Goal: Information Seeking & Learning: Learn about a topic

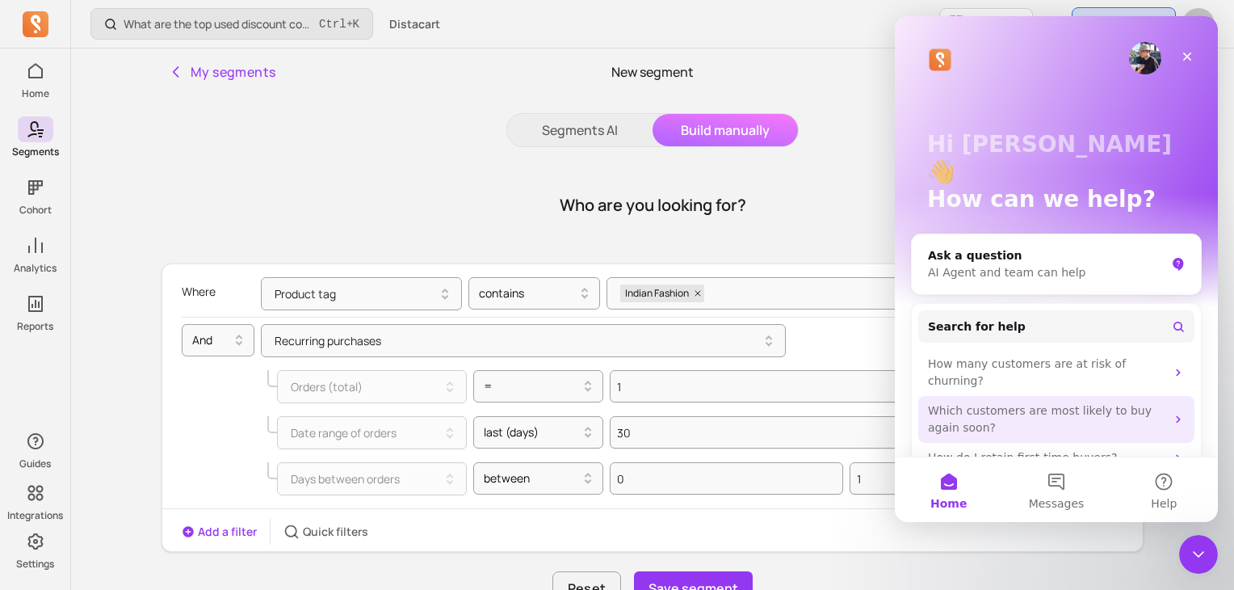
scroll to position [16, 0]
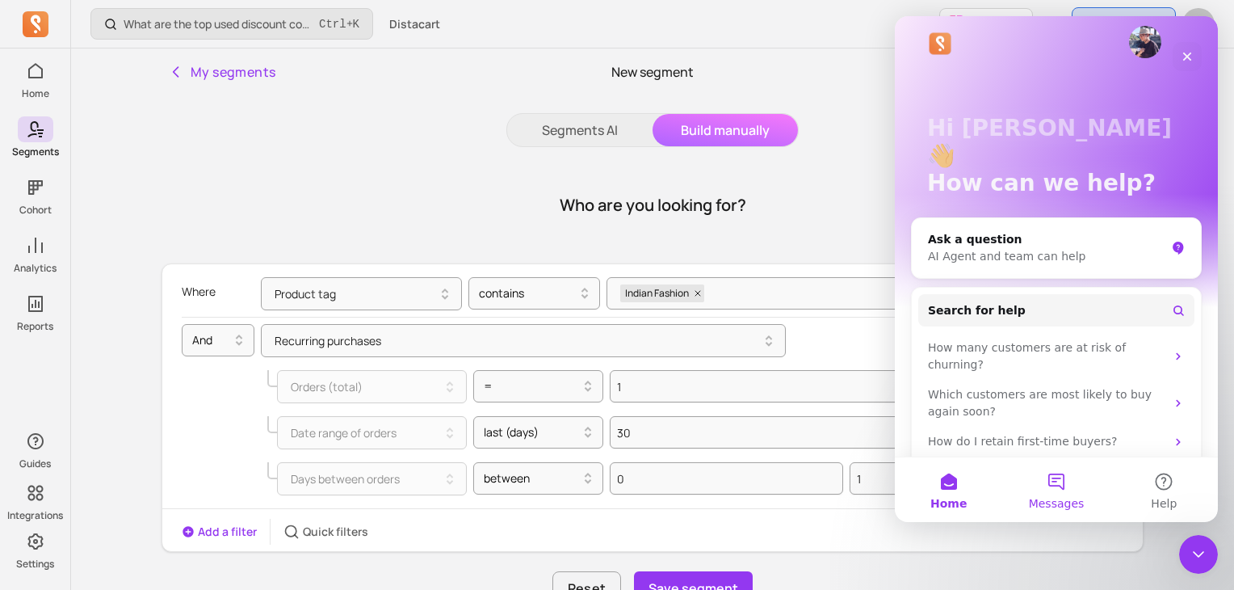
click at [1077, 488] on button "Messages" at bounding box center [1055, 489] width 107 height 65
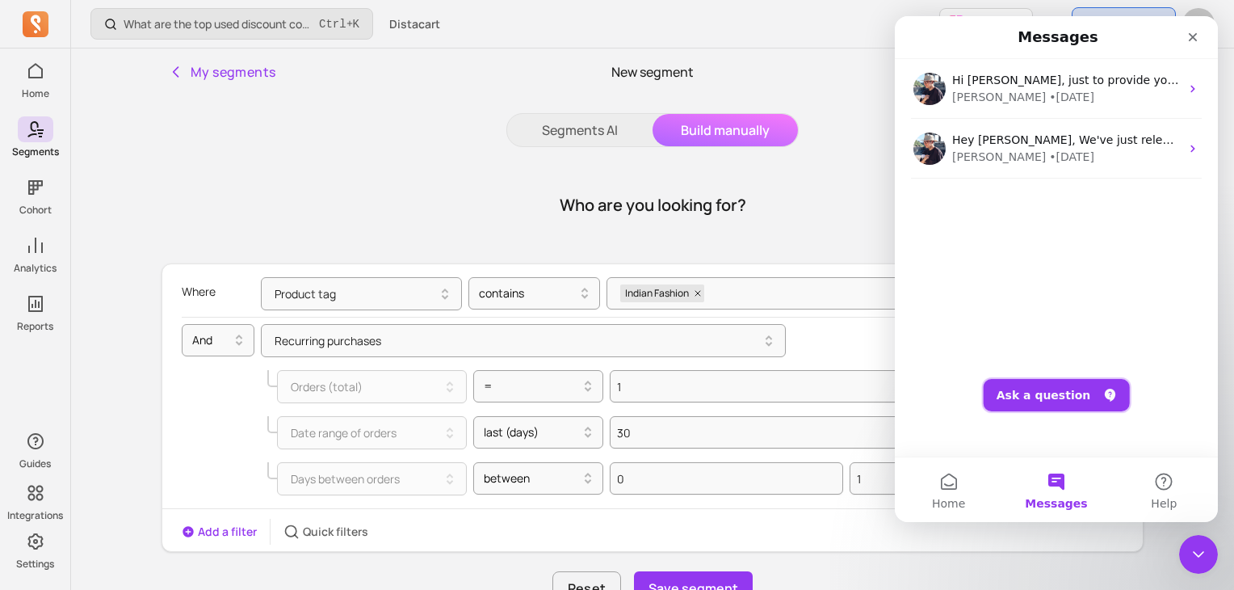
click at [1068, 391] on button "Ask a question" at bounding box center [1057, 395] width 146 height 32
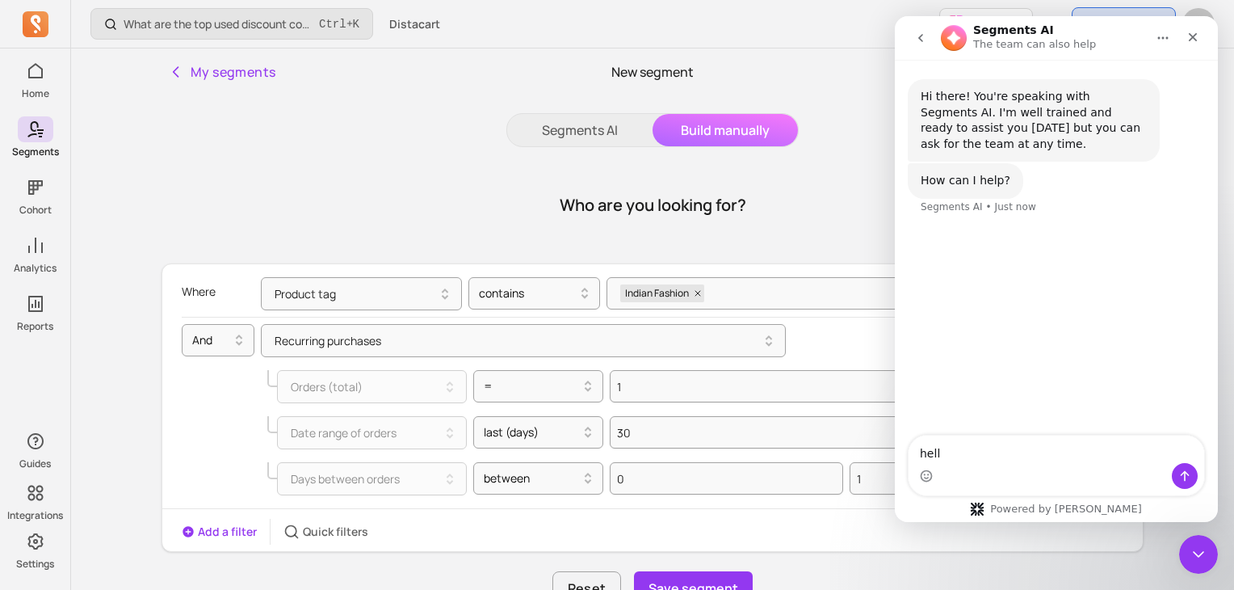
type textarea "hello"
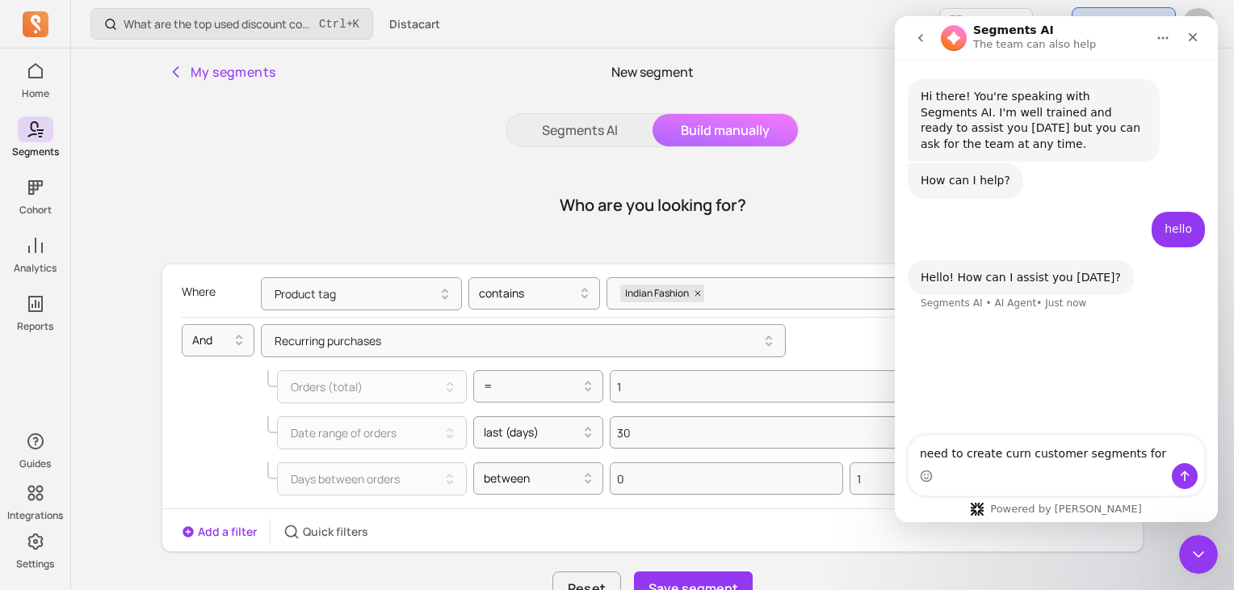
click at [1052, 456] on textarea "need to create curn customer segments for" at bounding box center [1057, 448] width 296 height 27
click at [1148, 442] on textarea "need repeat rate for the product tag contavus"Indian Fashion"" at bounding box center [1057, 441] width 296 height 44
drag, startPoint x: 1132, startPoint y: 439, endPoint x: 1143, endPoint y: 466, distance: 28.6
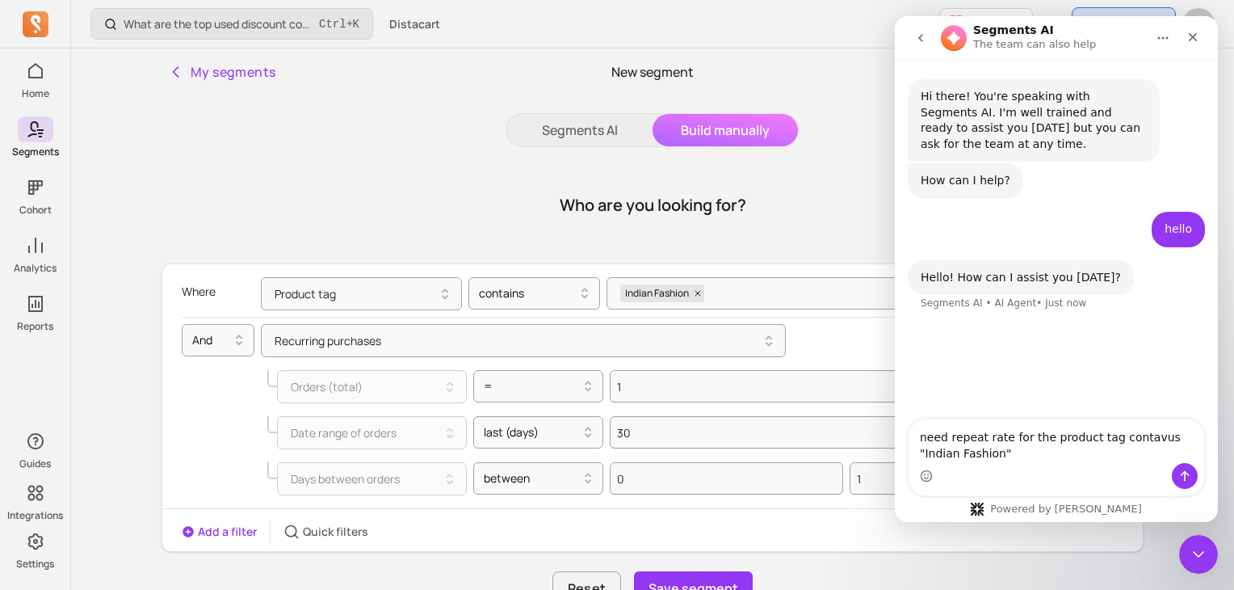
click at [1135, 472] on div "Intercom messenger" at bounding box center [1057, 476] width 296 height 26
drag, startPoint x: 1144, startPoint y: 442, endPoint x: 1133, endPoint y: 440, distance: 10.6
click at [1142, 442] on textarea "need repeat rate for the product tag contavus "Indian Fashion"" at bounding box center [1057, 441] width 296 height 44
click at [1131, 439] on textarea "need repeat rate for the product tag contavus "Indian Fashion"" at bounding box center [1057, 441] width 296 height 44
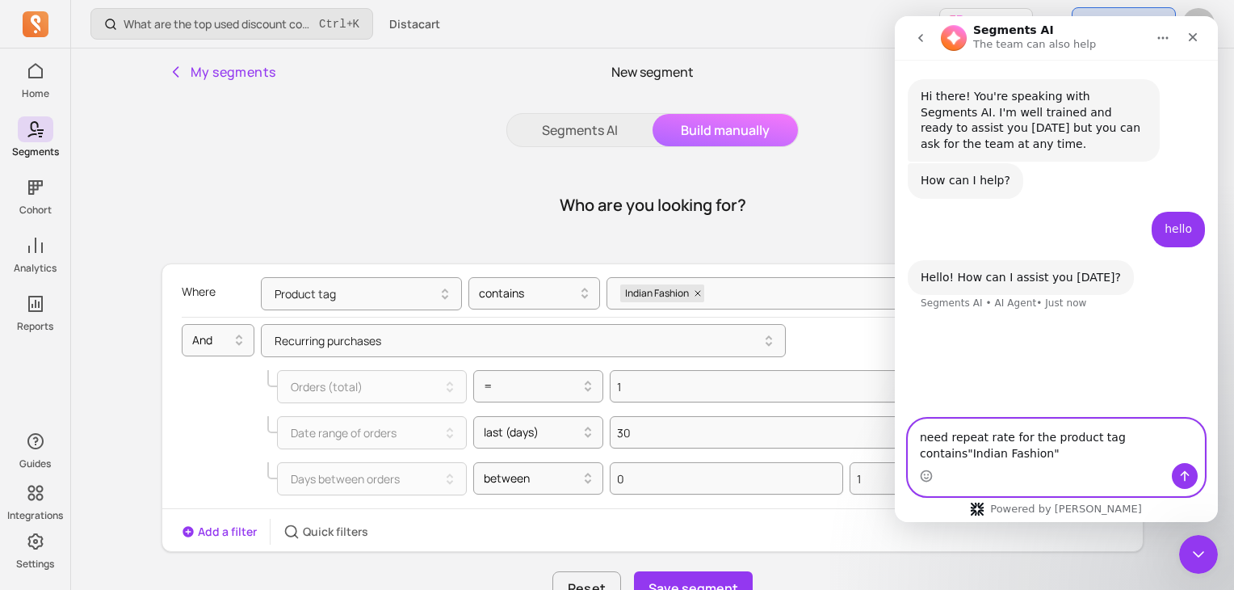
type textarea "need repeat rate for the product tag contains "Indian Fashion""
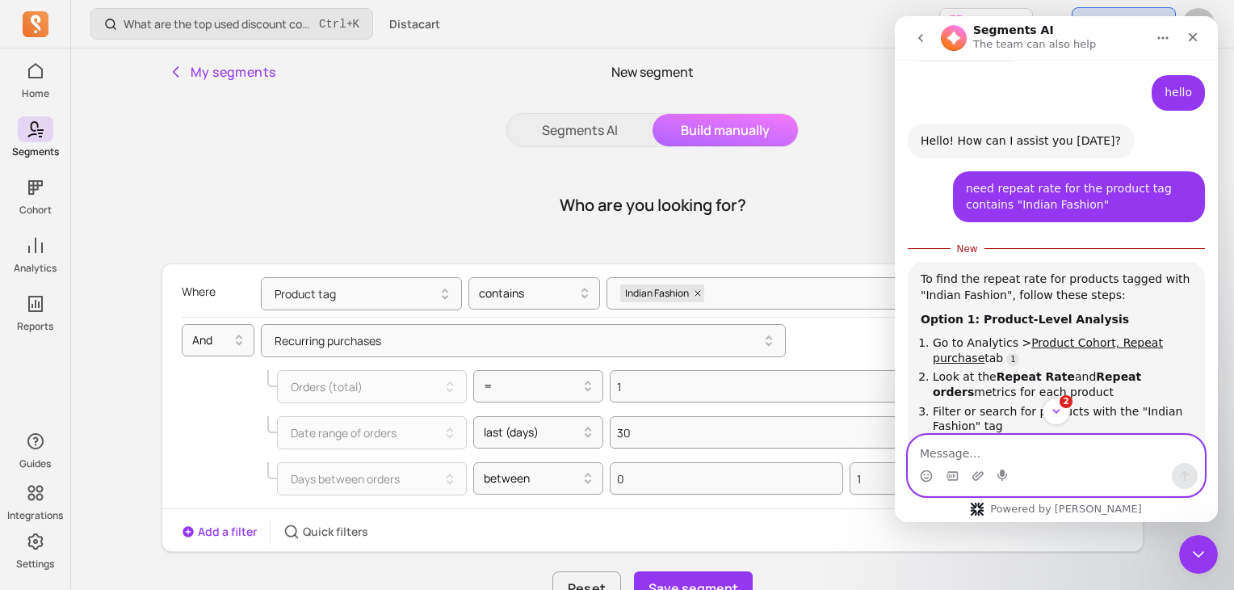
scroll to position [231, 0]
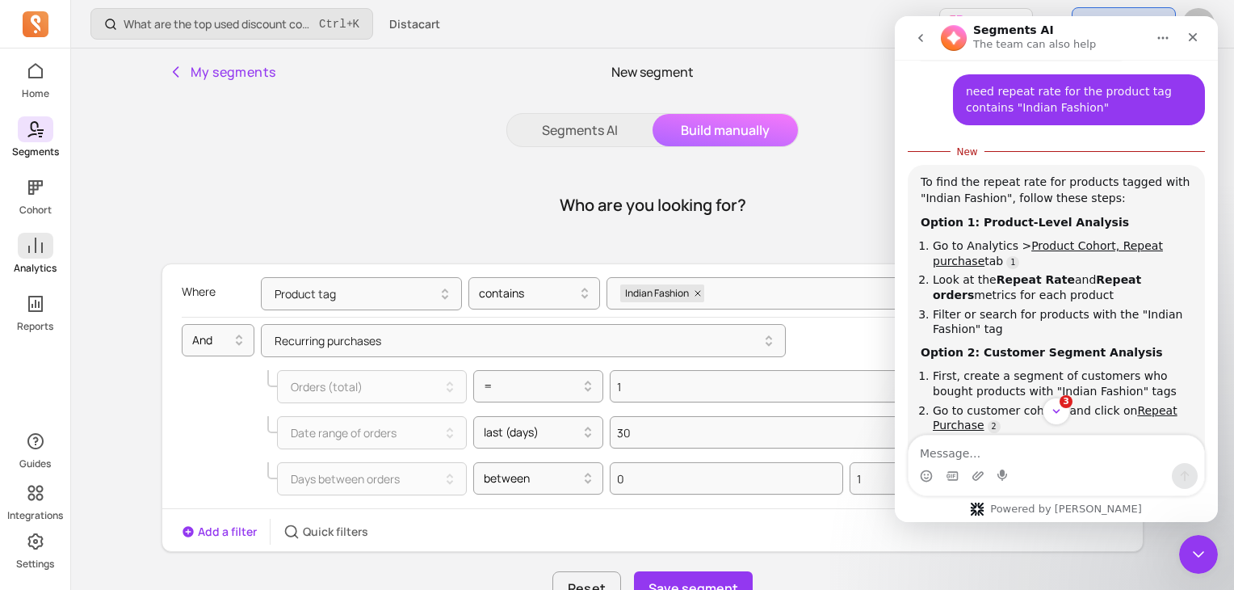
click at [24, 254] on span at bounding box center [36, 246] width 36 height 26
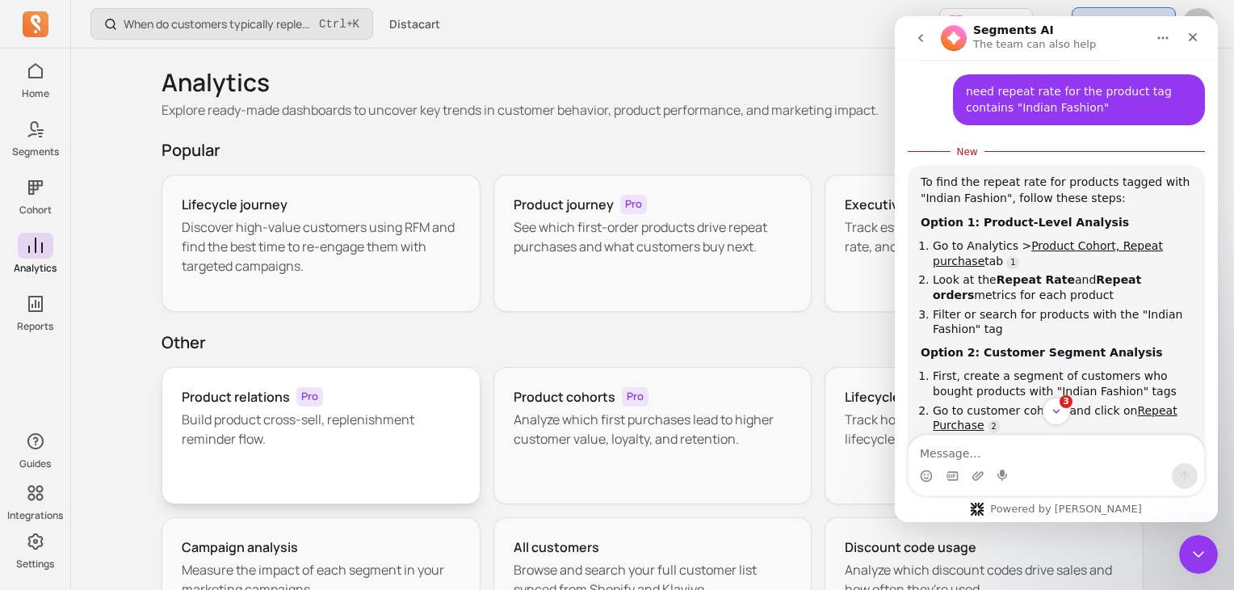
click at [379, 481] on div "Product relations Pro Build product cross-sell, replenishment reminder flow." at bounding box center [321, 435] width 319 height 137
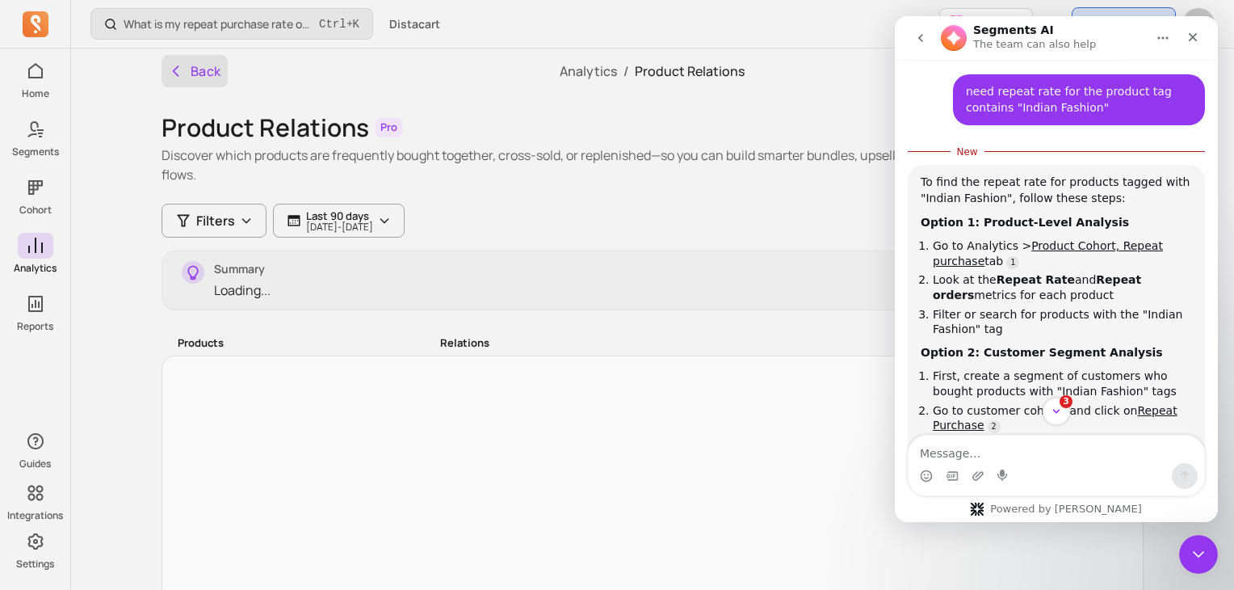
click at [180, 72] on icon "button" at bounding box center [176, 71] width 16 height 16
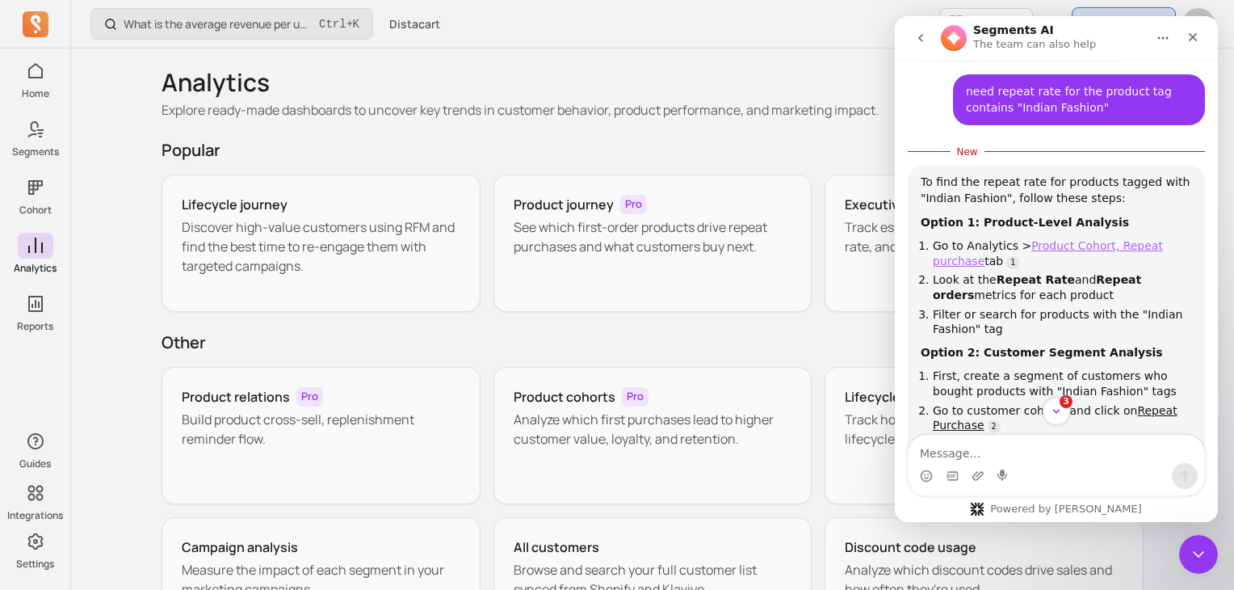
click at [1085, 239] on link "Product Cohort, Repeat purchase" at bounding box center [1048, 253] width 230 height 28
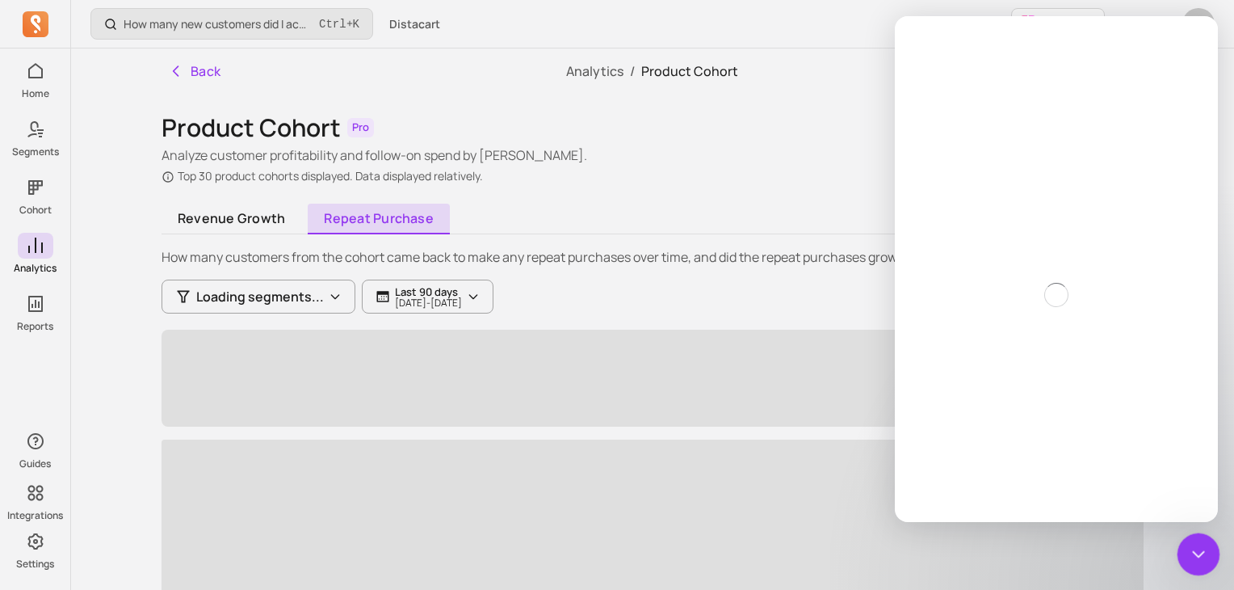
click at [1199, 546] on icon "Close Intercom Messenger" at bounding box center [1195, 551] width 19 height 19
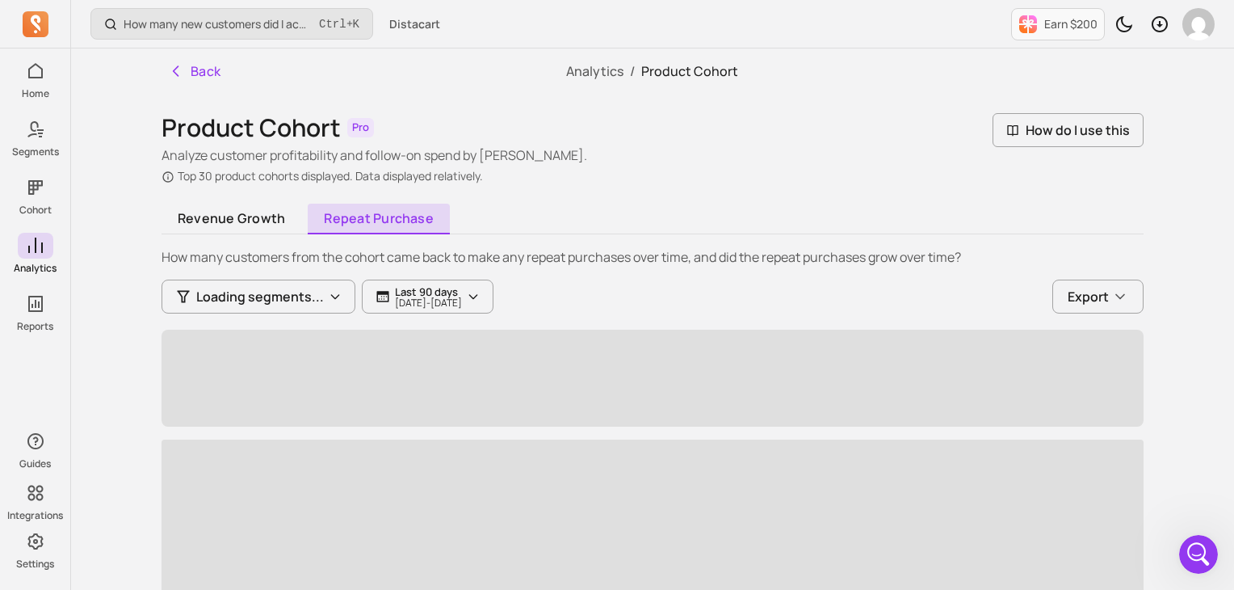
scroll to position [508, 0]
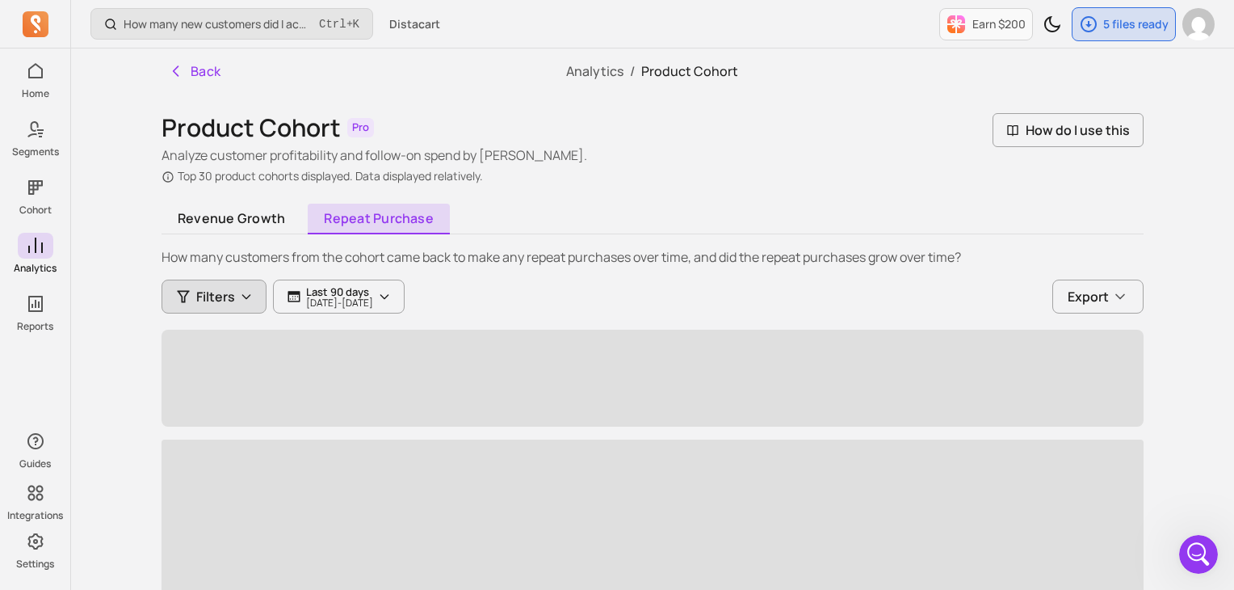
click at [200, 298] on span "Filters" at bounding box center [215, 296] width 39 height 19
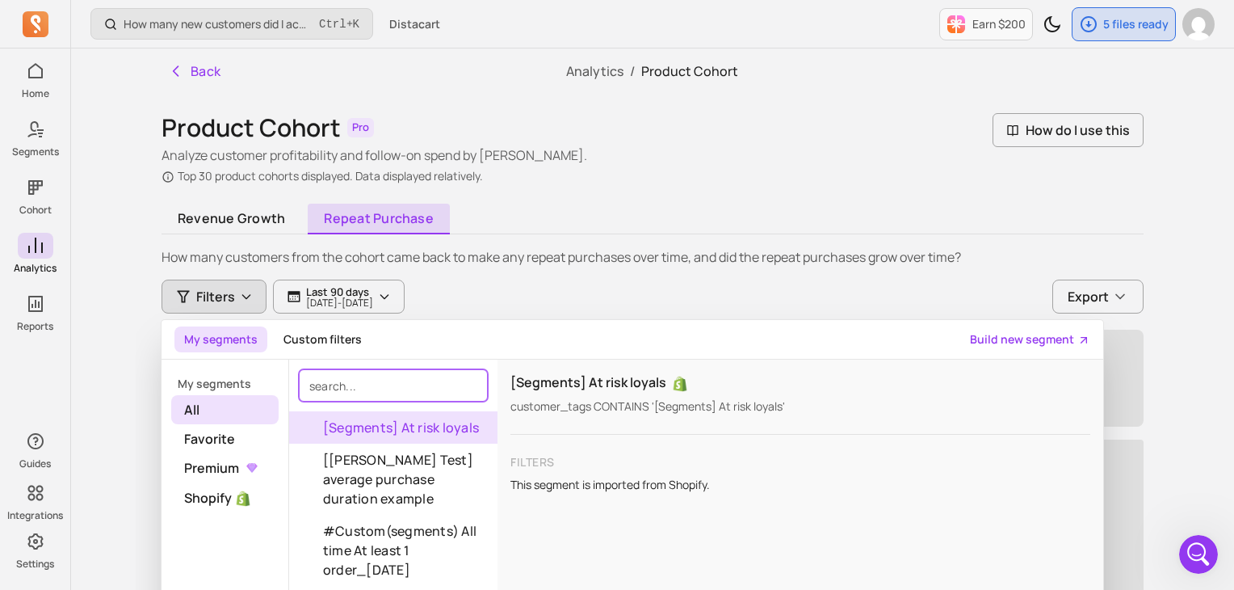
click at [394, 388] on input "search" at bounding box center [393, 385] width 189 height 32
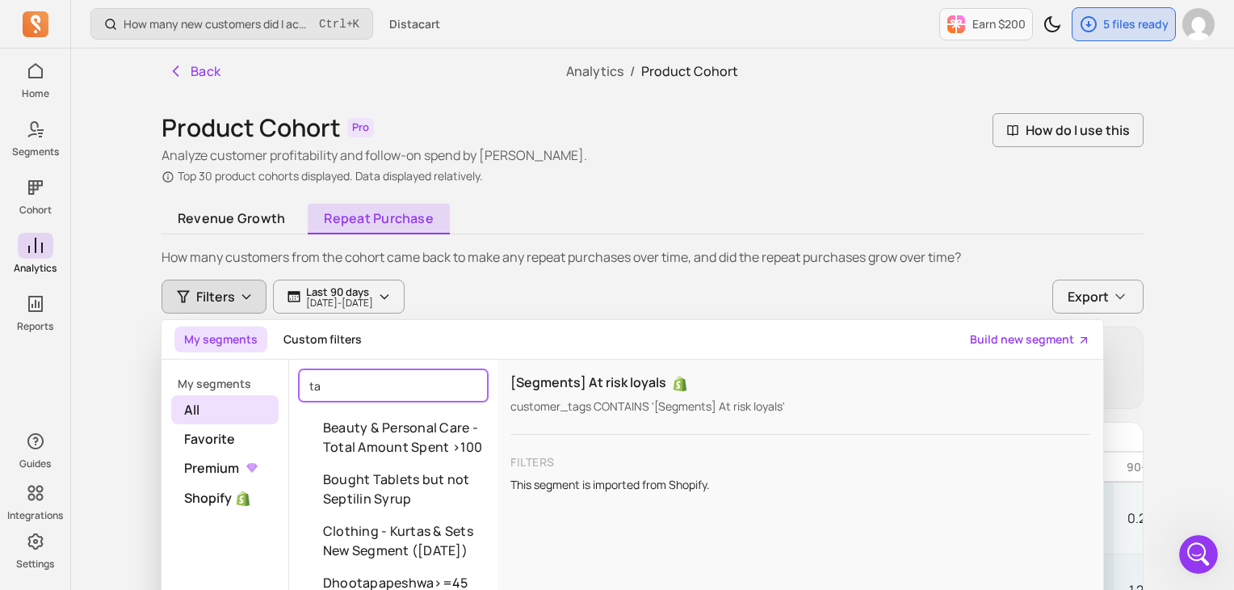
type input "t"
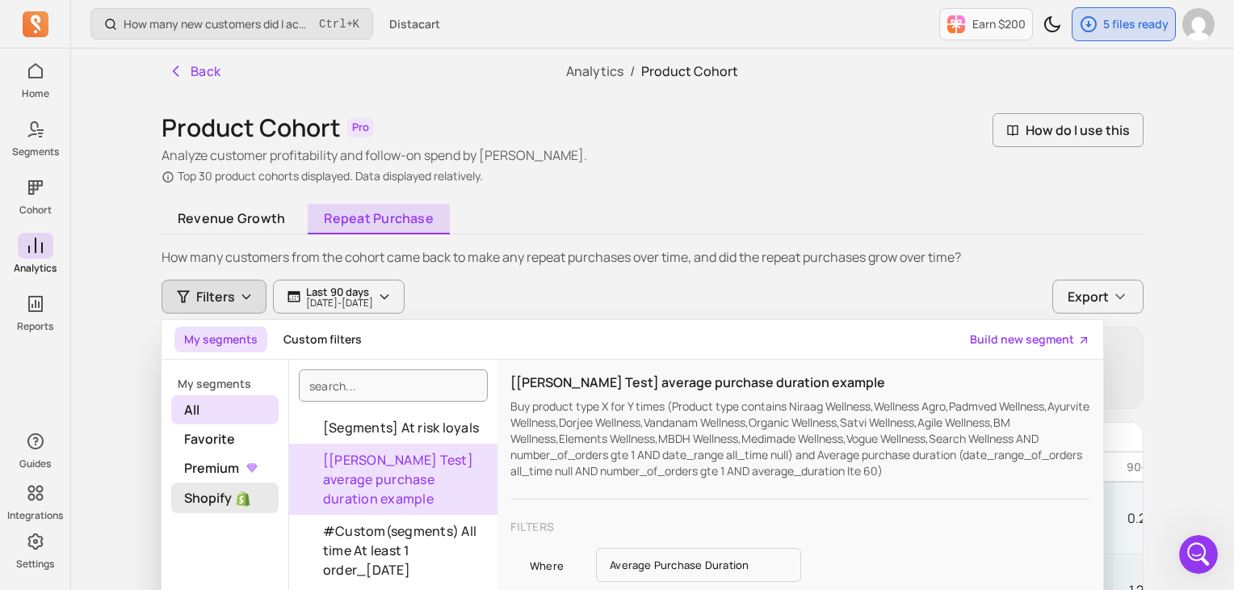
click at [194, 492] on span "Shopify" at bounding box center [224, 497] width 107 height 31
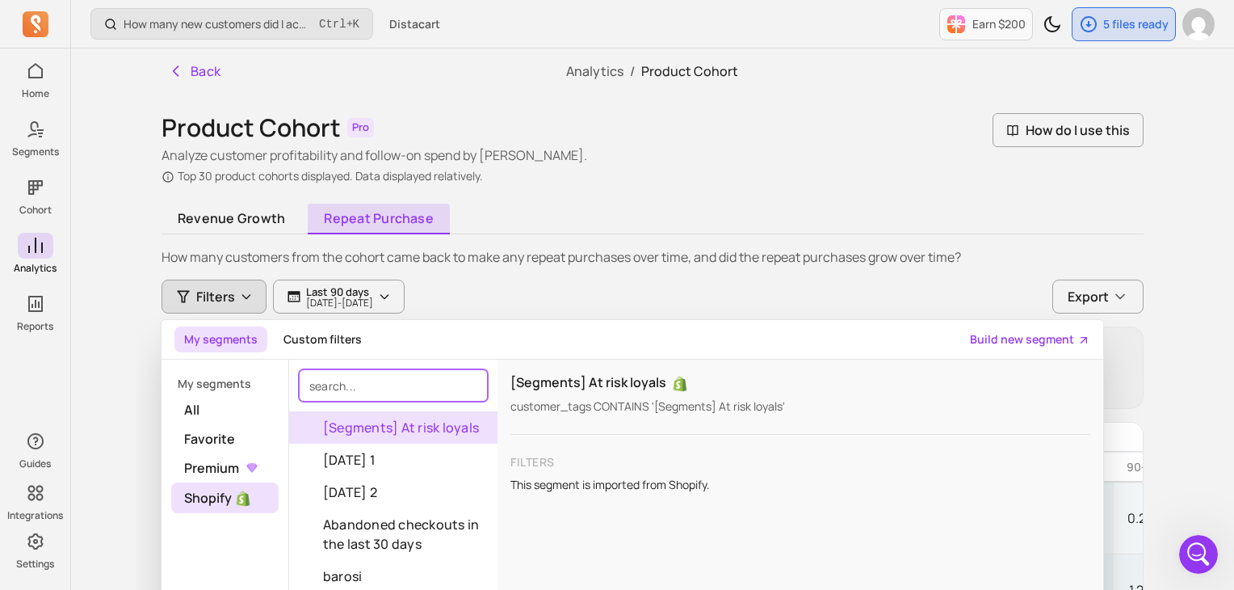
click at [371, 388] on input "search" at bounding box center [393, 385] width 189 height 32
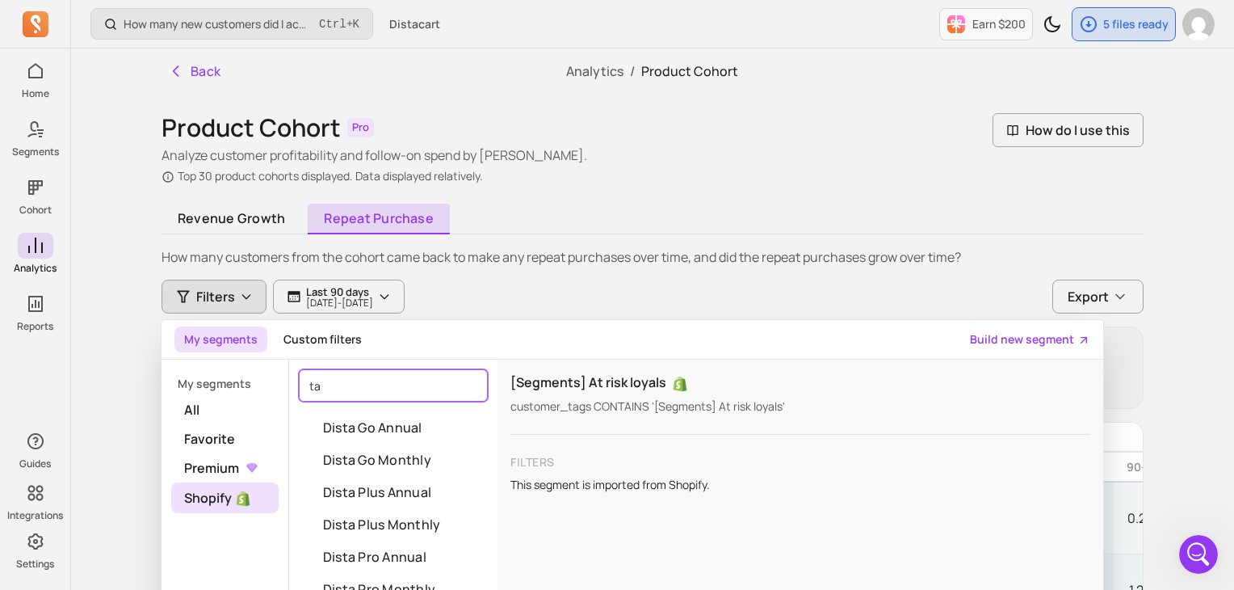
type input "t"
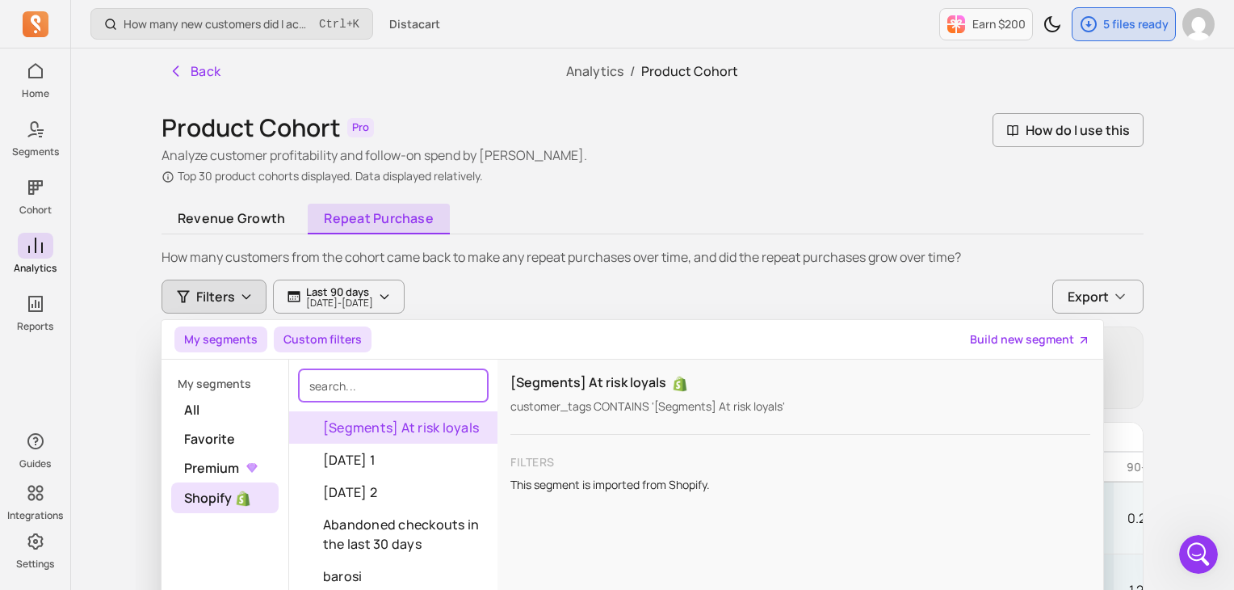
click at [337, 340] on button "Custom filters" at bounding box center [323, 339] width 98 height 26
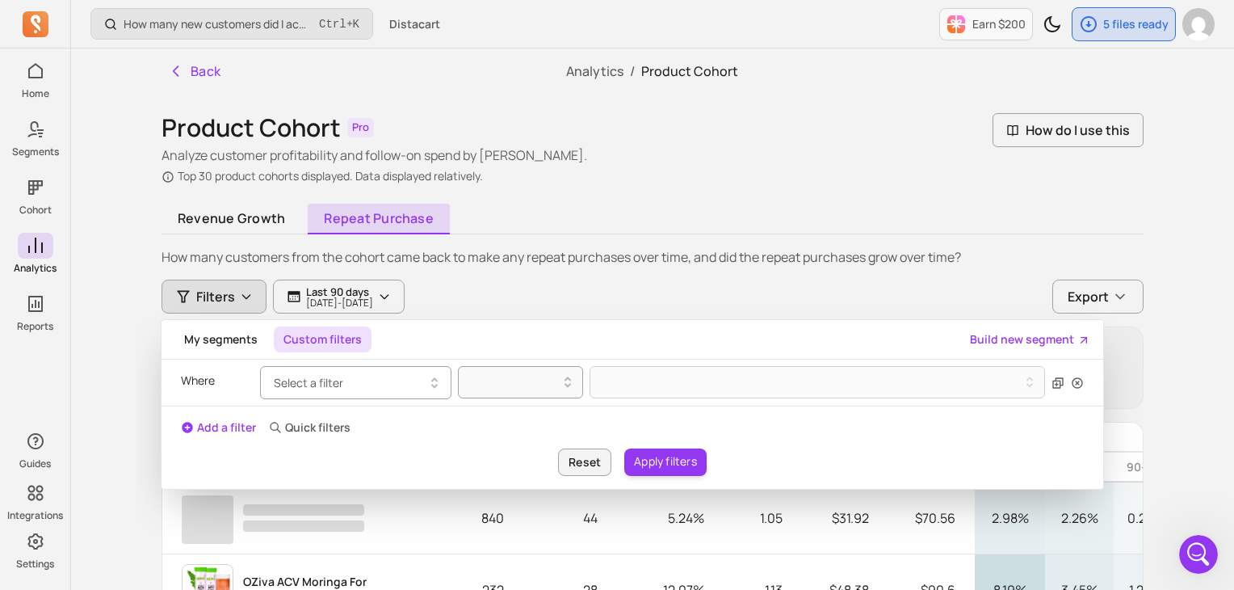
click at [377, 382] on button "Select a filter" at bounding box center [355, 382] width 191 height 33
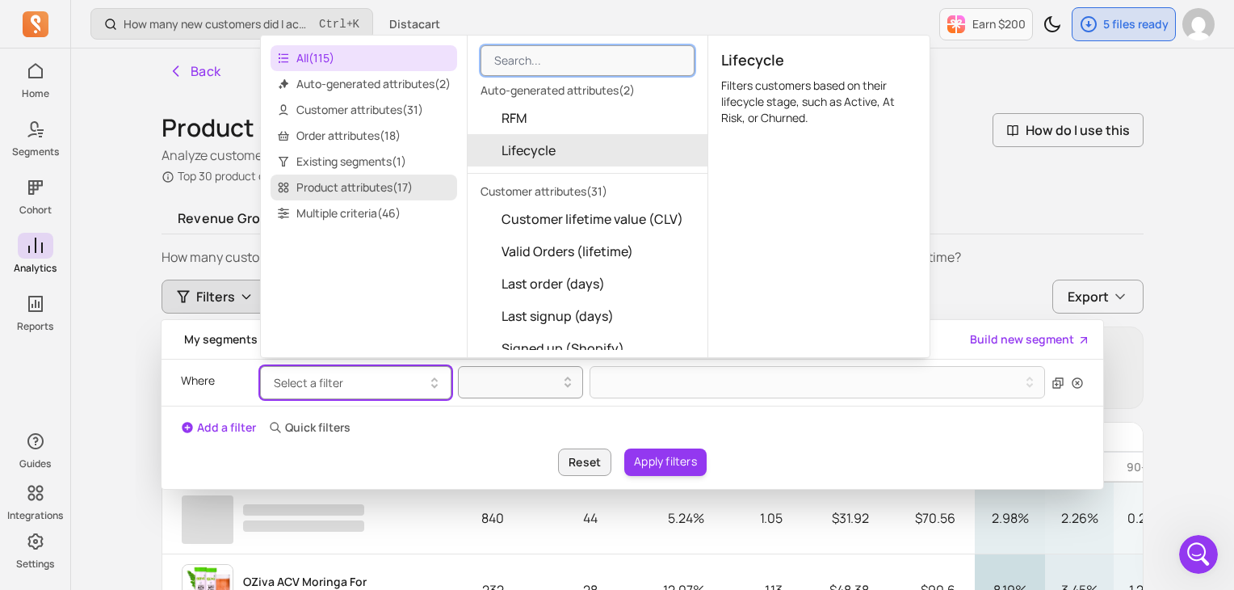
click at [356, 187] on span "Product attributes ( 17 )" at bounding box center [364, 187] width 187 height 26
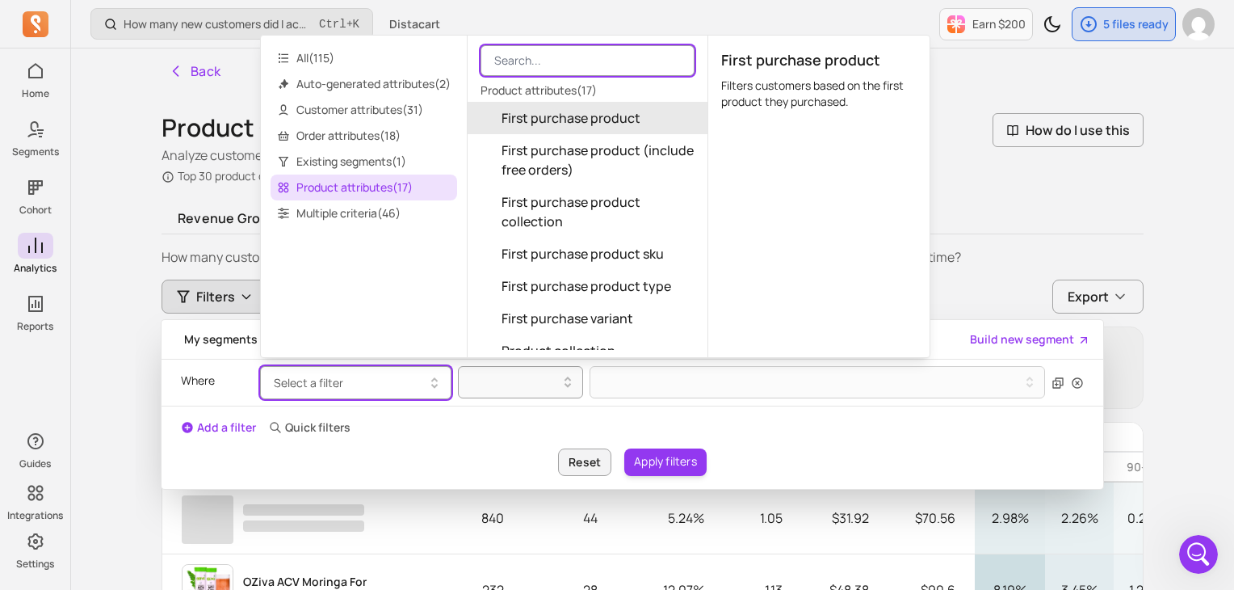
click at [590, 63] on input "search" at bounding box center [588, 60] width 214 height 31
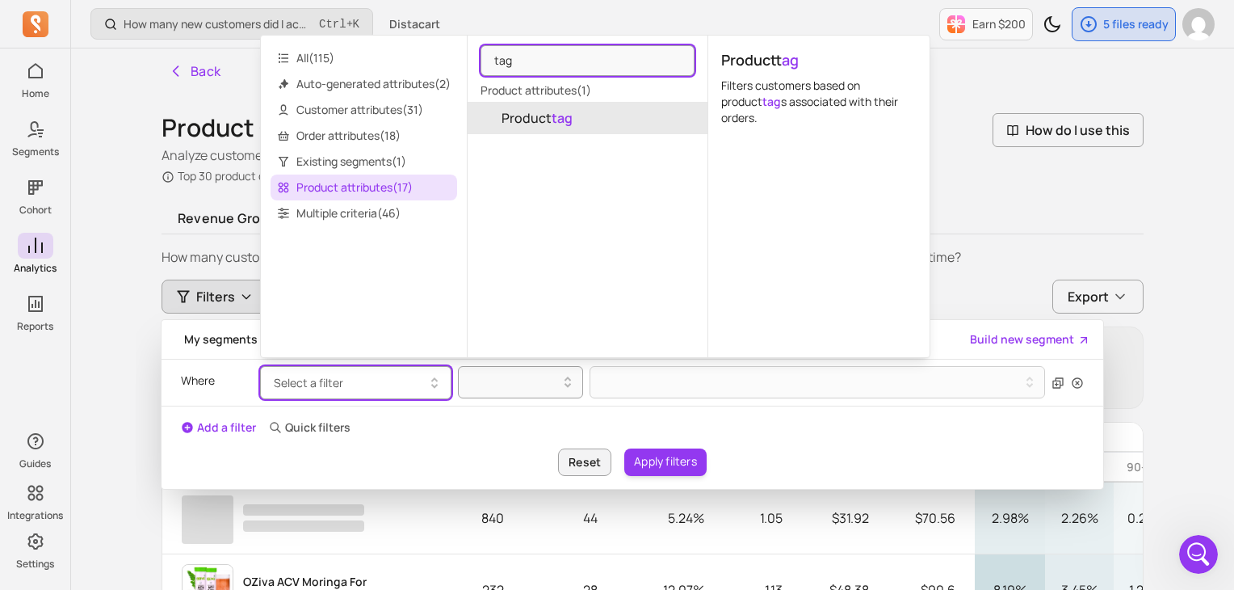
type input "tag"
click at [572, 117] on mark "tag" at bounding box center [562, 118] width 21 height 18
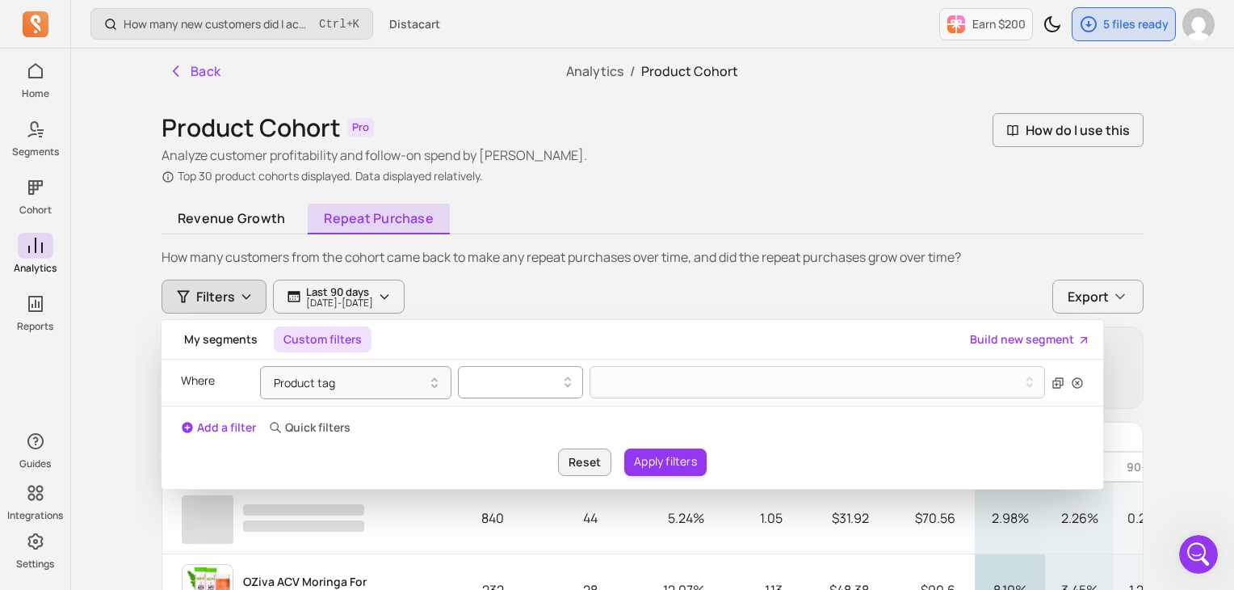
click at [488, 389] on div at bounding box center [513, 381] width 91 height 19
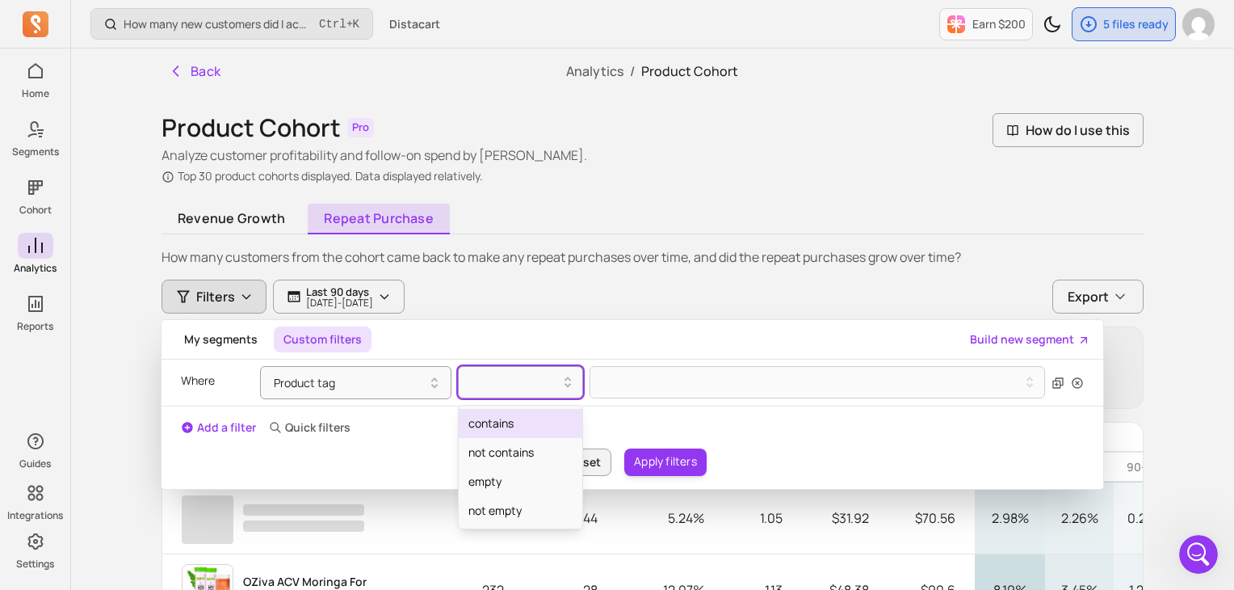
click at [493, 418] on div "contains" at bounding box center [521, 423] width 124 height 29
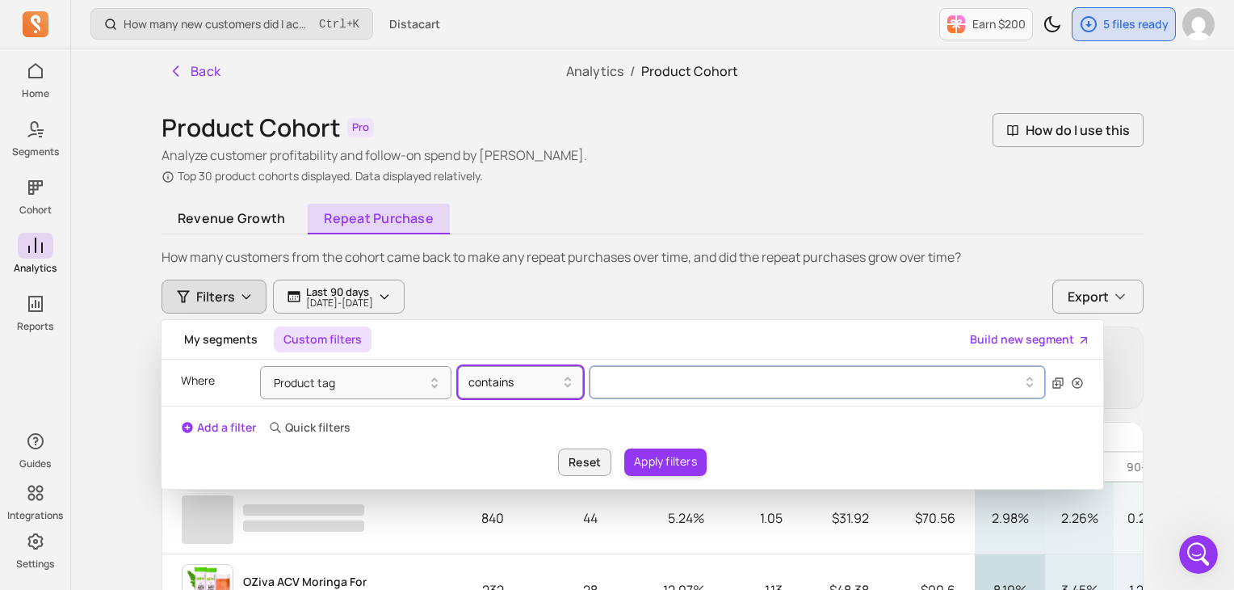
click at [731, 381] on div at bounding box center [811, 382] width 417 height 6
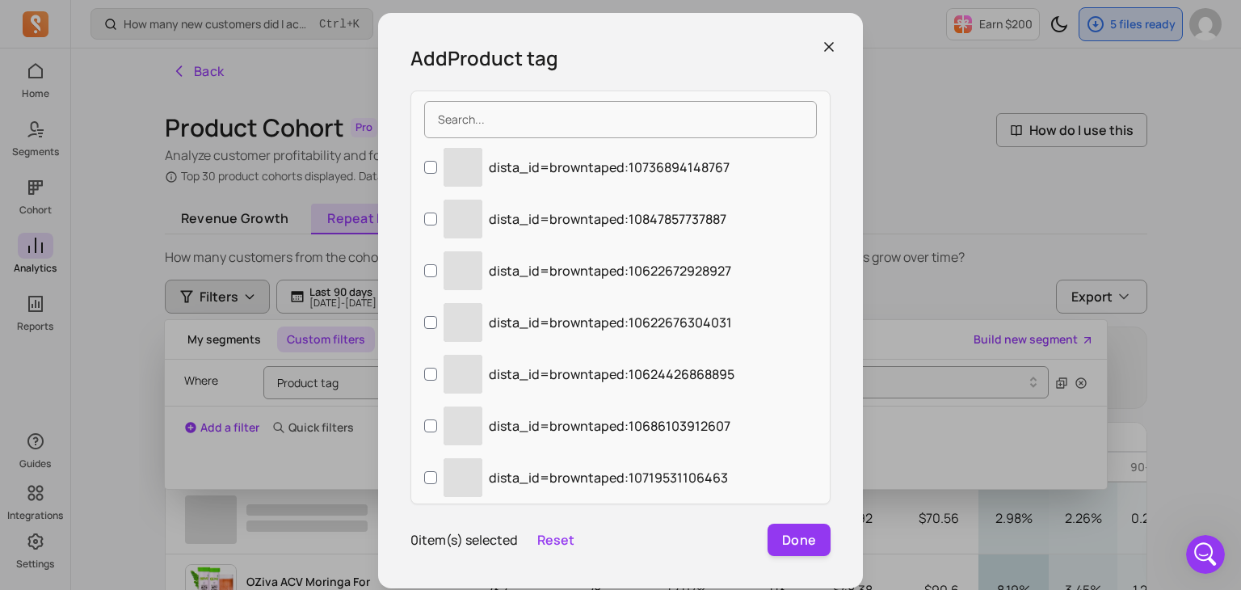
click at [741, 381] on label "‌ dista_id=browntaped:10624426868895" at bounding box center [620, 374] width 418 height 52
click at [437, 380] on input "‌ dista_id=browntaped:10624426868895" at bounding box center [430, 373] width 13 height 13
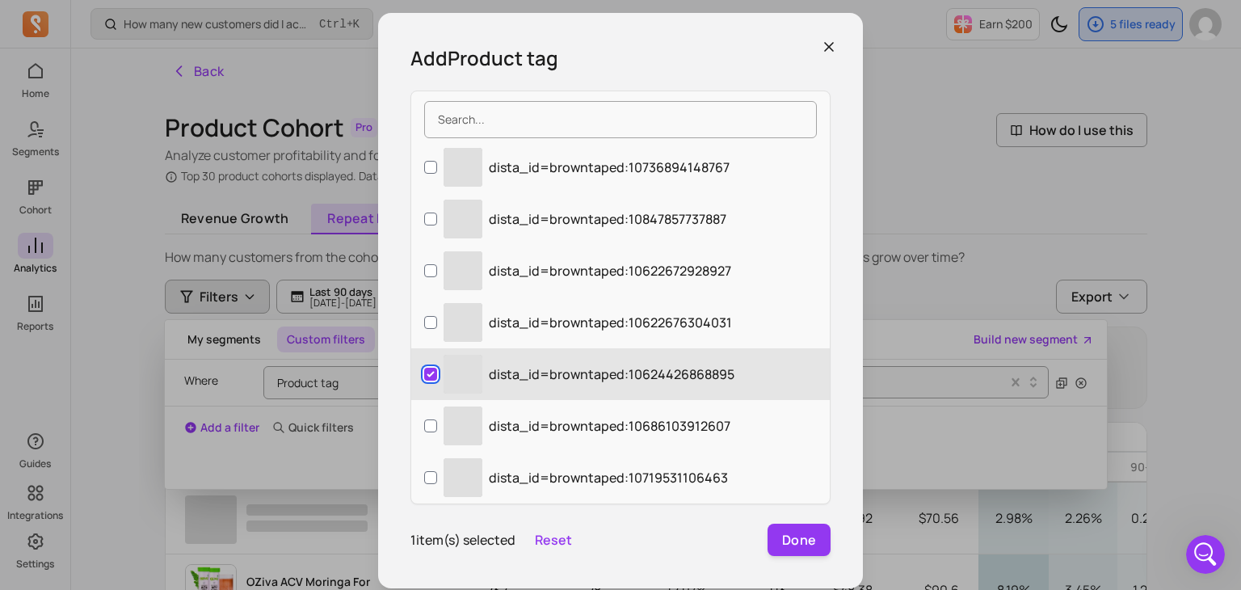
click at [430, 377] on input "‌ dista_id=browntaped:10624426868895" at bounding box center [430, 373] width 13 height 13
checkbox input "false"
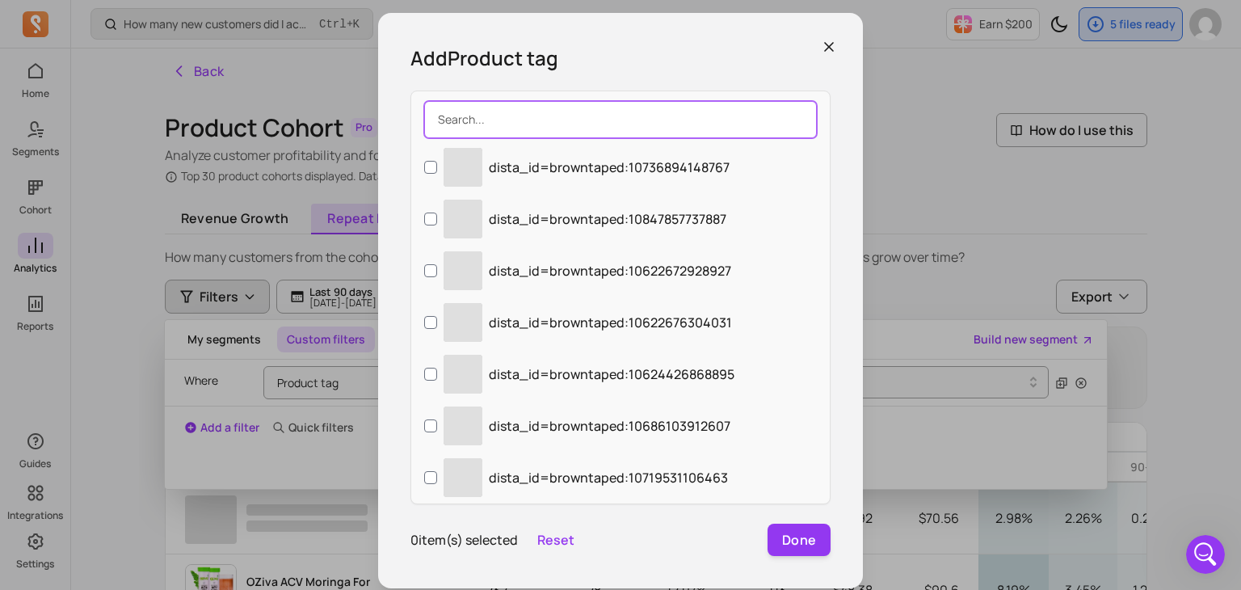
click at [524, 104] on input "search" at bounding box center [620, 119] width 393 height 37
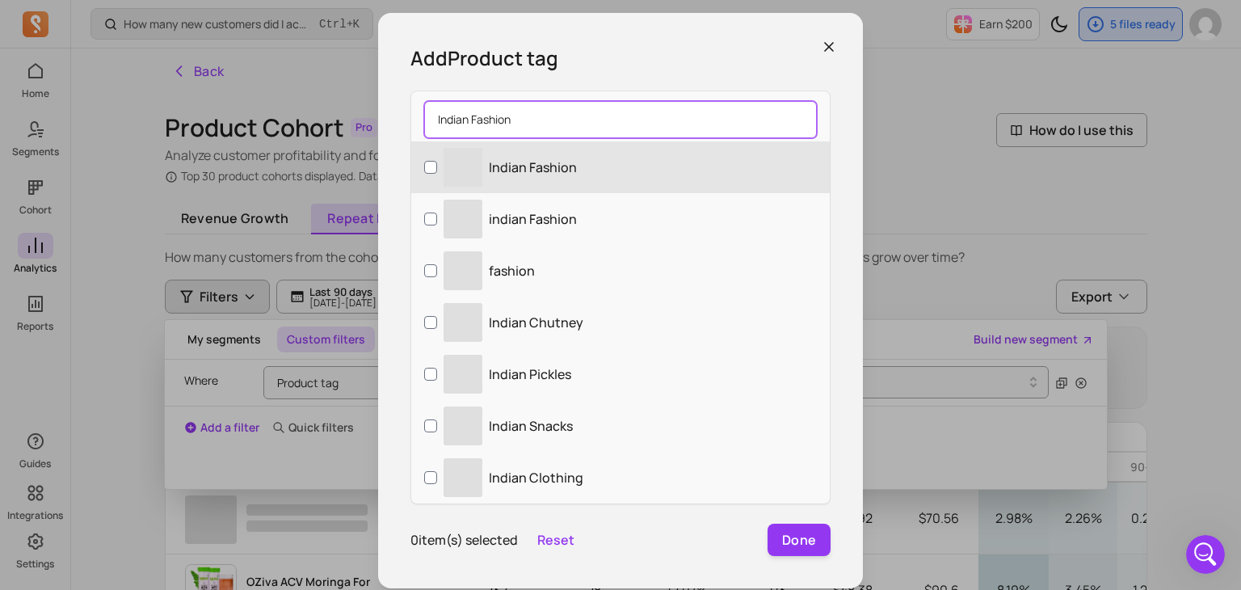
type input "Indian Fashion"
click at [535, 172] on p "Indian Fashion" at bounding box center [533, 166] width 88 height 19
click at [437, 172] on input "‌ Indian Fashion" at bounding box center [430, 167] width 13 height 13
checkbox input "true"
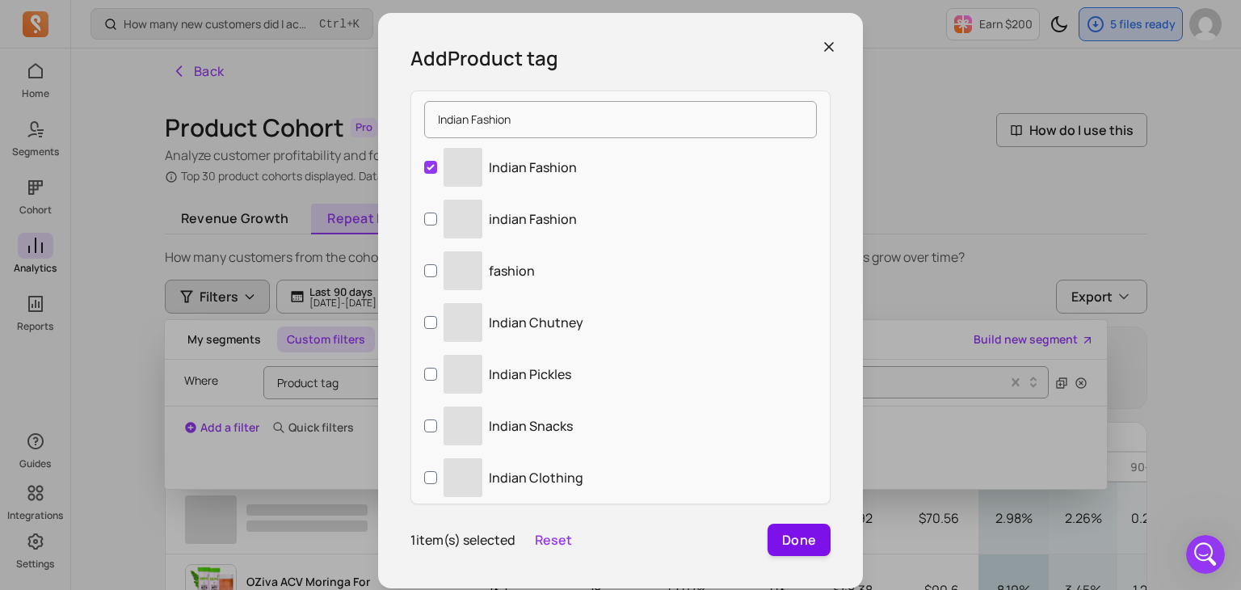
click at [792, 539] on button "Done" at bounding box center [798, 539] width 63 height 32
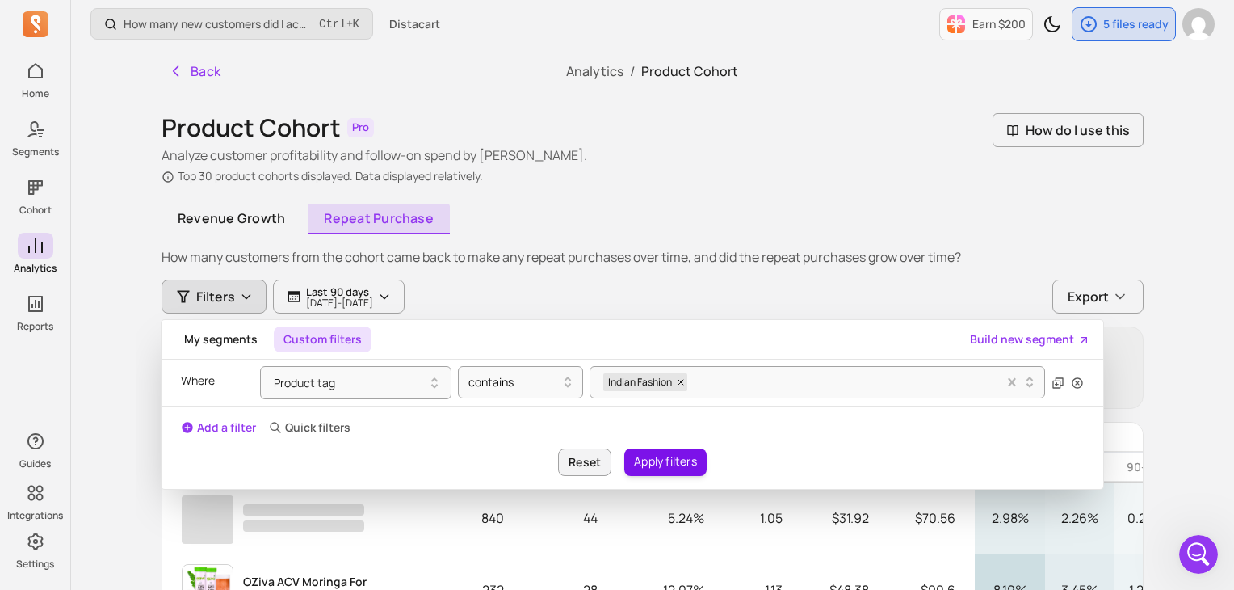
click at [662, 458] on button "Apply filters" at bounding box center [665, 461] width 82 height 27
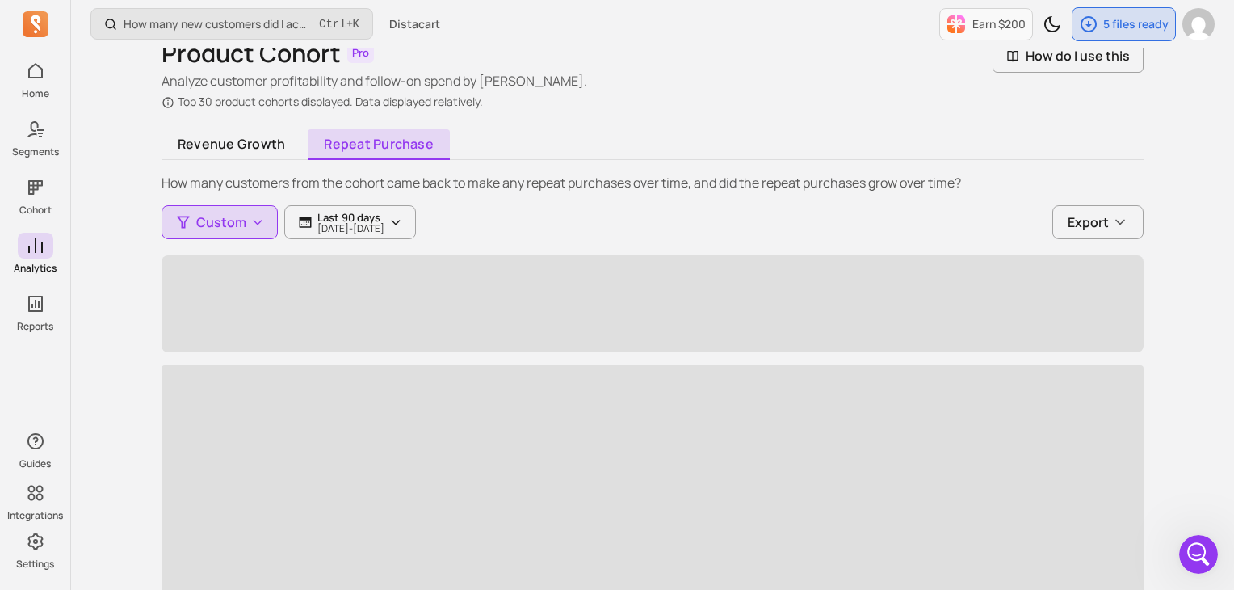
scroll to position [162, 0]
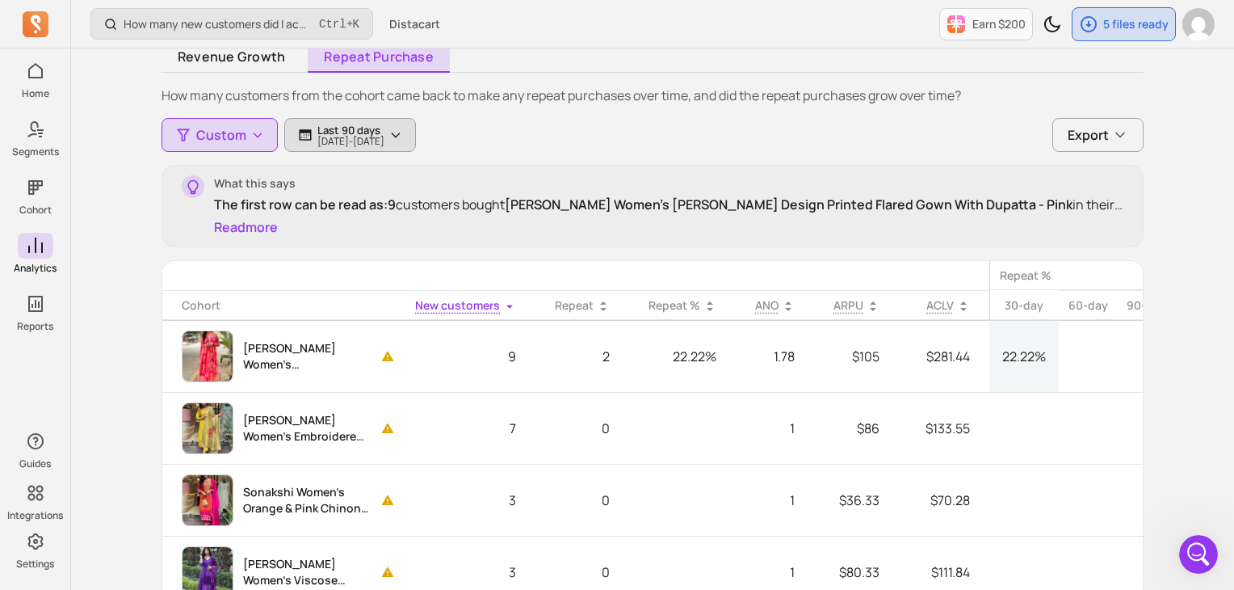
click at [384, 140] on p "2025-06-19 - 2025-09-17" at bounding box center [350, 141] width 67 height 10
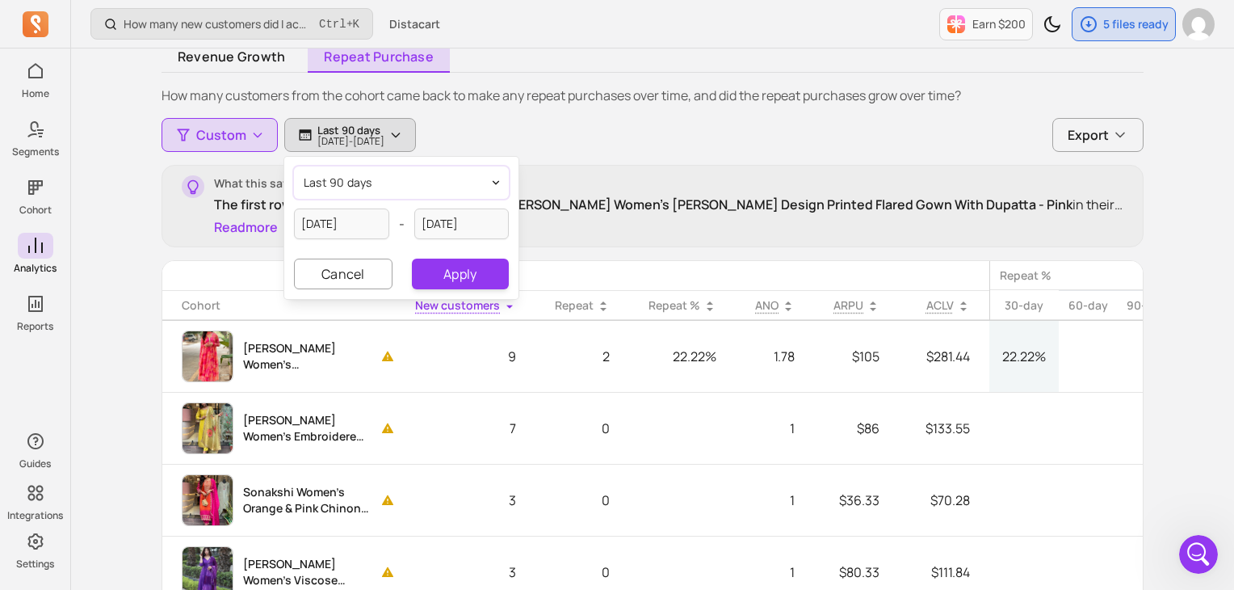
click at [346, 179] on span "last 90 days" at bounding box center [338, 182] width 69 height 16
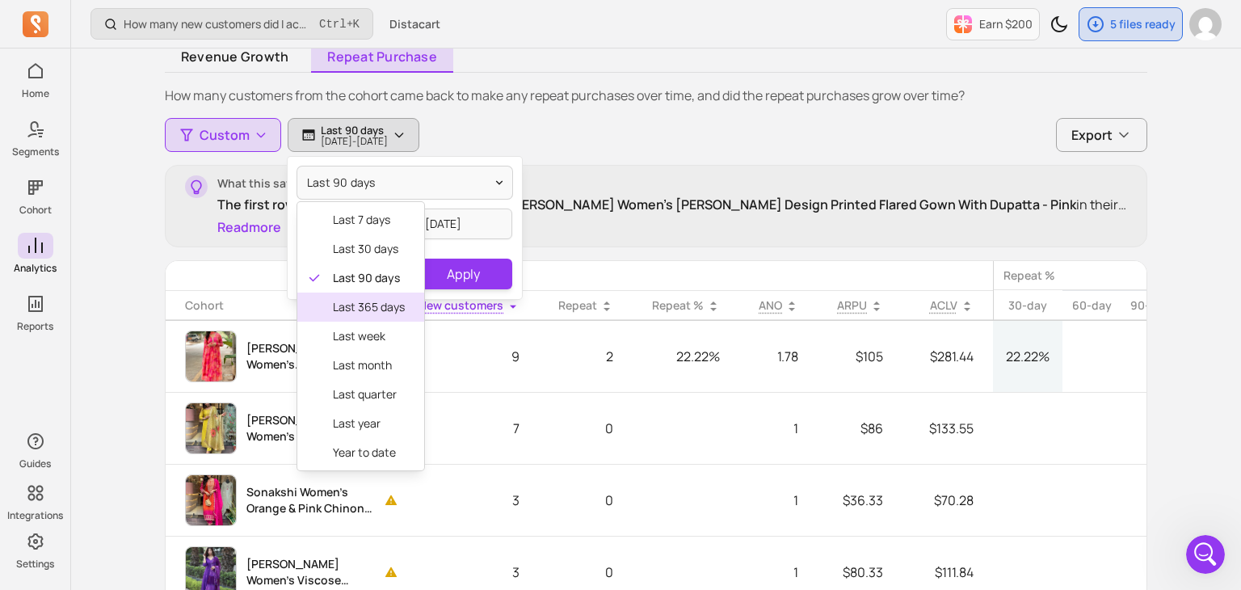
click at [355, 308] on span "last 365 days" at bounding box center [369, 307] width 72 height 16
type input "2024-09-17"
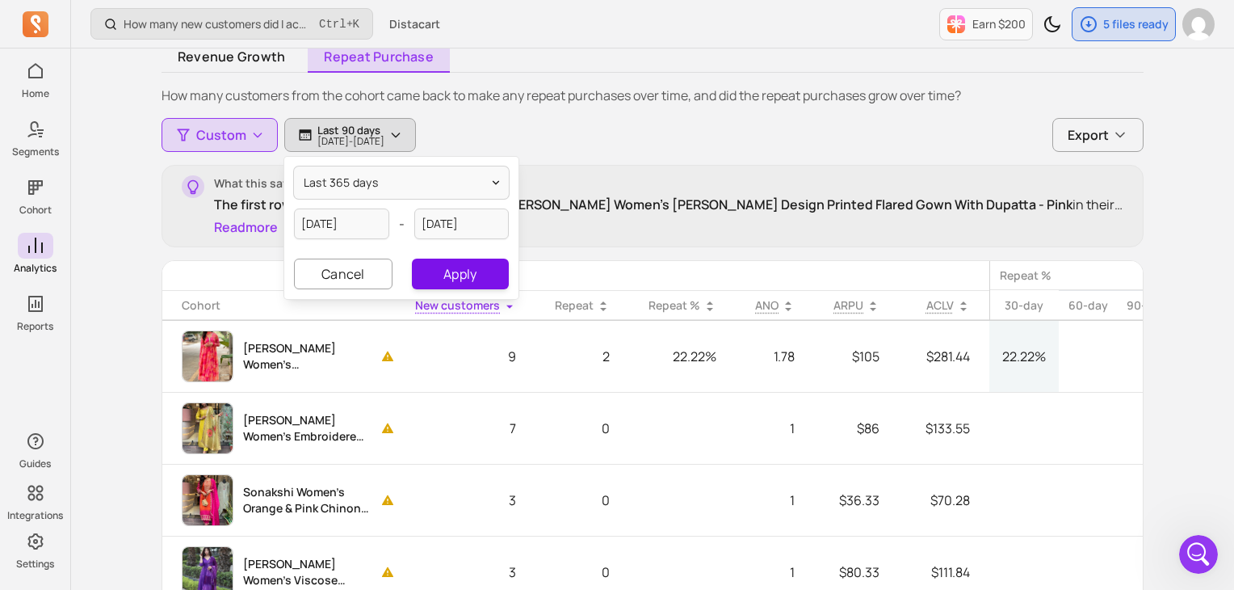
click at [444, 279] on button "Apply" at bounding box center [460, 273] width 97 height 31
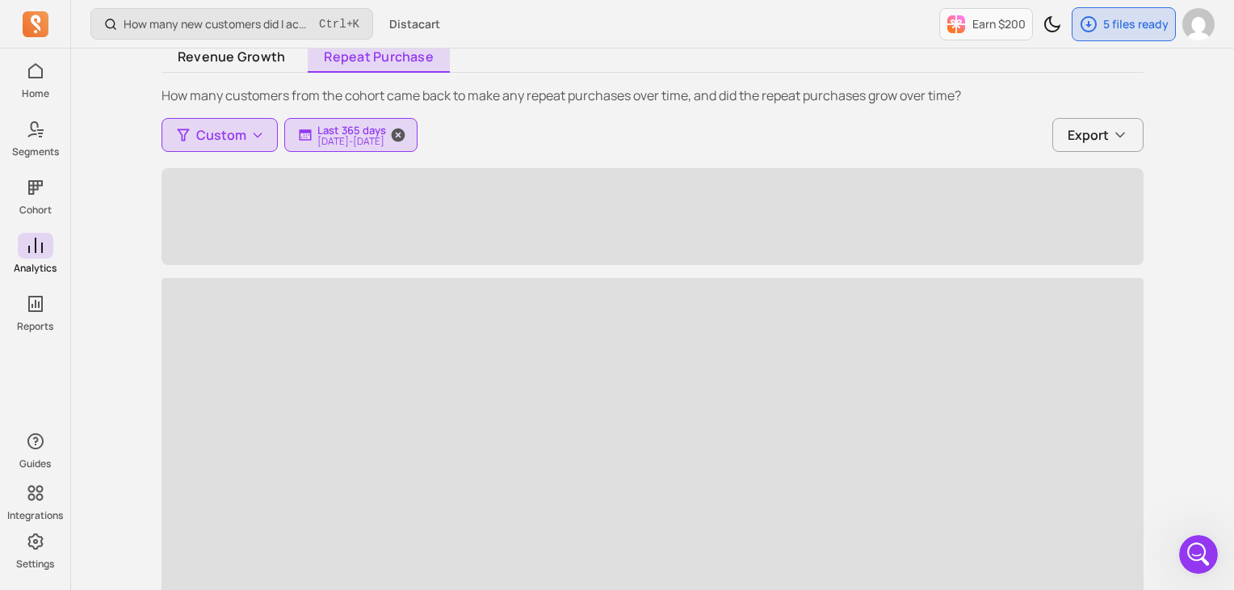
click at [373, 133] on p "Last 365 days" at bounding box center [351, 130] width 69 height 13
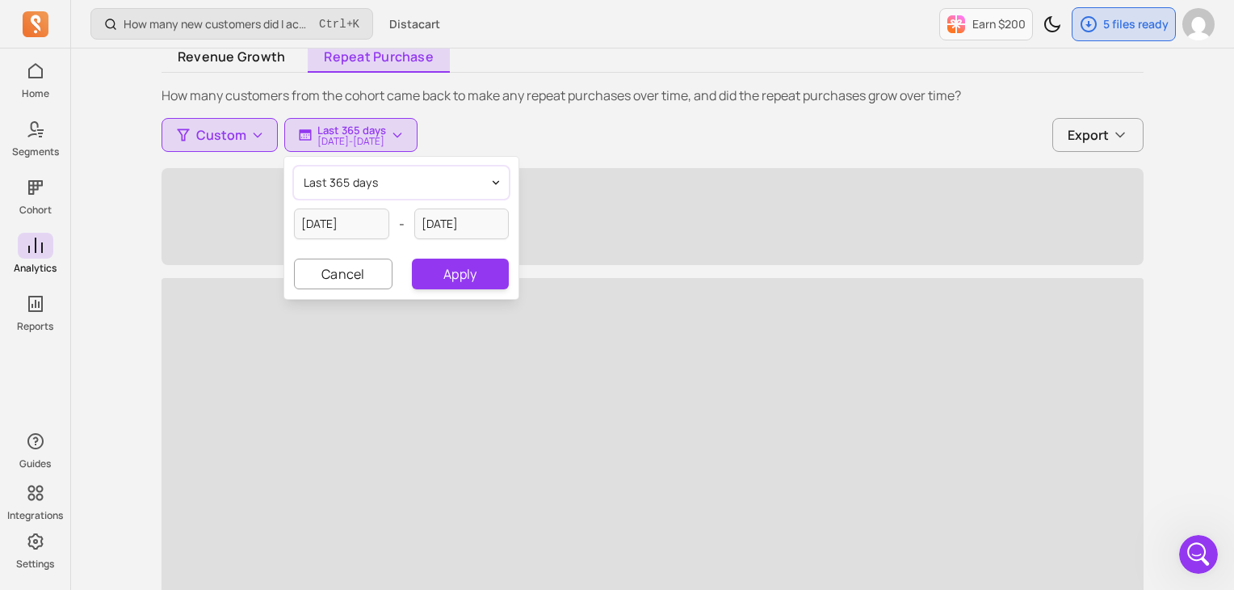
click at [363, 176] on span "last 365 days" at bounding box center [341, 182] width 74 height 16
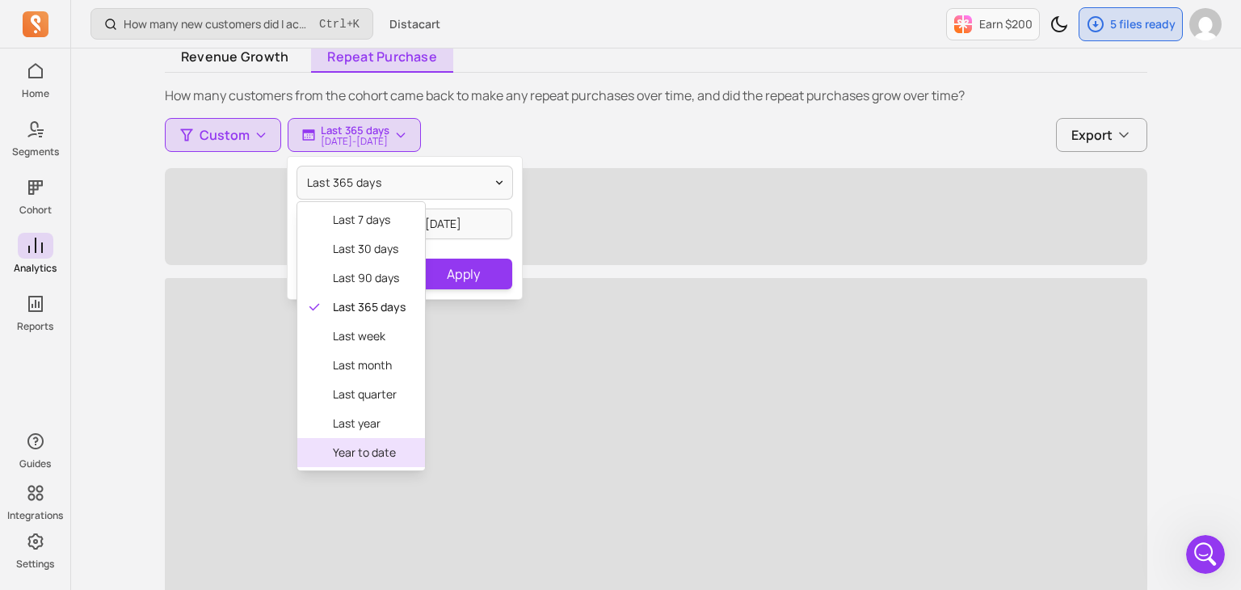
click at [351, 457] on span "year to date" at bounding box center [369, 452] width 73 height 16
type input "2025-01-01"
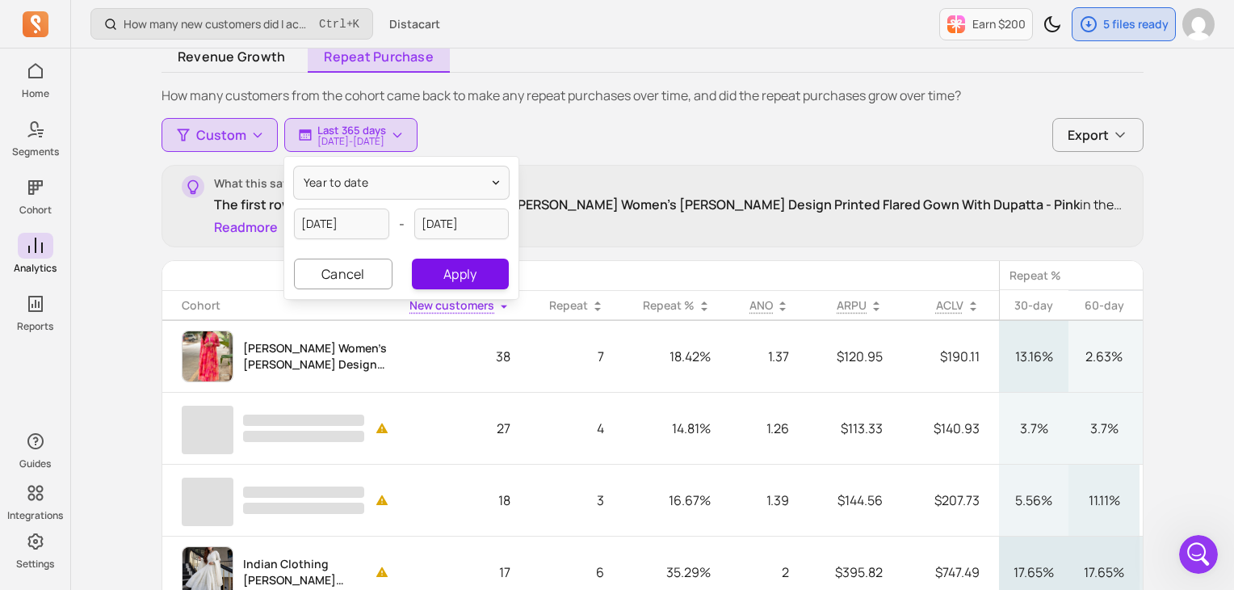
click at [437, 271] on button "Apply" at bounding box center [460, 273] width 97 height 31
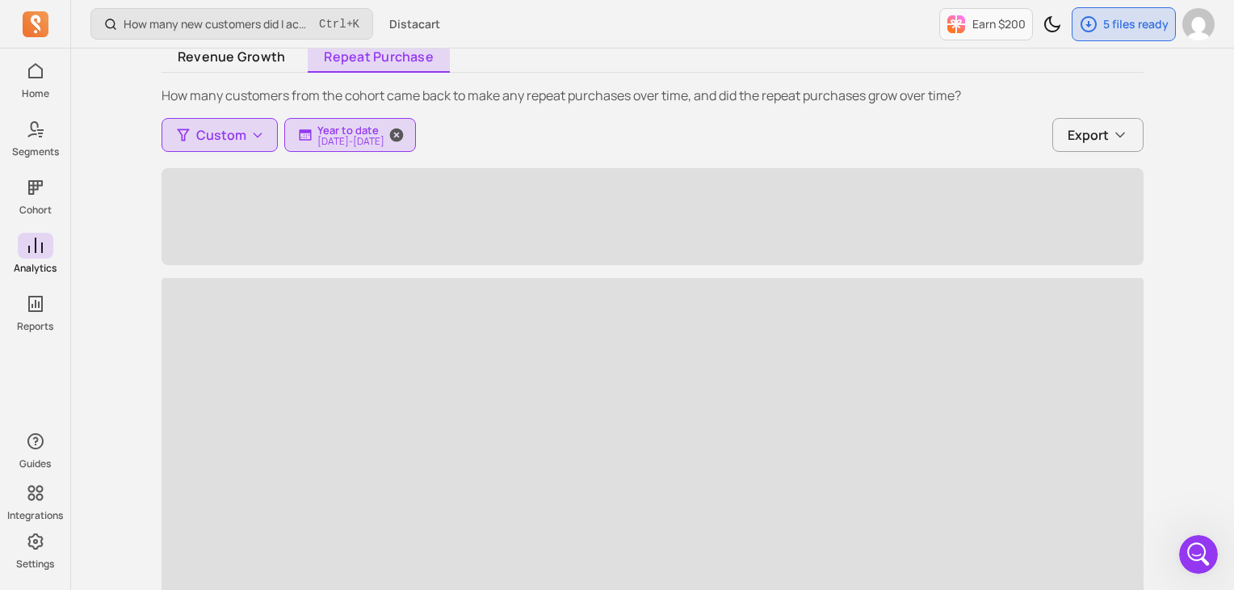
click at [354, 144] on p "2025-01-01 - 2025-09-17" at bounding box center [350, 141] width 67 height 10
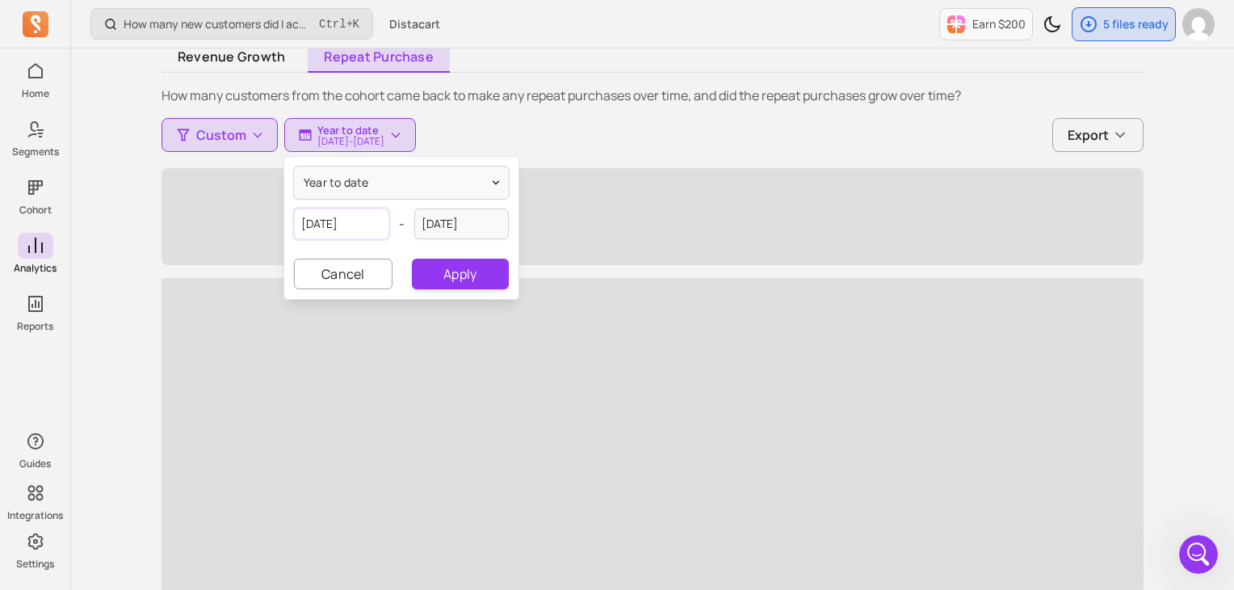
click at [326, 225] on input "2025-01-01" at bounding box center [341, 223] width 95 height 31
select select "2025"
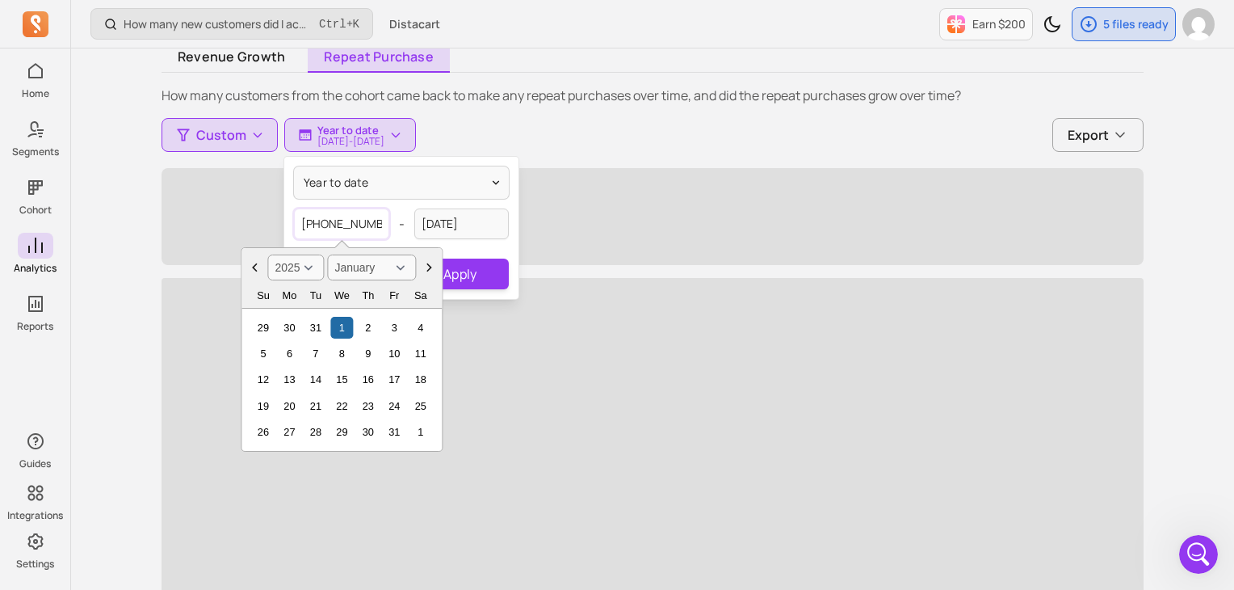
type input "2024-01-01"
select select "2024"
type input "2024-01-01"
click at [287, 329] on div "1" at bounding box center [290, 328] width 22 height 22
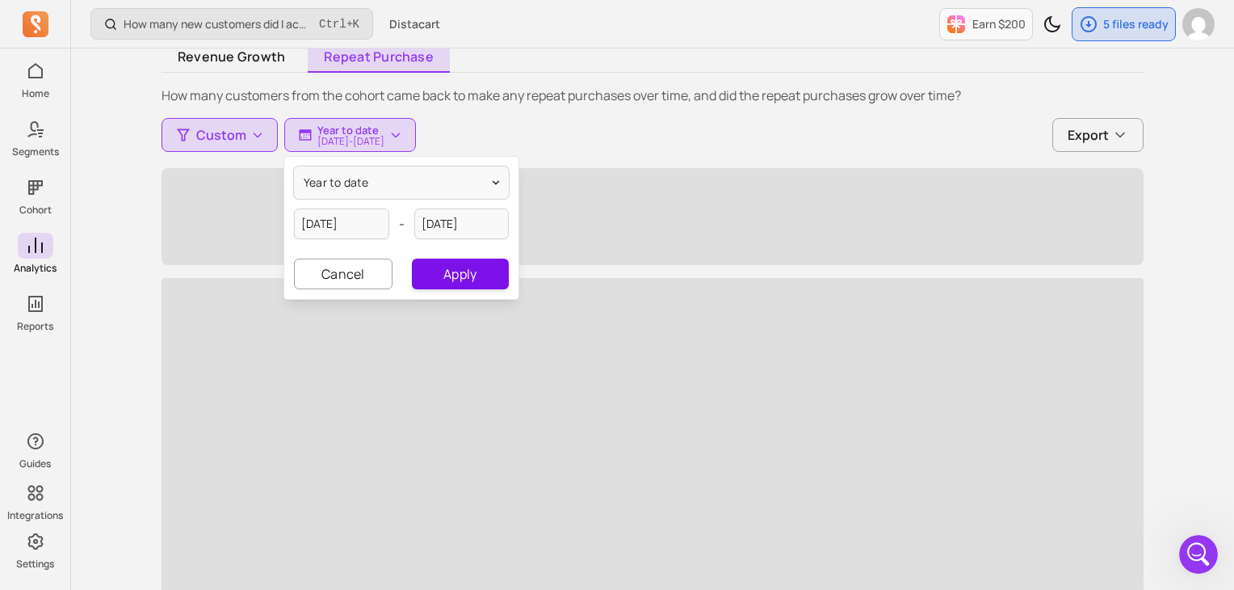
click at [439, 279] on button "Apply" at bounding box center [460, 273] width 97 height 31
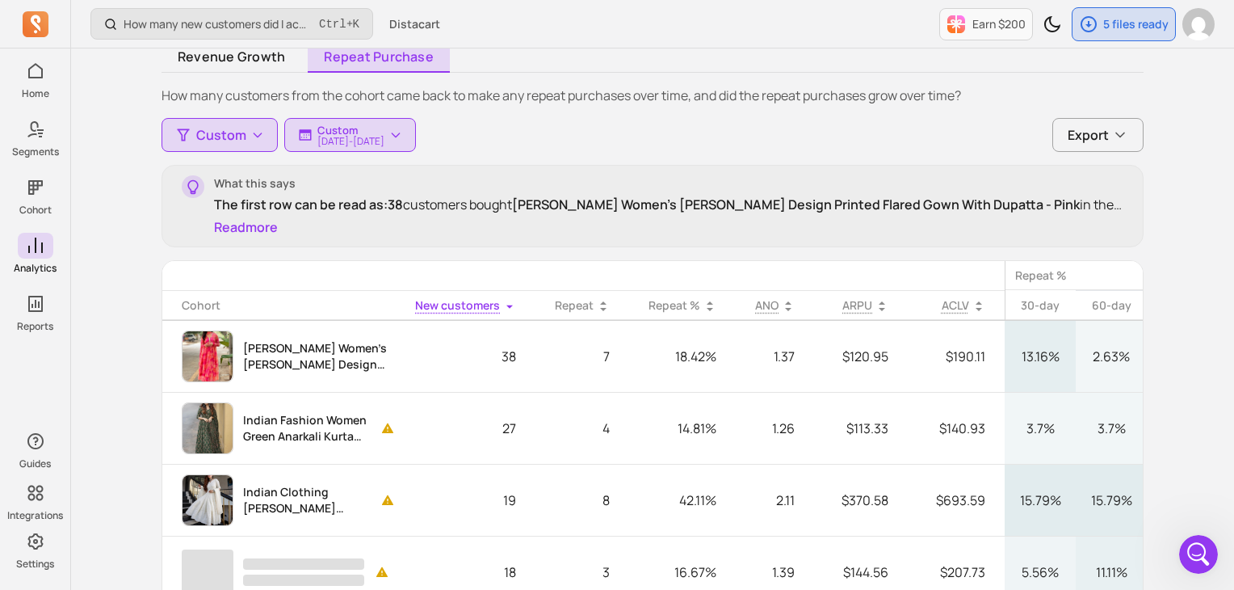
click at [248, 230] on button "Read more" at bounding box center [246, 226] width 64 height 19
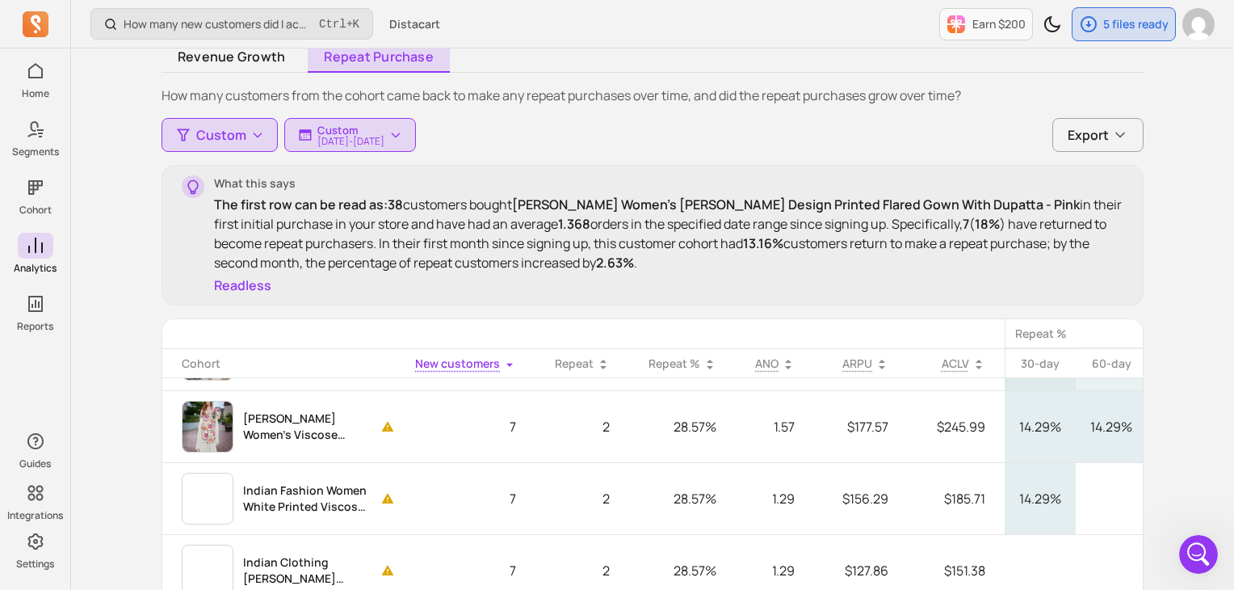
scroll to position [565, 0]
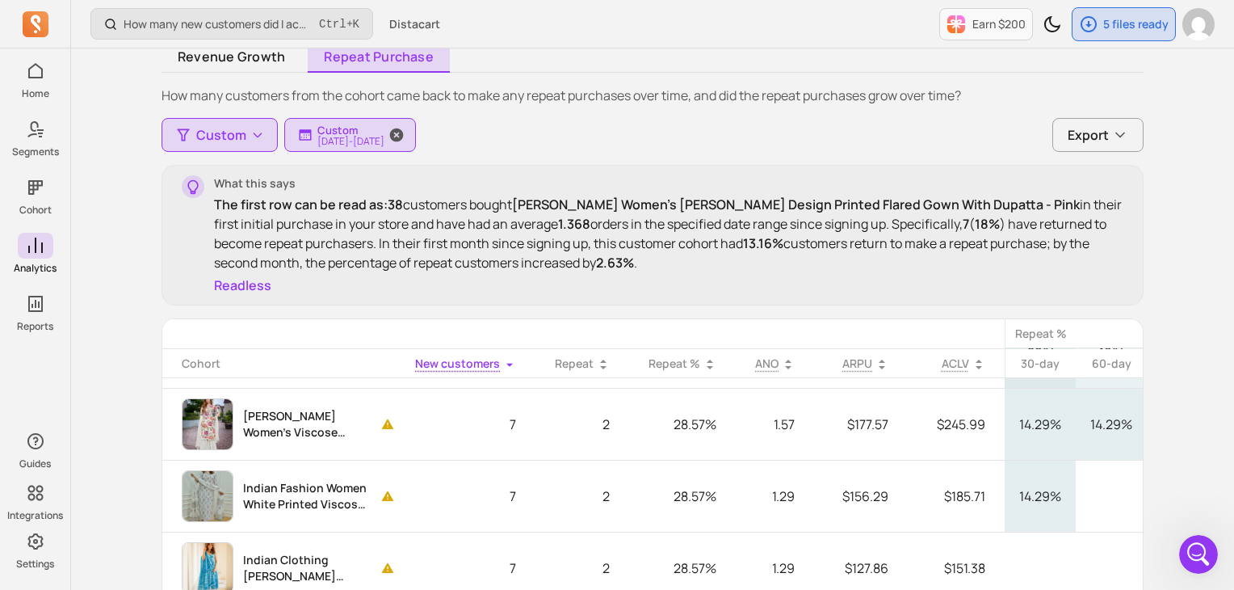
click at [384, 132] on p "Custom" at bounding box center [350, 130] width 67 height 13
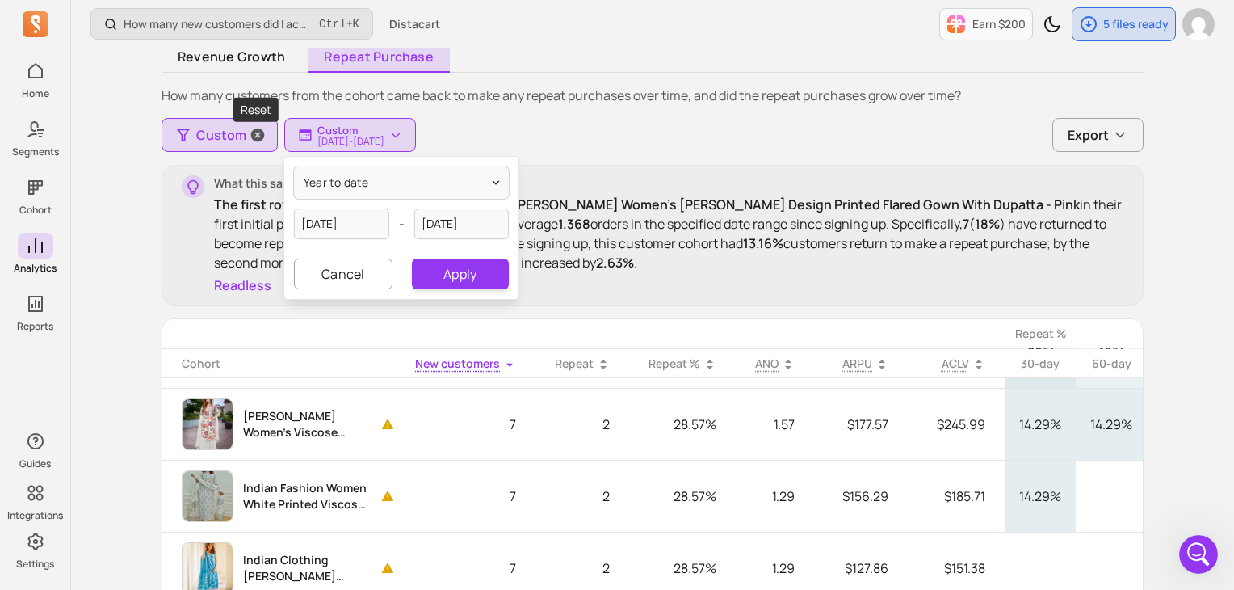
click at [241, 139] on span "button" at bounding box center [257, 135] width 39 height 32
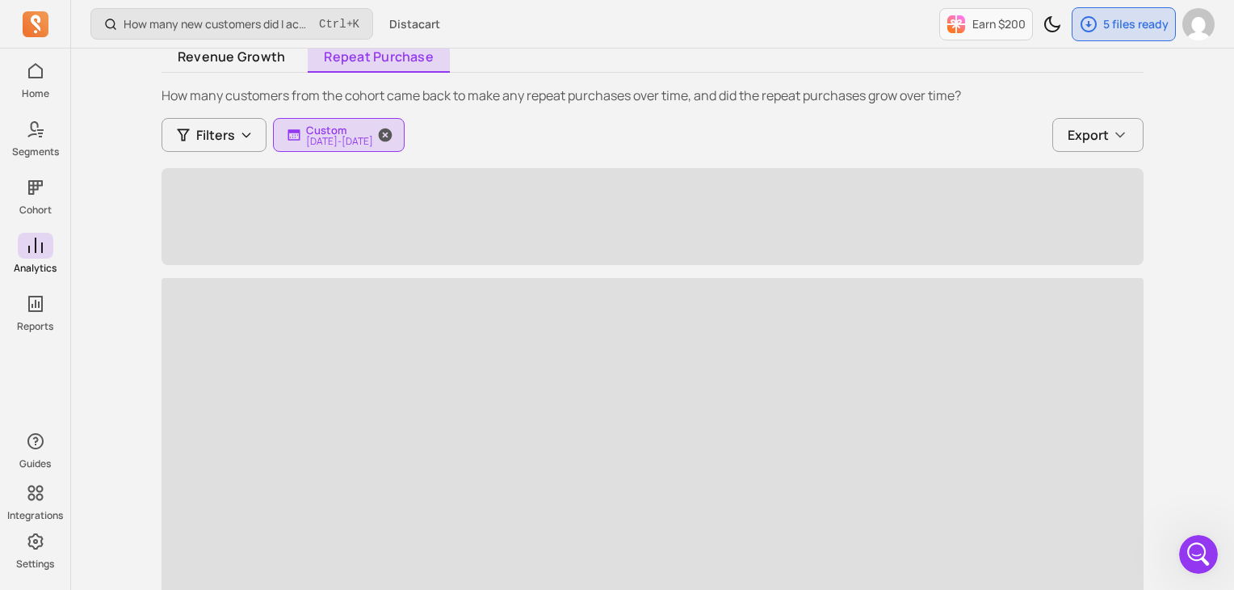
click at [336, 136] on p "2024-01-01 - 2025-09-17" at bounding box center [339, 141] width 67 height 10
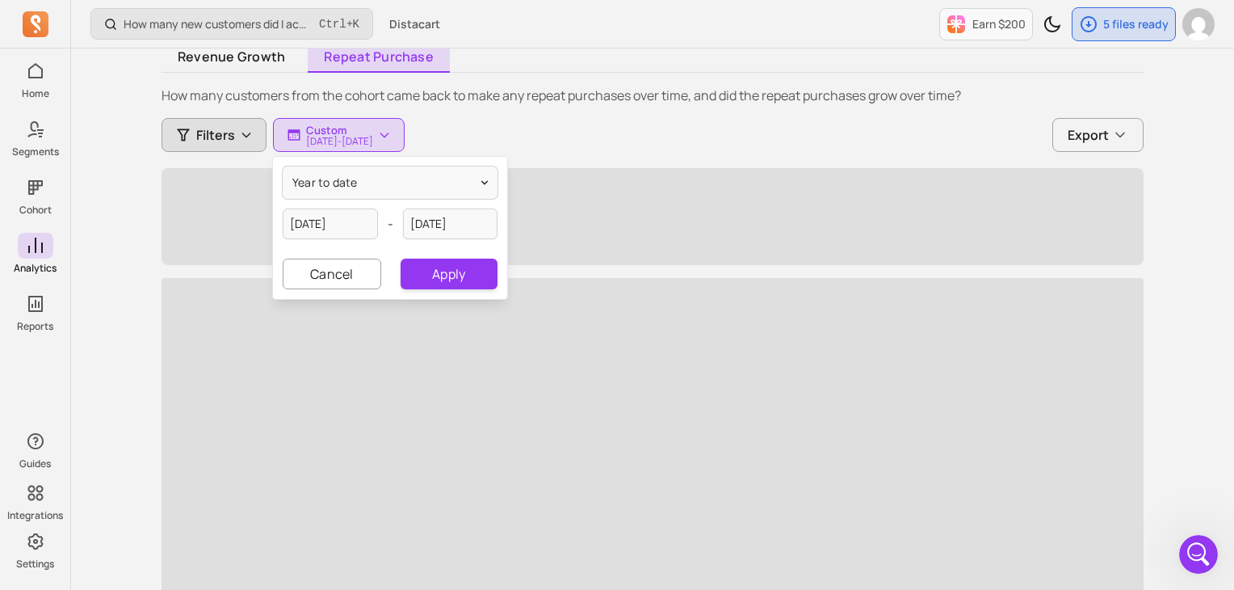
click at [221, 146] on button "Filters" at bounding box center [214, 135] width 105 height 34
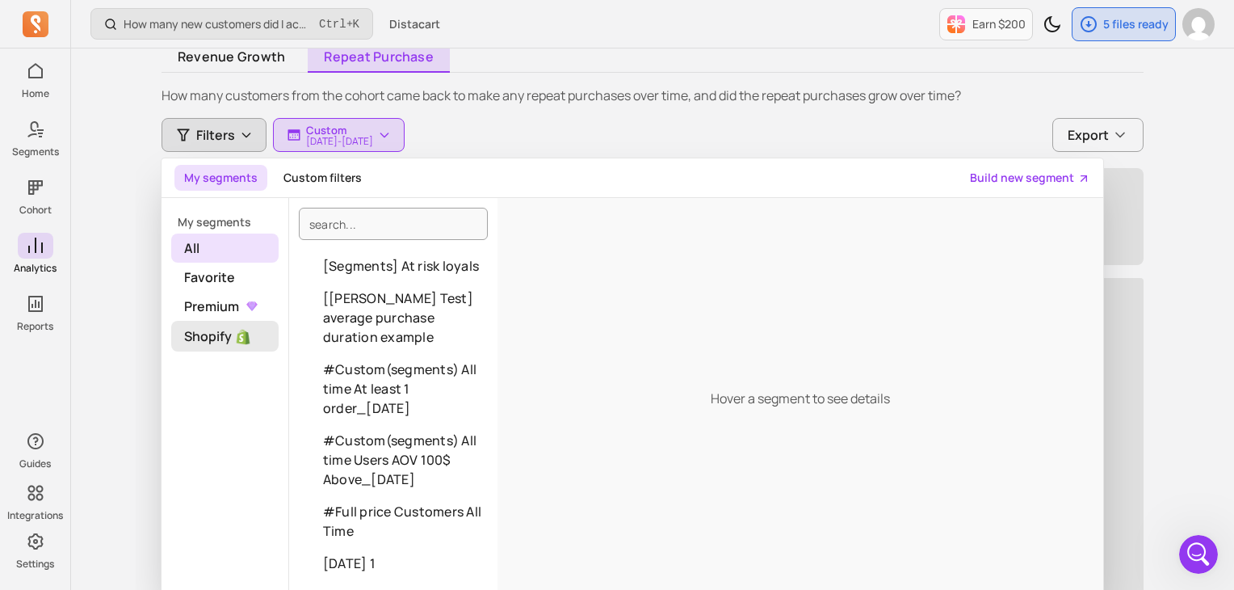
click at [208, 344] on span "Shopify" at bounding box center [224, 336] width 107 height 31
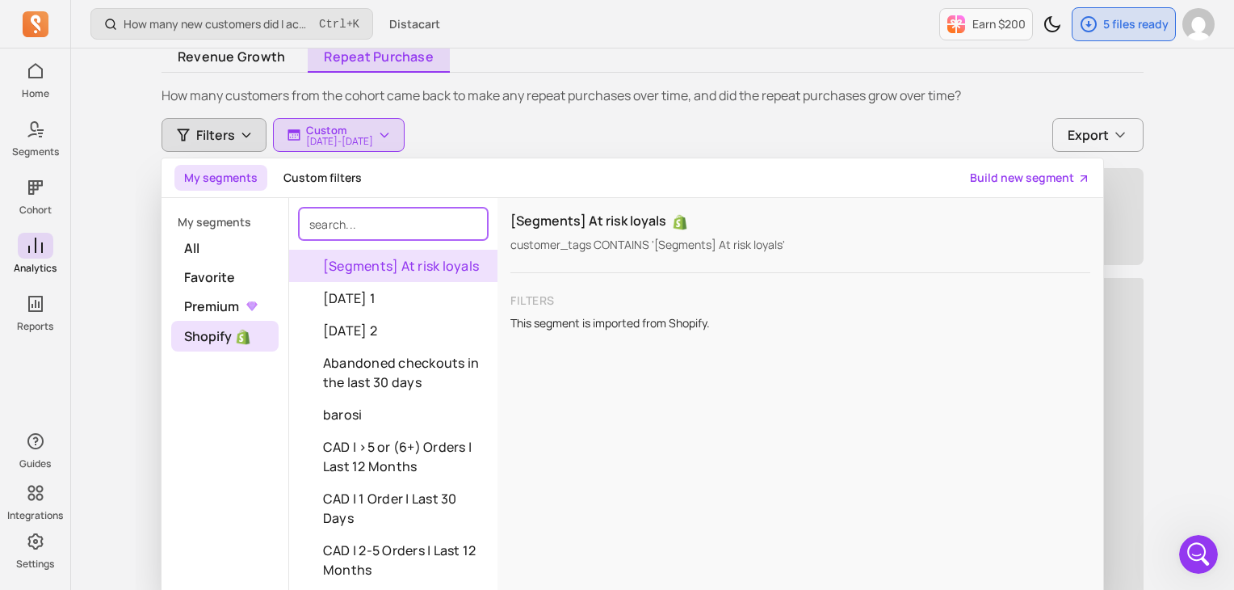
click at [351, 227] on input "search" at bounding box center [393, 224] width 189 height 32
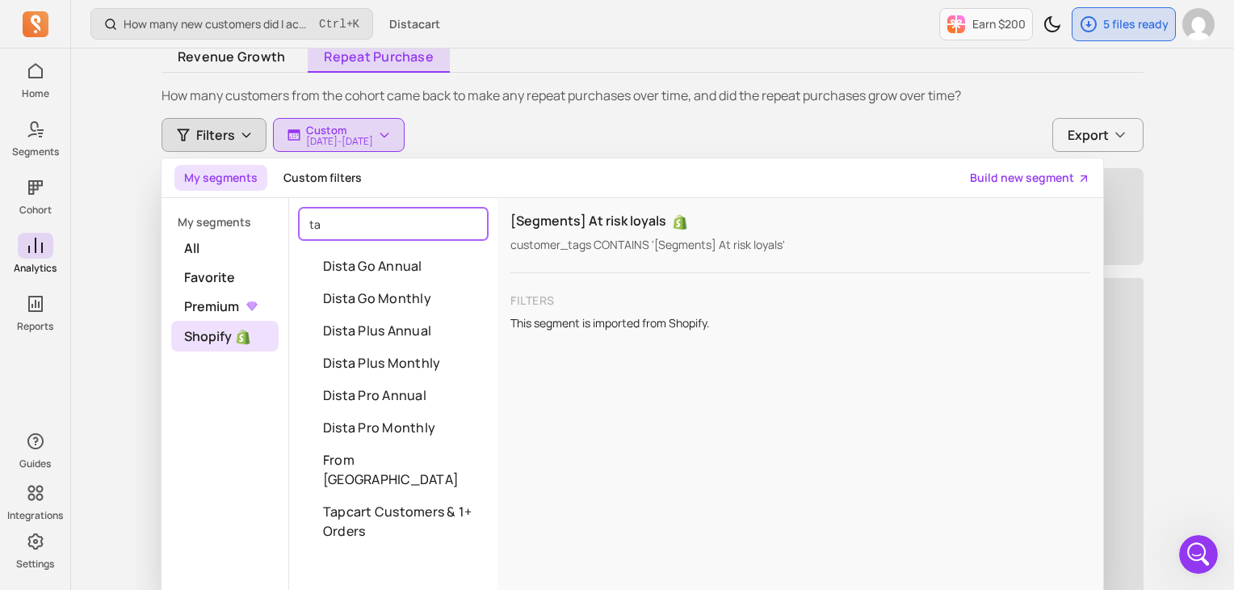
type input "t"
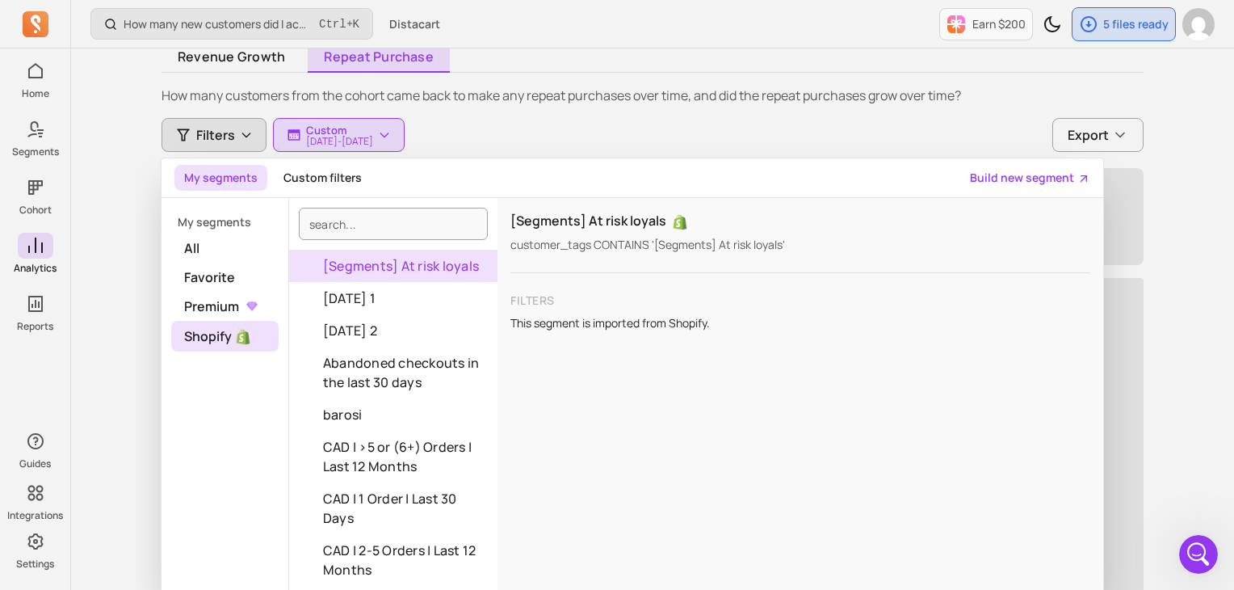
click at [771, 149] on div "Filters My segments Custom filters Build new segment My segments All Favorite P…" at bounding box center [653, 135] width 982 height 34
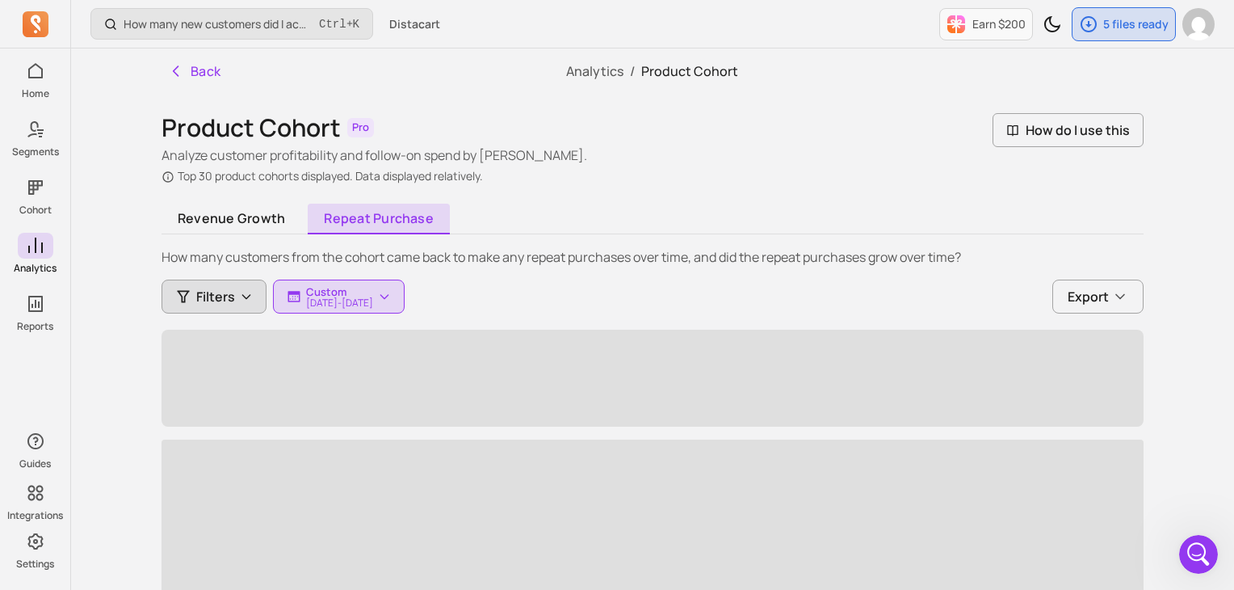
click at [196, 293] on span "Filters" at bounding box center [215, 296] width 39 height 19
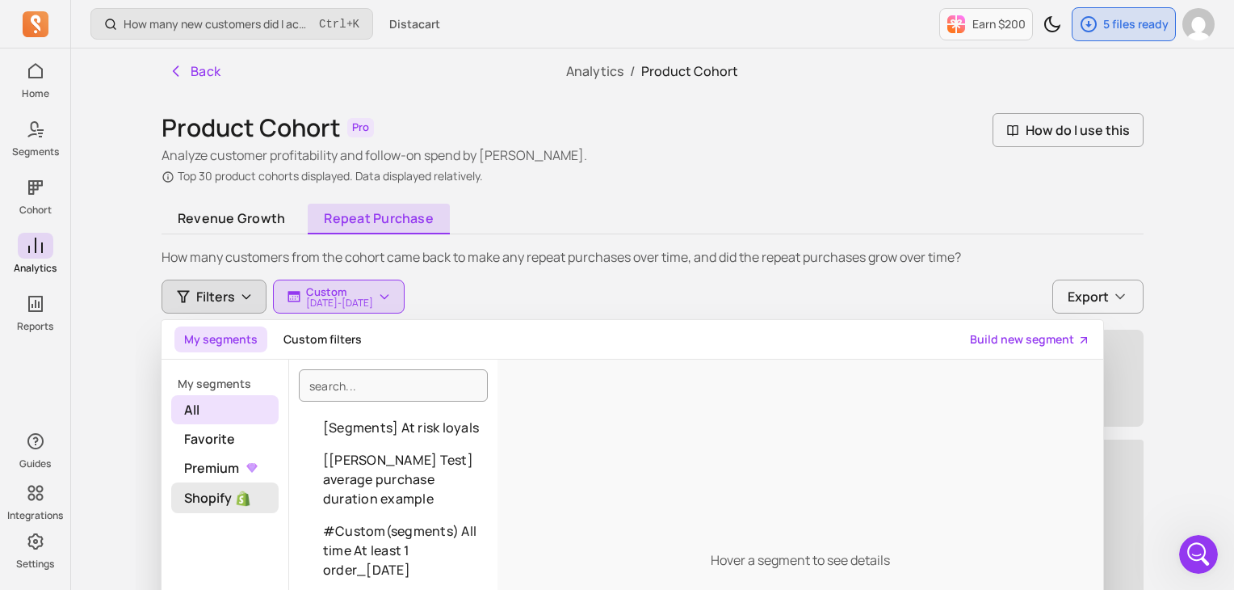
click at [223, 502] on span "Shopify" at bounding box center [224, 497] width 107 height 31
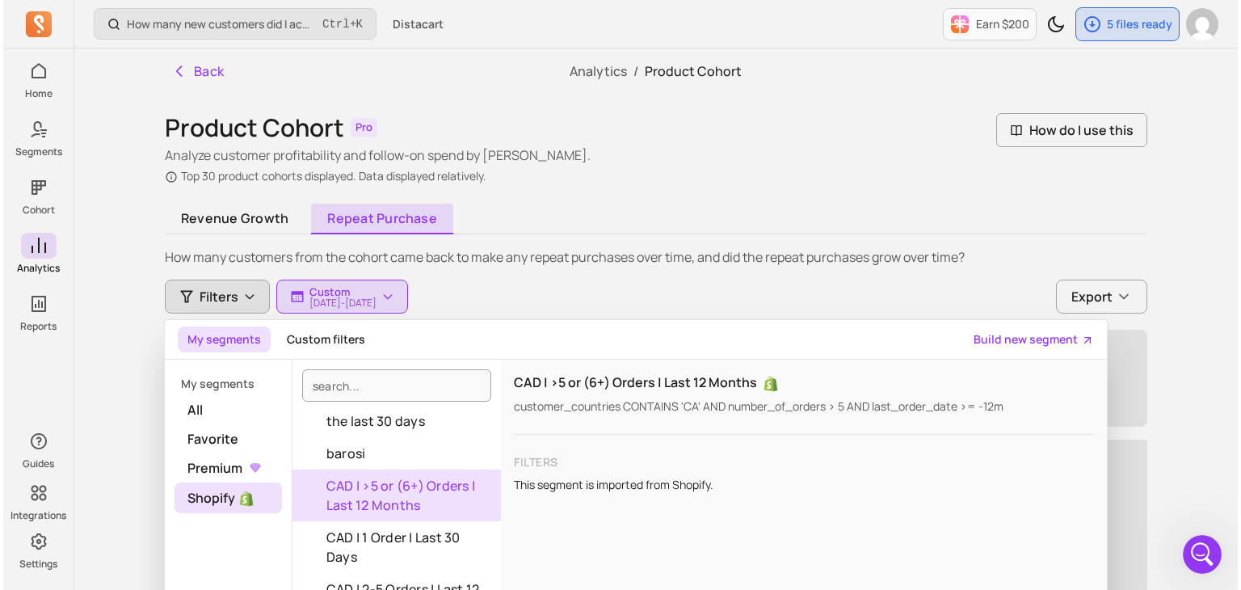
scroll to position [162, 0]
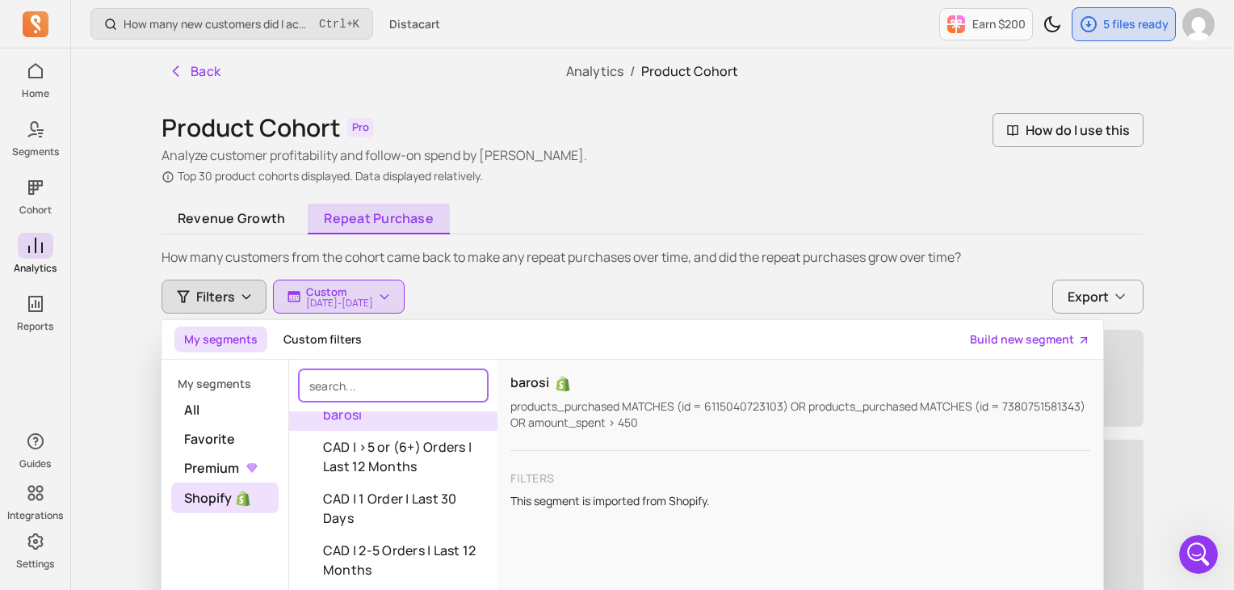
click at [405, 382] on input "search" at bounding box center [393, 385] width 189 height 32
click at [321, 337] on button "Custom filters" at bounding box center [323, 339] width 98 height 26
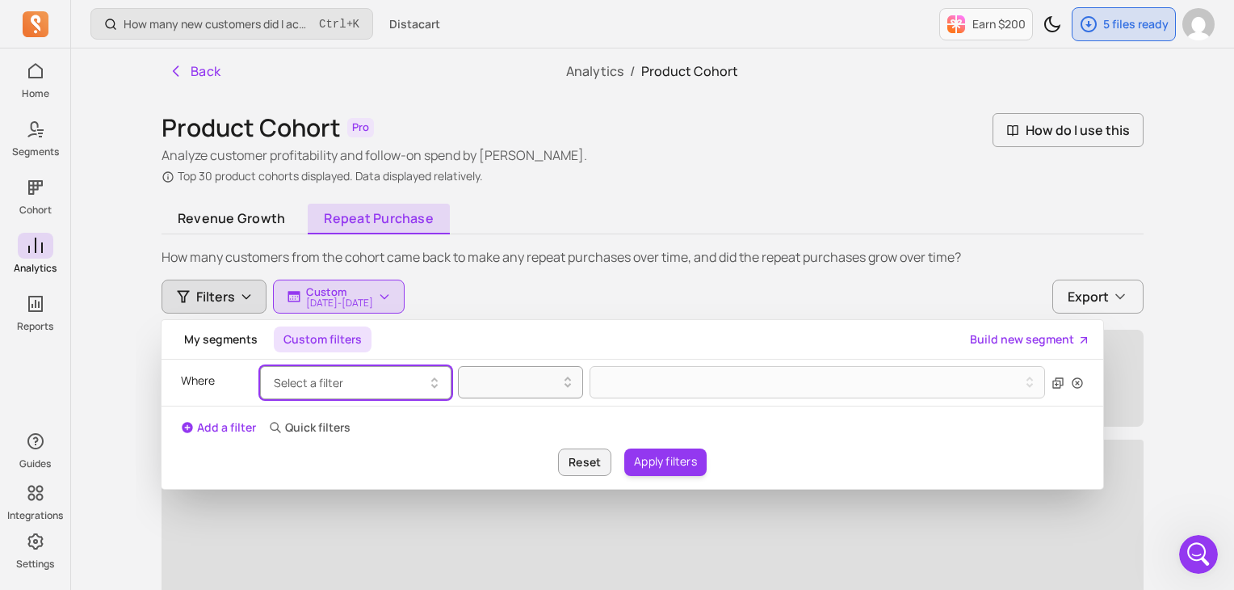
click at [385, 382] on button "Select a filter" at bounding box center [355, 382] width 191 height 33
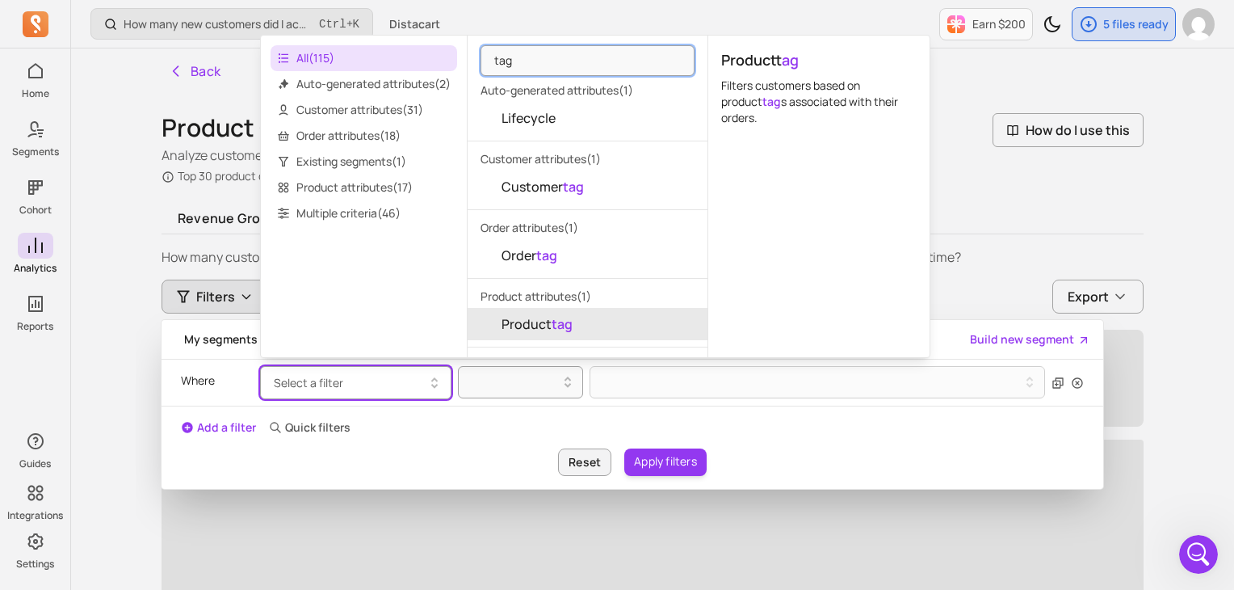
type input "tag"
click at [541, 325] on span "Product tag" at bounding box center [537, 323] width 71 height 19
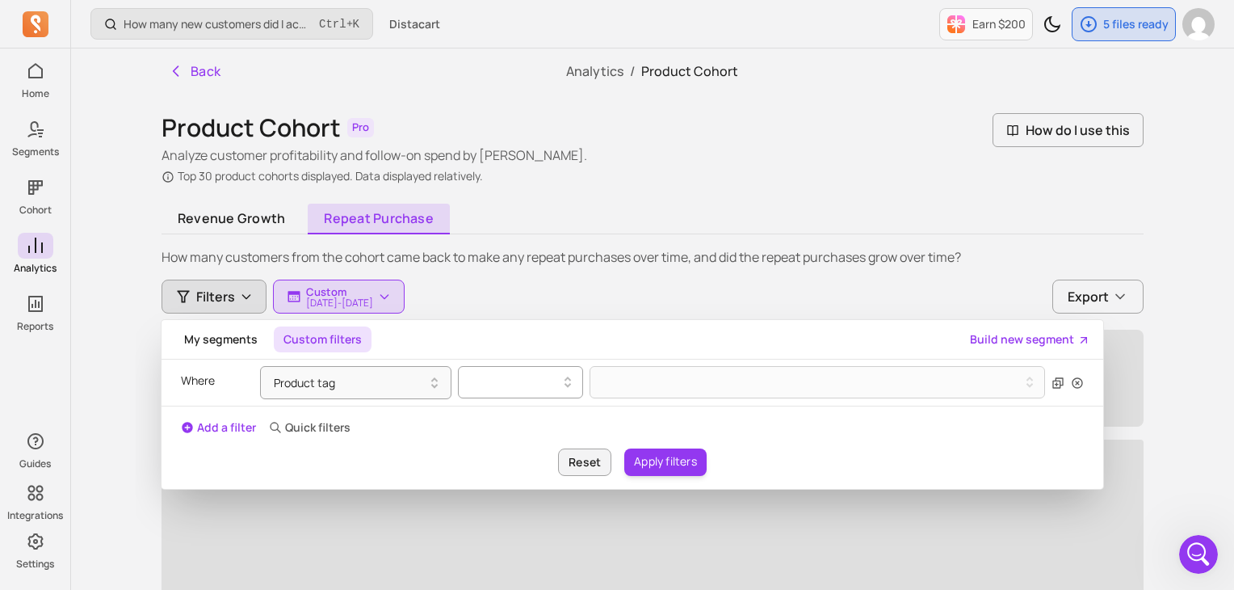
click at [537, 387] on div at bounding box center [513, 381] width 91 height 19
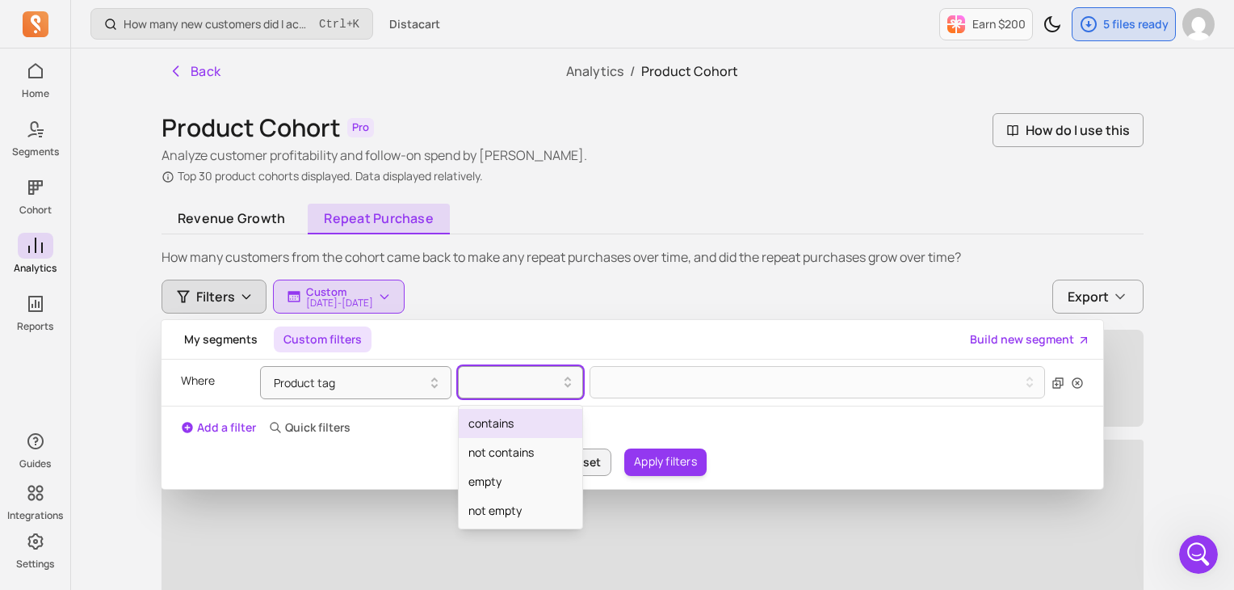
click at [523, 429] on div "contains" at bounding box center [521, 423] width 124 height 29
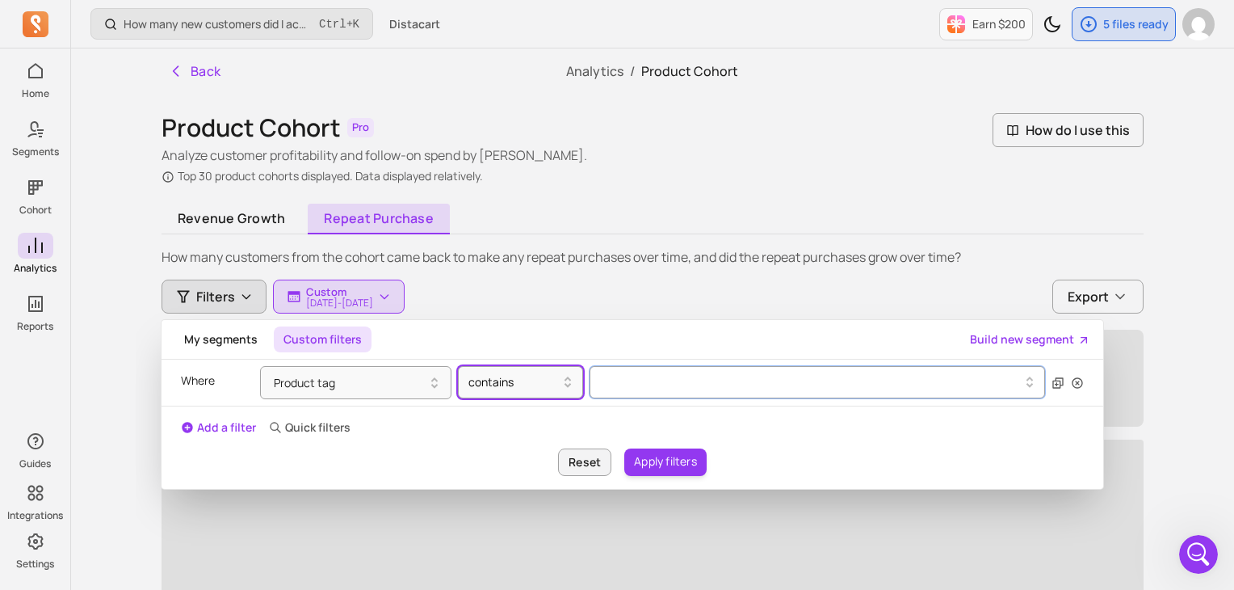
click at [635, 383] on div at bounding box center [811, 382] width 417 height 6
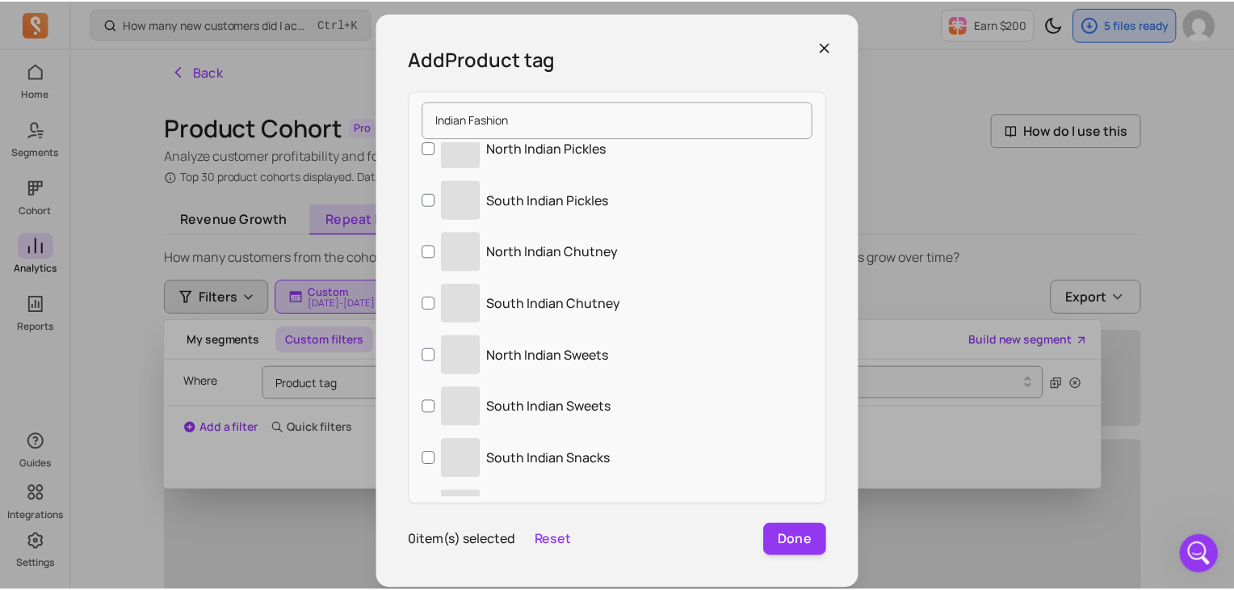
scroll to position [0, 0]
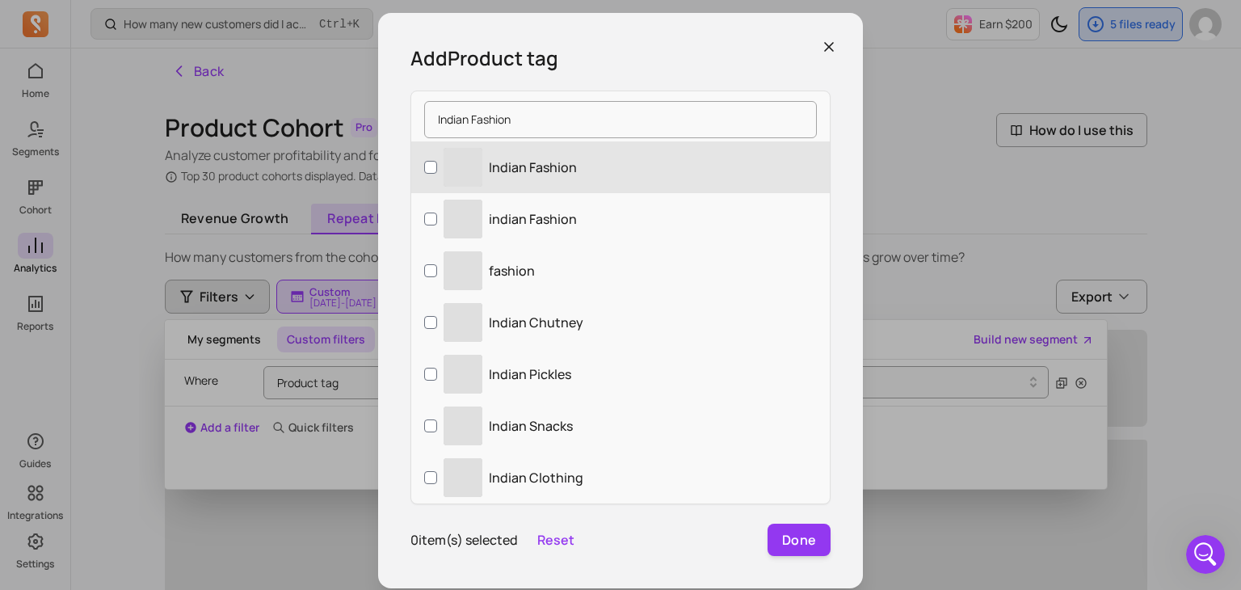
type input "Indian Fashion"
click at [427, 164] on input "‌ Indian Fashion" at bounding box center [430, 167] width 13 height 13
checkbox input "true"
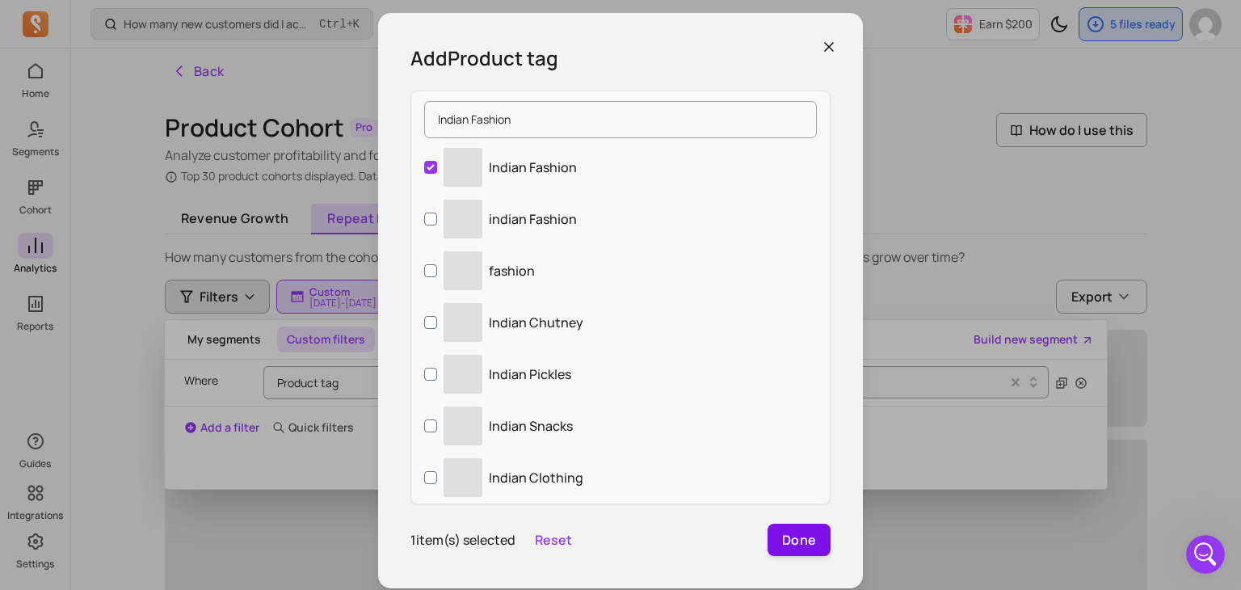
click at [797, 543] on button "Done" at bounding box center [798, 539] width 63 height 32
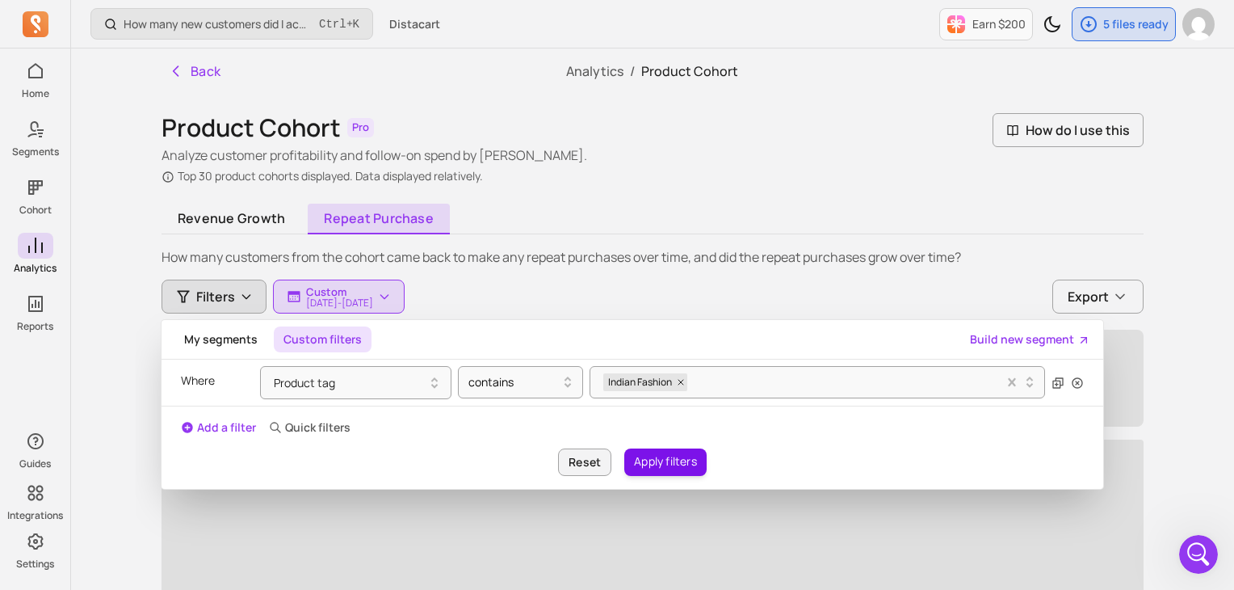
click at [670, 452] on button "Apply filters" at bounding box center [665, 461] width 82 height 27
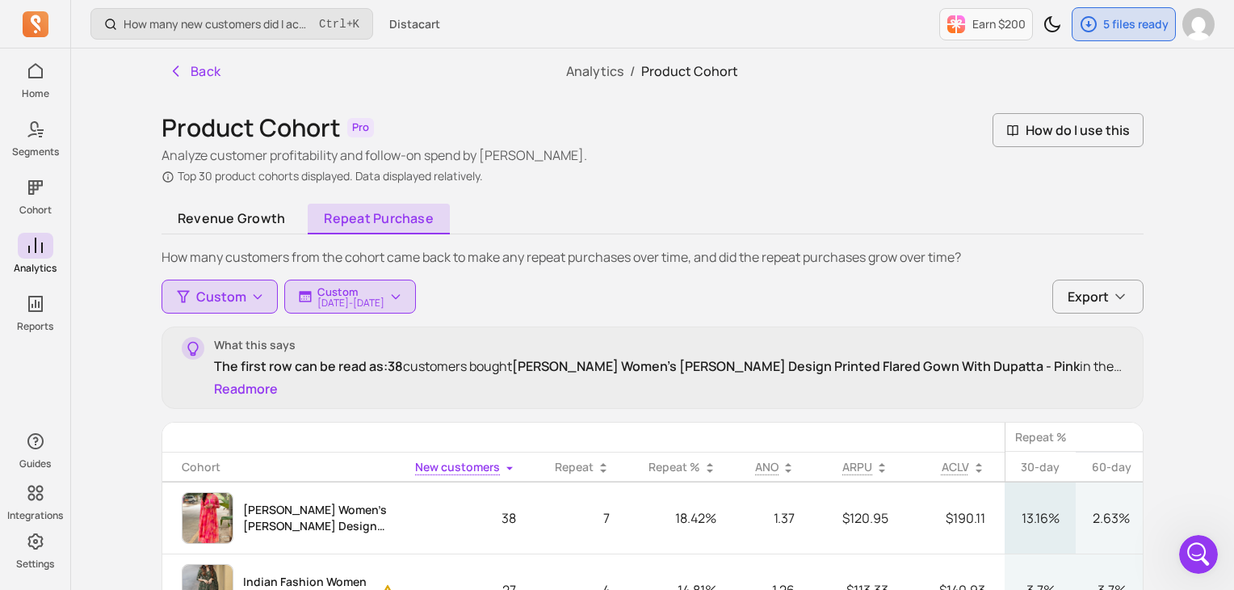
click at [262, 389] on button "Read more" at bounding box center [246, 388] width 64 height 19
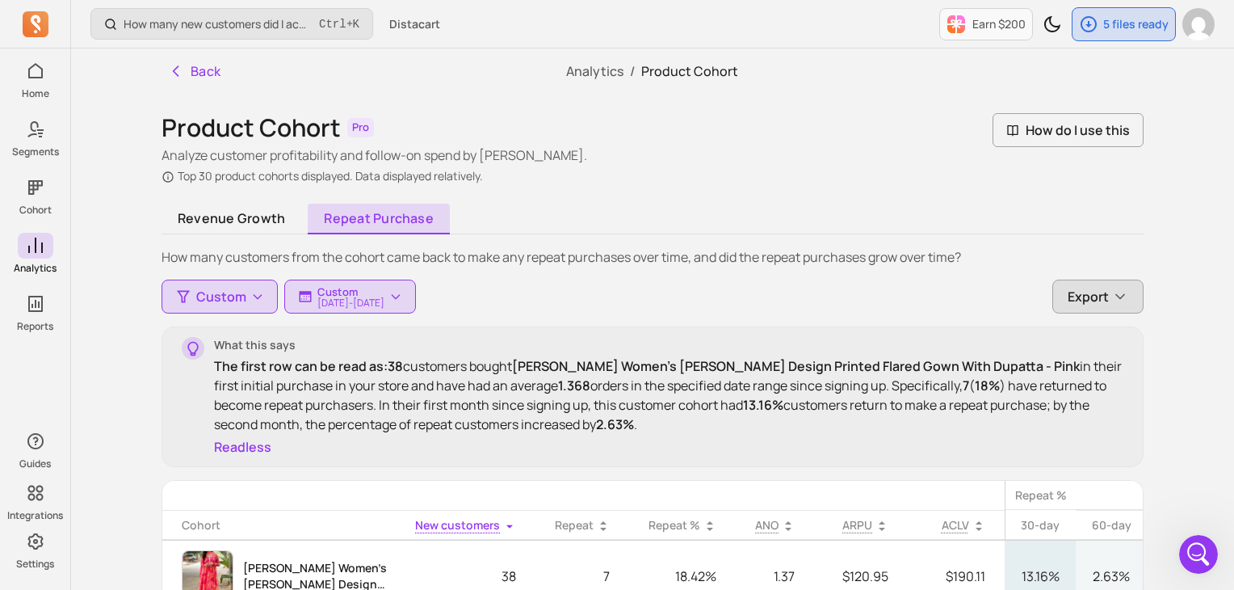
click at [1065, 286] on button "Export" at bounding box center [1097, 296] width 91 height 34
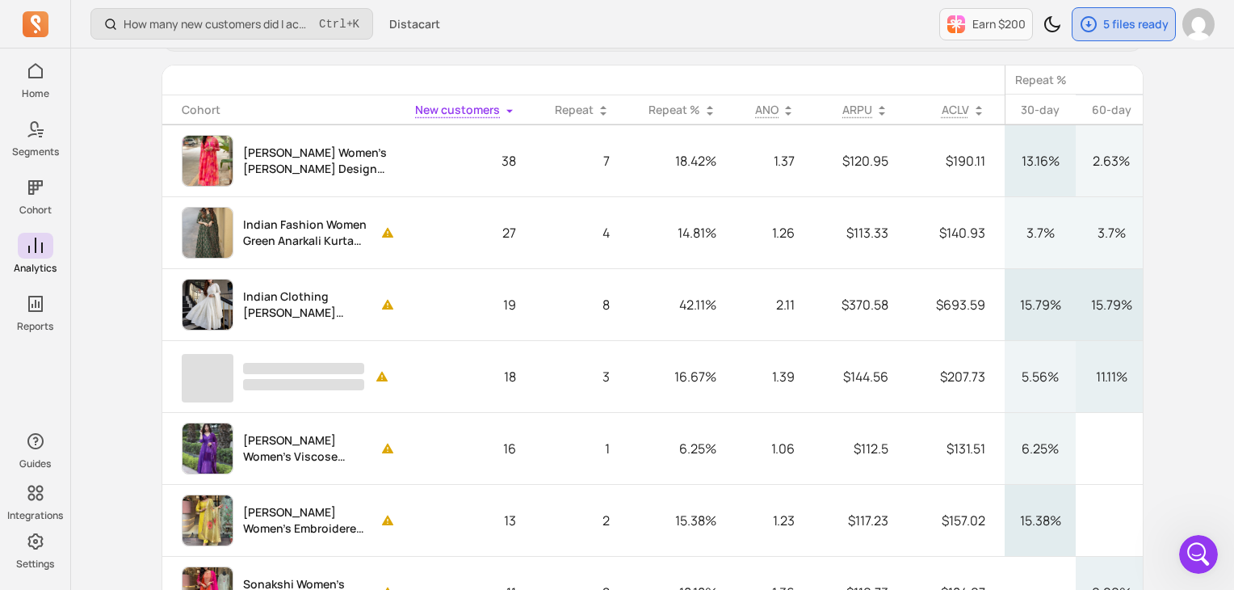
scroll to position [61, 0]
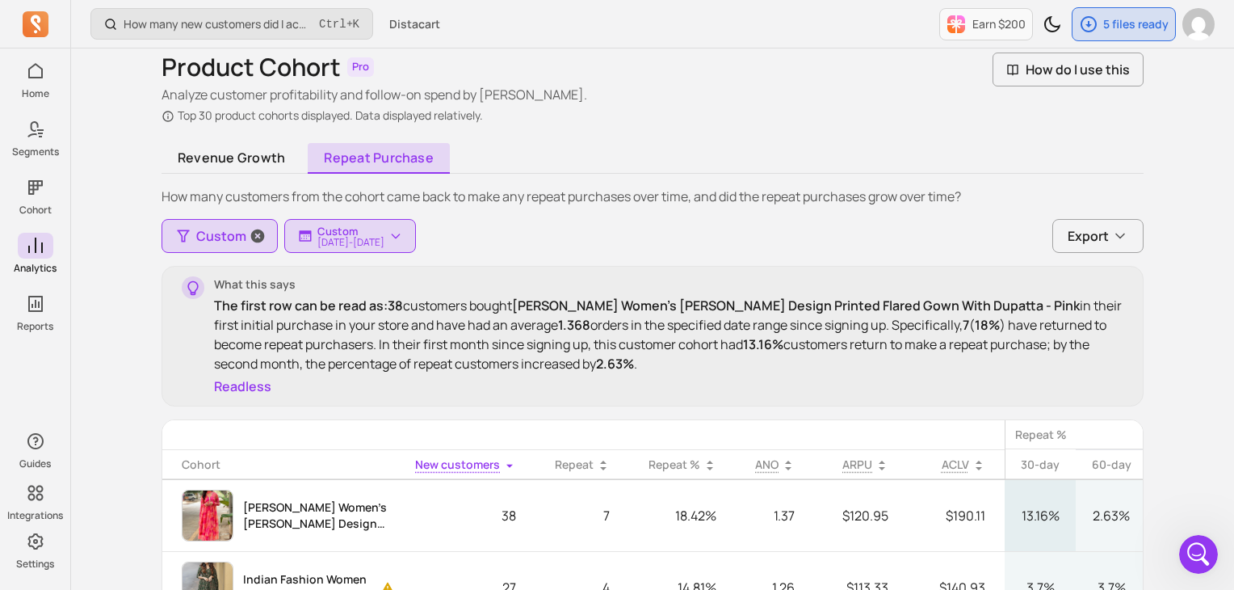
click at [220, 245] on button "Custom" at bounding box center [220, 236] width 116 height 34
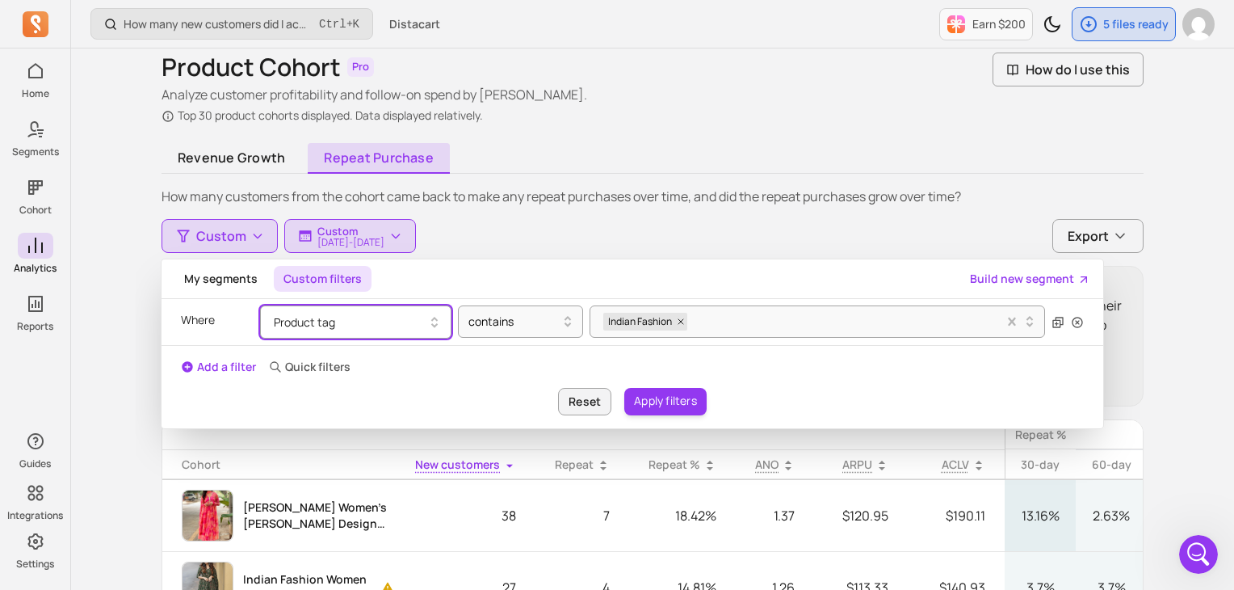
click at [363, 314] on button "Product tag" at bounding box center [355, 321] width 191 height 33
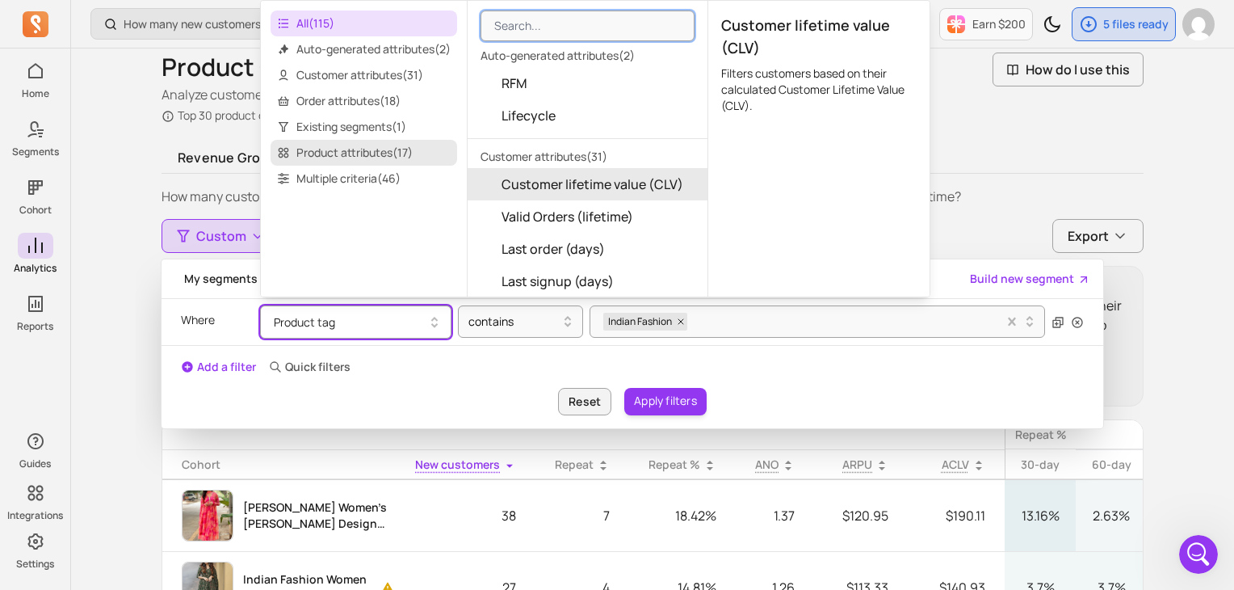
click at [399, 148] on span "Product attributes ( 17 )" at bounding box center [364, 153] width 187 height 26
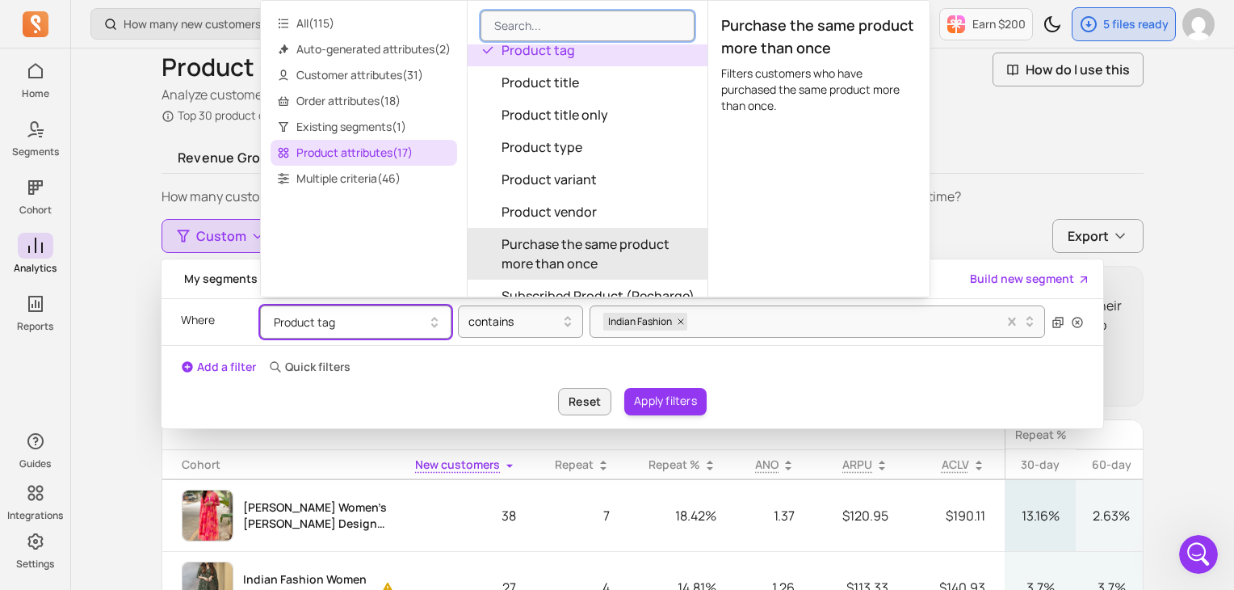
scroll to position [323, 0]
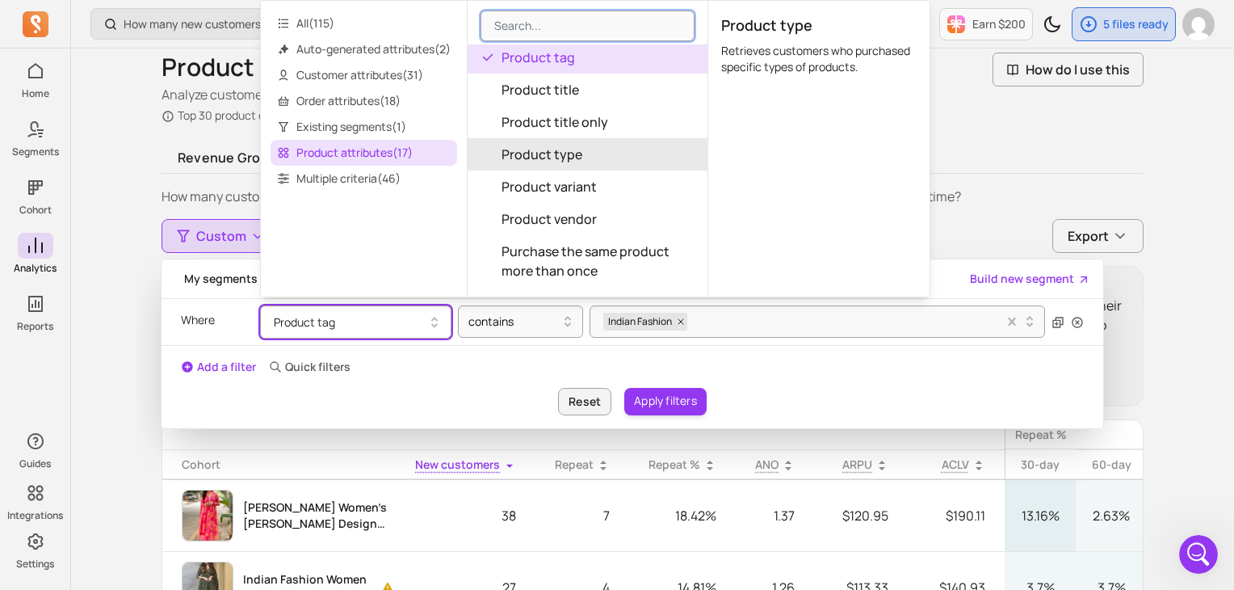
click at [567, 146] on span "Product type" at bounding box center [542, 154] width 81 height 19
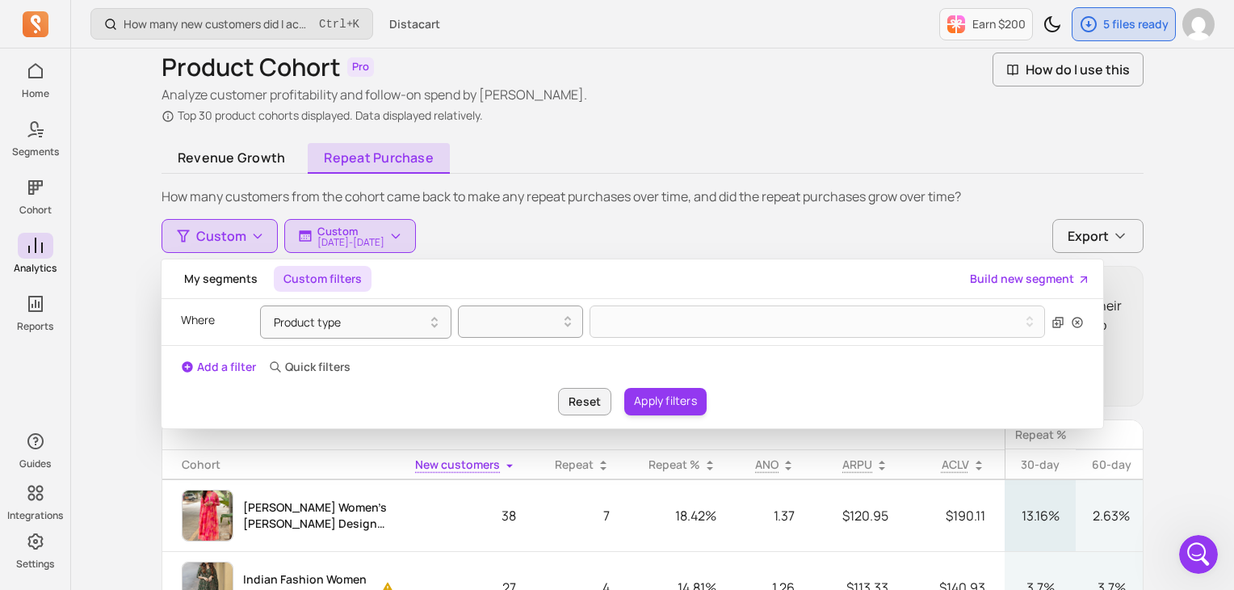
scroll to position [330, 0]
click at [520, 317] on div at bounding box center [513, 321] width 91 height 19
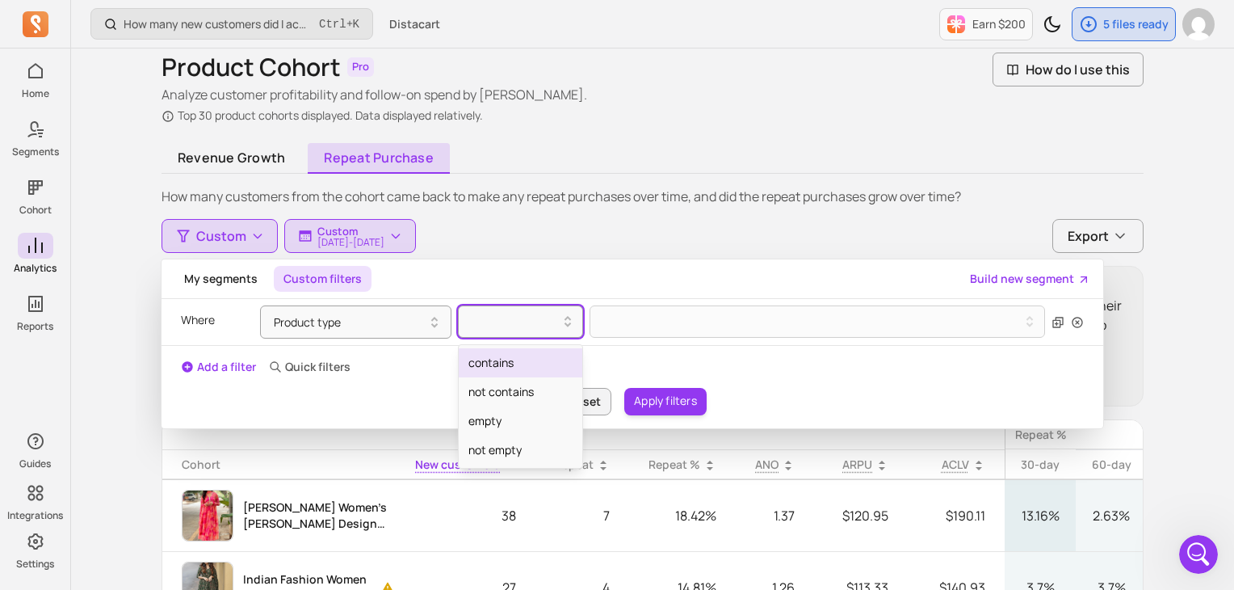
click at [498, 363] on div "contains" at bounding box center [521, 362] width 124 height 29
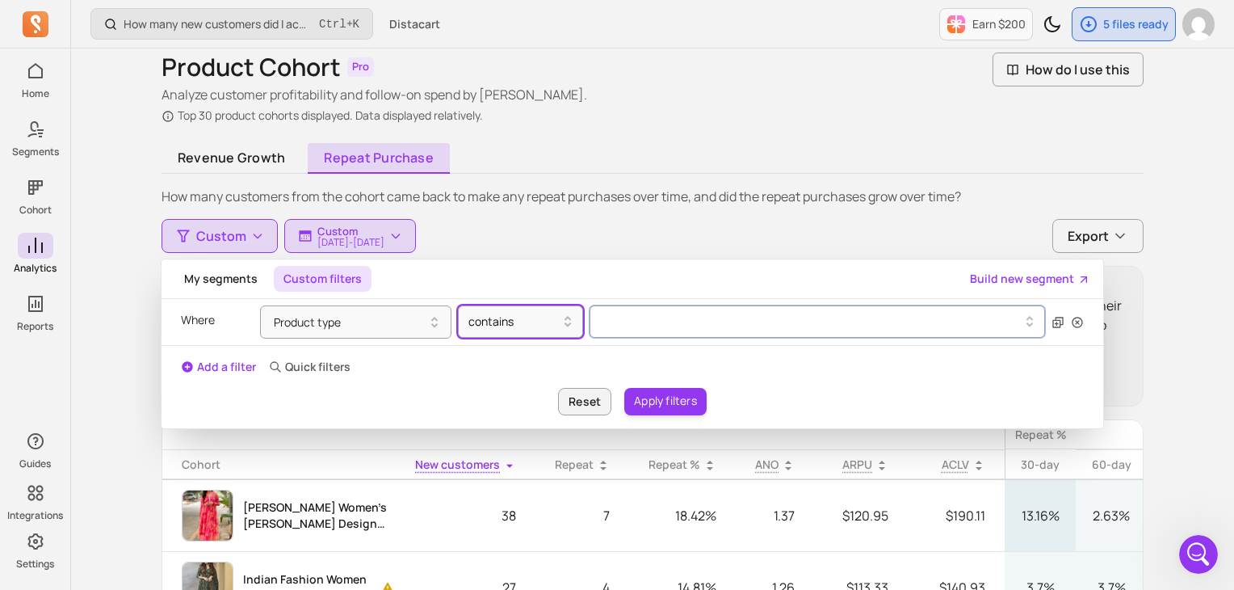
click at [620, 328] on button at bounding box center [818, 321] width 456 height 32
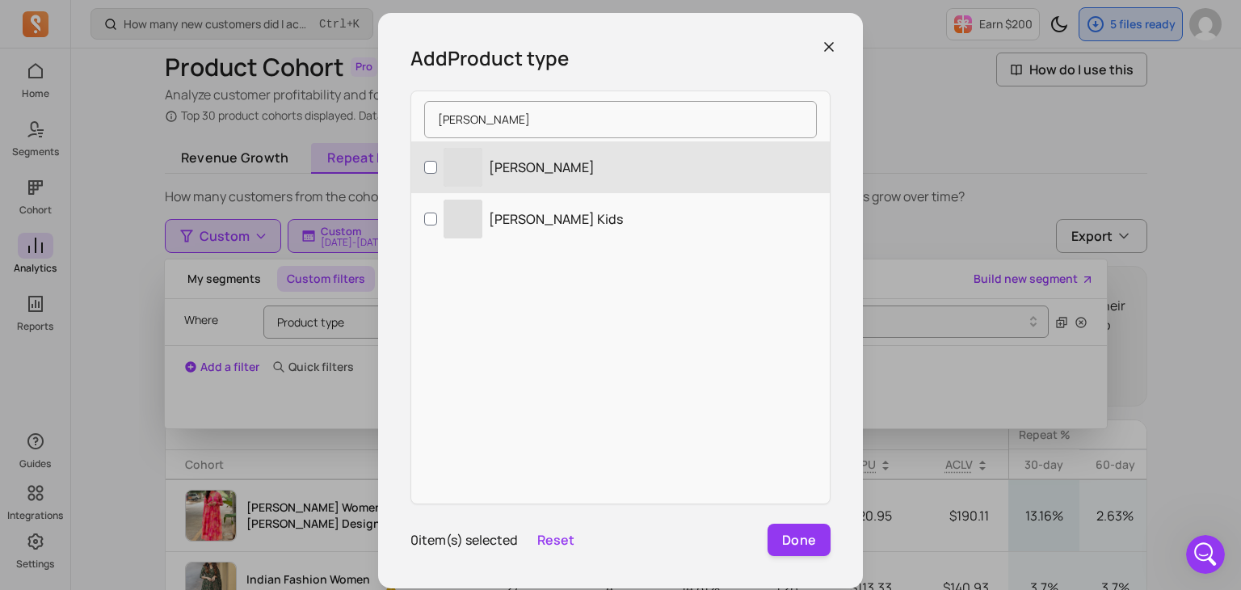
type input "malishka"
click at [527, 170] on p "Malishka" at bounding box center [542, 166] width 106 height 19
click at [437, 170] on input "‌ Malishka" at bounding box center [430, 167] width 13 height 13
checkbox input "true"
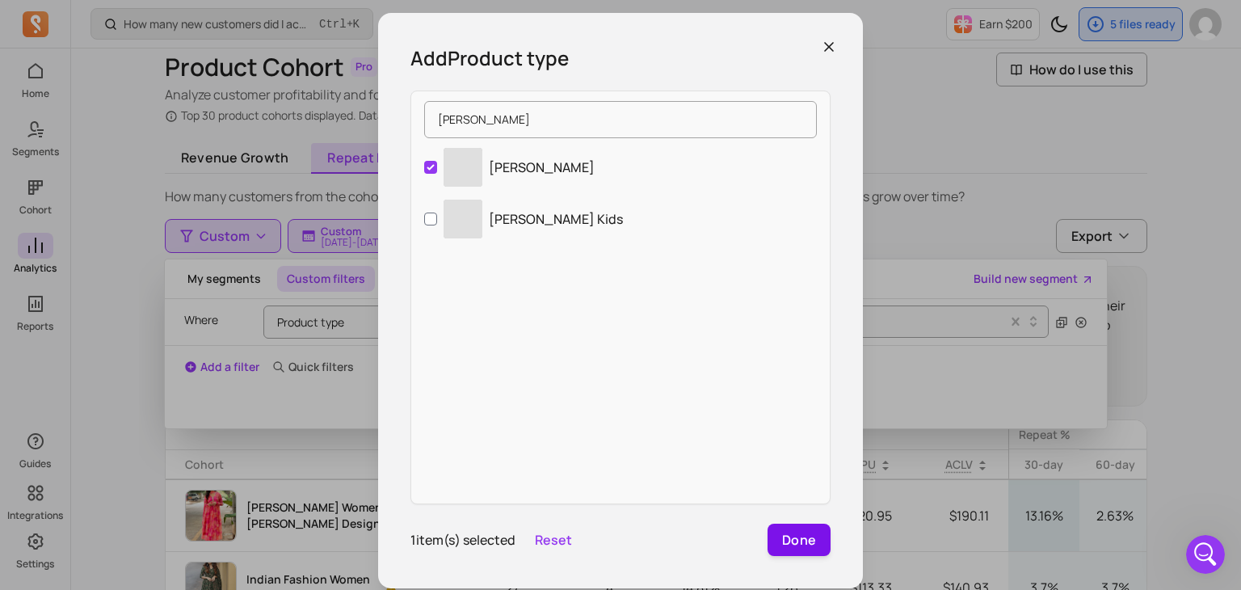
click at [802, 538] on button "Done" at bounding box center [798, 539] width 63 height 32
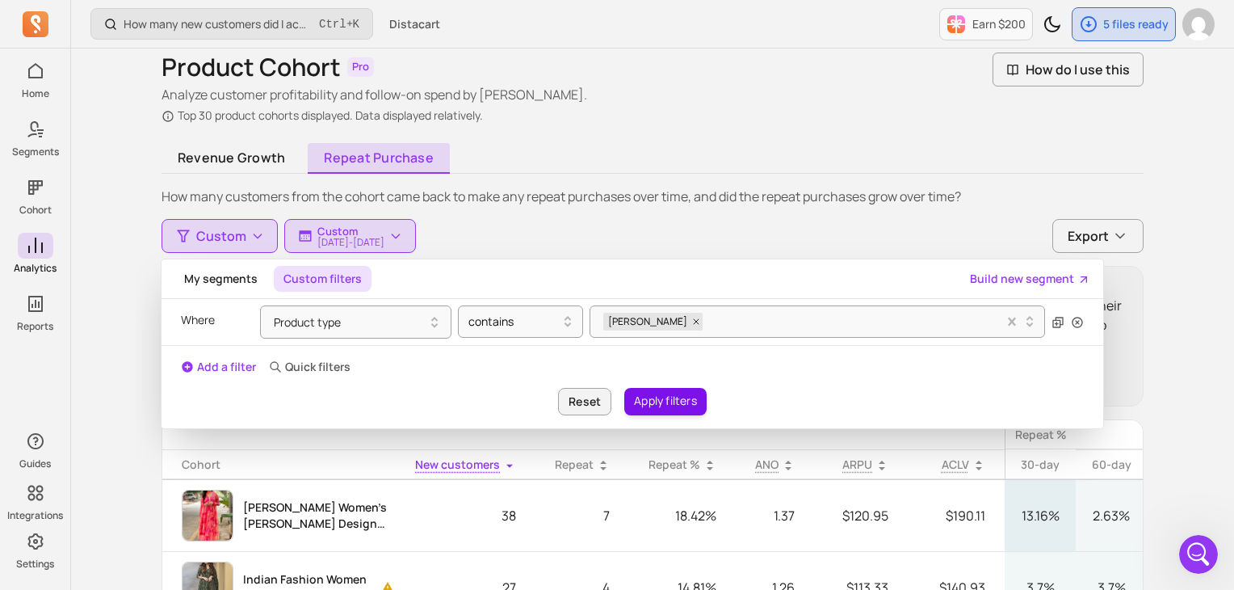
click at [658, 401] on button "Apply filters" at bounding box center [665, 401] width 82 height 27
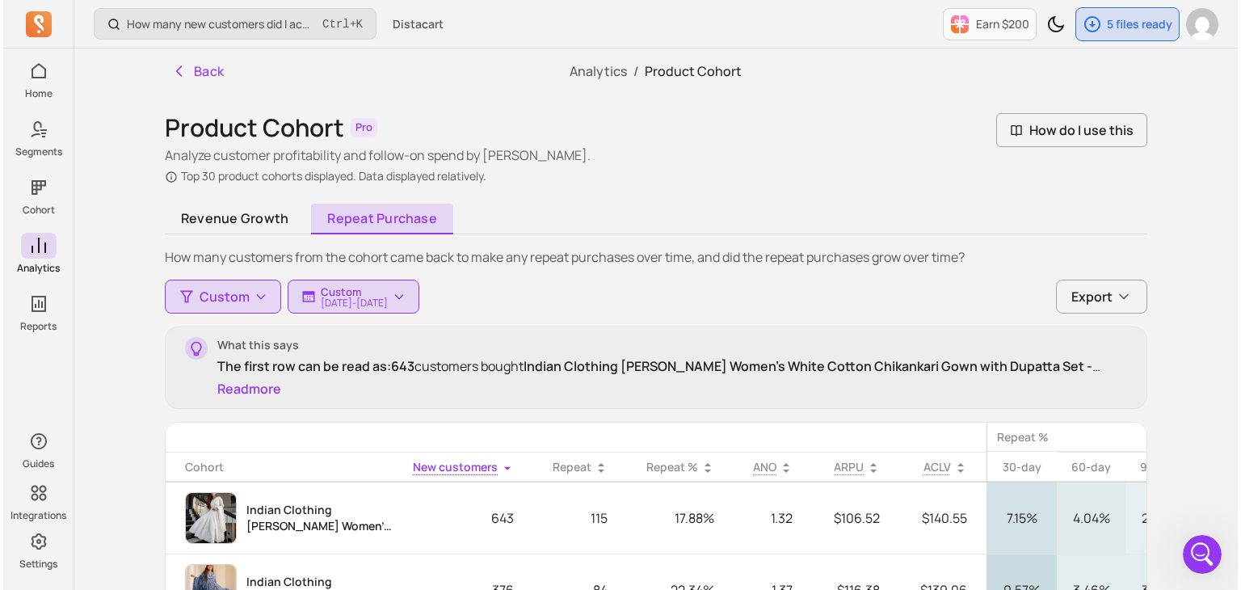
scroll to position [81, 0]
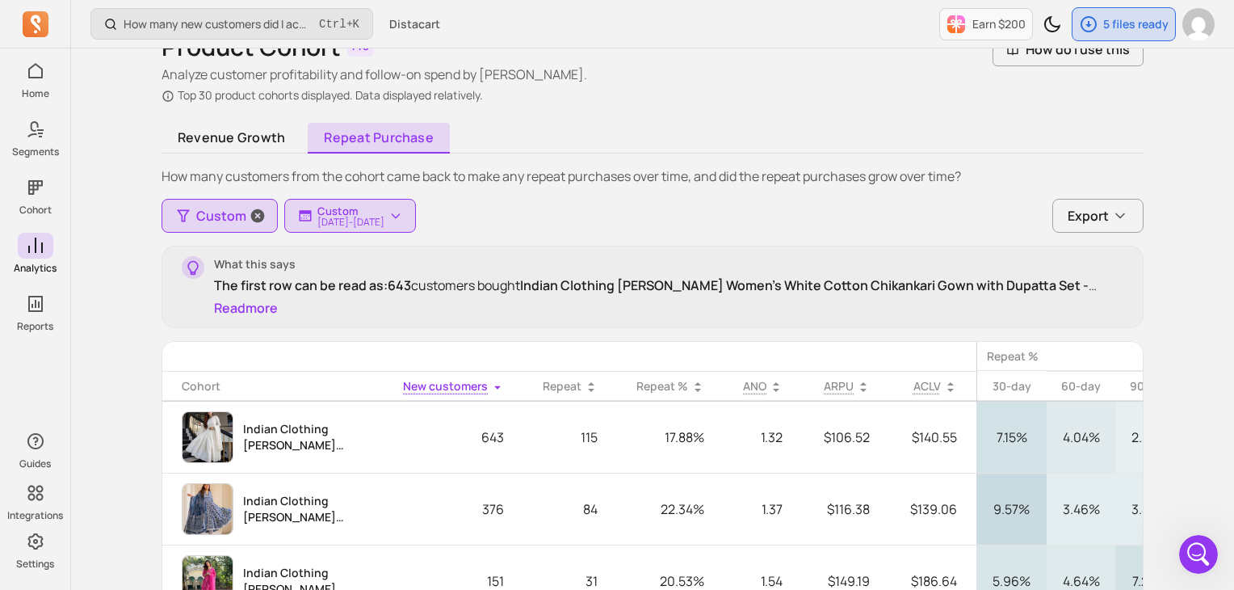
click at [229, 223] on span "Custom" at bounding box center [221, 215] width 50 height 19
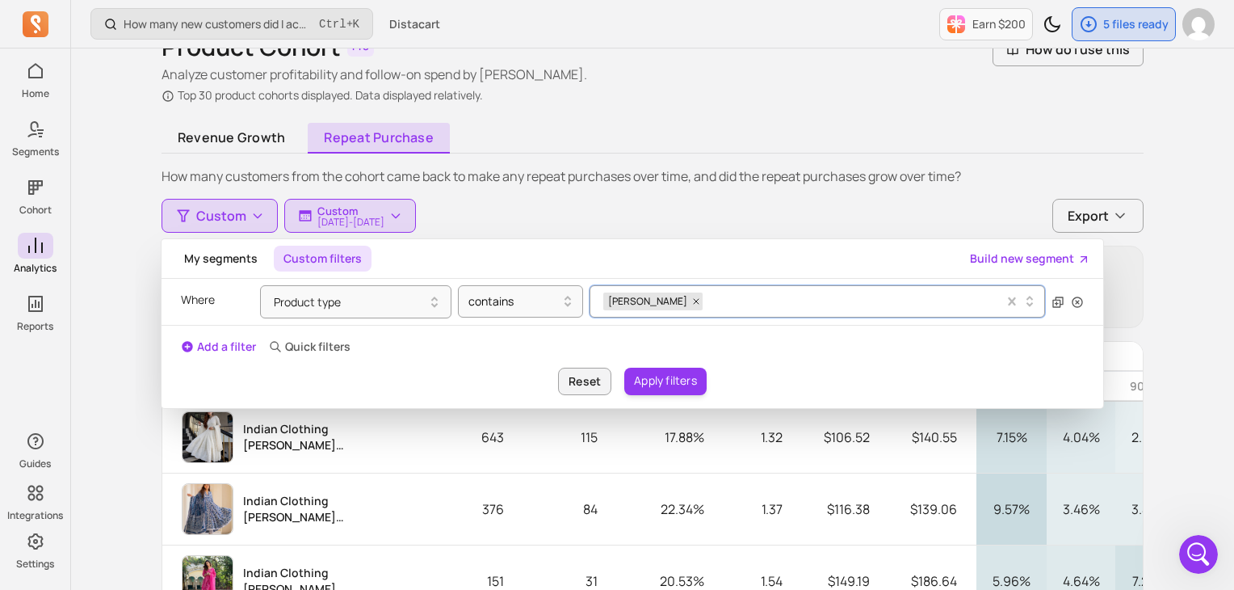
click at [710, 306] on div "Malishka" at bounding box center [803, 301] width 401 height 24
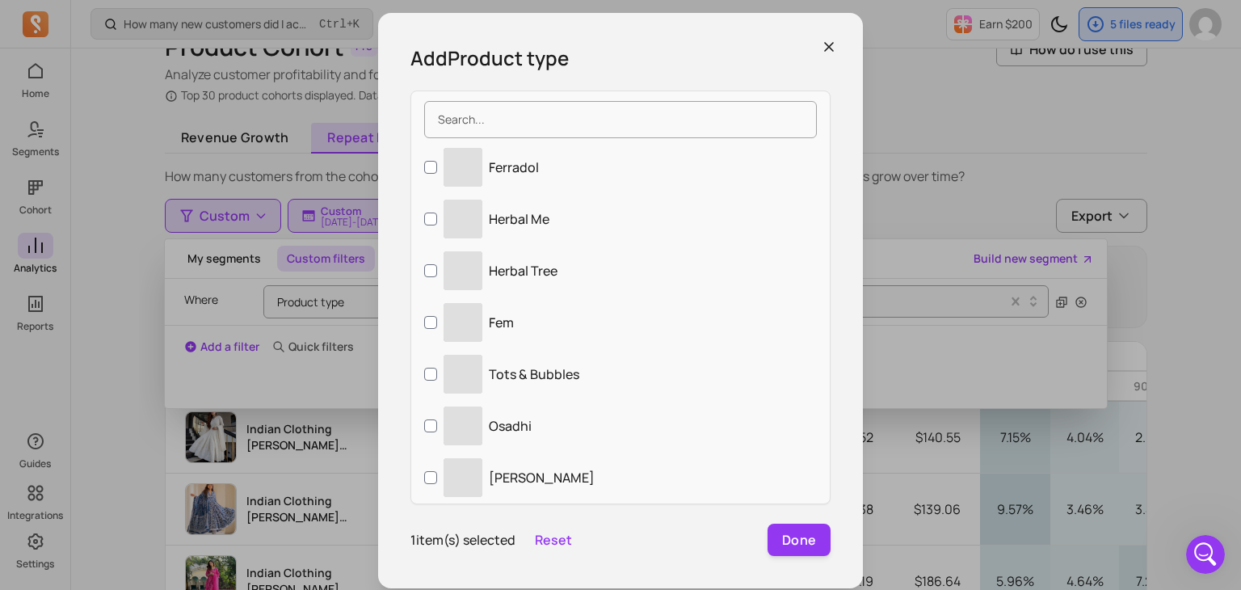
click at [825, 46] on icon "button" at bounding box center [829, 47] width 8 height 8
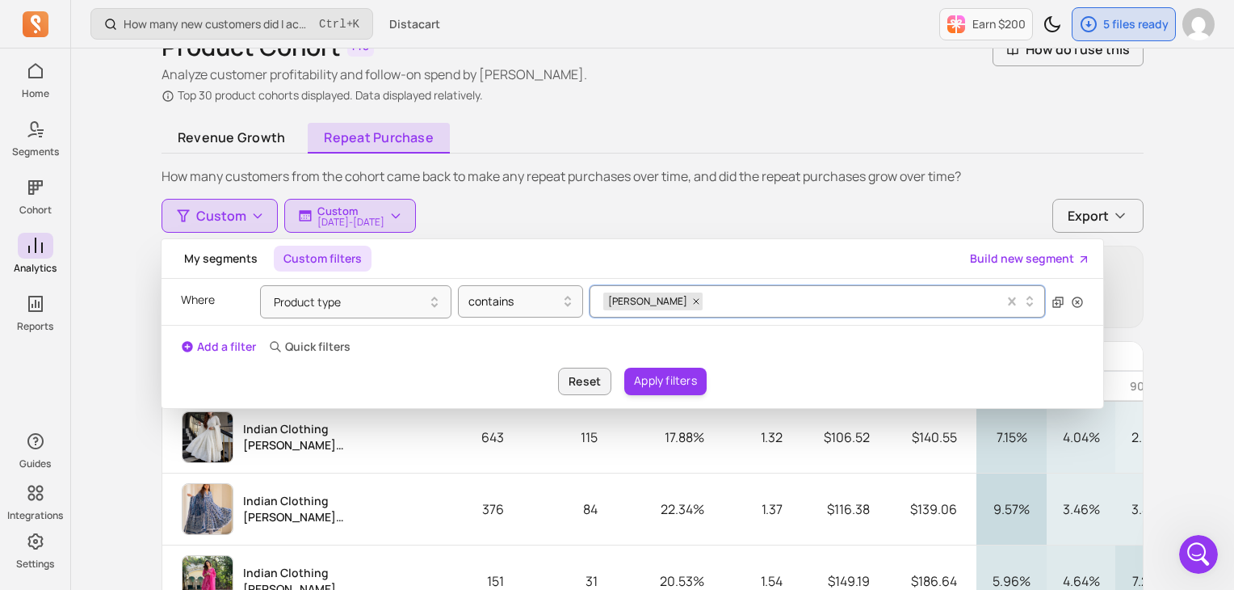
click at [695, 292] on div "Malishka" at bounding box center [803, 301] width 401 height 24
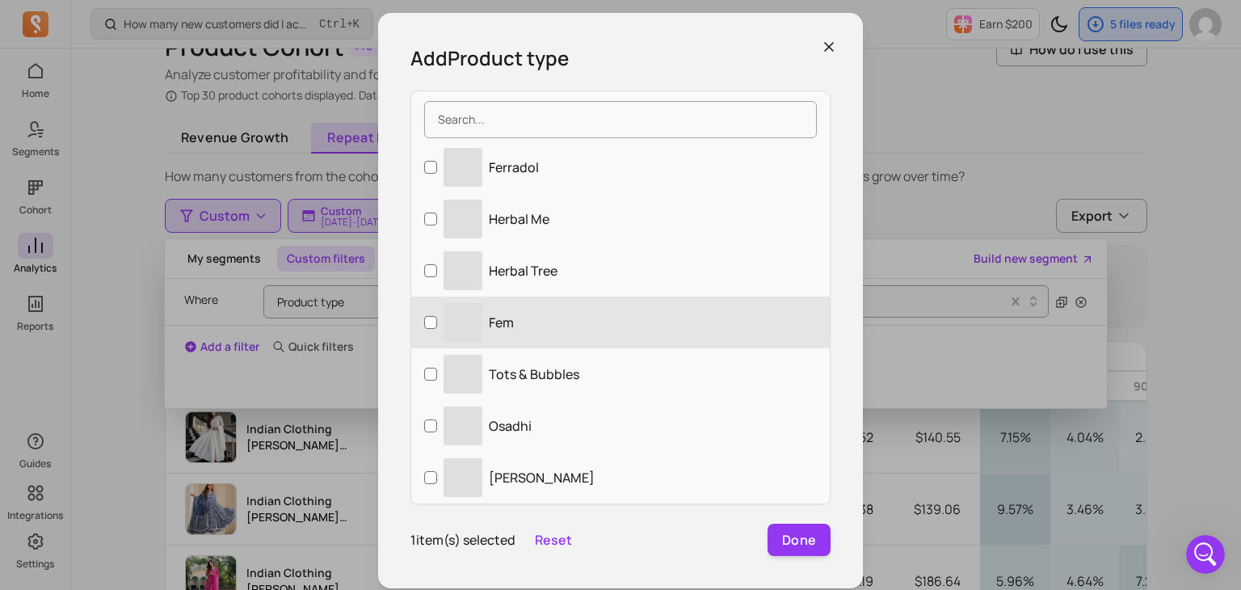
click at [691, 300] on label "‌ Fem" at bounding box center [620, 322] width 418 height 52
click at [437, 316] on input "‌ Fem" at bounding box center [430, 322] width 13 height 13
click at [428, 322] on input "‌ Fem" at bounding box center [430, 322] width 13 height 13
checkbox input "false"
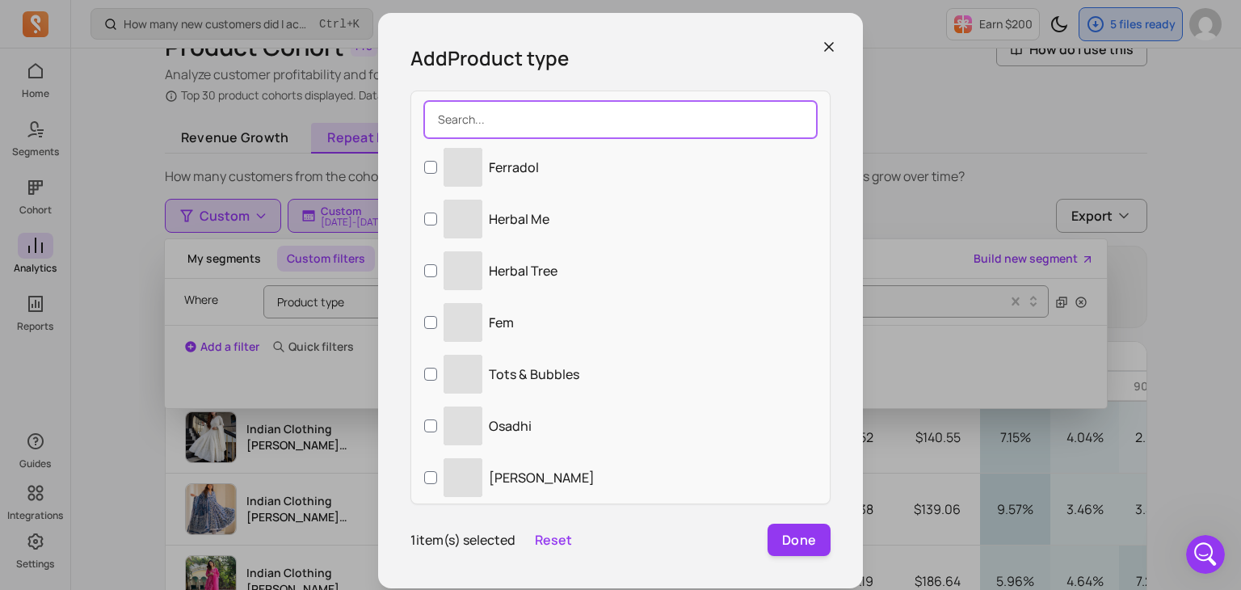
click at [535, 127] on input "search" at bounding box center [620, 119] width 393 height 37
paste input "Clothing Beauty Food Wellness Total"
type input "Clothing Beauty Food Wellness Total"
click at [535, 127] on input "Clothing Beauty Food Wellness Total" at bounding box center [620, 119] width 393 height 37
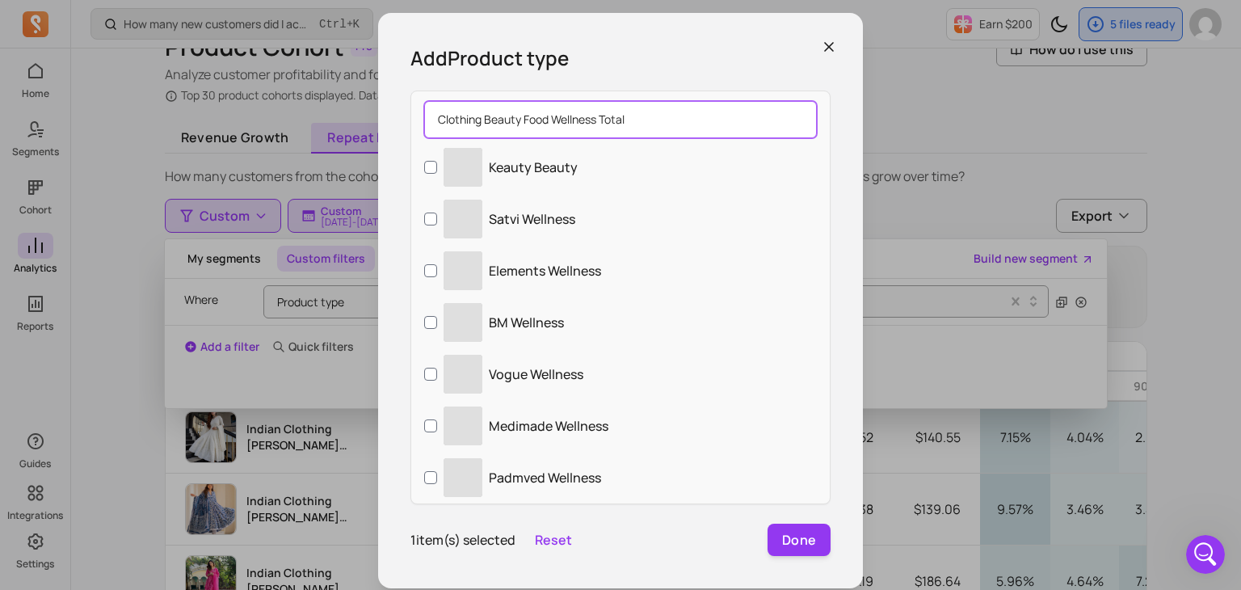
click at [535, 127] on input "Clothing Beauty Food Wellness Total" at bounding box center [620, 119] width 393 height 37
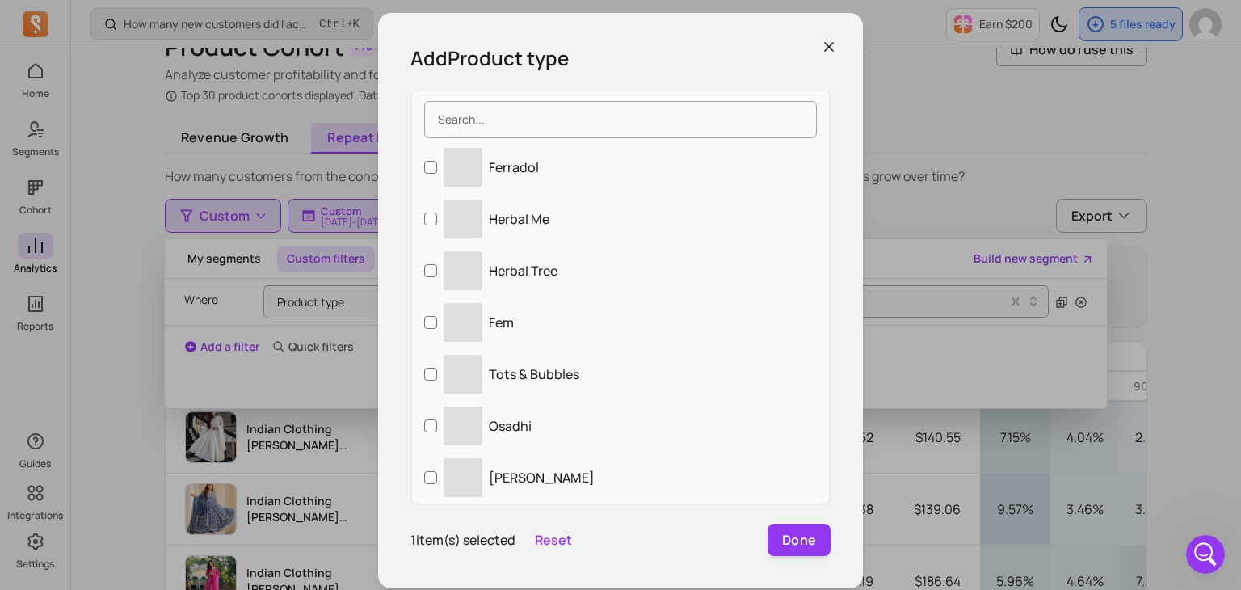
click at [821, 45] on icon "button" at bounding box center [829, 47] width 16 height 16
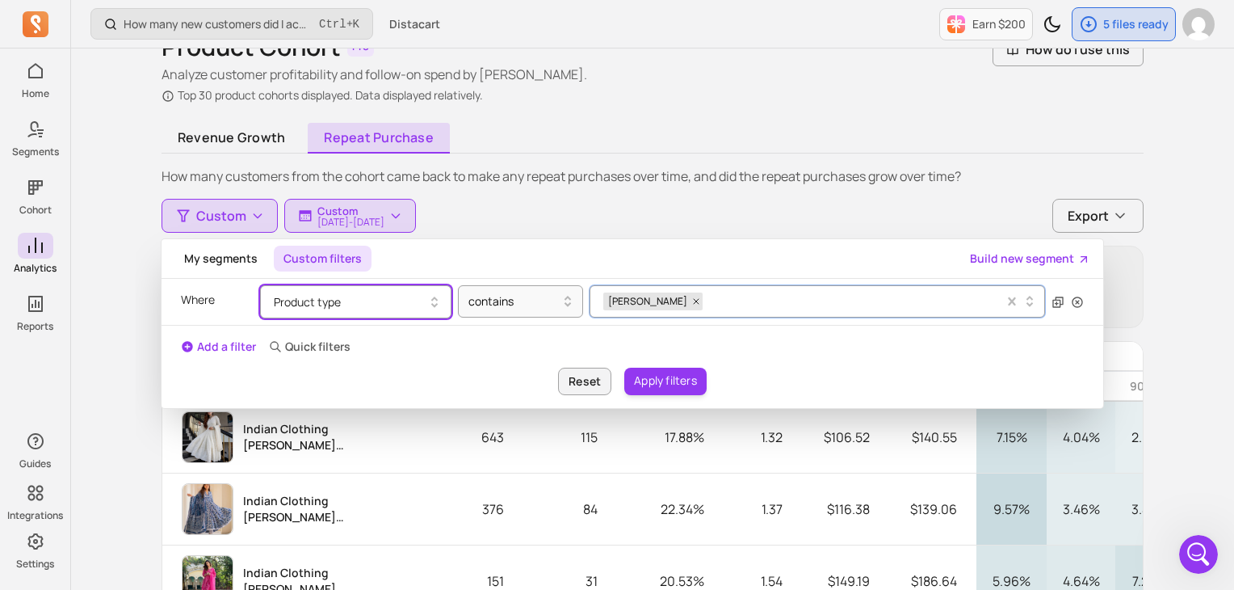
click at [351, 303] on button "Product type" at bounding box center [355, 301] width 191 height 33
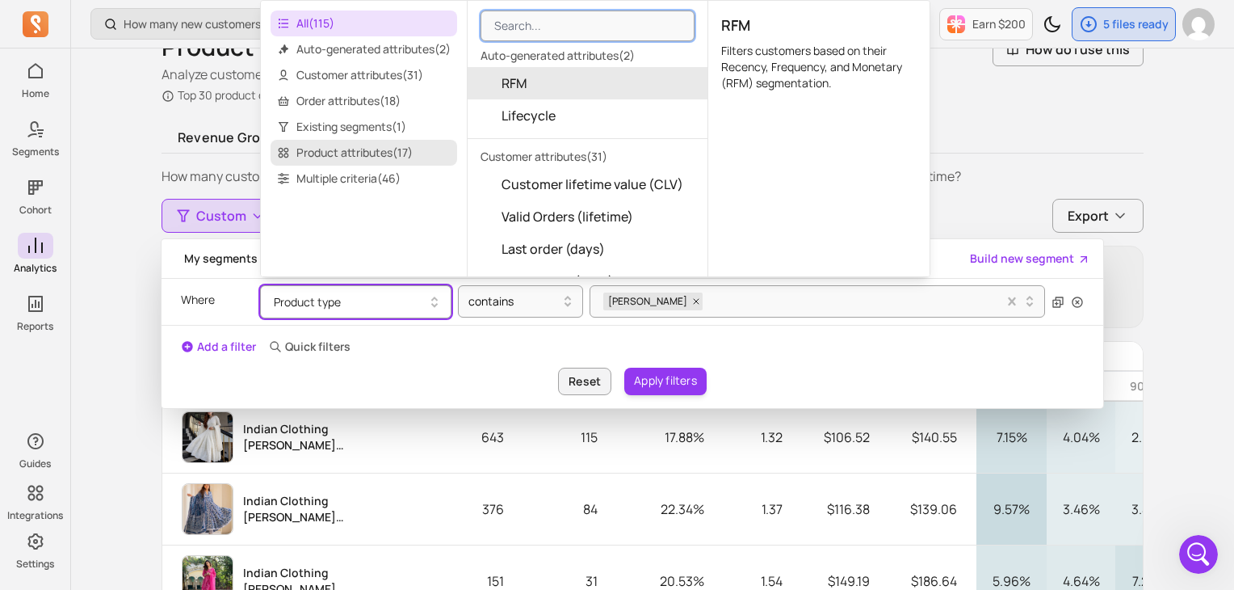
click at [378, 154] on span "Product attributes ( 17 )" at bounding box center [364, 153] width 187 height 26
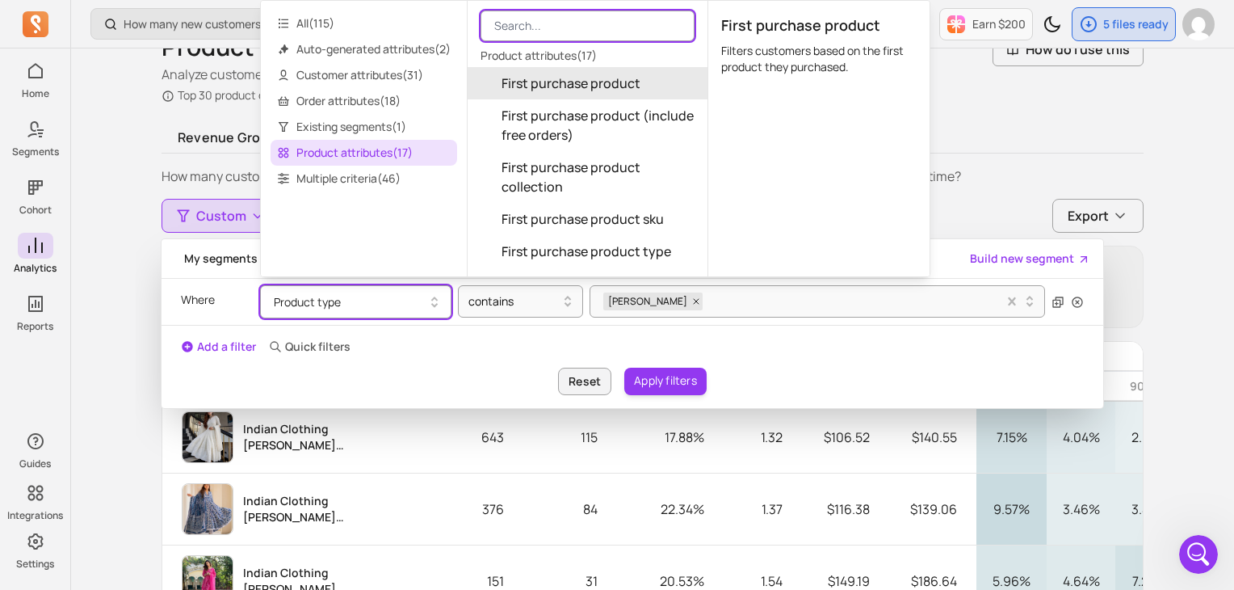
click at [556, 22] on input "search" at bounding box center [588, 25] width 214 height 31
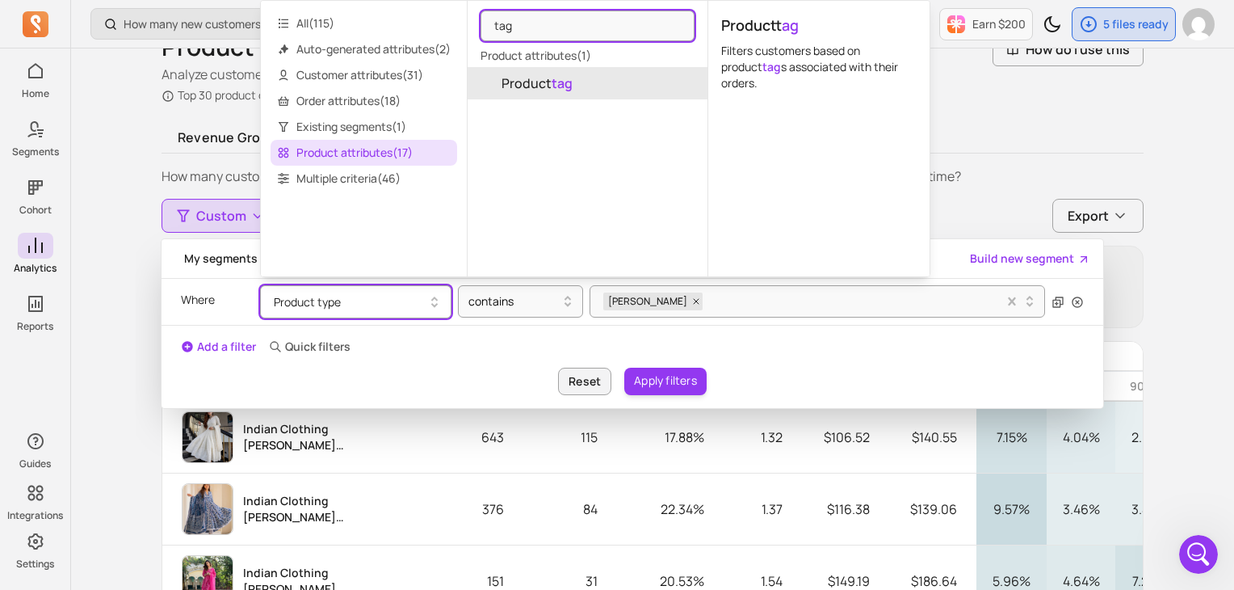
type input "tag"
click at [545, 79] on span "Product tag" at bounding box center [537, 82] width 71 height 19
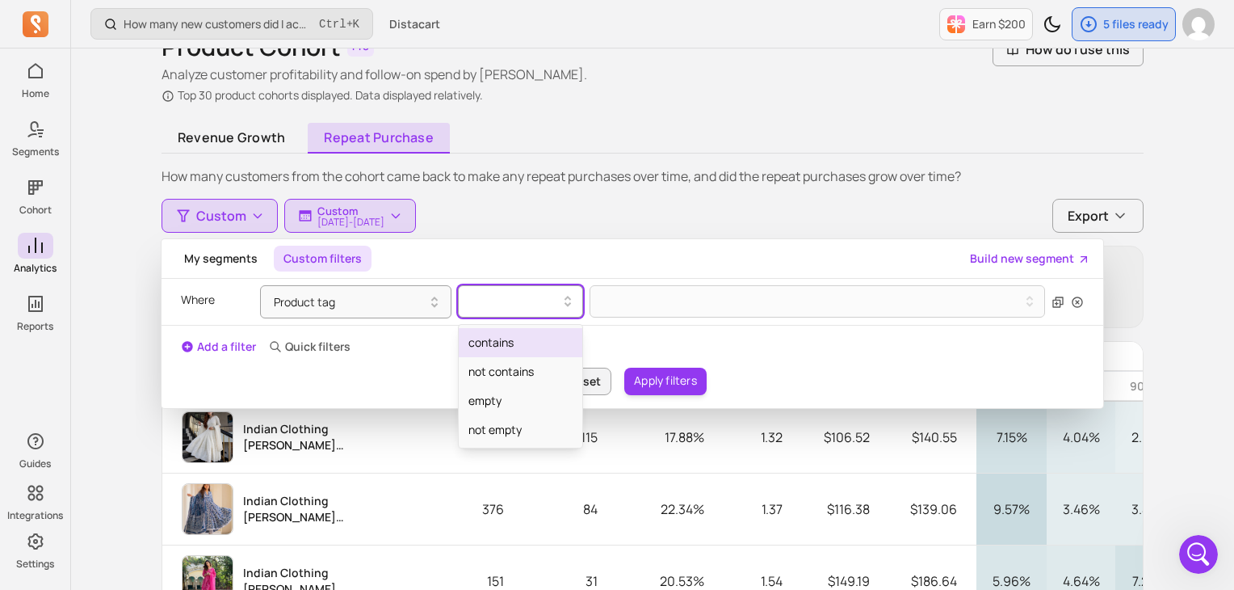
click at [477, 306] on div at bounding box center [513, 301] width 91 height 19
click at [485, 338] on div "contains" at bounding box center [521, 342] width 124 height 29
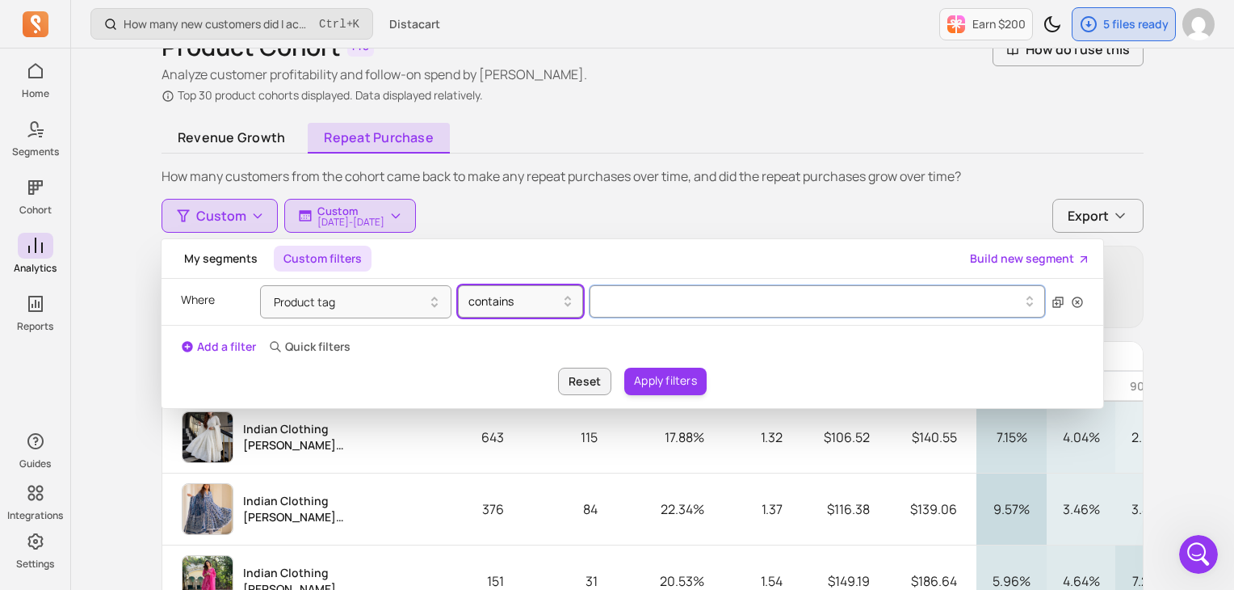
click at [644, 295] on button at bounding box center [818, 301] width 456 height 32
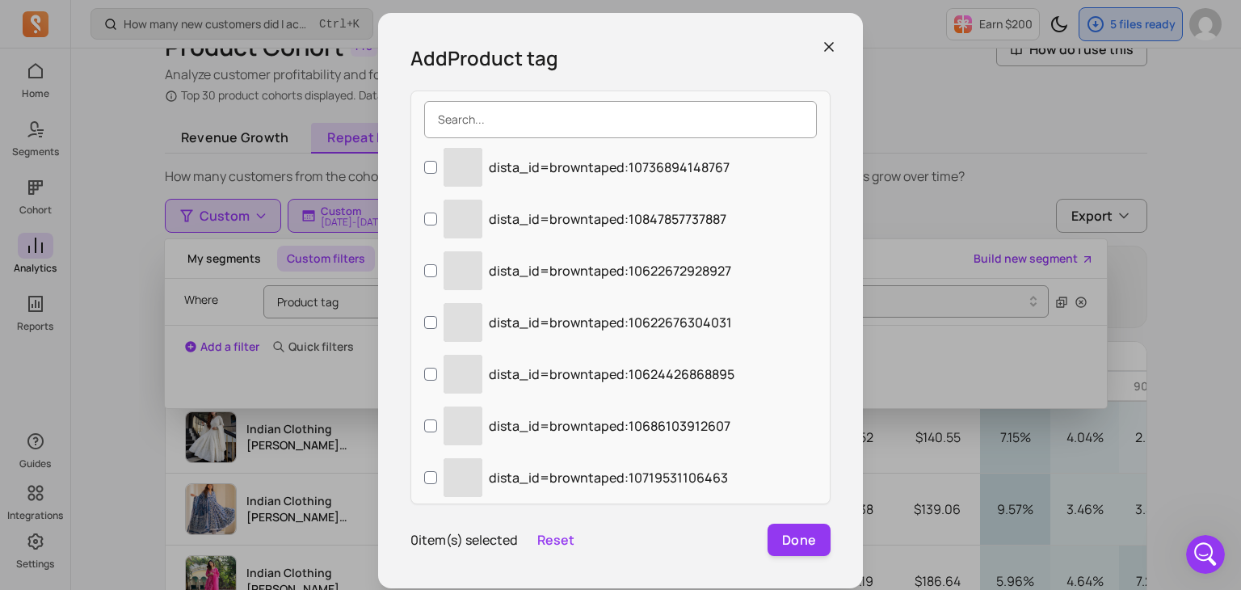
click at [549, 120] on input "search" at bounding box center [620, 119] width 393 height 37
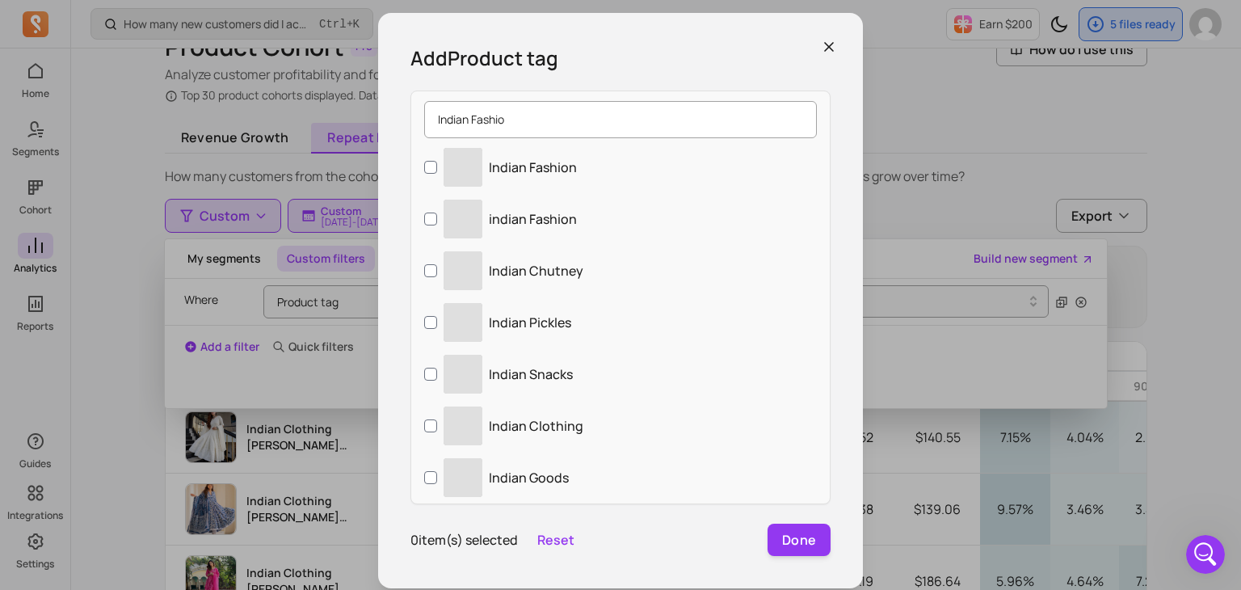
type input "Indian Fashion"
click at [549, 120] on input "Indian Fashion" at bounding box center [620, 119] width 393 height 37
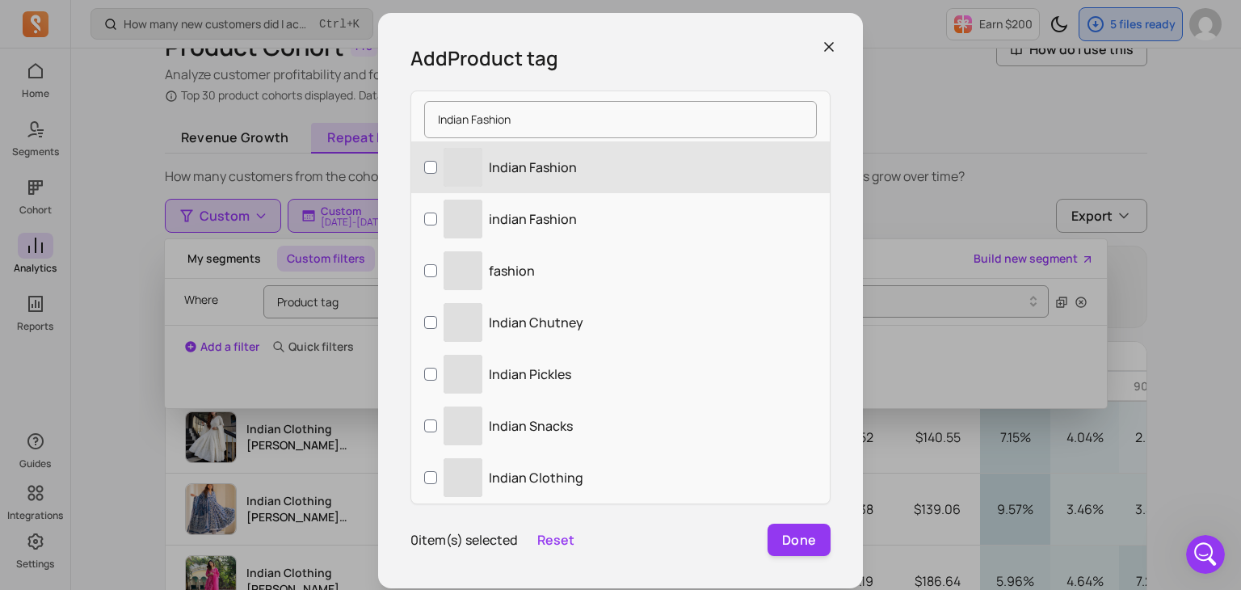
type input "Indian Fashion"
click at [424, 164] on input "‌ Indian Fashion" at bounding box center [430, 167] width 13 height 13
checkbox input "true"
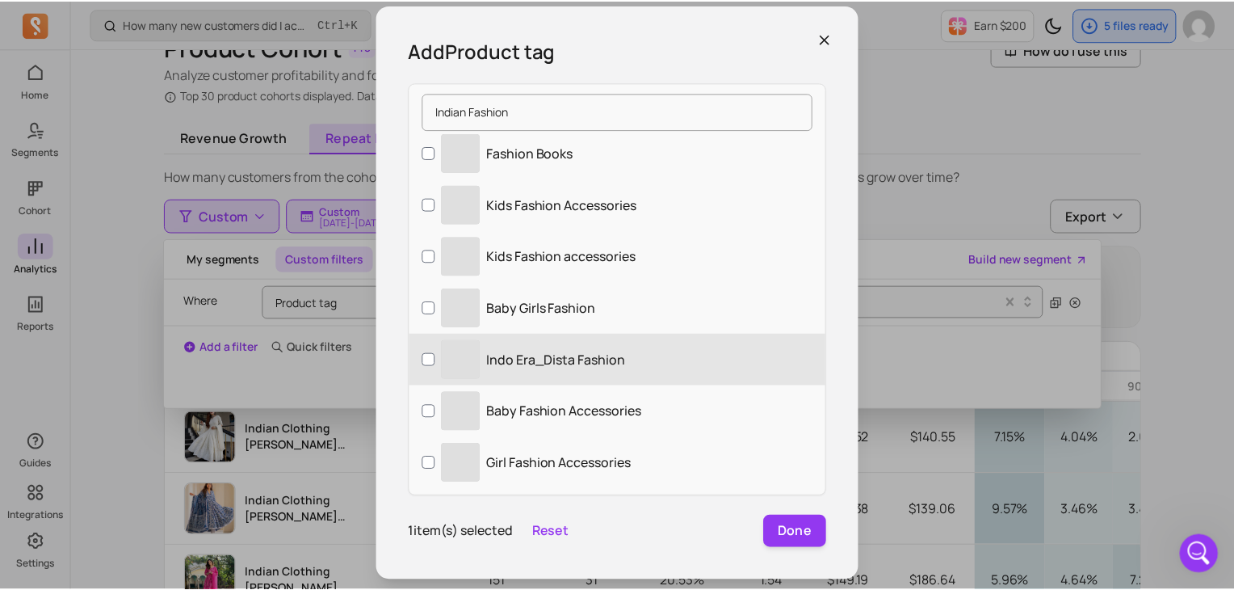
scroll to position [10, 0]
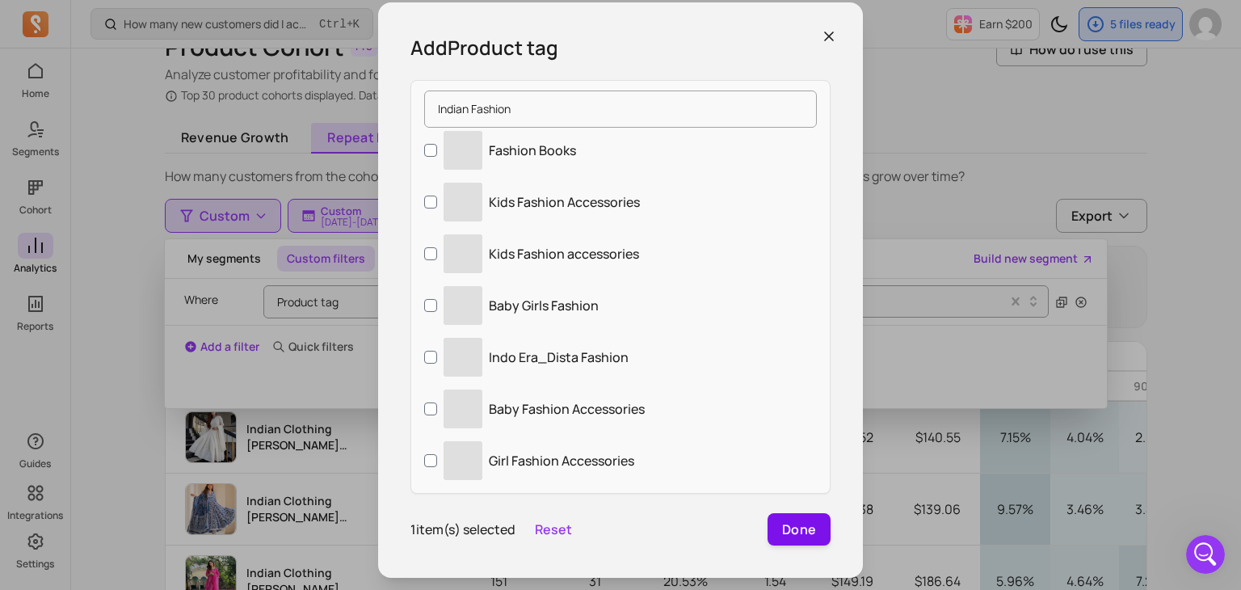
click at [800, 534] on button "Done" at bounding box center [798, 529] width 63 height 32
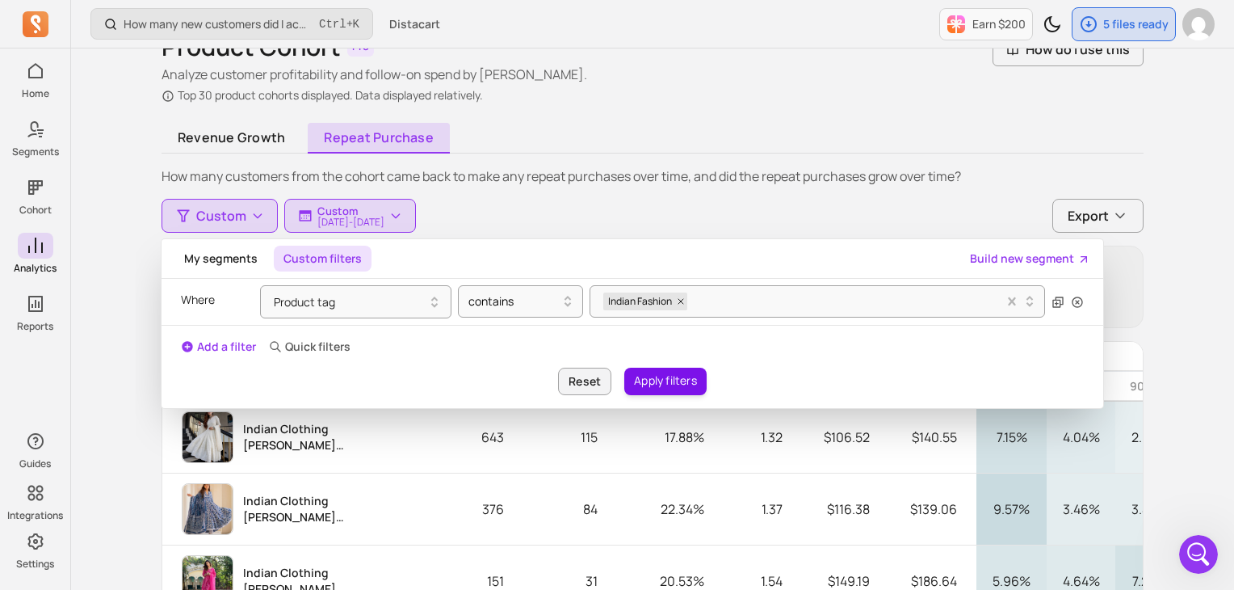
click at [642, 376] on button "Apply filters" at bounding box center [665, 380] width 82 height 27
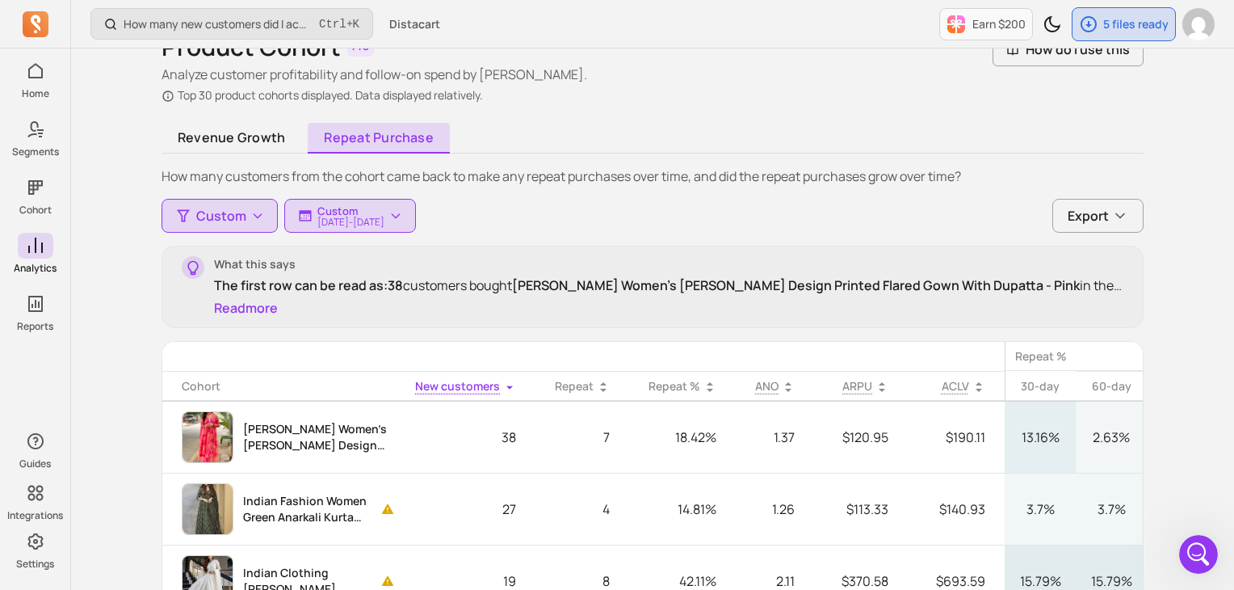
click at [286, 439] on p "Malishka Women's Georgette Yoke Design Printed Flared Gown With Dupatta - Pink" at bounding box center [319, 437] width 153 height 32
click at [220, 219] on span "Custom" at bounding box center [221, 215] width 50 height 19
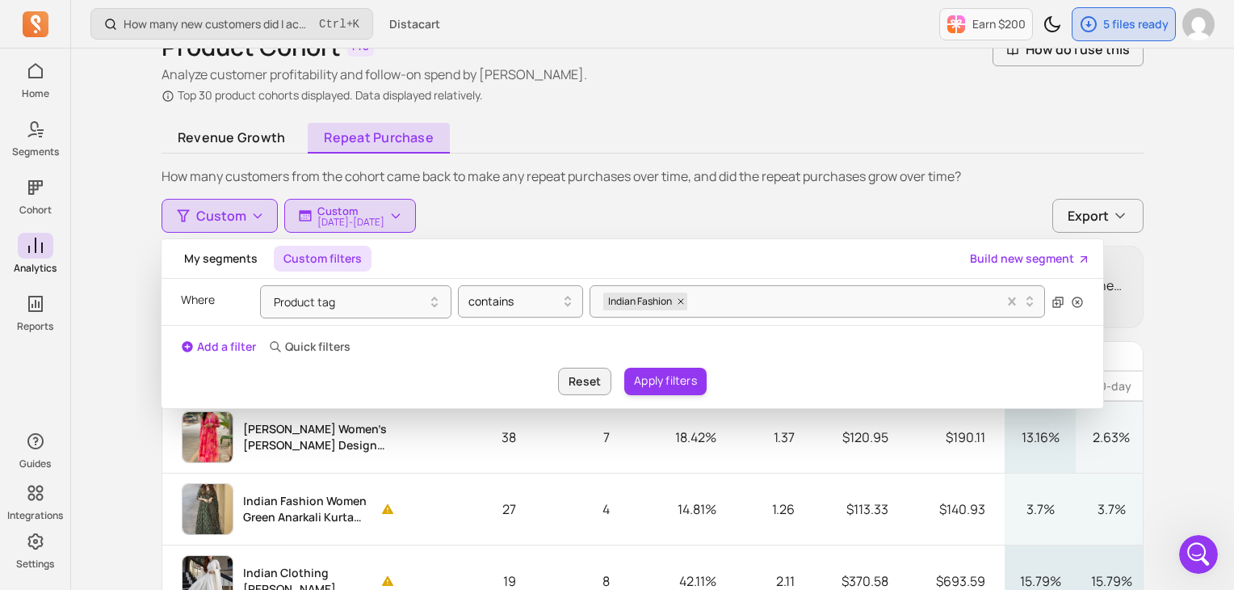
click at [349, 261] on button "Custom filters" at bounding box center [323, 259] width 98 height 26
click at [304, 304] on button "Product tag" at bounding box center [355, 301] width 191 height 33
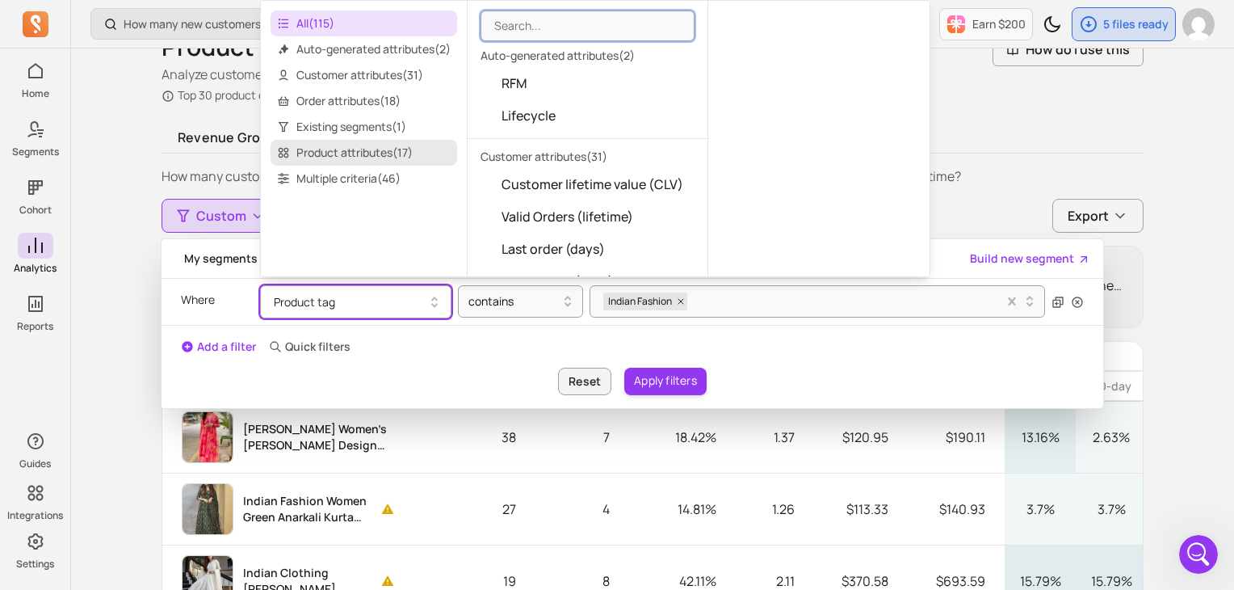
click at [375, 146] on span "Product attributes ( 17 )" at bounding box center [364, 153] width 187 height 26
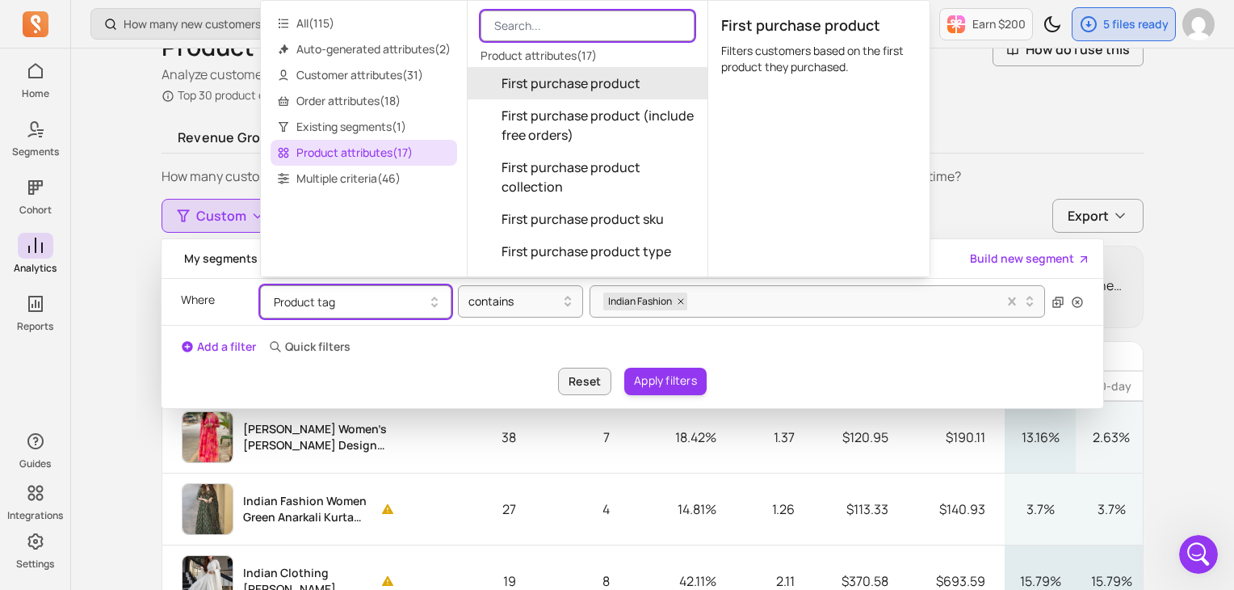
click at [566, 17] on input "search" at bounding box center [588, 25] width 214 height 31
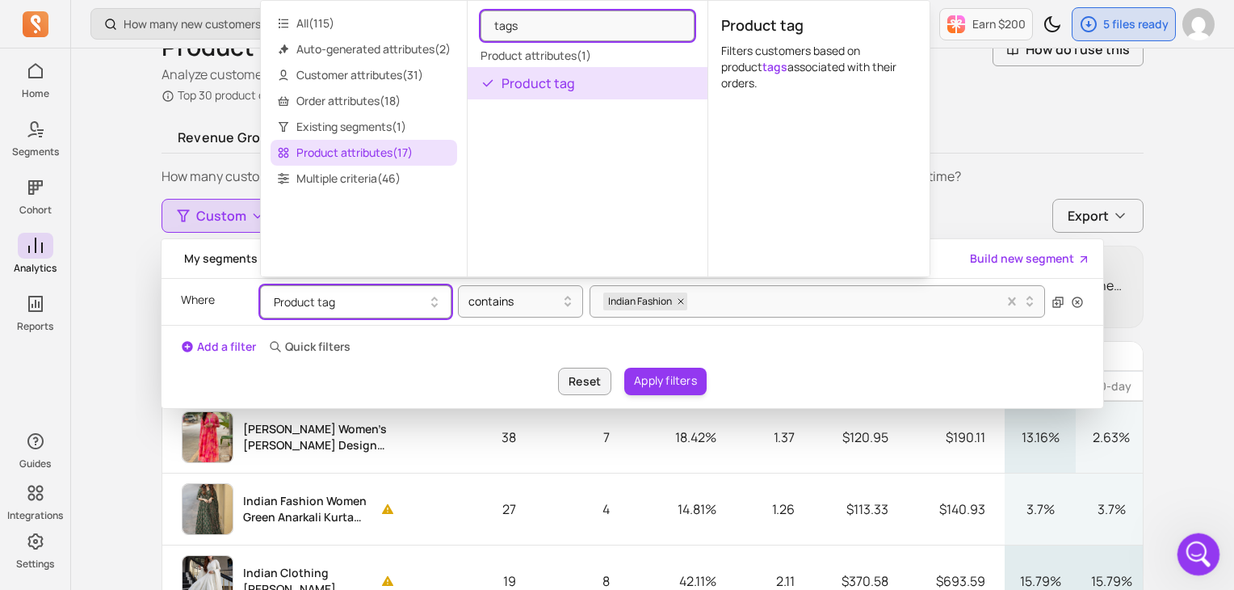
type input "tags"
click at [1193, 553] on icon "Open Intercom Messenger" at bounding box center [1196, 551] width 11 height 13
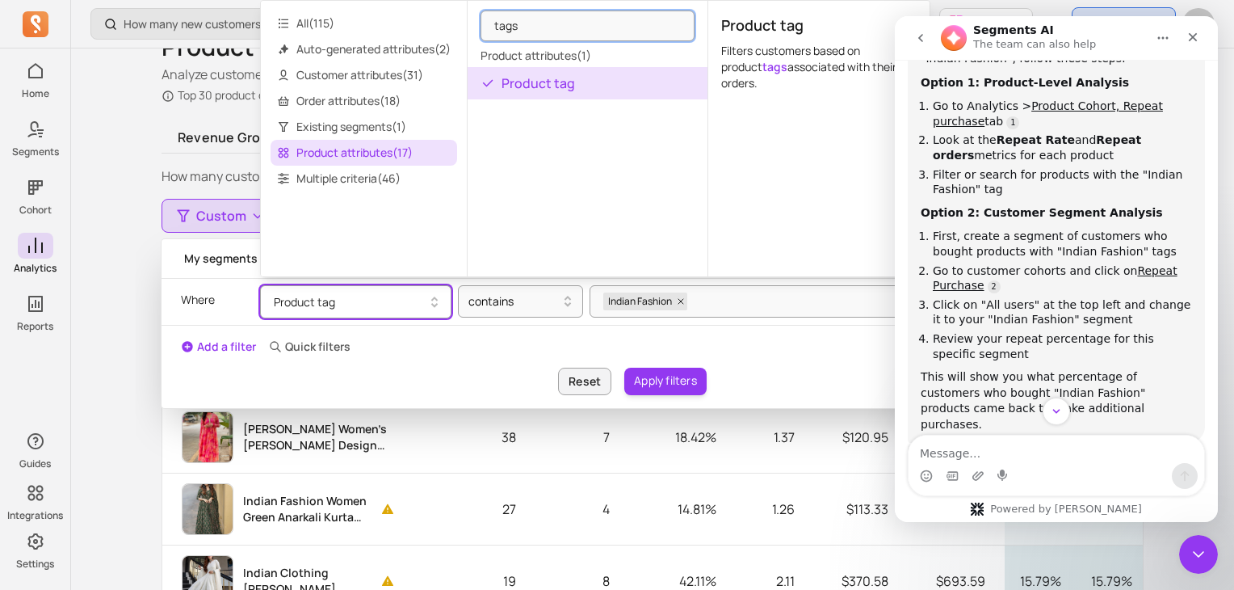
scroll to position [266, 0]
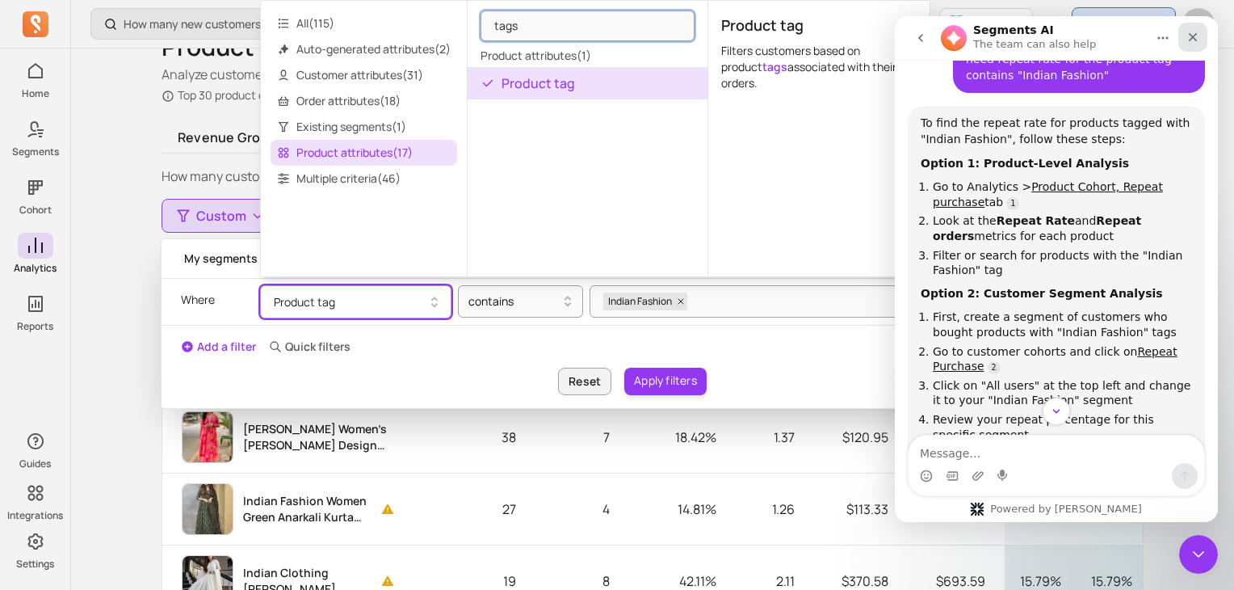
click at [1194, 25] on div "Close" at bounding box center [1192, 37] width 29 height 29
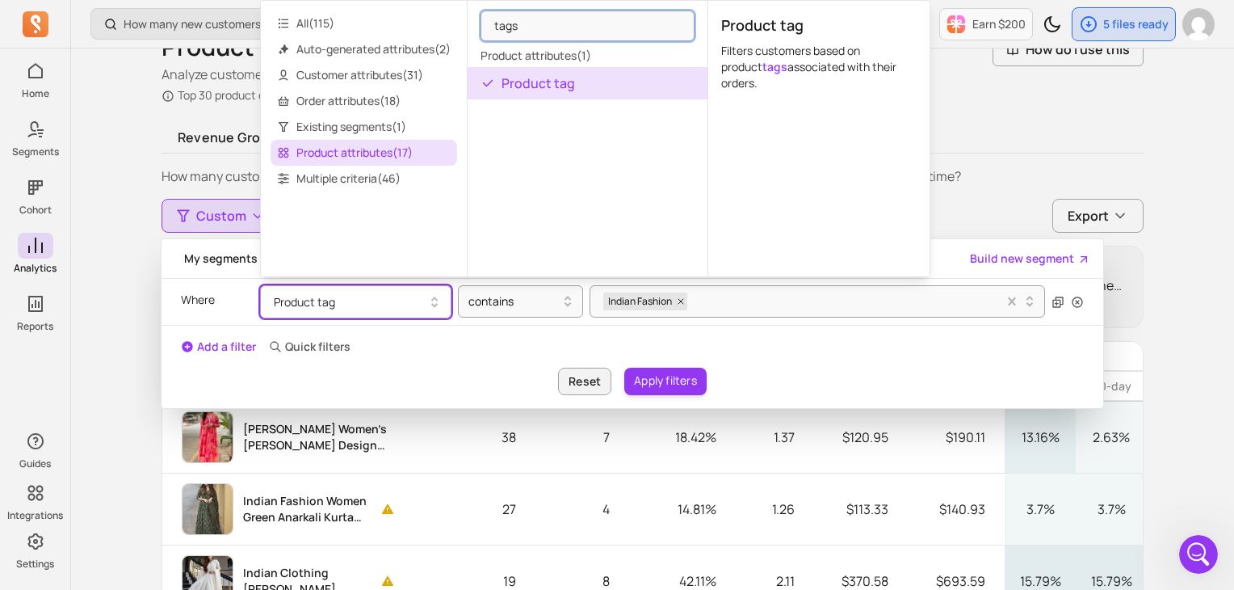
click at [1142, 318] on div "What this says The first row can be read as: 38 customers bought Malishka Women…" at bounding box center [653, 287] width 982 height 82
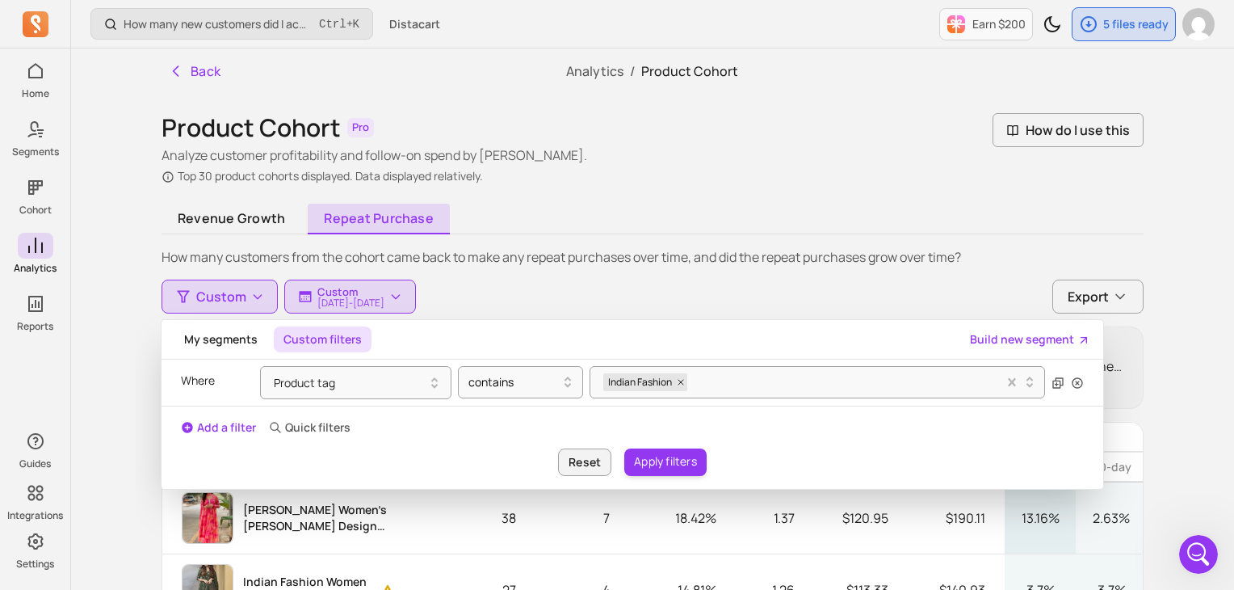
scroll to position [242, 0]
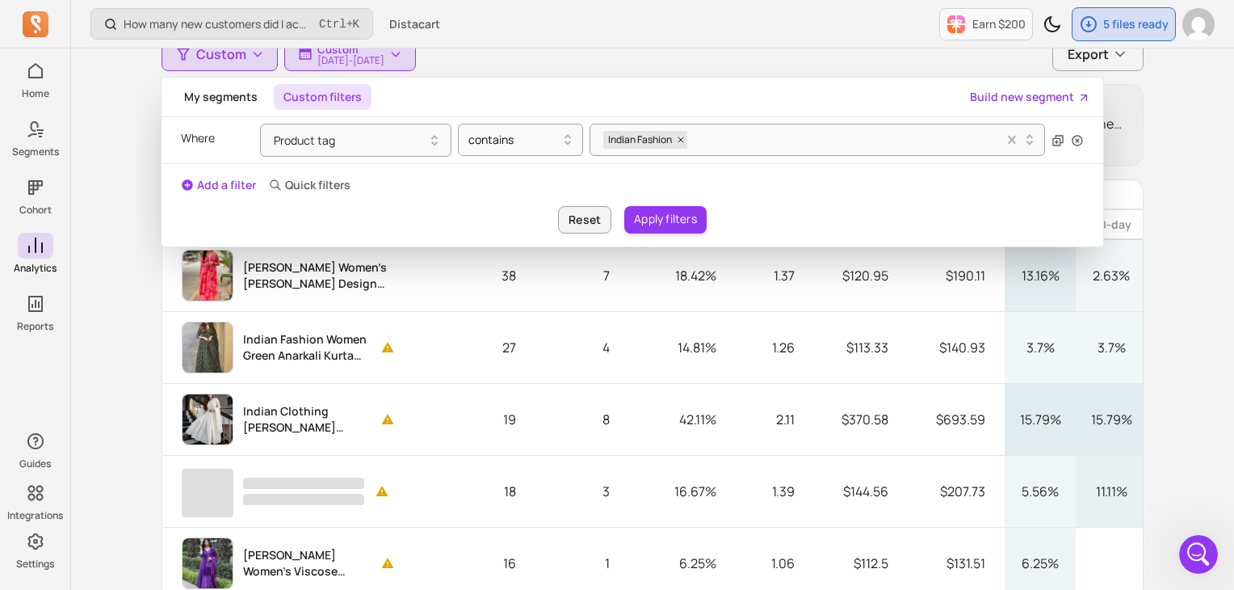
click at [335, 85] on button "Custom filters" at bounding box center [323, 97] width 98 height 26
click at [335, 98] on button "Custom filters" at bounding box center [323, 97] width 98 height 26
click at [220, 94] on button "My segments" at bounding box center [220, 97] width 93 height 26
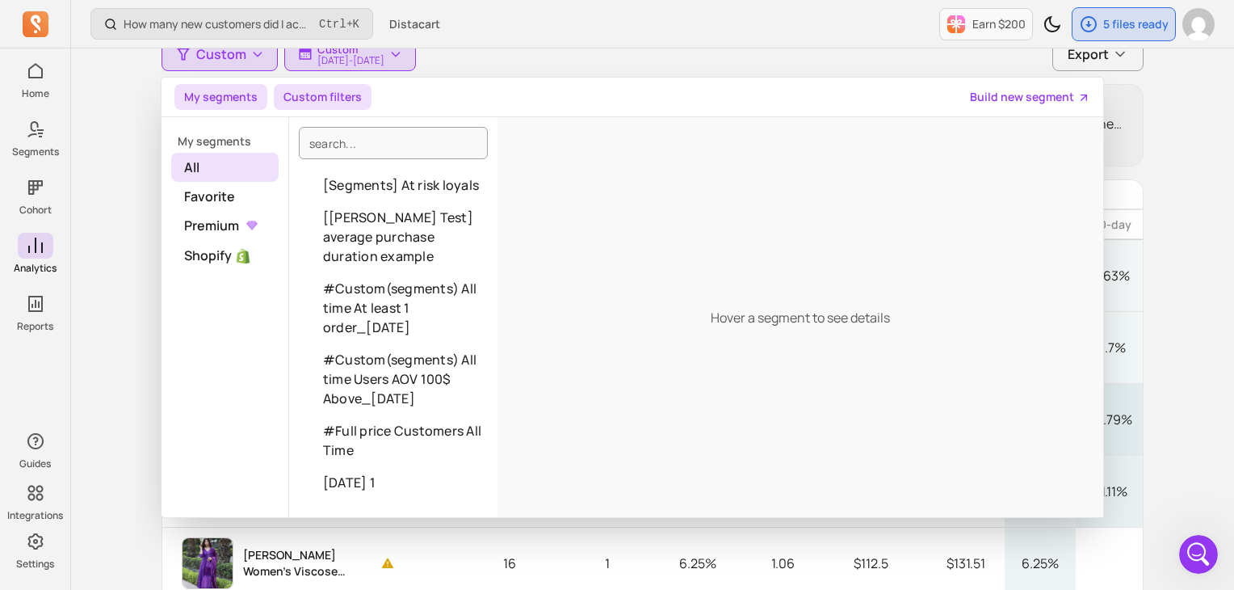
click at [306, 90] on button "Custom filters" at bounding box center [323, 97] width 98 height 26
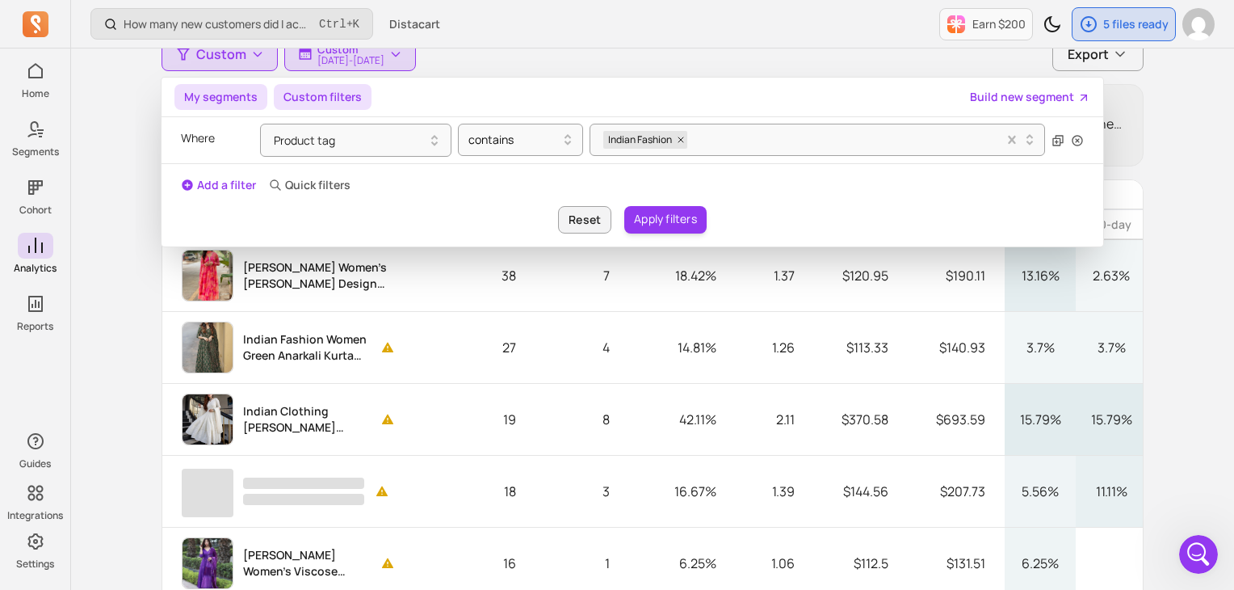
click at [229, 94] on button "My segments" at bounding box center [220, 97] width 93 height 26
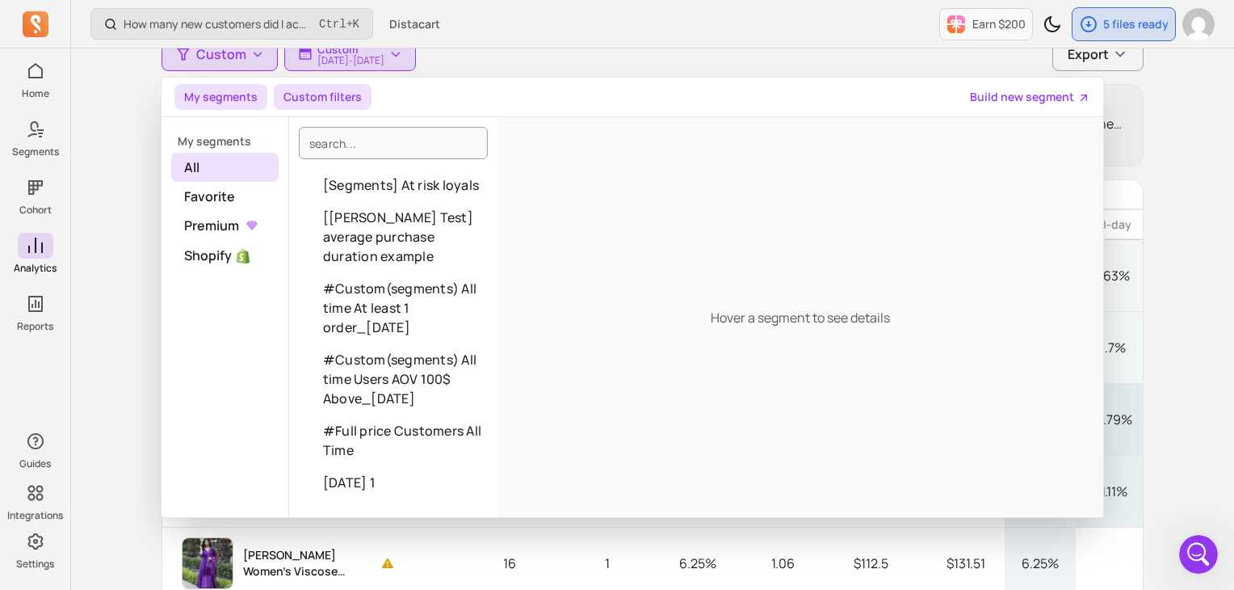
click at [335, 98] on button "Custom filters" at bounding box center [323, 97] width 98 height 26
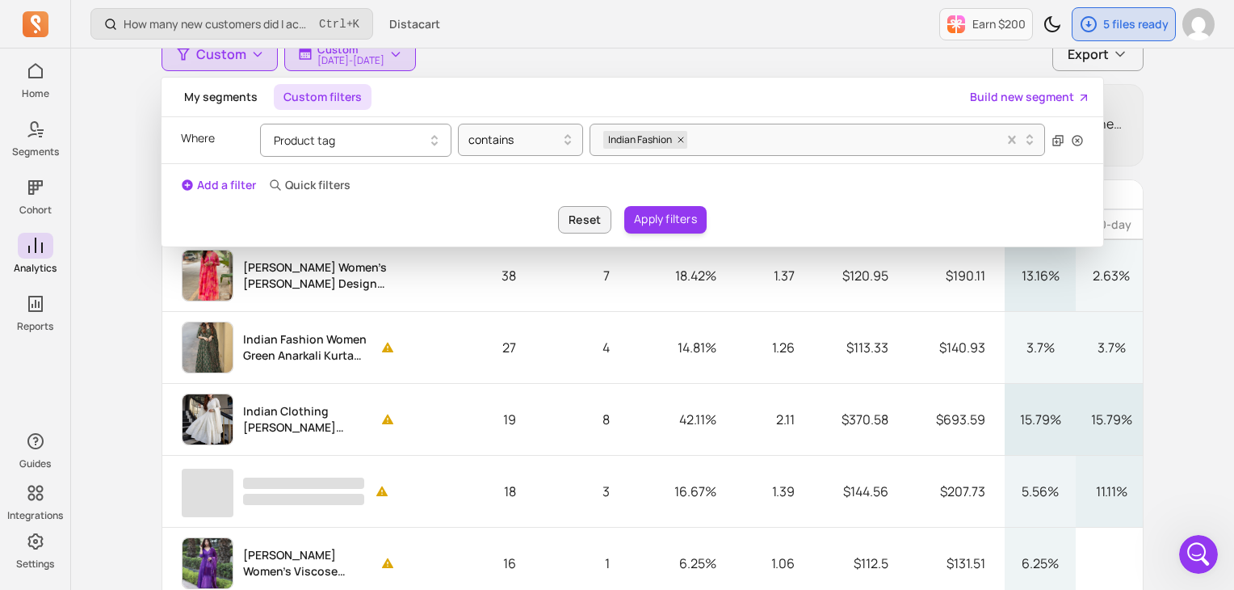
click at [415, 143] on button "Product tag" at bounding box center [355, 140] width 191 height 33
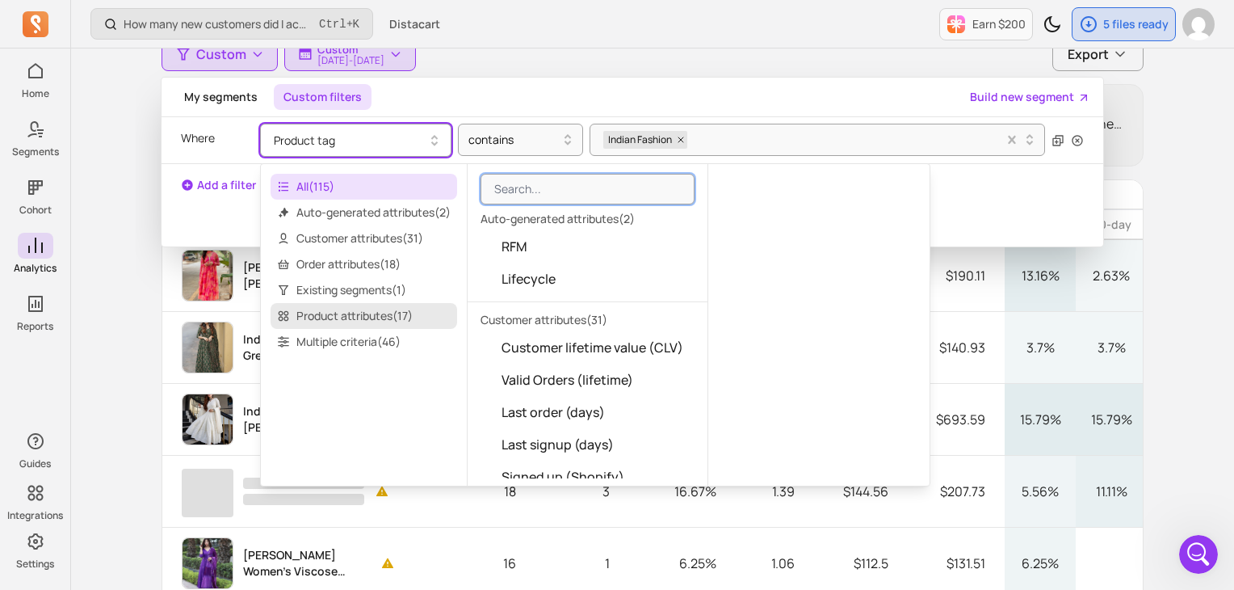
click at [352, 313] on span "Product attributes ( 17 )" at bounding box center [364, 316] width 187 height 26
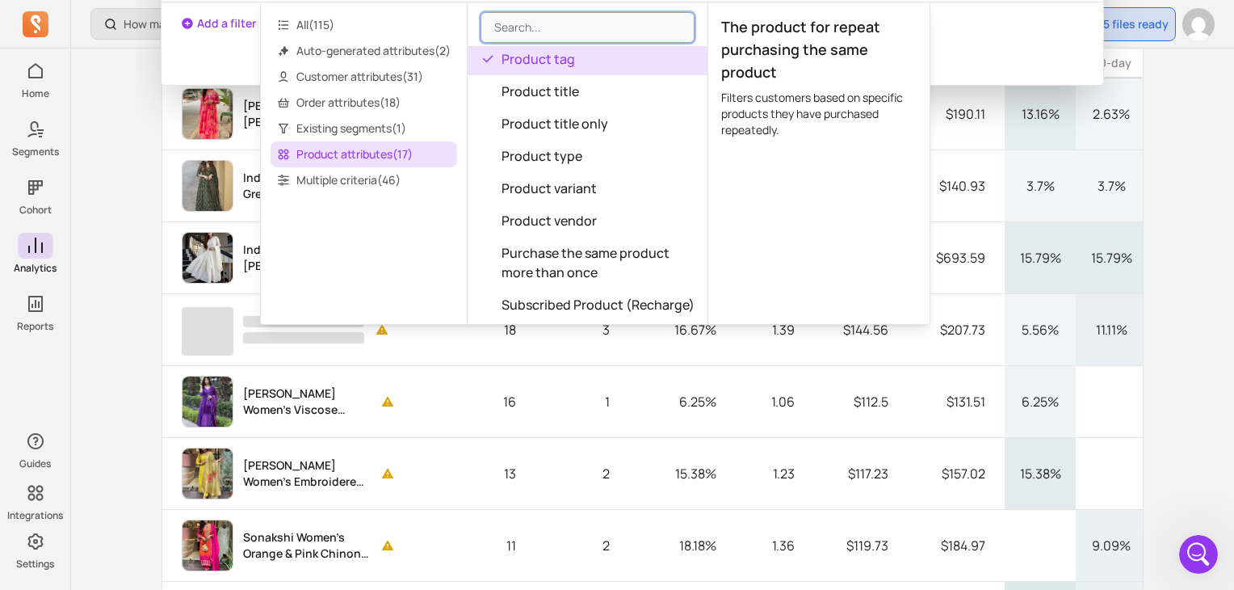
scroll to position [162, 0]
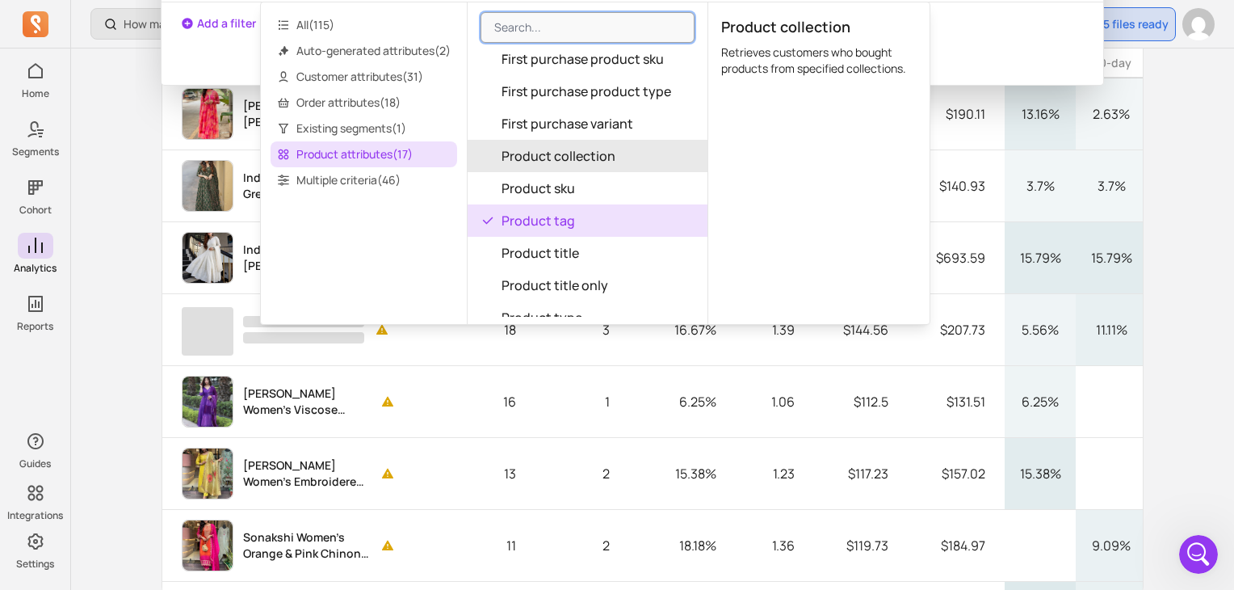
click at [584, 153] on span "Product collection" at bounding box center [559, 155] width 114 height 19
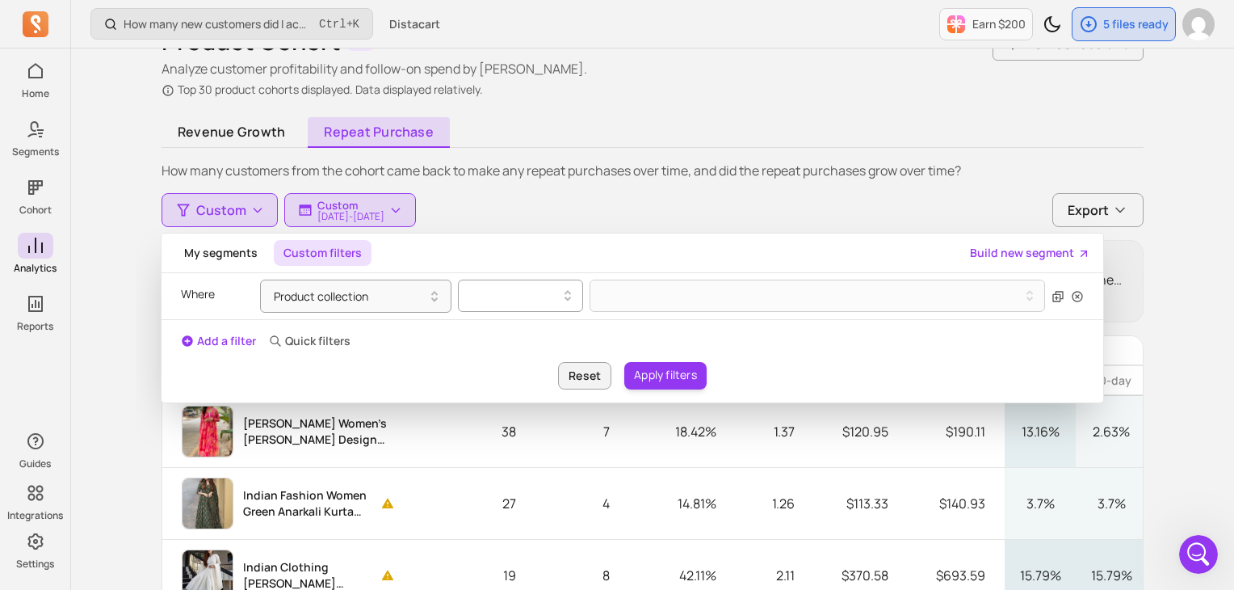
click at [506, 296] on div at bounding box center [513, 295] width 91 height 19
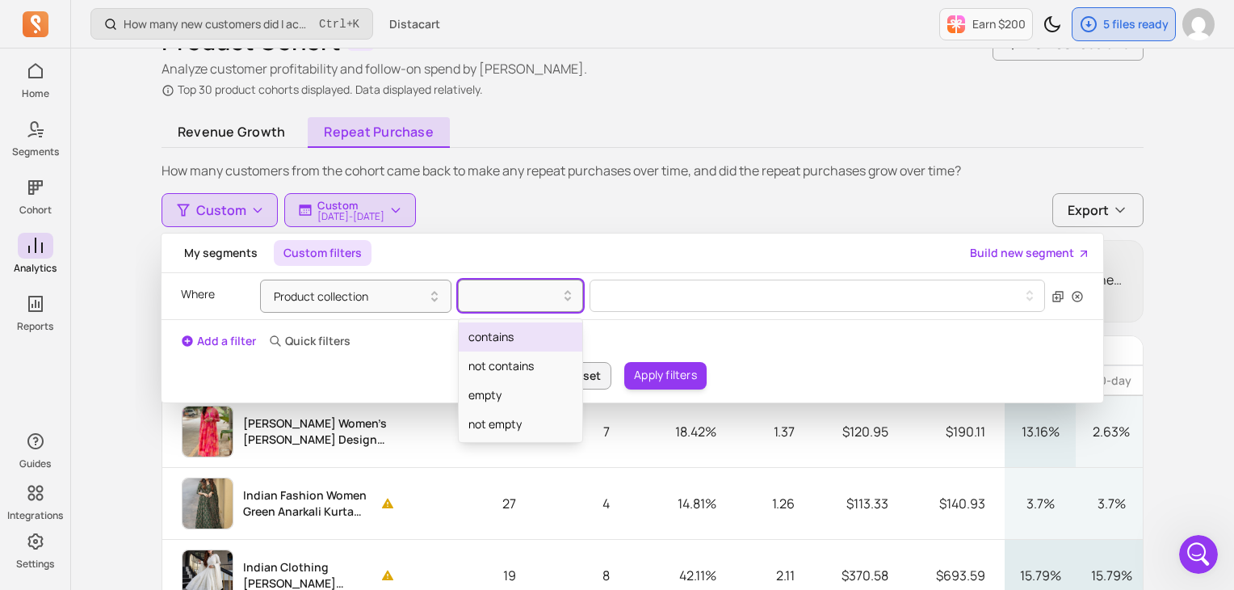
drag, startPoint x: 502, startPoint y: 337, endPoint x: 619, endPoint y: 307, distance: 120.9
click at [507, 335] on div "contains" at bounding box center [521, 336] width 124 height 29
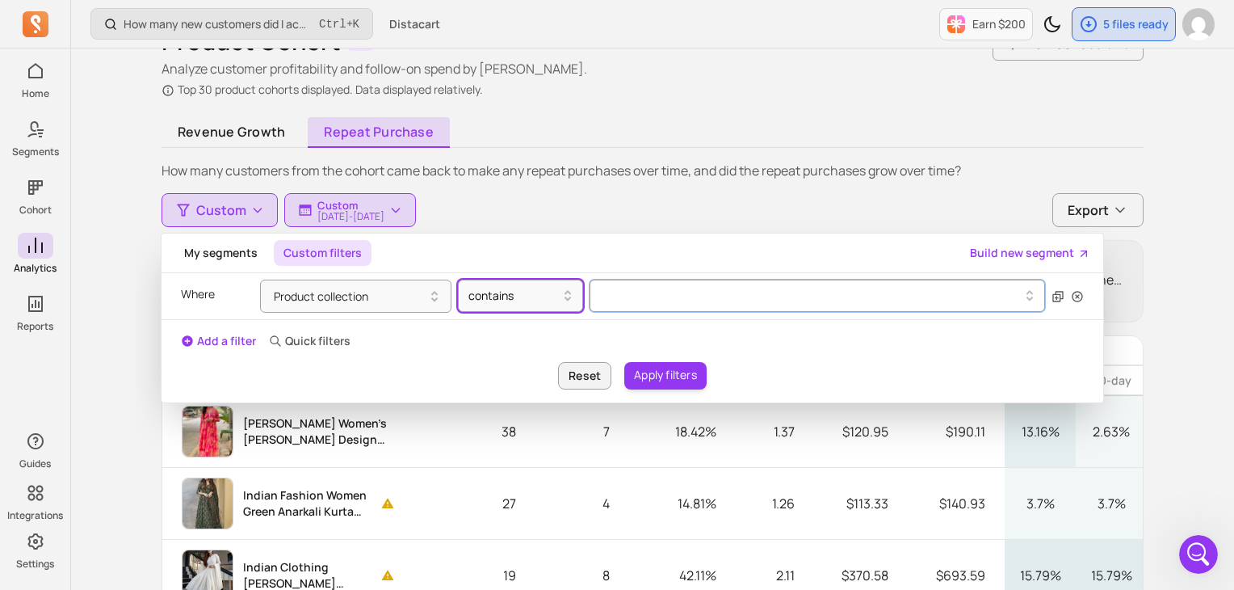
click at [620, 306] on button at bounding box center [818, 295] width 456 height 32
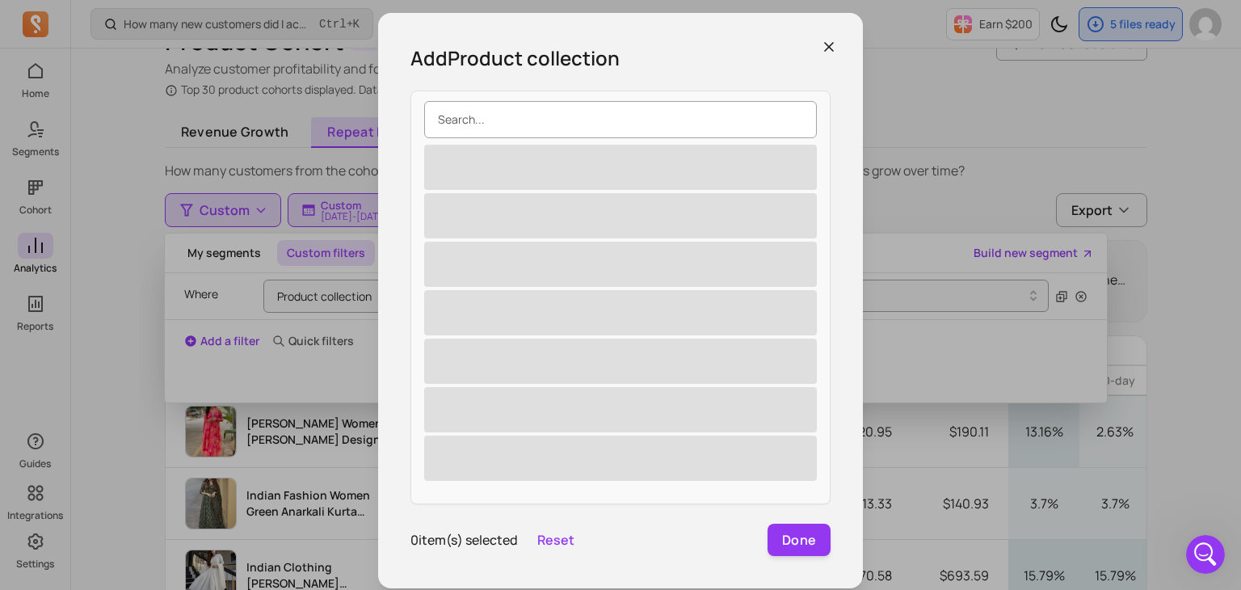
click at [528, 110] on input "search" at bounding box center [620, 119] width 393 height 37
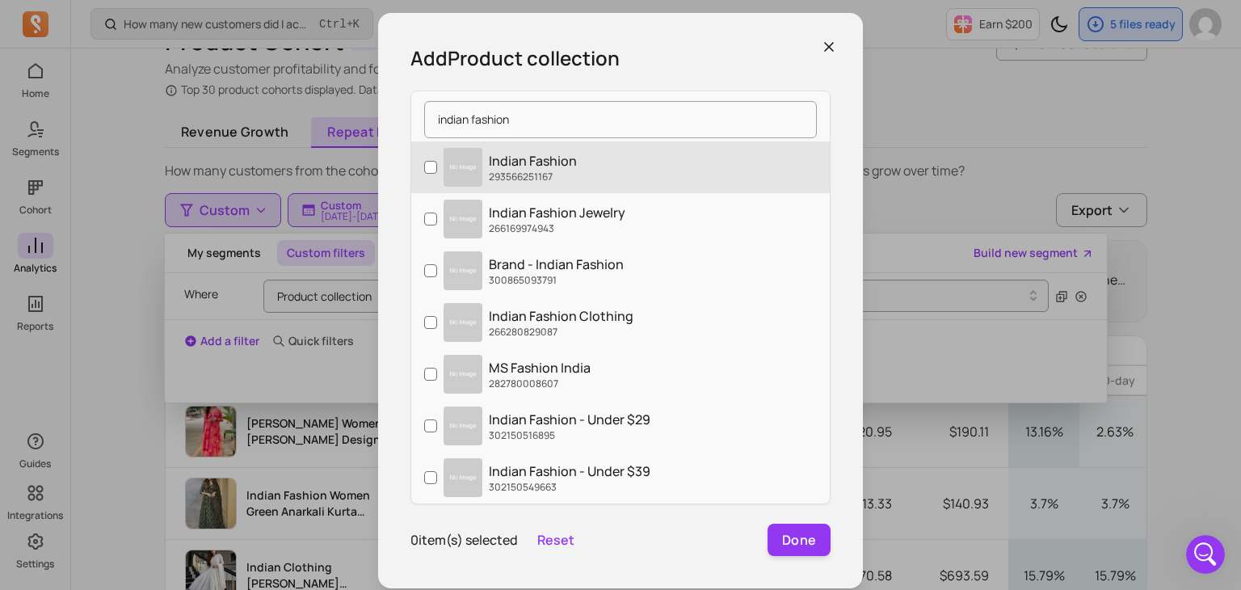
type input "indian fashion"
click at [519, 154] on p "Indian Fashion" at bounding box center [533, 160] width 88 height 19
click at [437, 161] on input "Indian Fashion 293566251167" at bounding box center [430, 167] width 13 height 13
checkbox input "true"
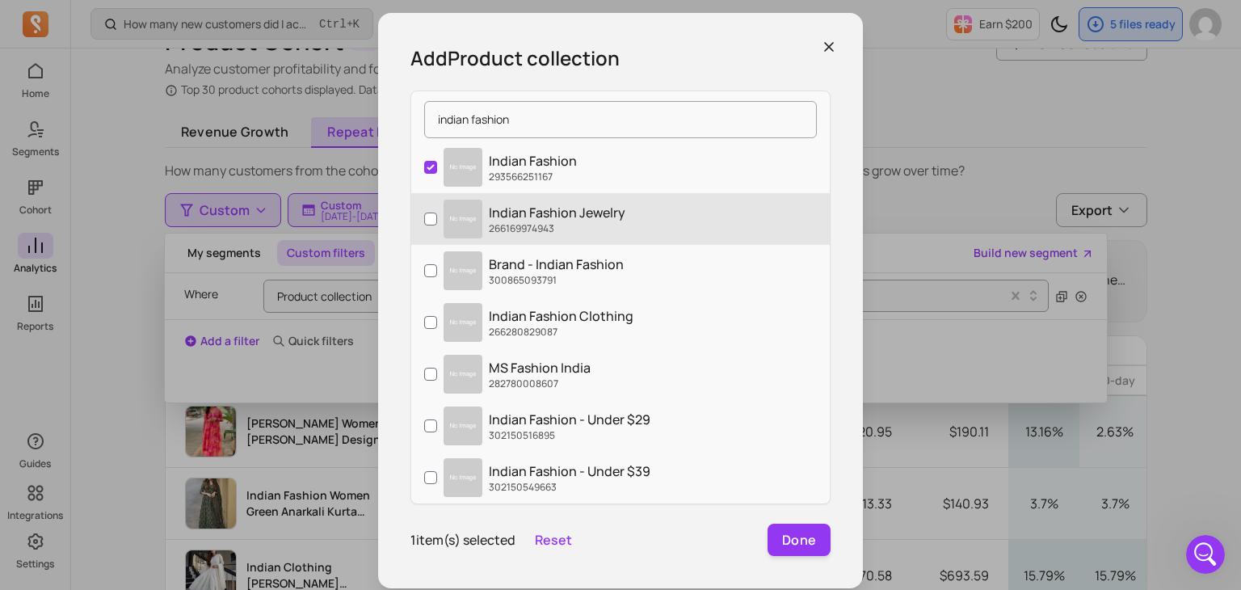
click at [522, 208] on p "Indian Fashion Jewelry" at bounding box center [557, 212] width 136 height 19
click at [437, 212] on input "Indian Fashion Jewelry 266169974943" at bounding box center [430, 218] width 13 height 13
checkbox input "true"
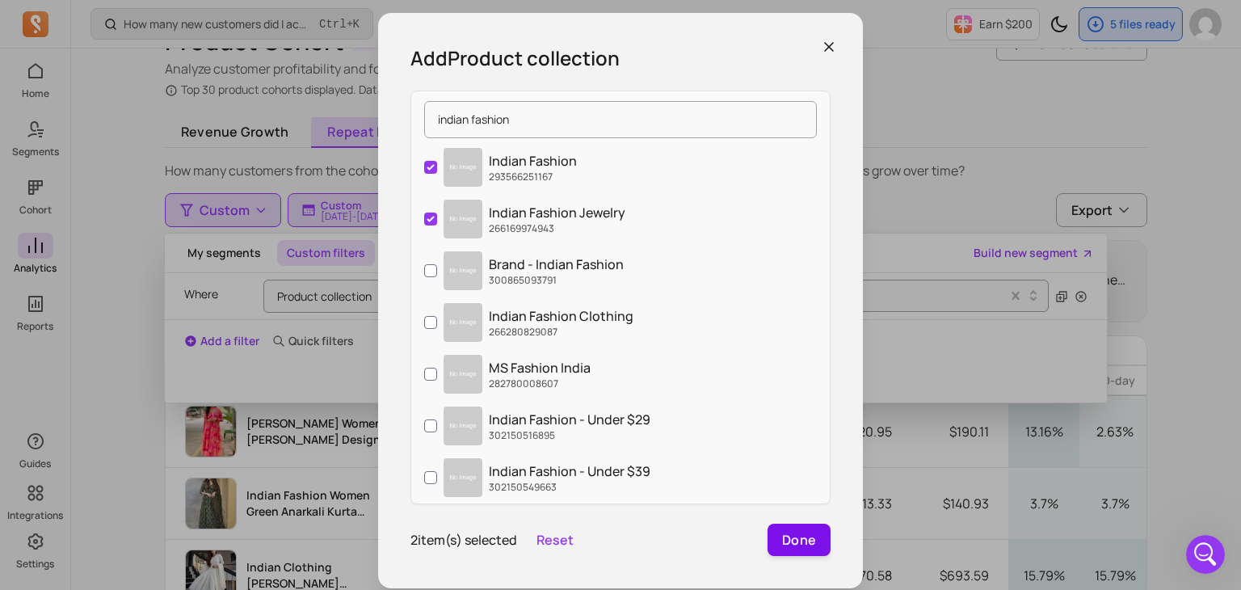
click at [800, 541] on button "Done" at bounding box center [798, 539] width 63 height 32
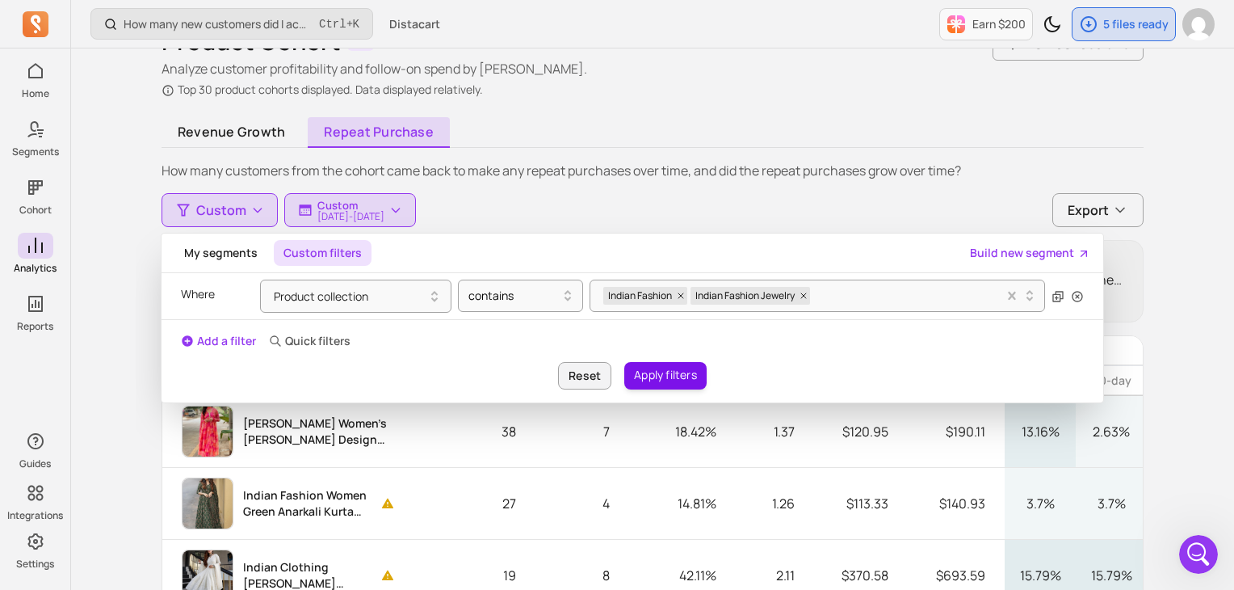
click at [654, 364] on button "Apply filters" at bounding box center [665, 375] width 82 height 27
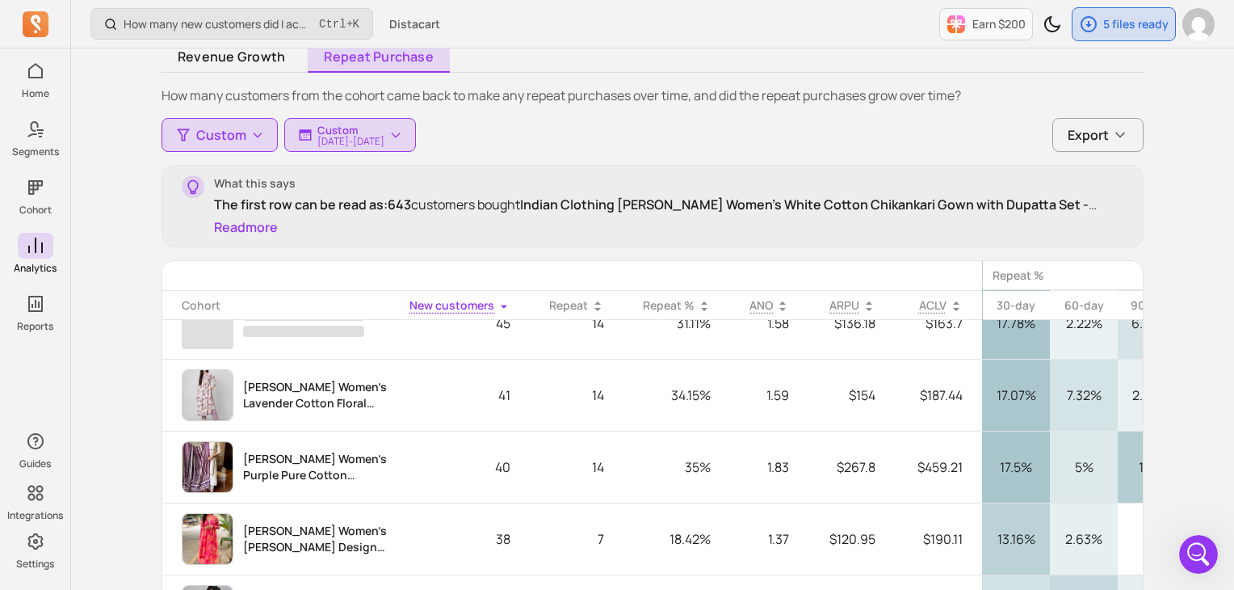
scroll to position [2379, 0]
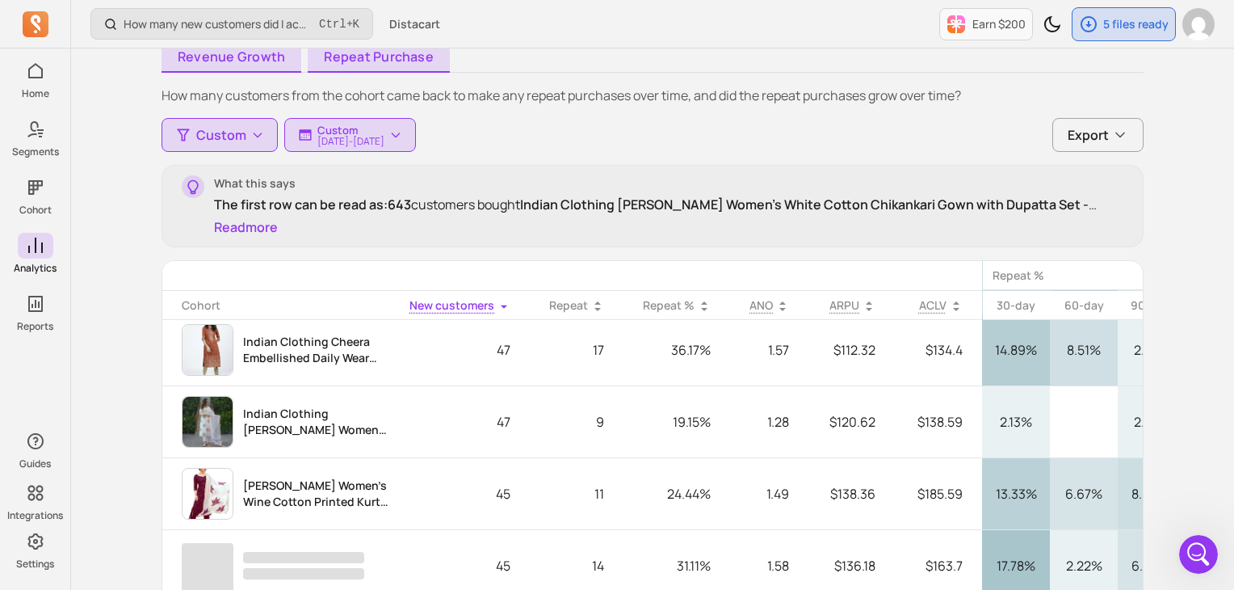
click at [243, 62] on link "Revenue growth" at bounding box center [232, 57] width 140 height 31
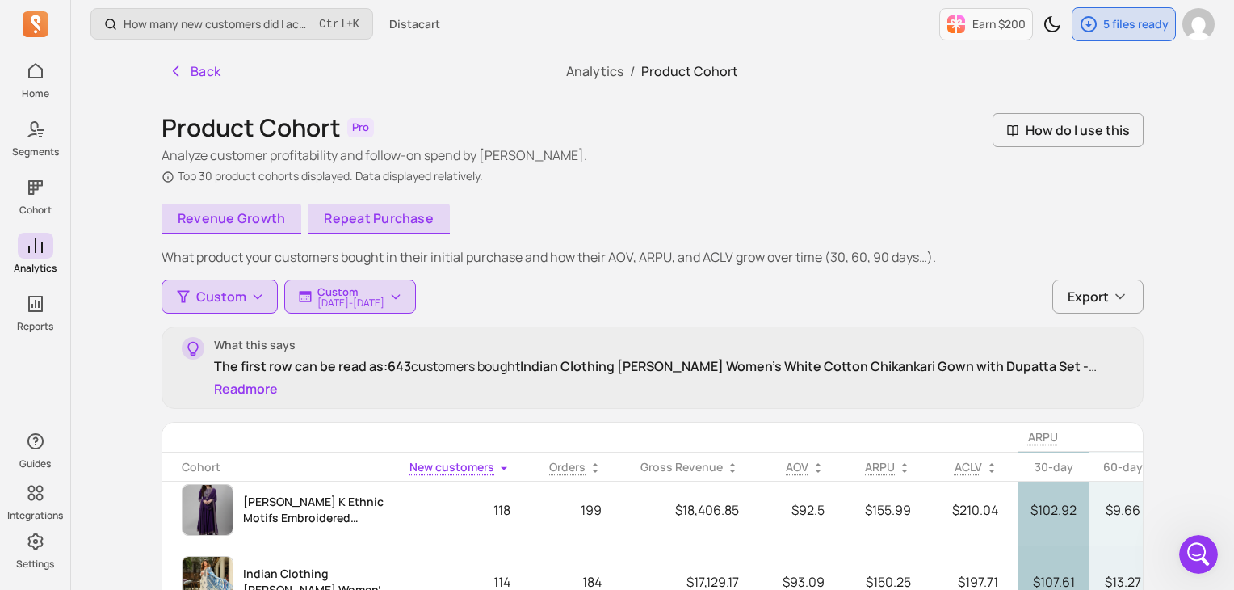
click at [365, 224] on link "Repeat purchase" at bounding box center [379, 219] width 142 height 31
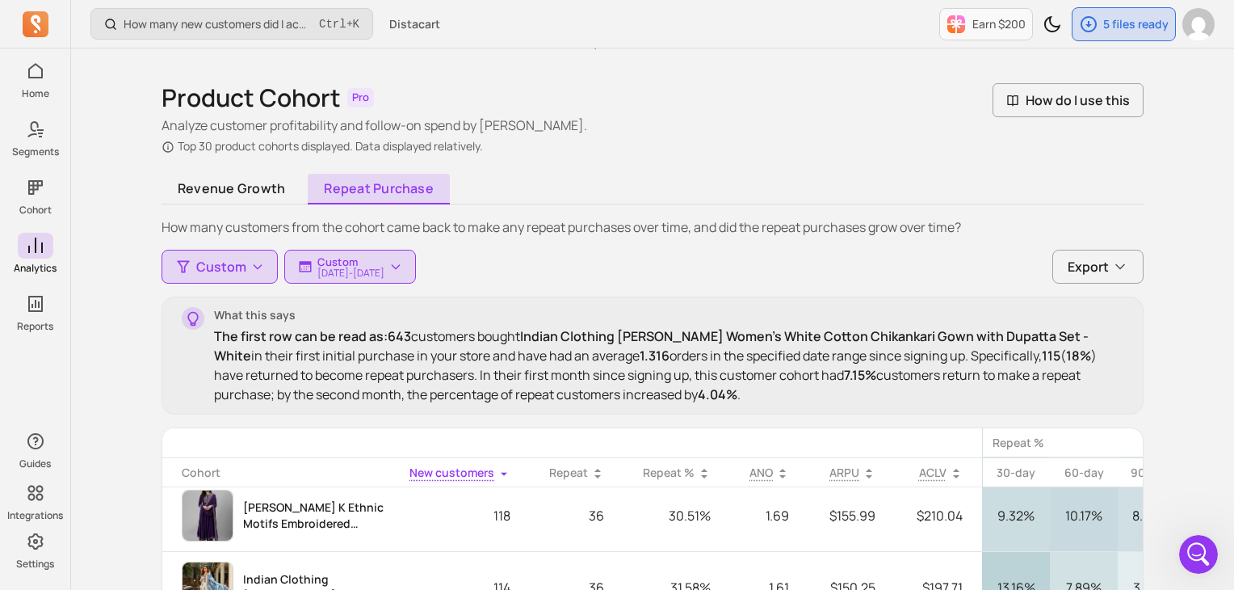
scroll to position [81, 0]
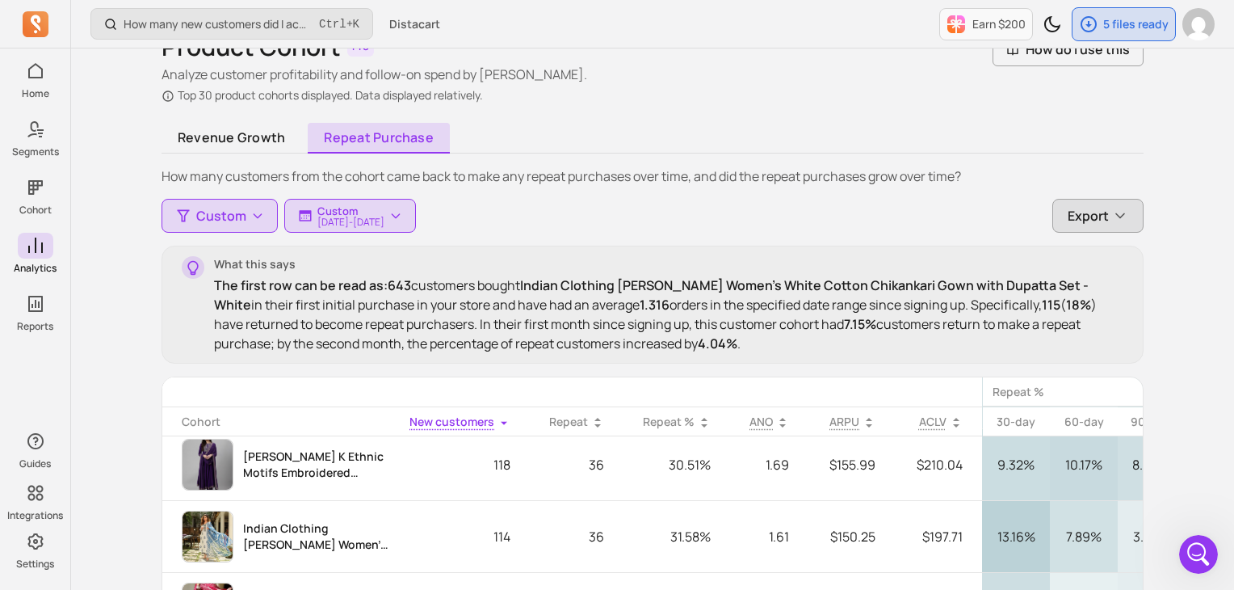
click at [1081, 222] on span "Export" at bounding box center [1088, 215] width 41 height 19
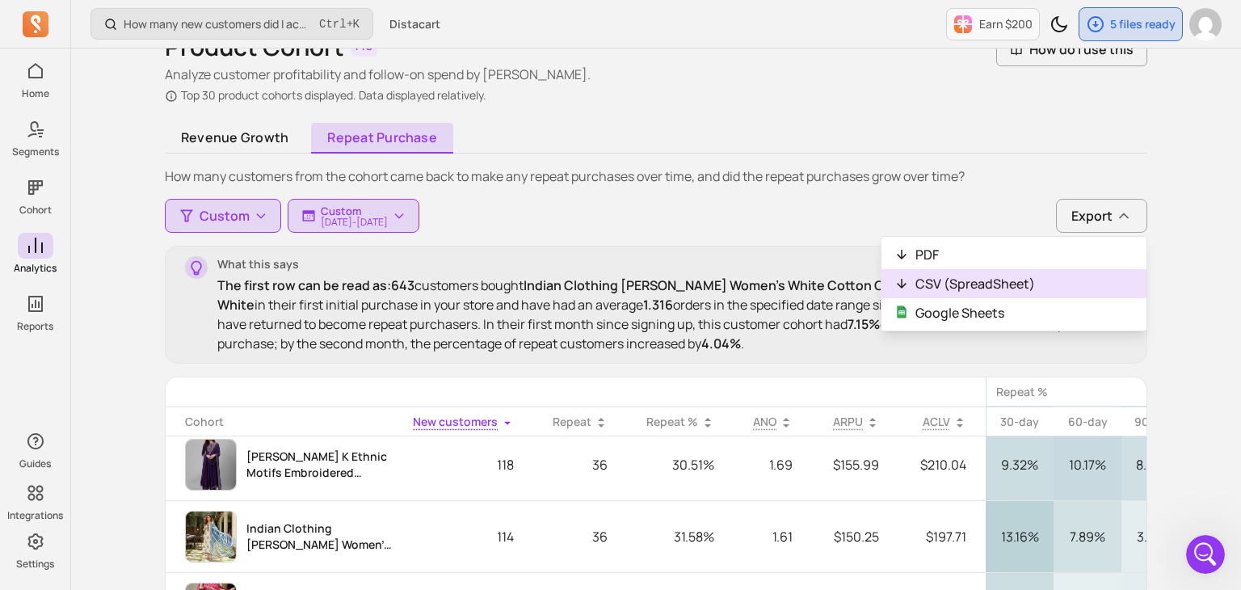
click at [957, 285] on button "CSV (SpreadSheet)" at bounding box center [1013, 283] width 265 height 29
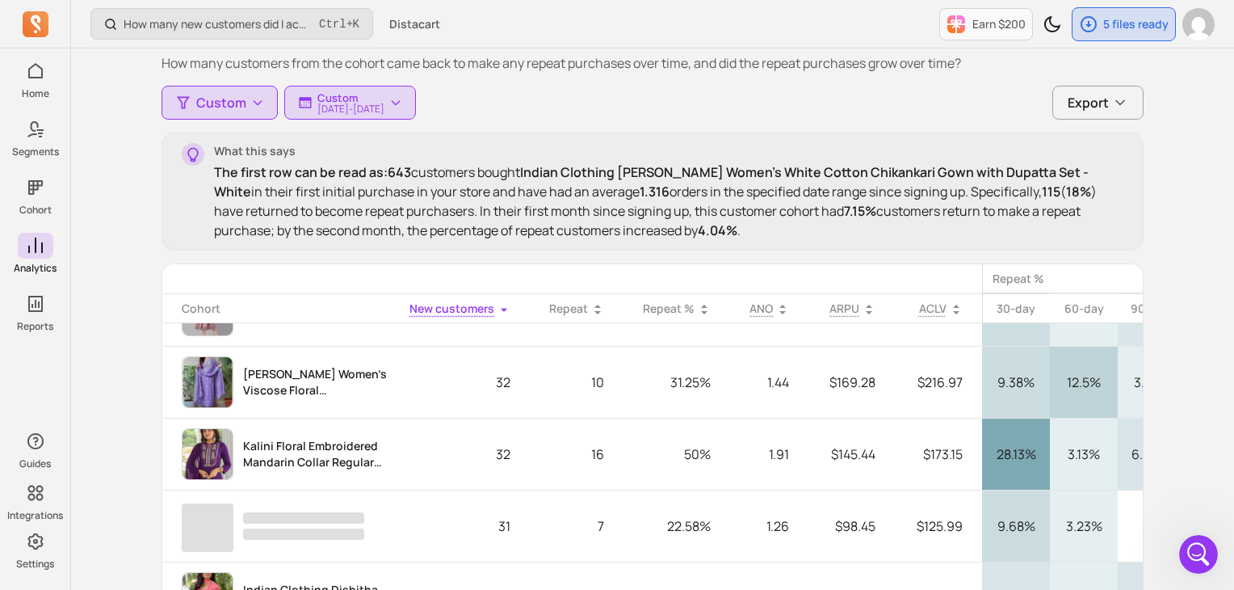
scroll to position [0, 0]
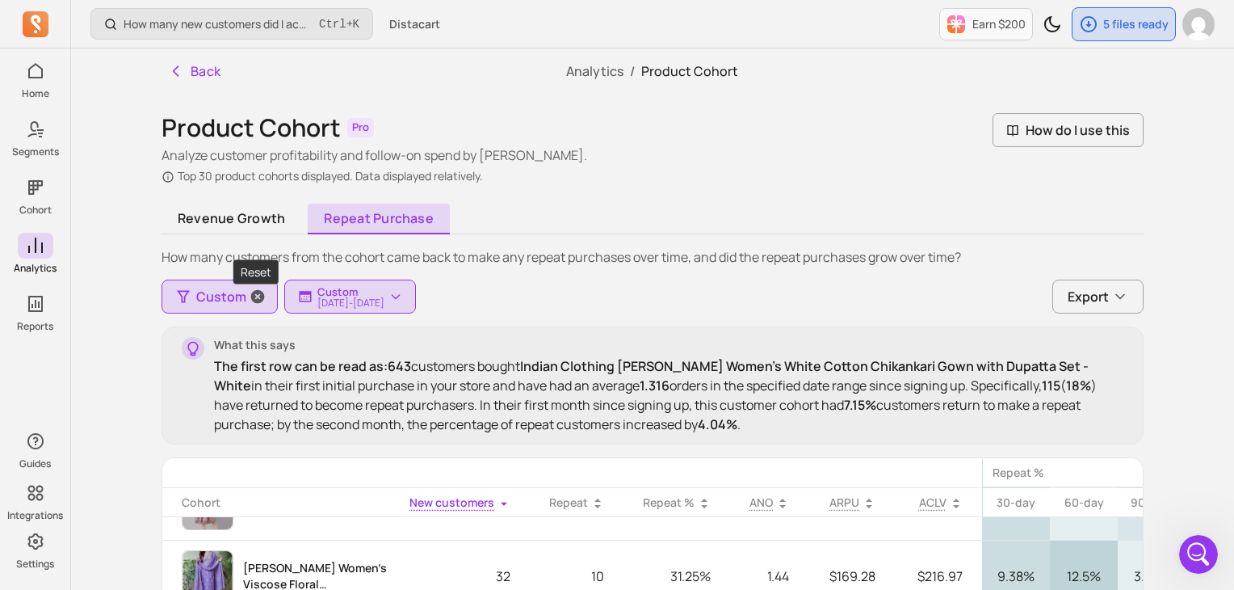
click at [239, 298] on span "button" at bounding box center [257, 296] width 39 height 32
click at [188, 301] on icon "button" at bounding box center [183, 296] width 16 height 16
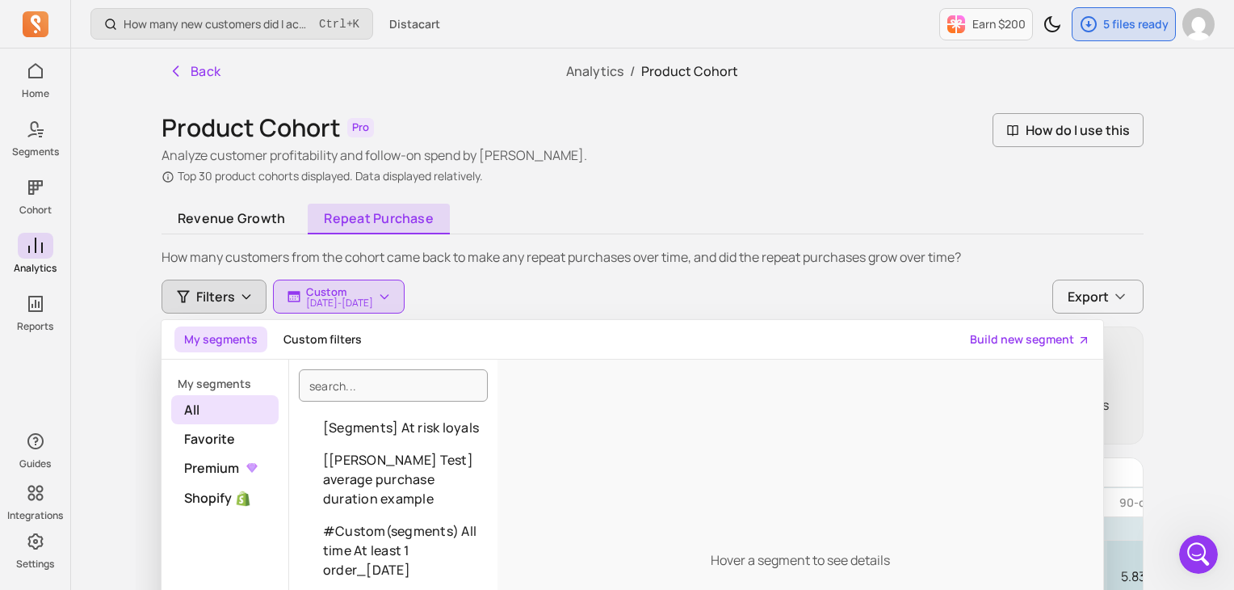
scroll to position [3788, 0]
click at [331, 289] on p "Custom" at bounding box center [339, 291] width 67 height 13
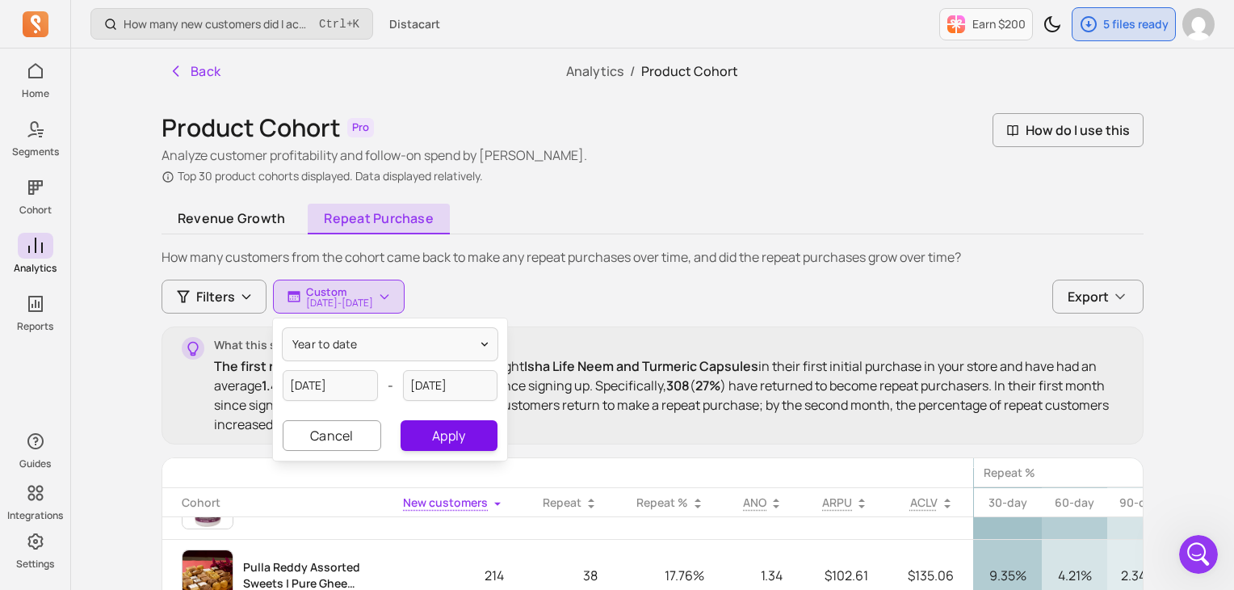
click at [427, 431] on button "Apply" at bounding box center [449, 435] width 97 height 31
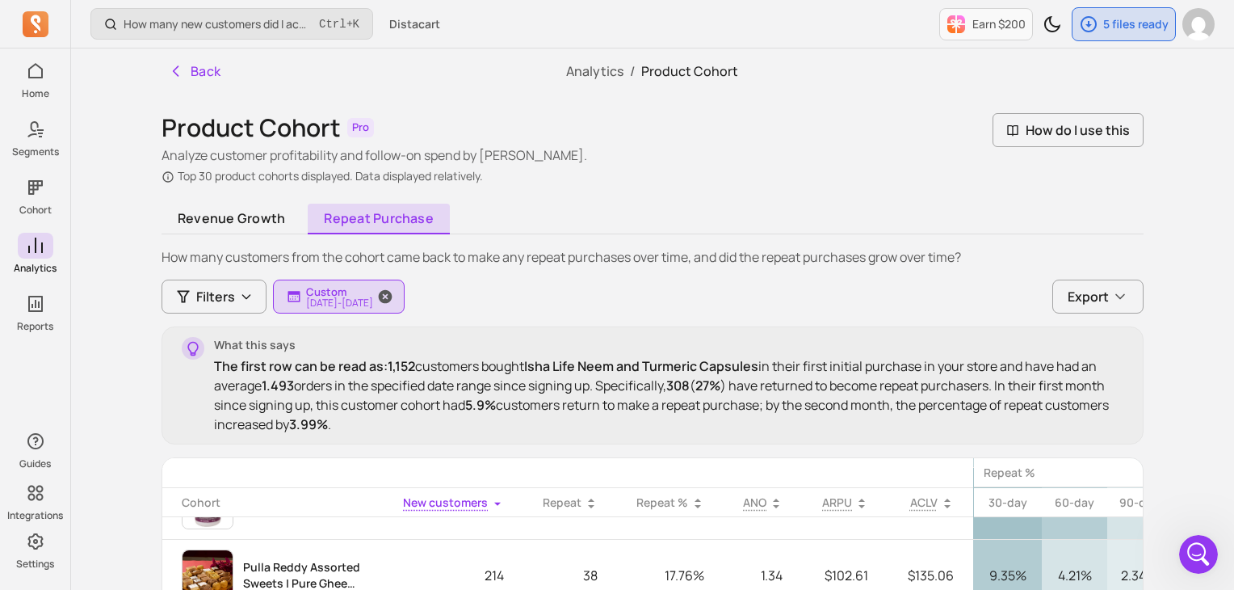
click at [367, 289] on p "Custom" at bounding box center [339, 291] width 67 height 13
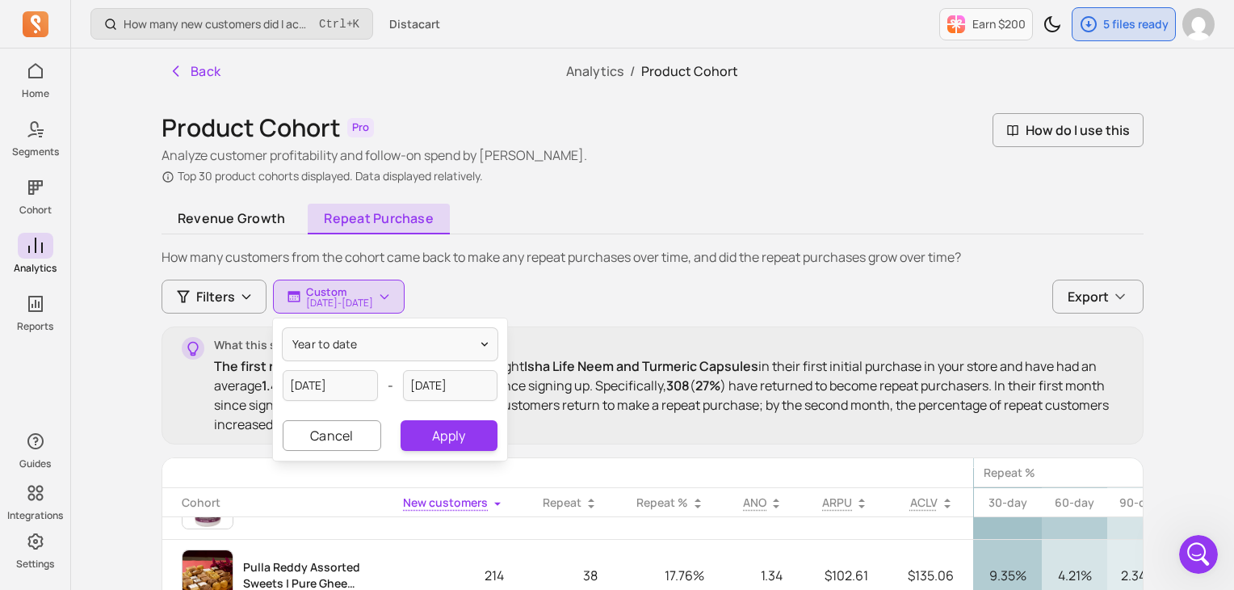
drag, startPoint x: 323, startPoint y: 493, endPoint x: 327, endPoint y: 483, distance: 10.5
click at [323, 492] on th "Cohort" at bounding box center [272, 502] width 221 height 30
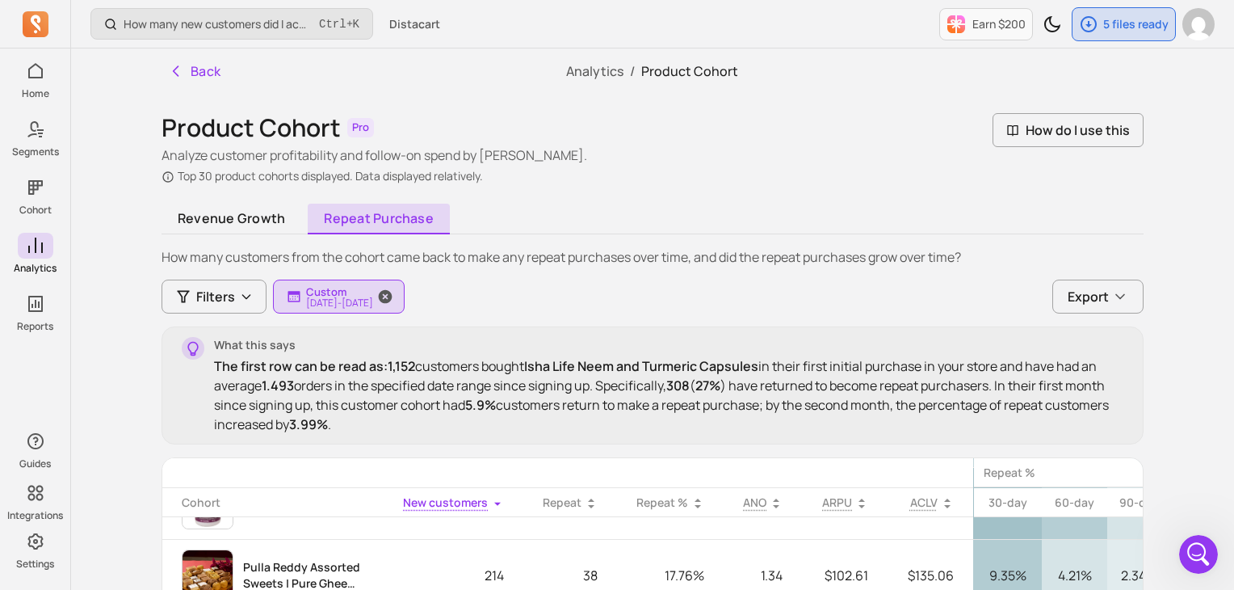
click at [317, 302] on p "2024-01-01 - 2025-09-17" at bounding box center [339, 303] width 67 height 10
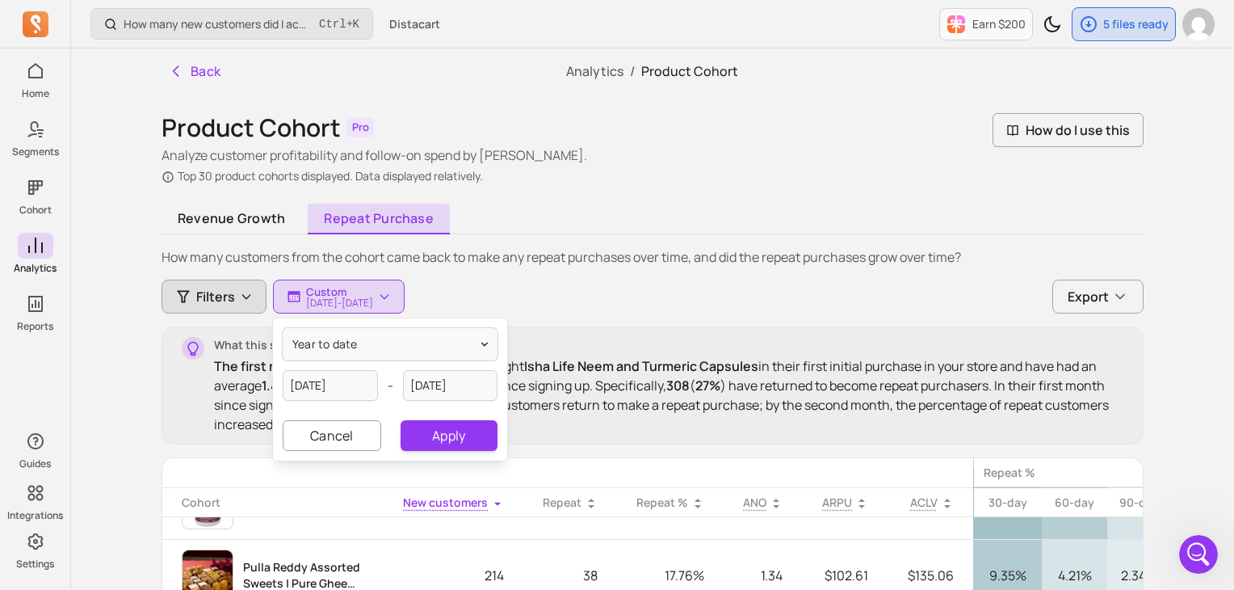
click at [206, 299] on span "Filters" at bounding box center [215, 296] width 39 height 19
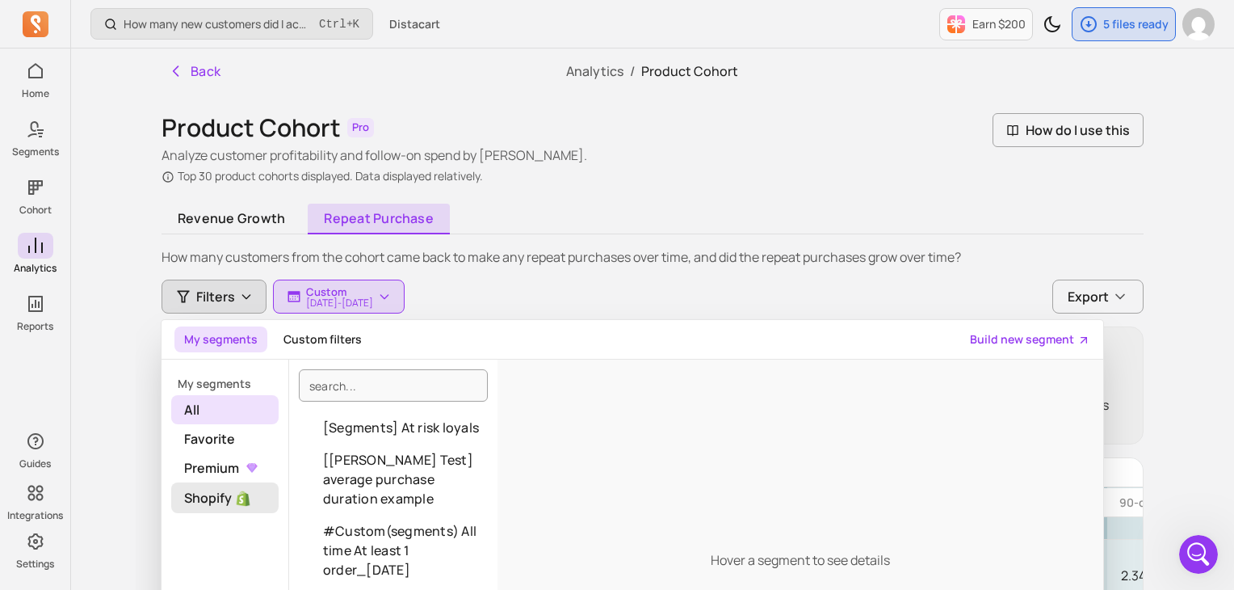
click at [231, 495] on span "Shopify" at bounding box center [224, 497] width 107 height 31
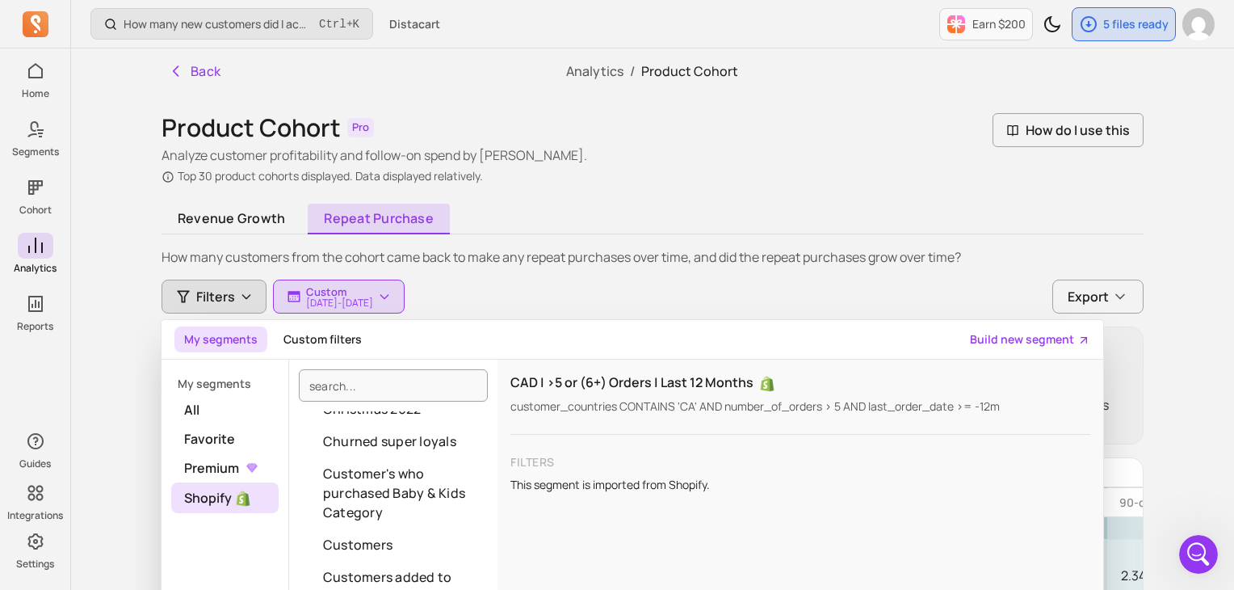
scroll to position [565, 0]
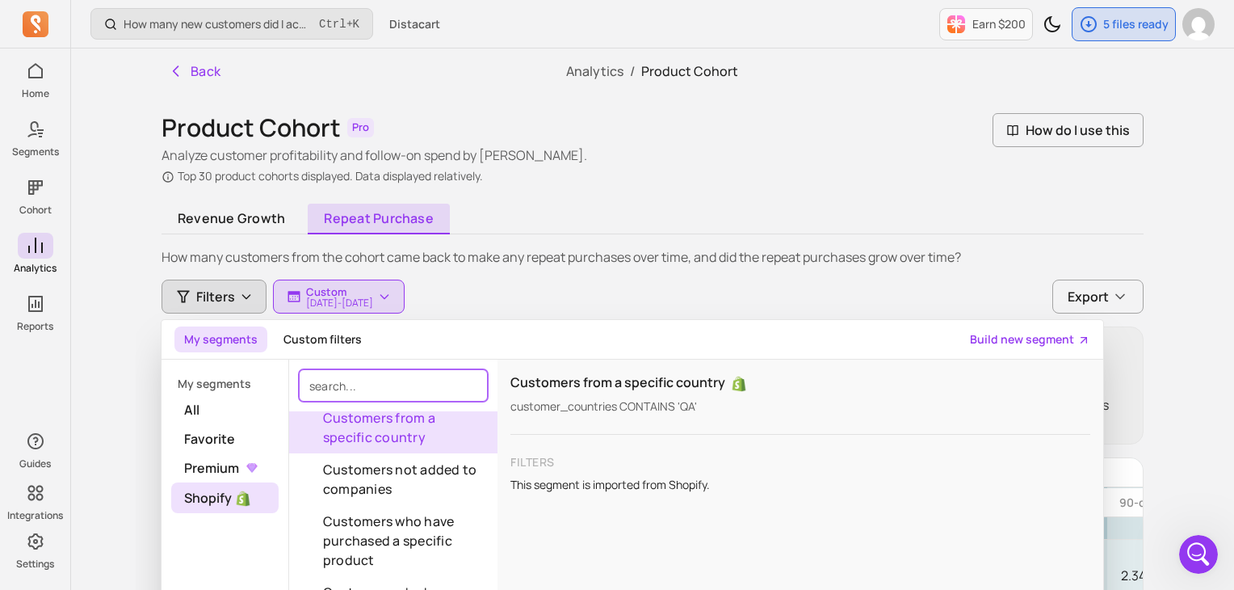
click at [391, 380] on input "search" at bounding box center [393, 385] width 189 height 32
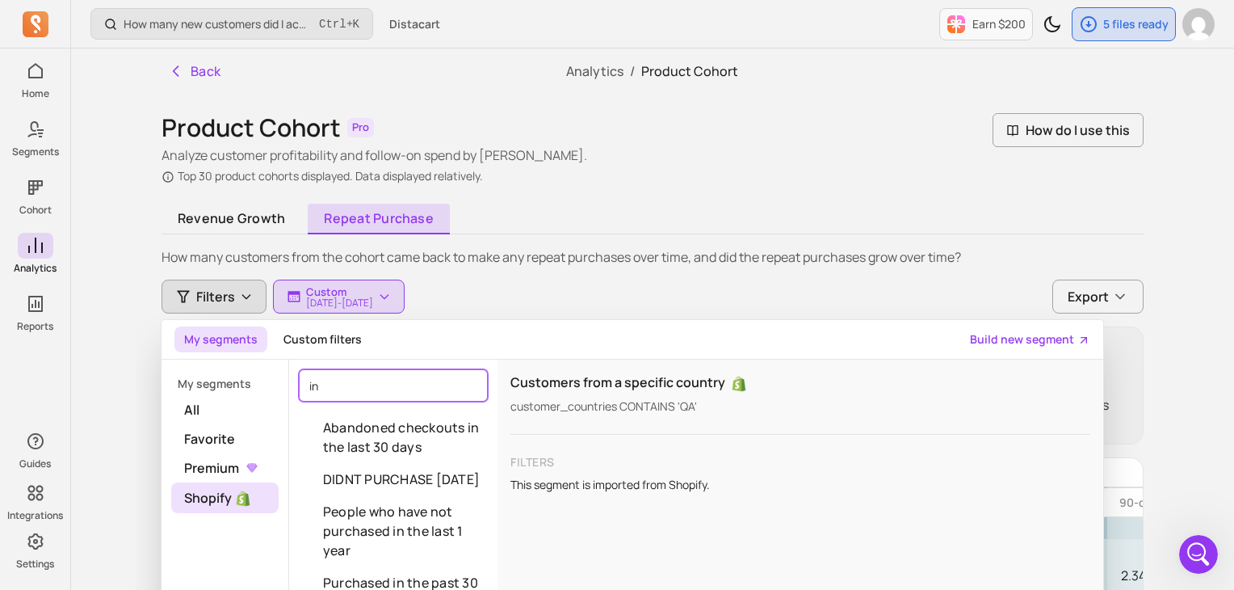
scroll to position [0, 0]
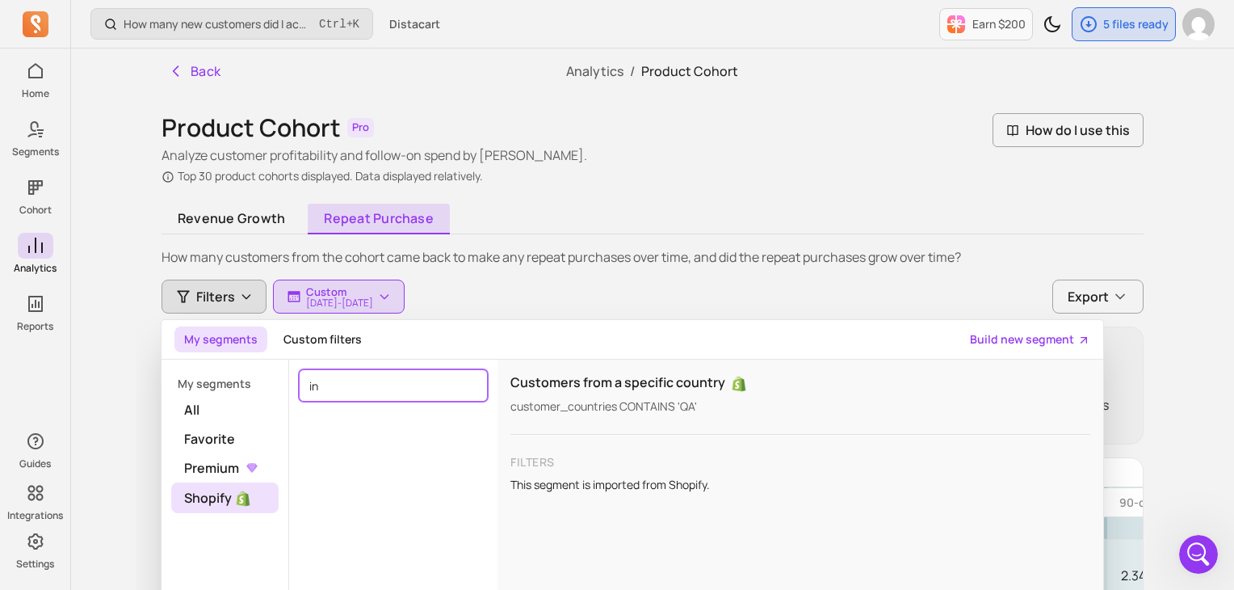
type input "i"
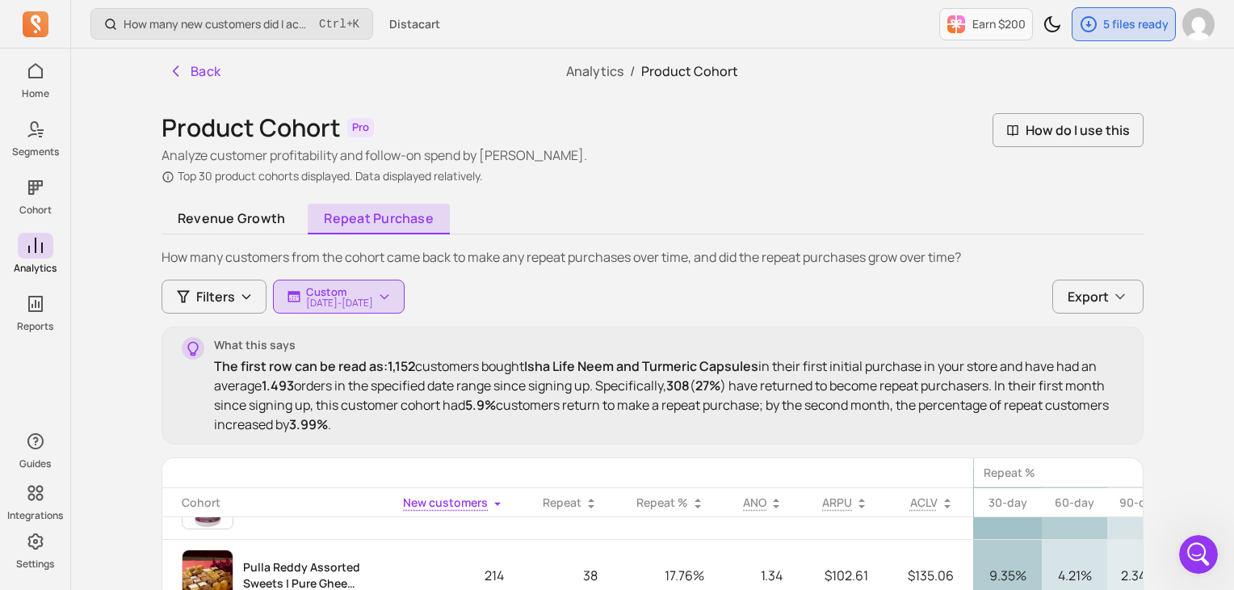
click at [682, 258] on p "How many customers from the cohort came back to make any repeat purchases over …" at bounding box center [653, 256] width 982 height 19
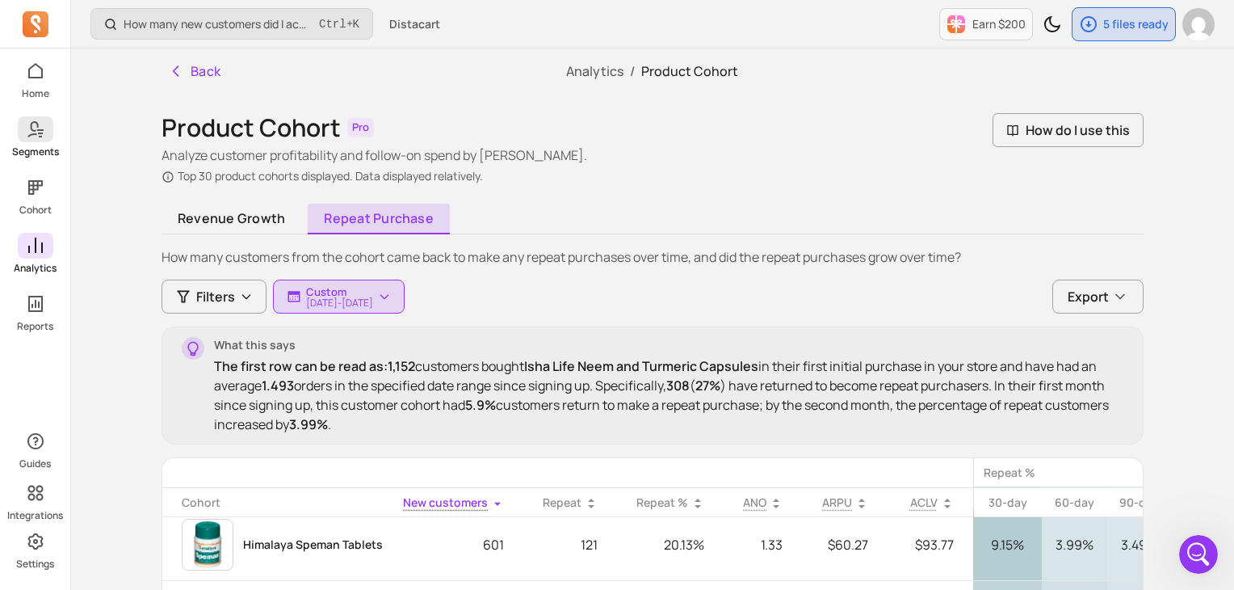
click at [16, 141] on link "Segments" at bounding box center [35, 137] width 70 height 42
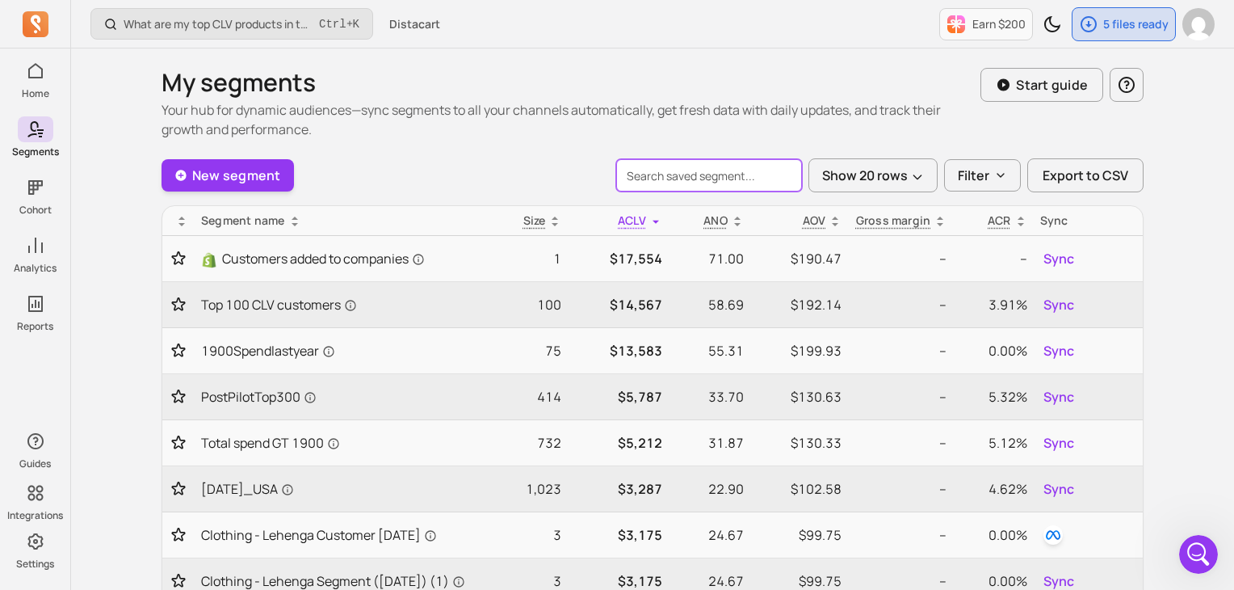
click at [679, 179] on input "search" at bounding box center [709, 175] width 186 height 32
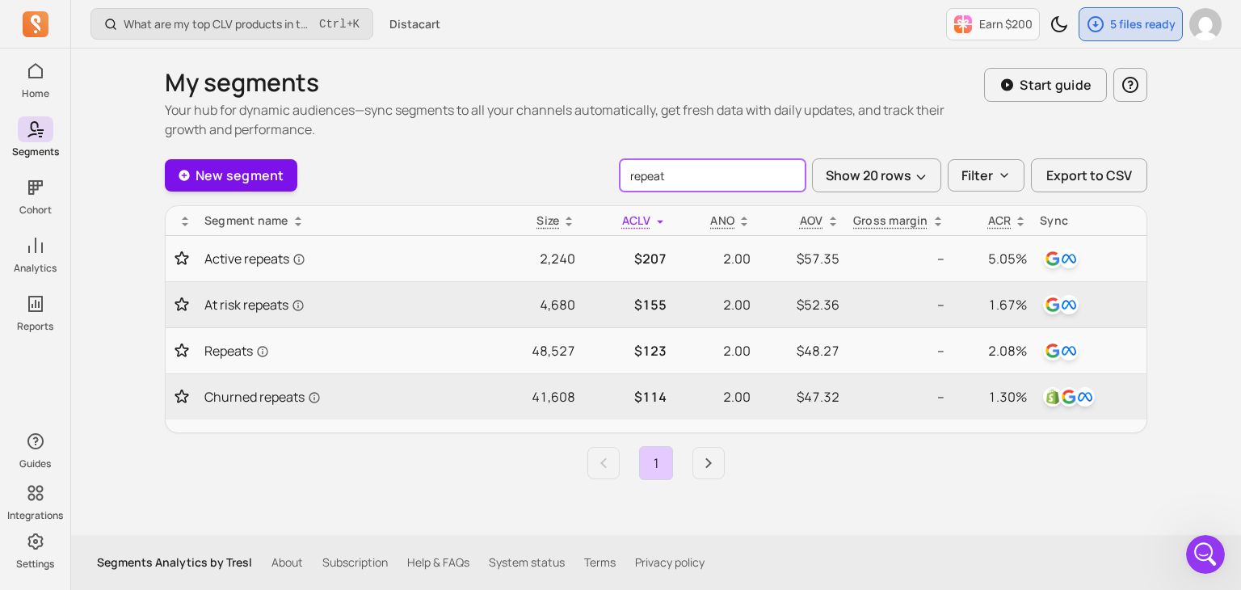
type input "repeat"
click at [229, 172] on link "New segment" at bounding box center [231, 175] width 132 height 32
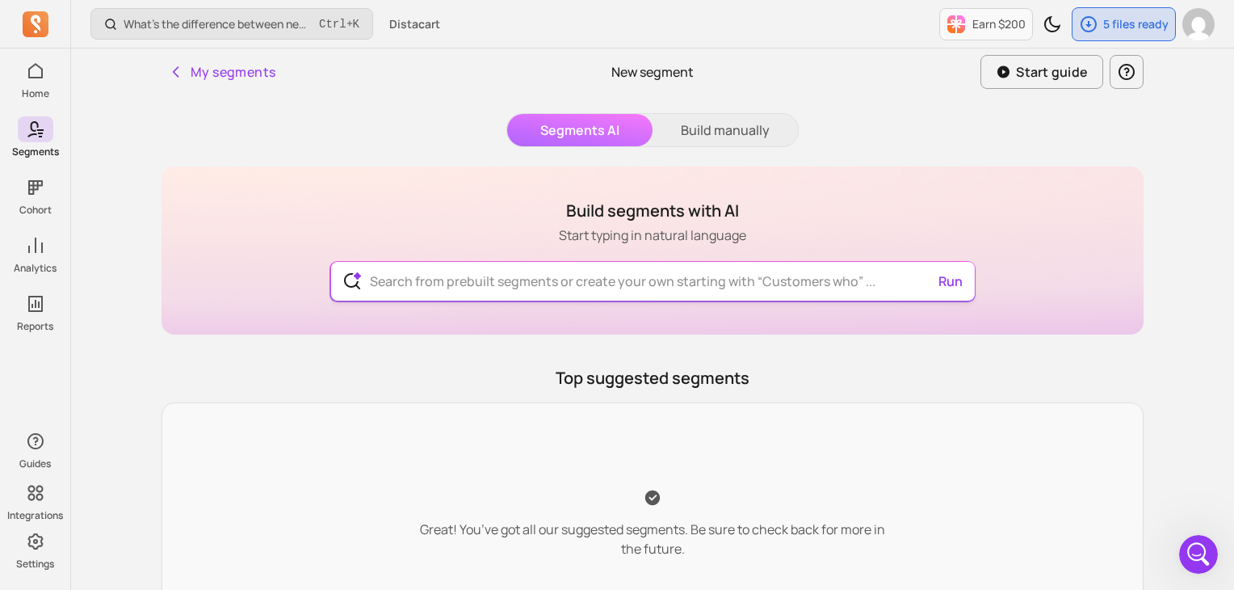
click at [488, 283] on input "text" at bounding box center [653, 281] width 592 height 39
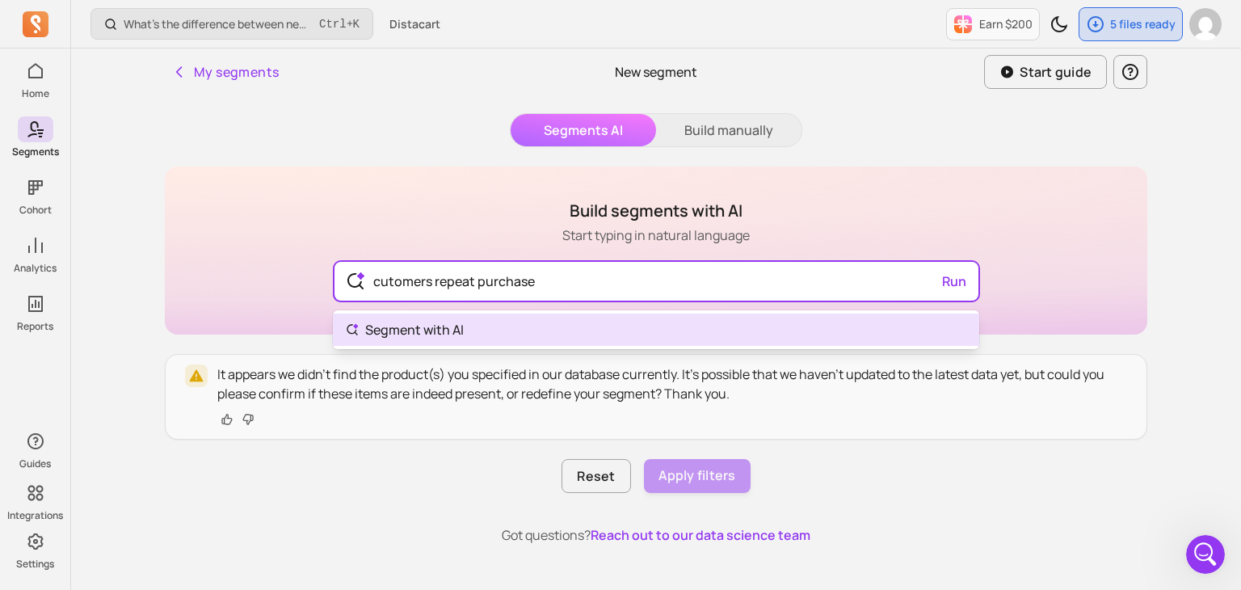
type input "cutomers repeat purchase"
click at [459, 337] on body "Home Segments Cohort Analytics Reports Guides Integrations Settings What’s the …" at bounding box center [620, 342] width 1241 height 685
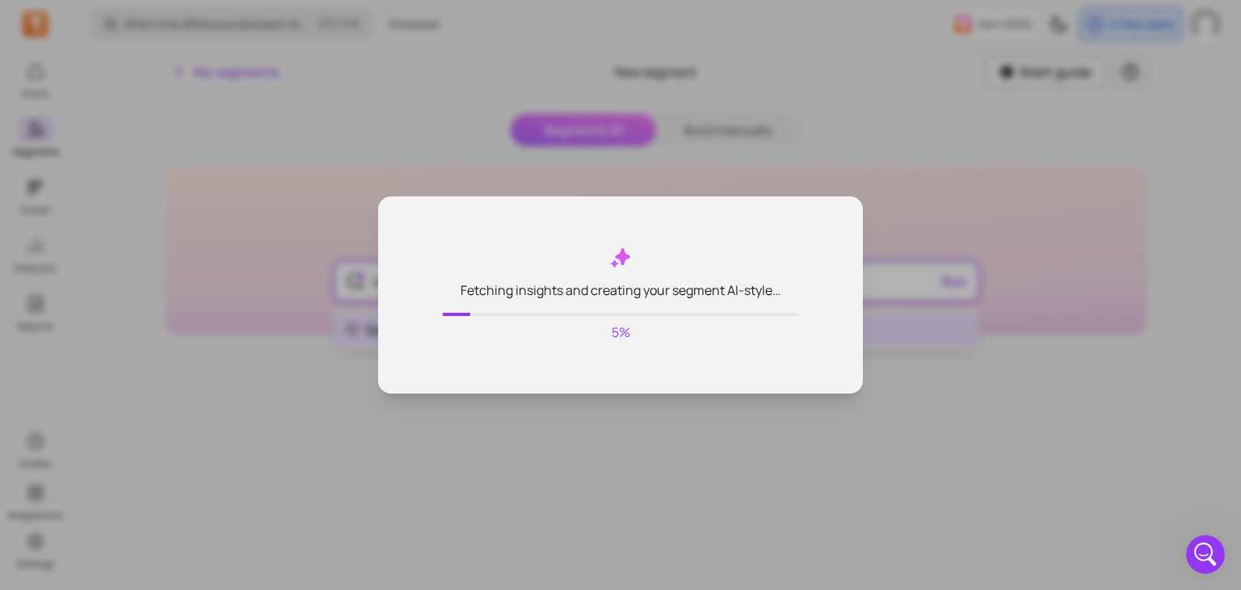
click at [924, 424] on div "Fetching insights and creating your segment AI-style… 5%" at bounding box center [620, 295] width 1241 height 590
click at [1212, 556] on div "Open Intercom Messenger" at bounding box center [1202, 551] width 53 height 53
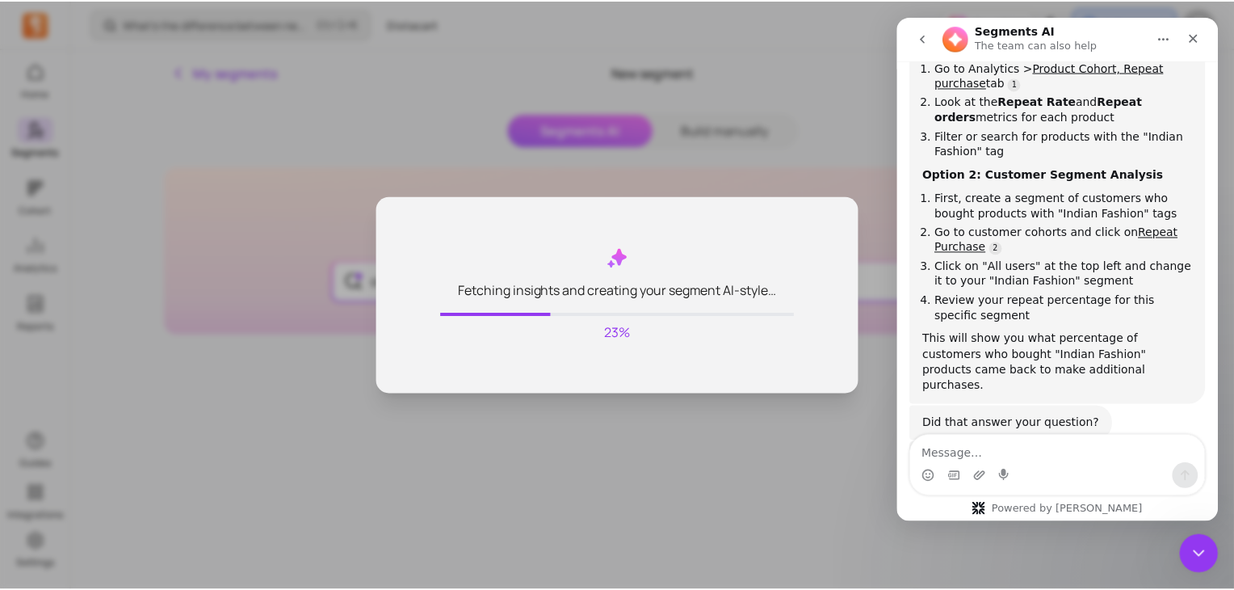
scroll to position [266, 0]
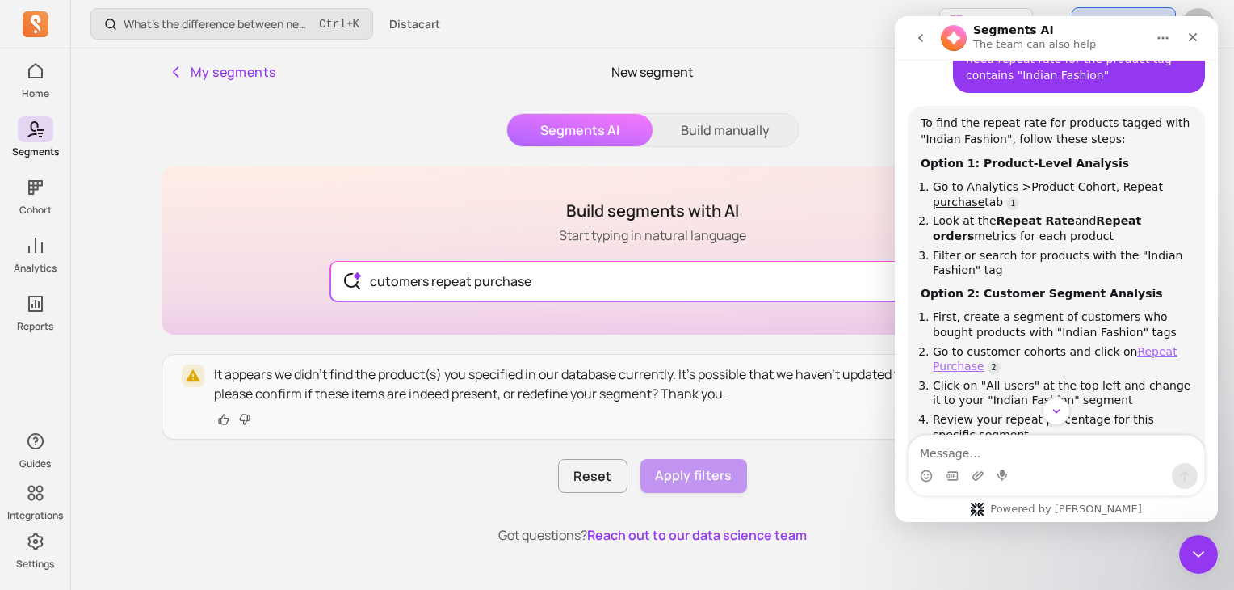
click at [1125, 345] on link "Repeat Purchase" at bounding box center [1055, 359] width 245 height 28
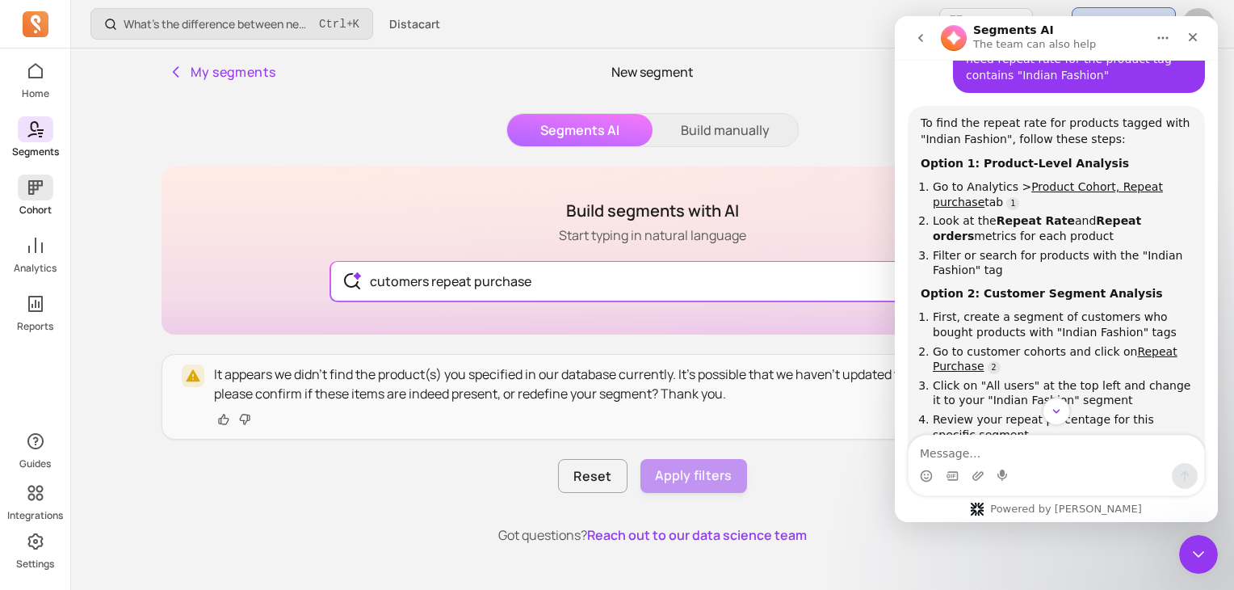
click at [38, 208] on p "Cohort" at bounding box center [35, 210] width 32 height 13
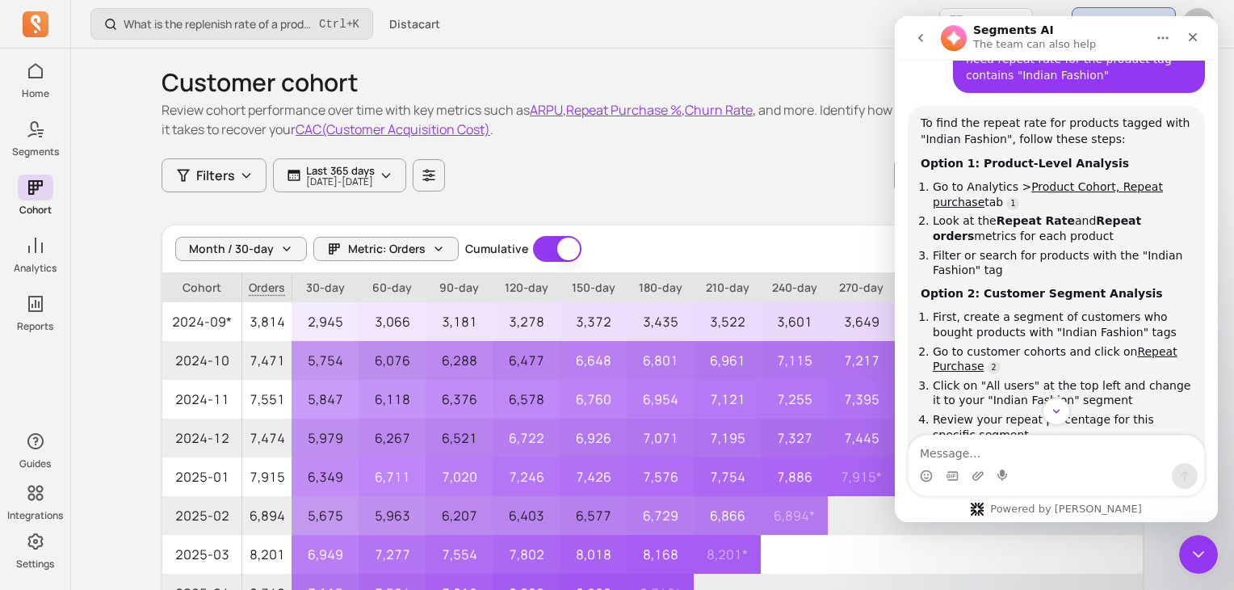
click at [800, 196] on div "Customer cohort Review cohort performance over time with key metrics such as AR…" at bounding box center [653, 441] width 982 height 787
drag, startPoint x: 1206, startPoint y: 556, endPoint x: 2357, endPoint y: 1058, distance: 1255.8
click at [1207, 556] on div "Close Intercom Messenger" at bounding box center [1196, 551] width 39 height 39
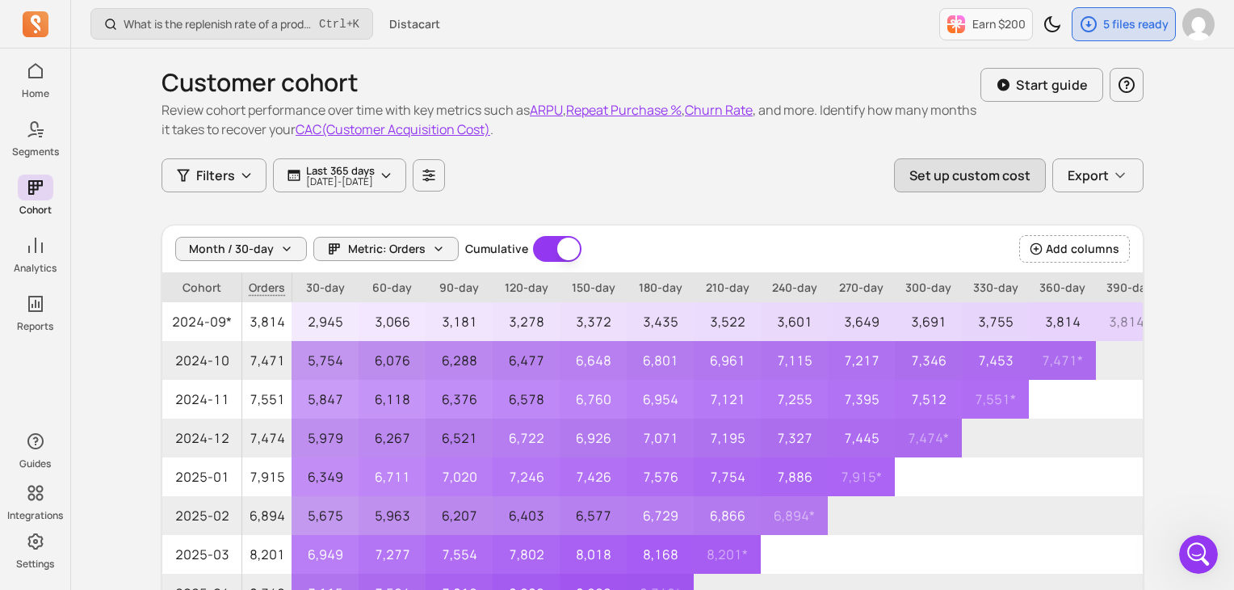
click at [1011, 181] on button "Set up custom cost" at bounding box center [970, 175] width 152 height 34
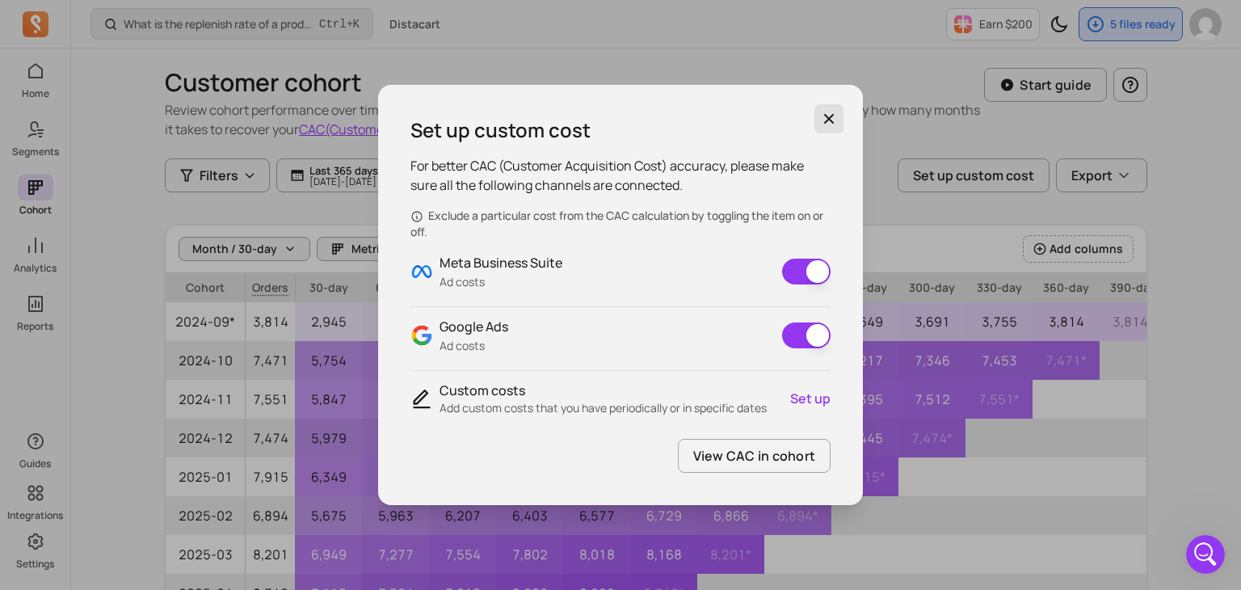
click at [823, 127] on icon "button" at bounding box center [829, 119] width 16 height 16
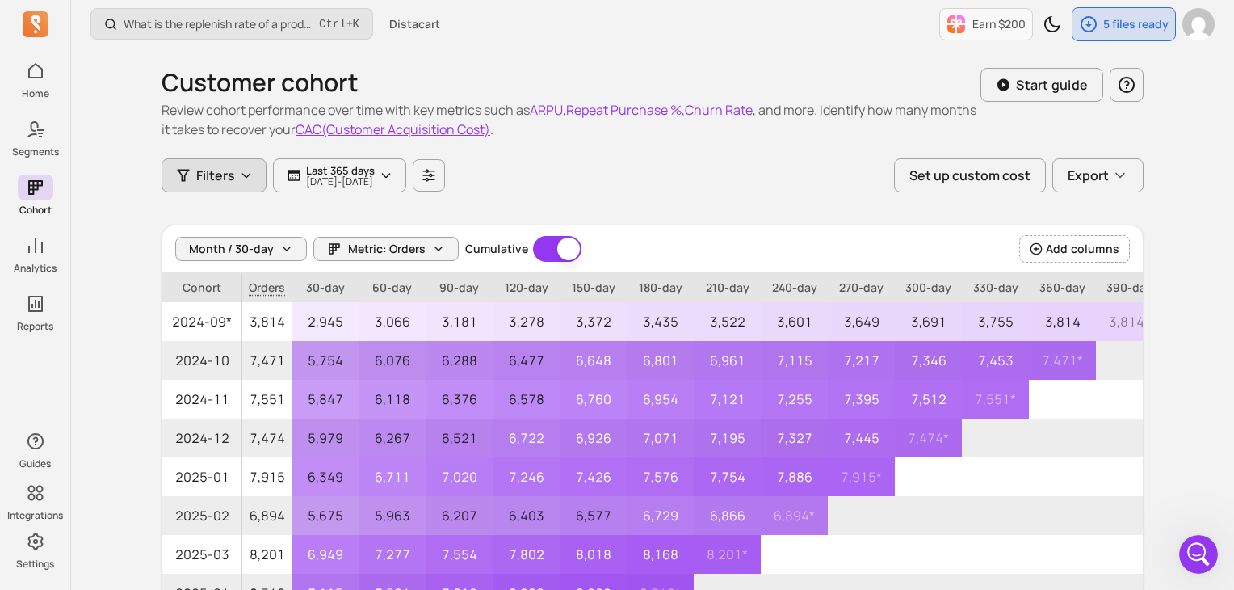
click at [243, 182] on button "Filters" at bounding box center [214, 175] width 105 height 34
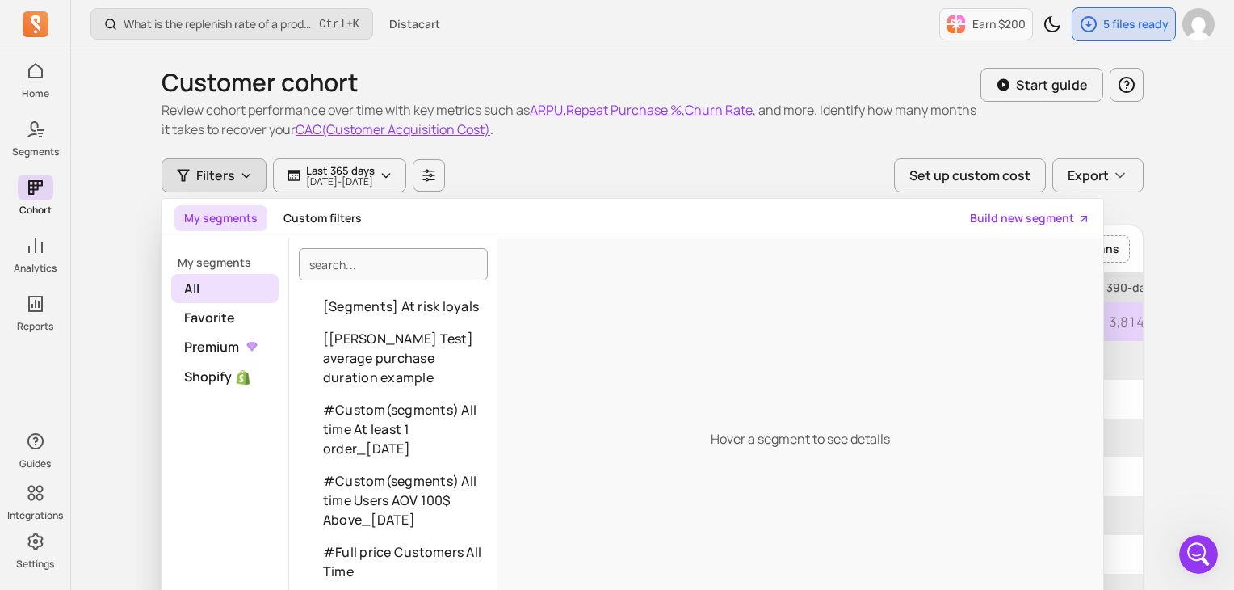
click at [662, 169] on div "Filters My segments Custom filters Build new segment My segments All Favorite P…" at bounding box center [653, 175] width 982 height 34
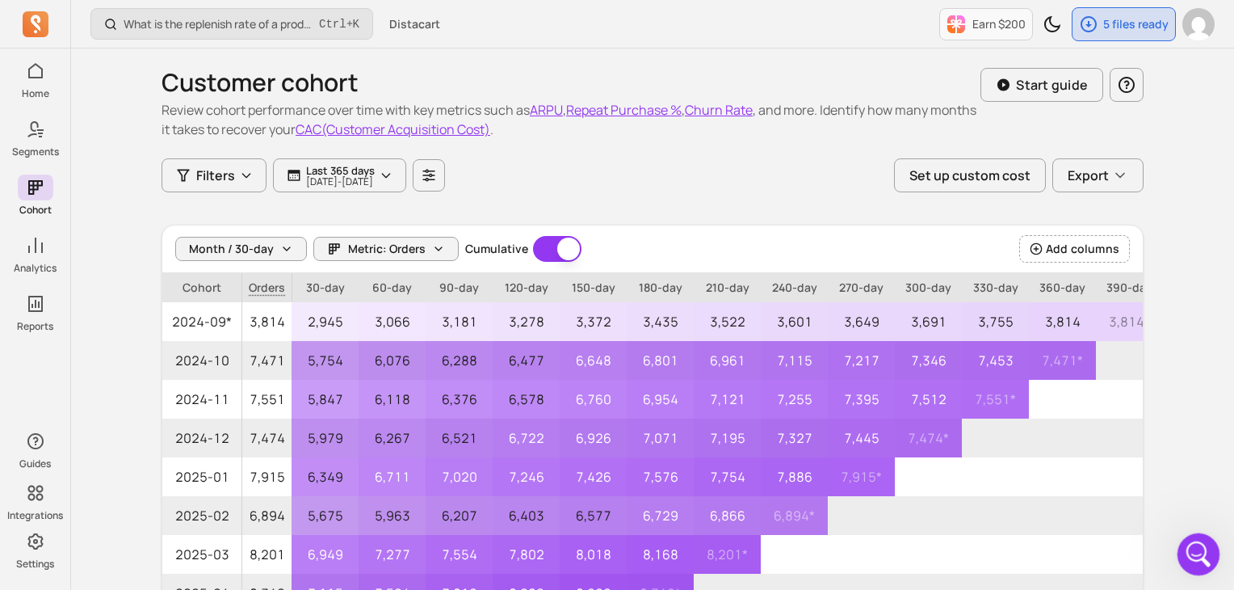
click at [1188, 548] on icon "Open Intercom Messenger" at bounding box center [1196, 552] width 27 height 27
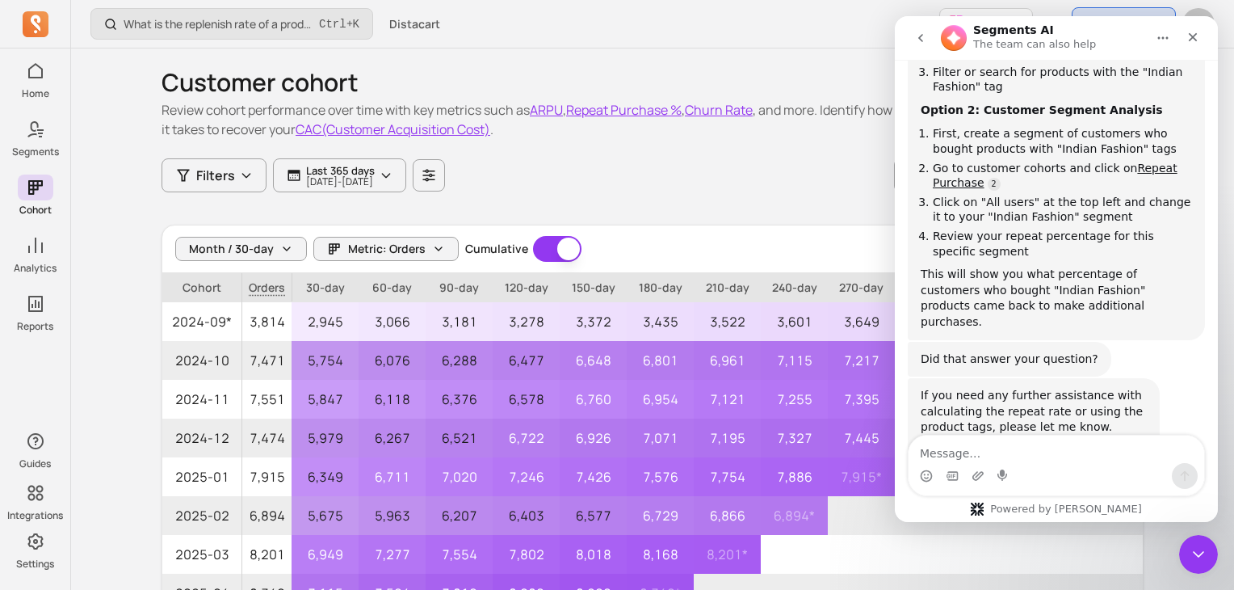
scroll to position [427, 0]
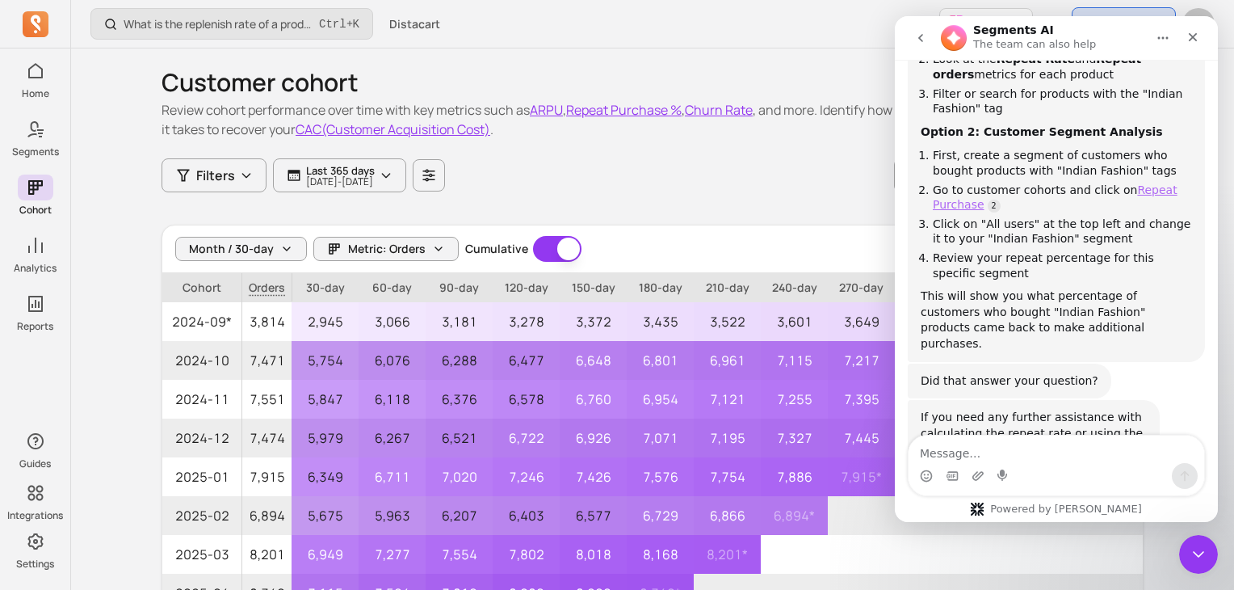
click at [1137, 183] on link "Repeat Purchase" at bounding box center [1055, 197] width 245 height 28
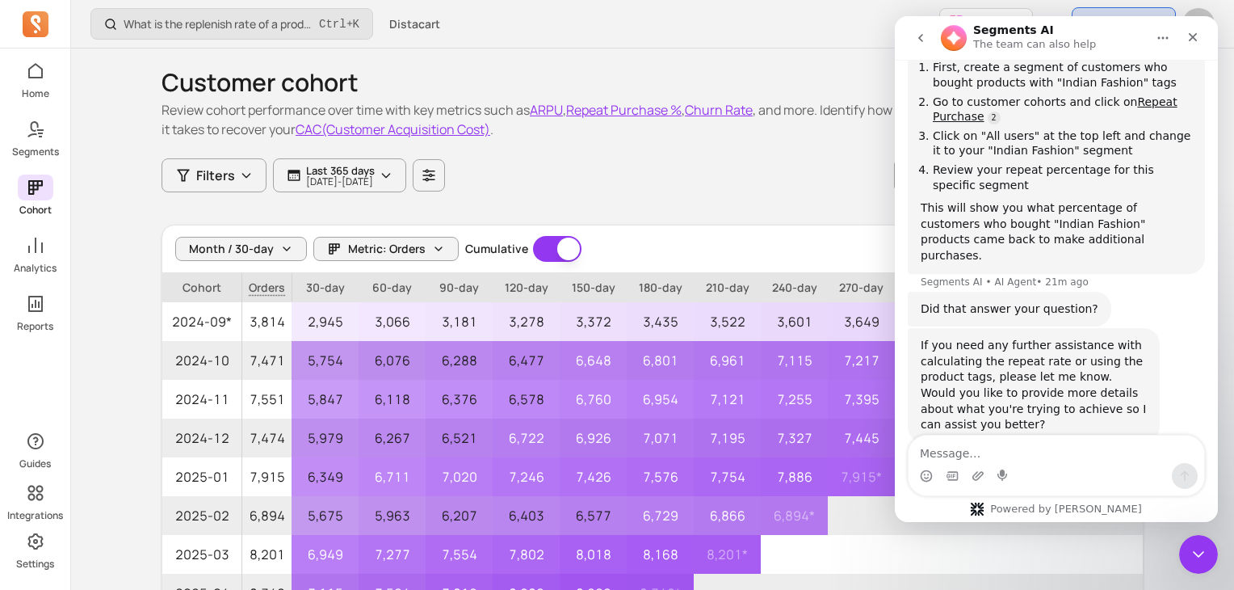
scroll to position [524, 0]
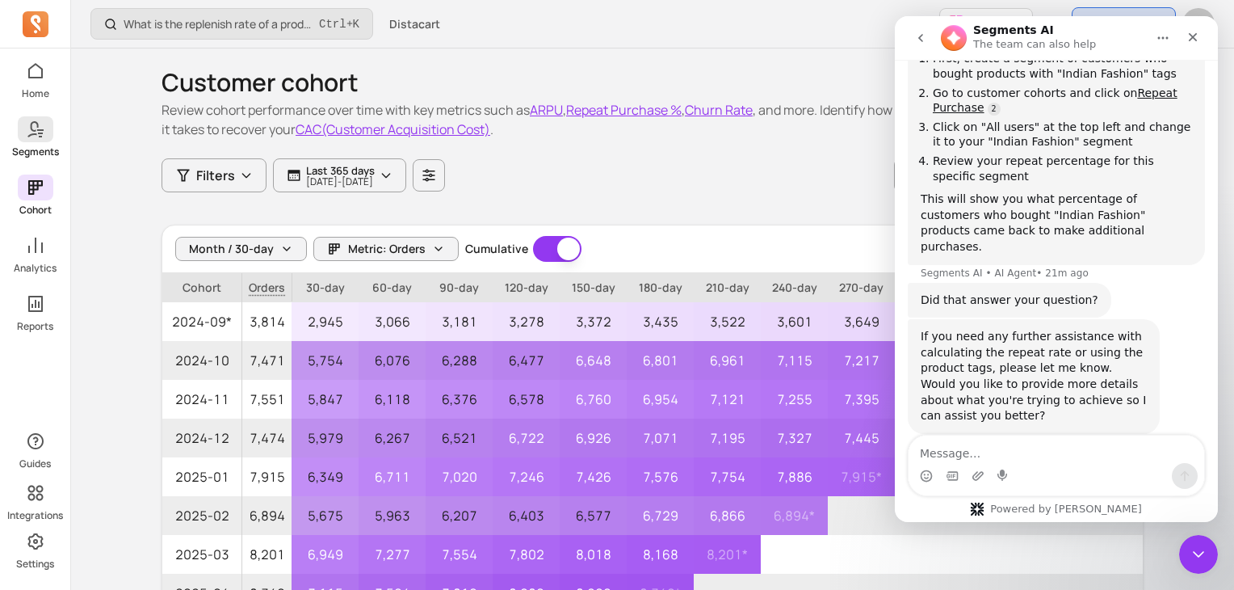
click at [27, 146] on p "Segments" at bounding box center [35, 151] width 47 height 13
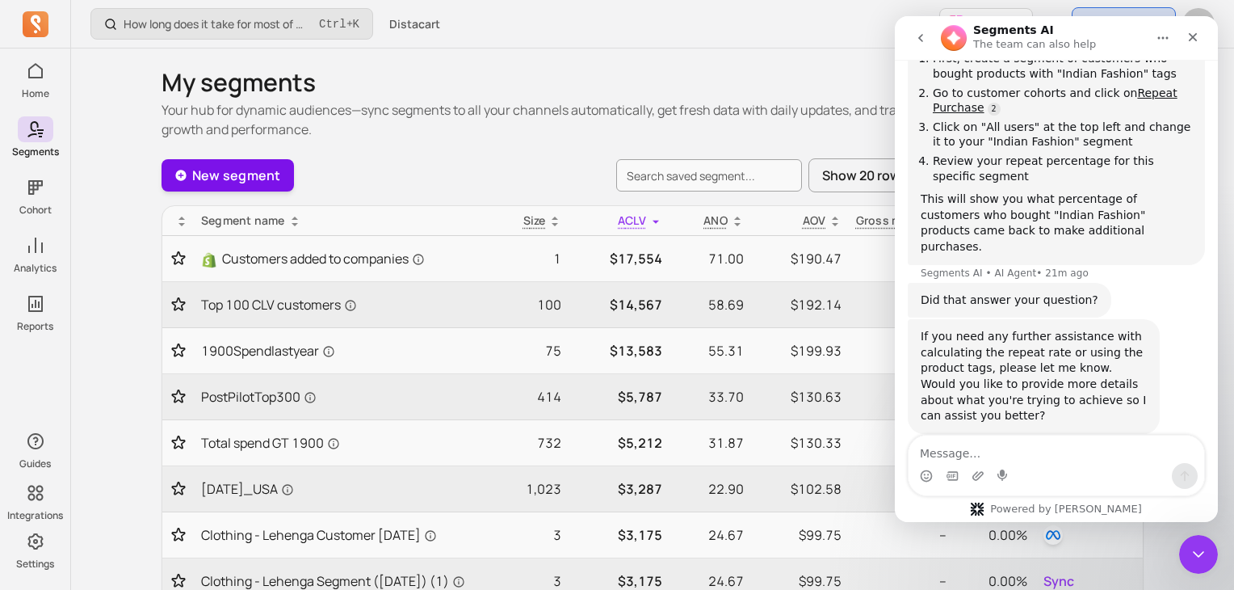
click at [229, 175] on link "New segment" at bounding box center [228, 175] width 132 height 32
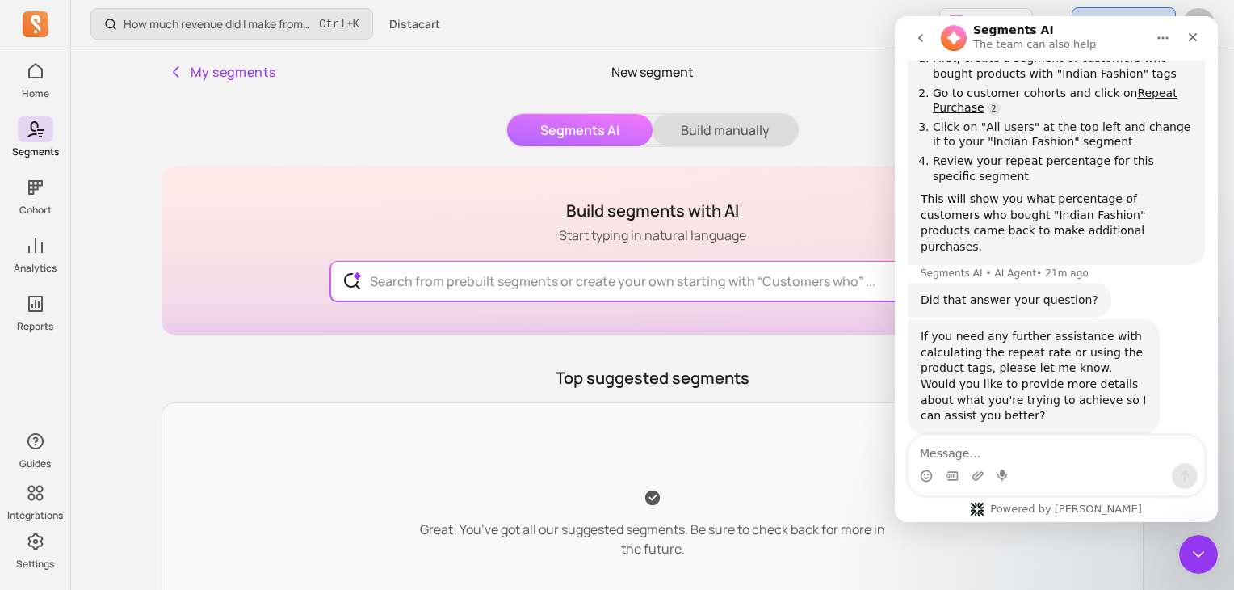
click at [695, 129] on button "Build manually" at bounding box center [725, 130] width 145 height 32
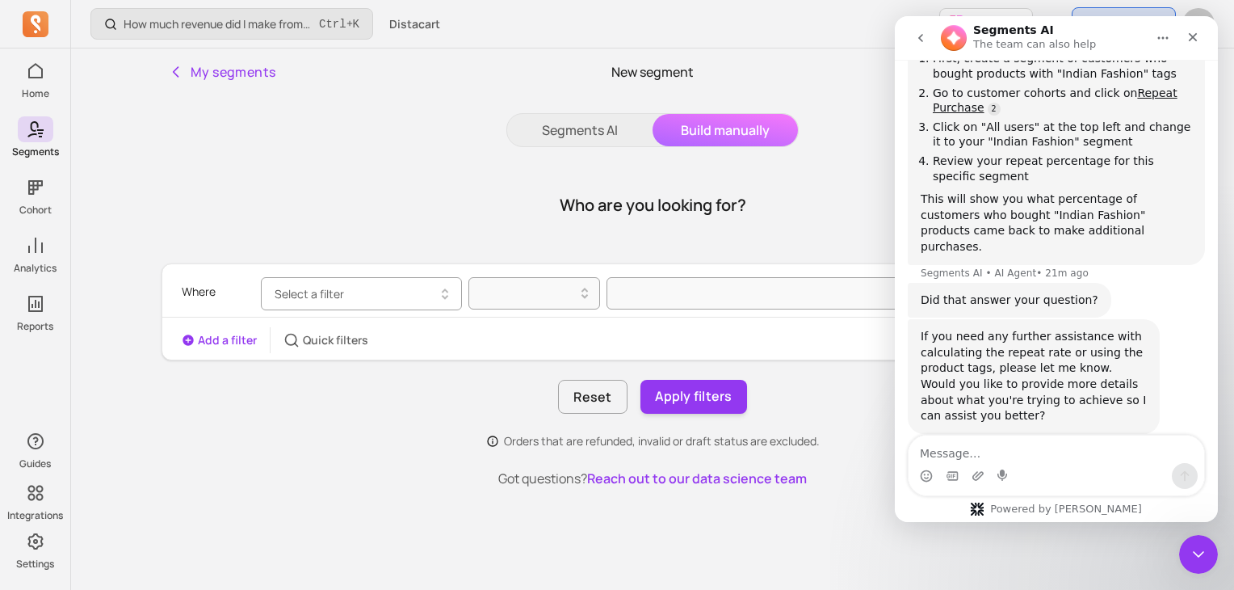
click at [368, 304] on button "Select a filter" at bounding box center [361, 293] width 201 height 33
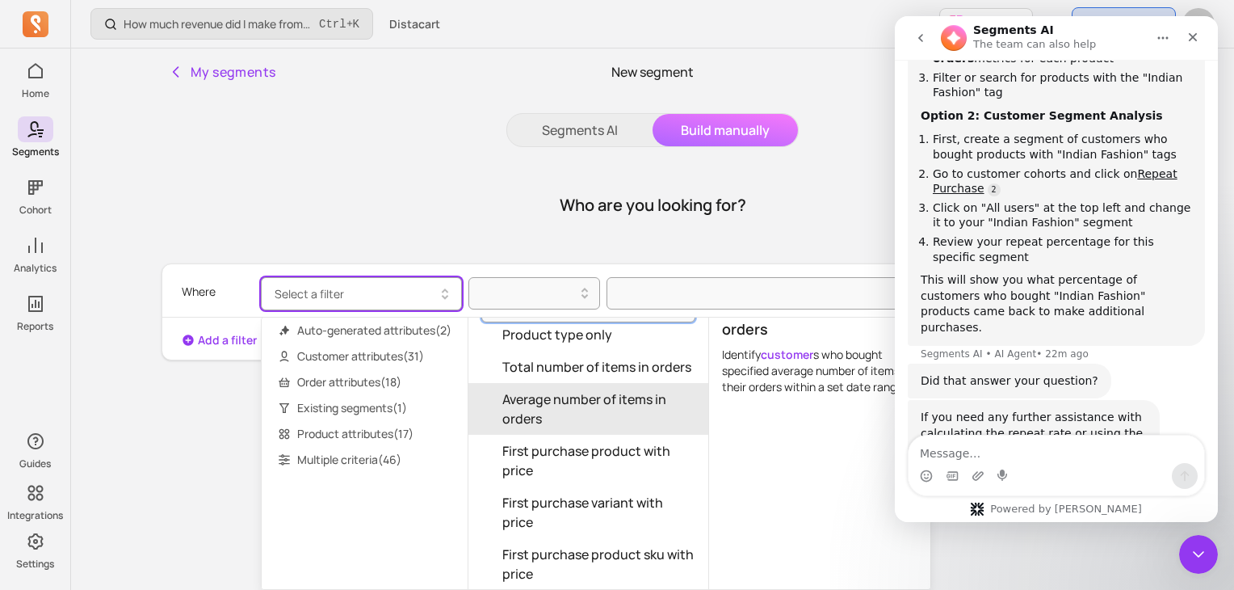
scroll to position [48, 0]
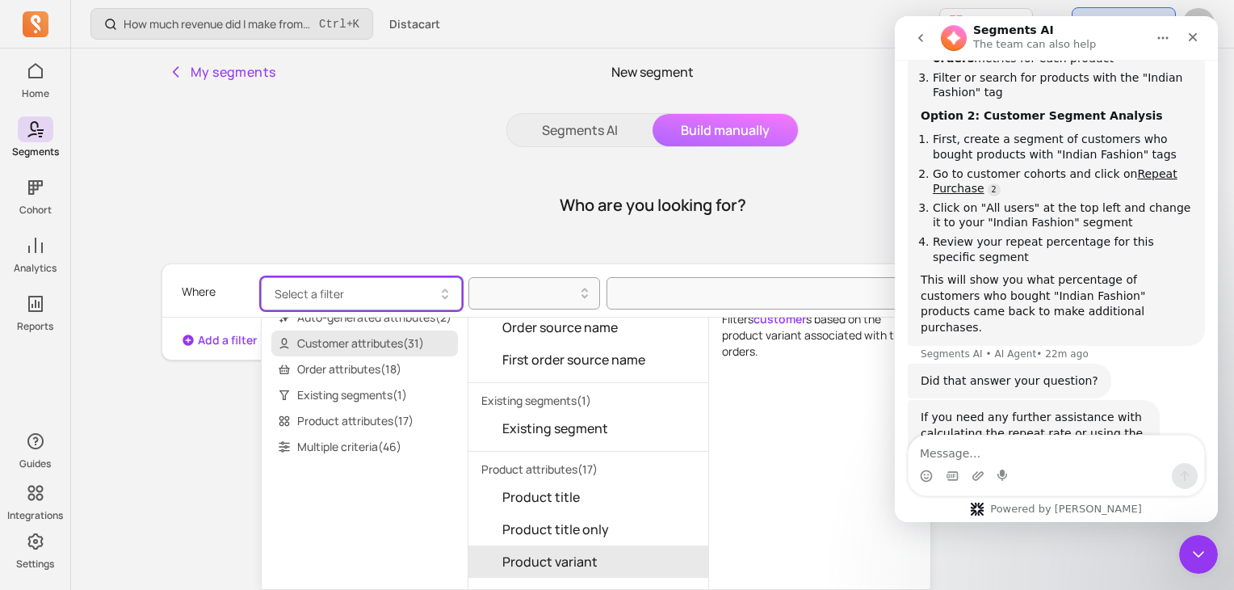
type input "customer"
click at [335, 351] on span "Customer attributes ( 31 )" at bounding box center [364, 343] width 187 height 26
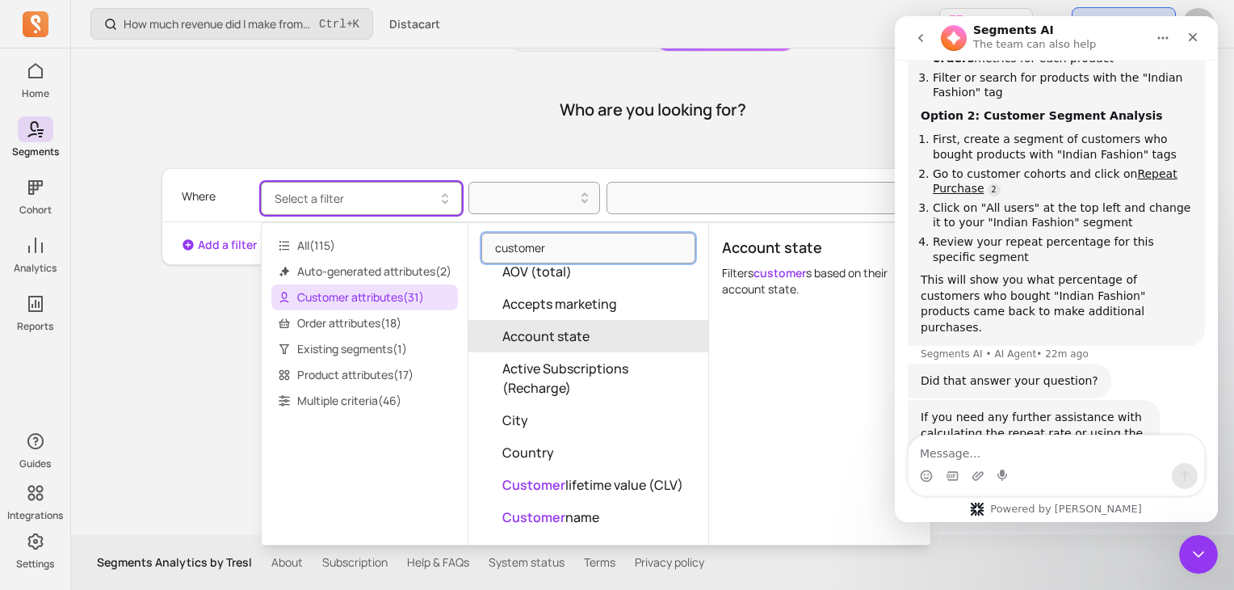
scroll to position [0, 0]
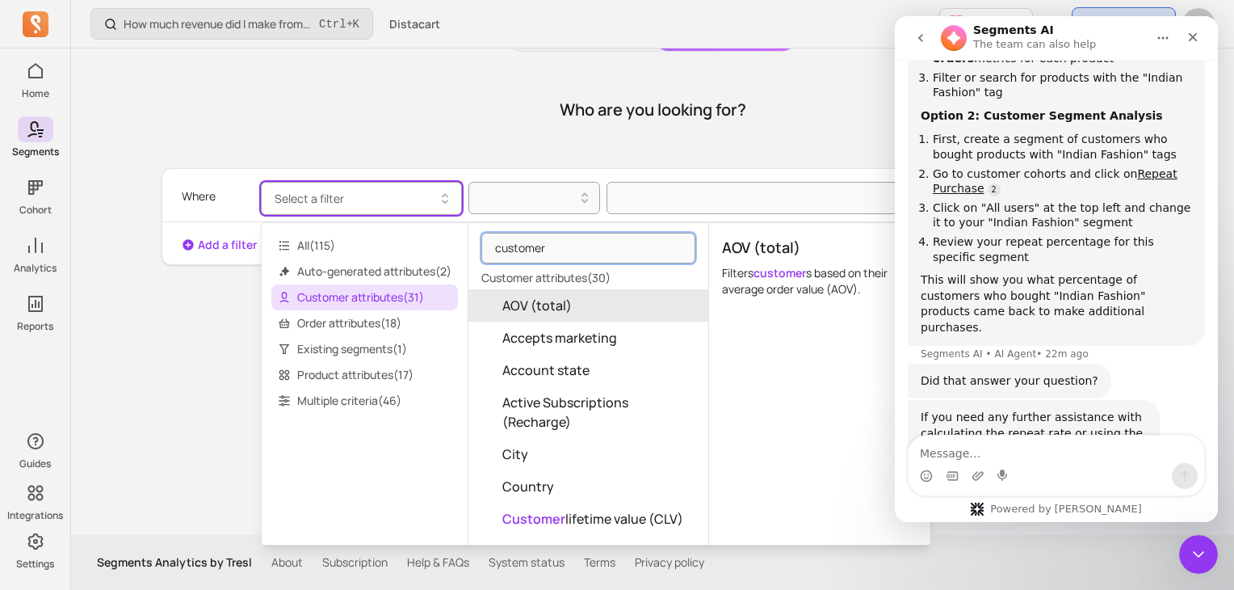
click at [548, 299] on span "AOV (total)" at bounding box center [536, 305] width 69 height 19
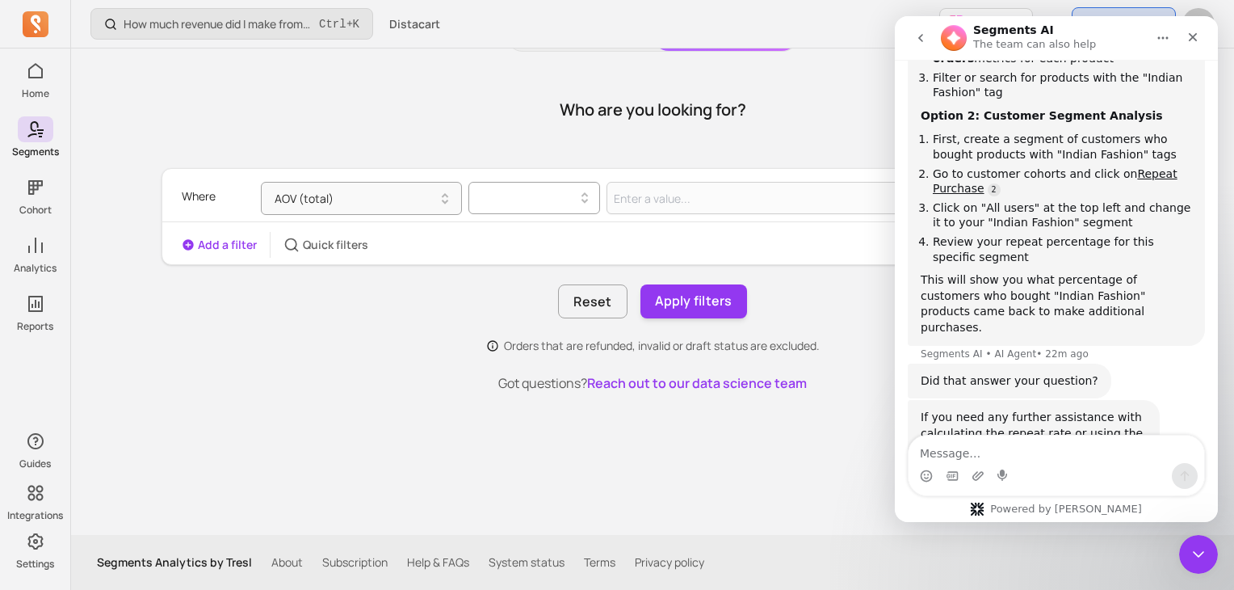
click at [579, 208] on div at bounding box center [528, 198] width 114 height 26
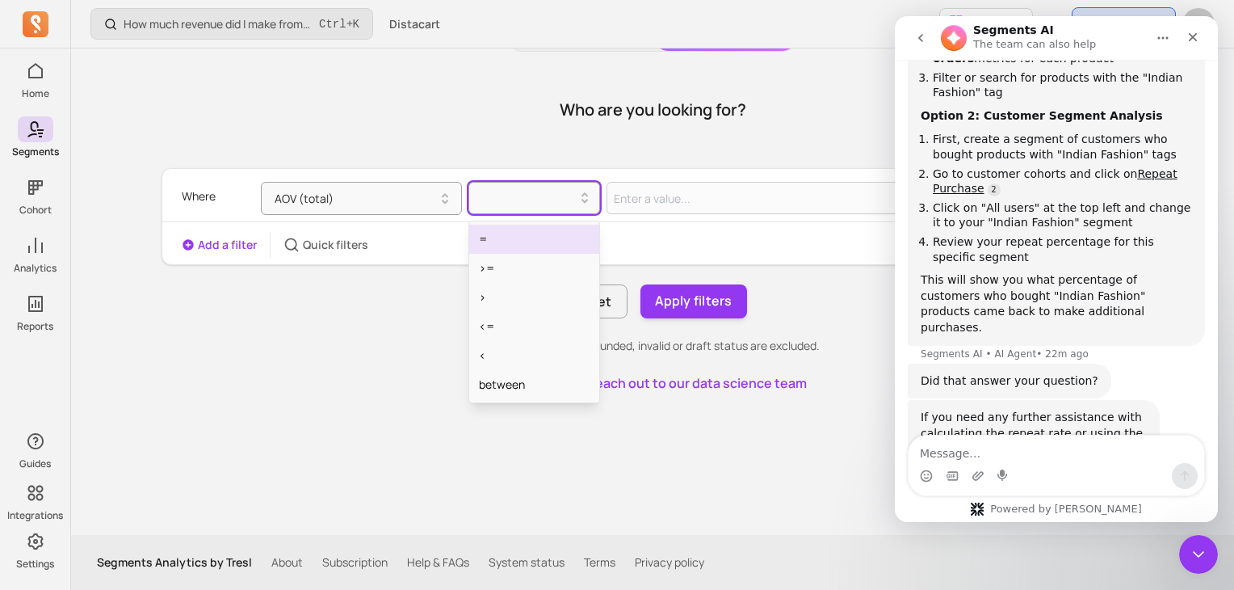
click at [523, 238] on div "=" at bounding box center [534, 239] width 130 height 29
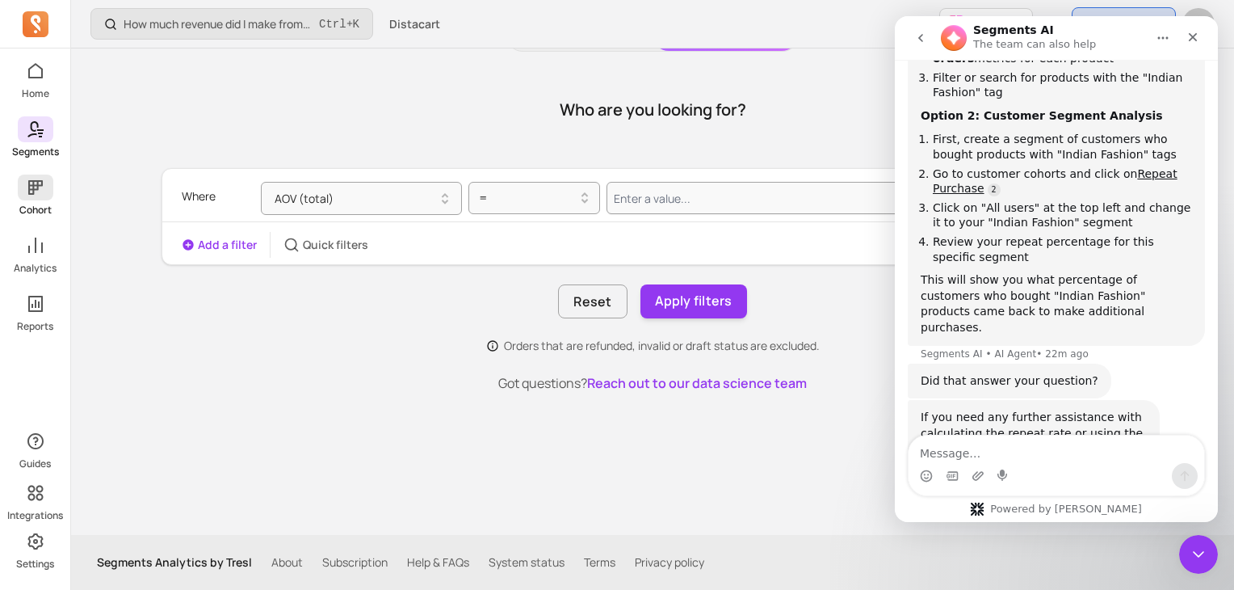
click at [32, 197] on span at bounding box center [36, 187] width 36 height 26
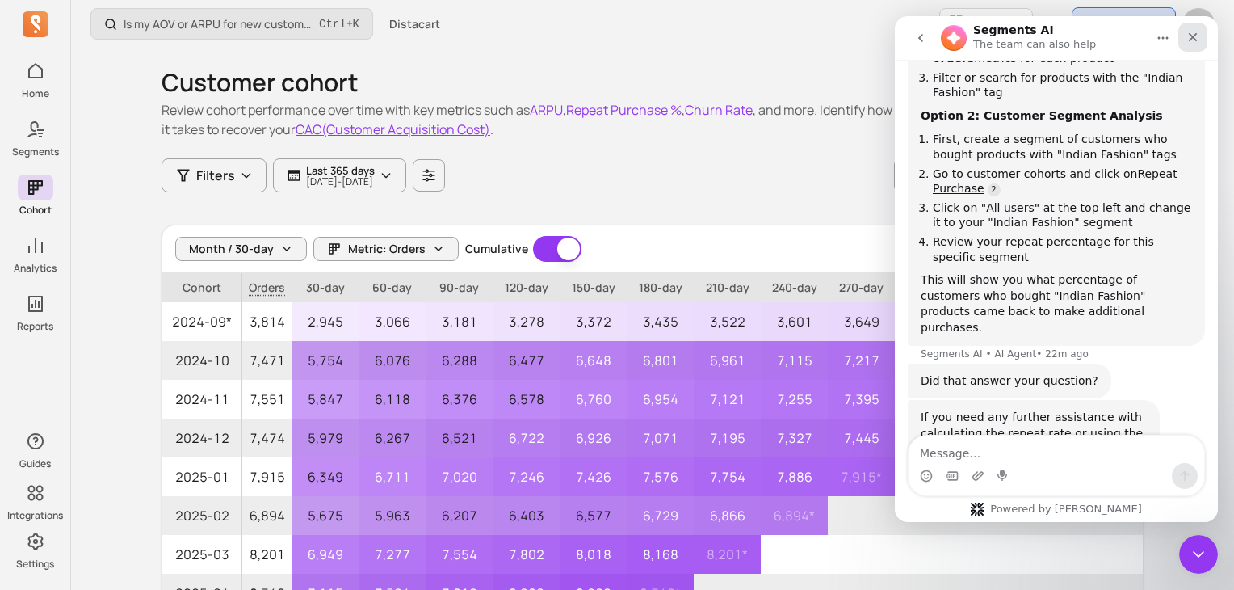
click at [1187, 40] on icon "Close" at bounding box center [1192, 37] width 13 height 13
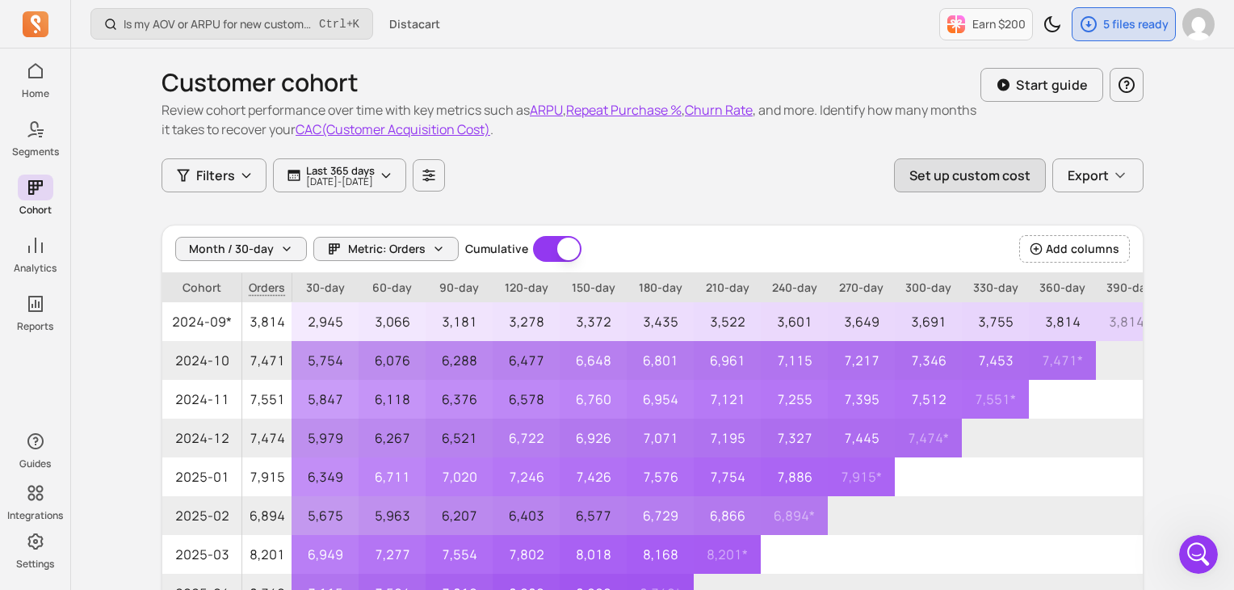
click at [1031, 173] on button "Set up custom cost" at bounding box center [970, 175] width 152 height 34
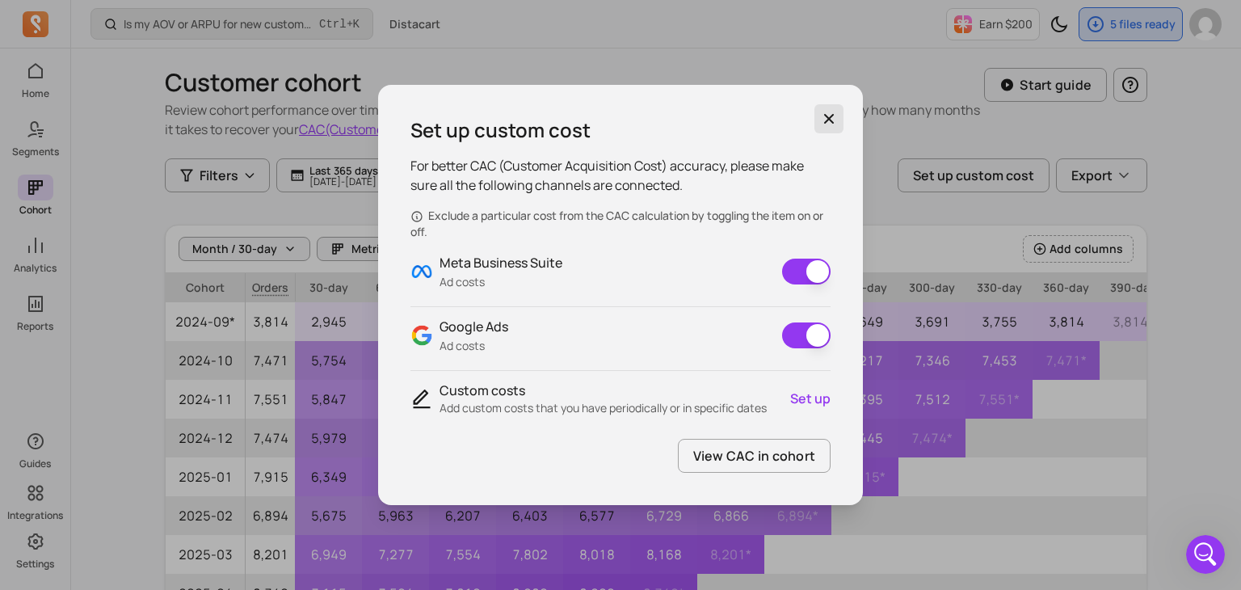
click at [832, 117] on icon "button" at bounding box center [829, 119] width 16 height 16
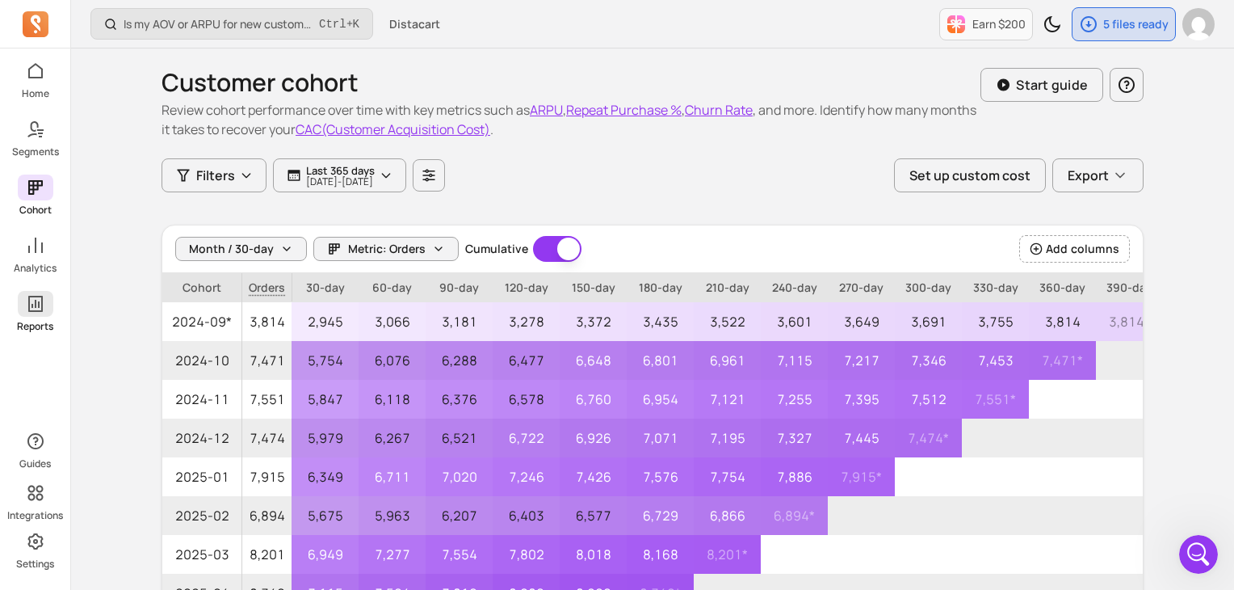
click at [31, 301] on icon at bounding box center [35, 303] width 19 height 19
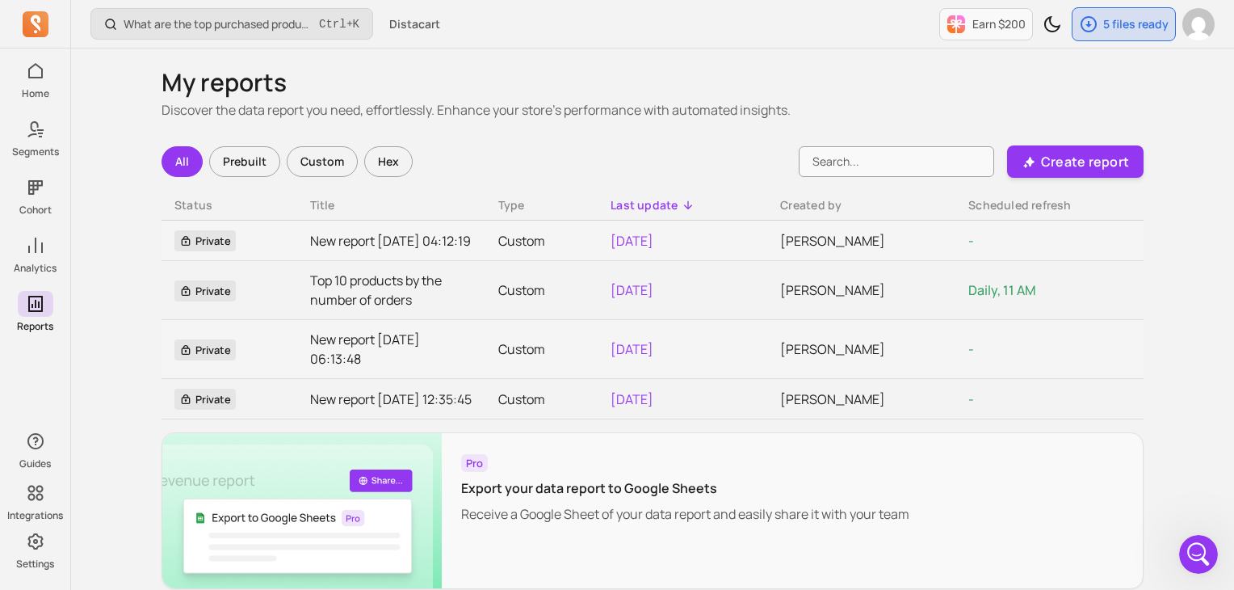
click at [336, 160] on div "Custom" at bounding box center [322, 161] width 71 height 31
click at [1066, 166] on p "Create report" at bounding box center [1085, 161] width 88 height 19
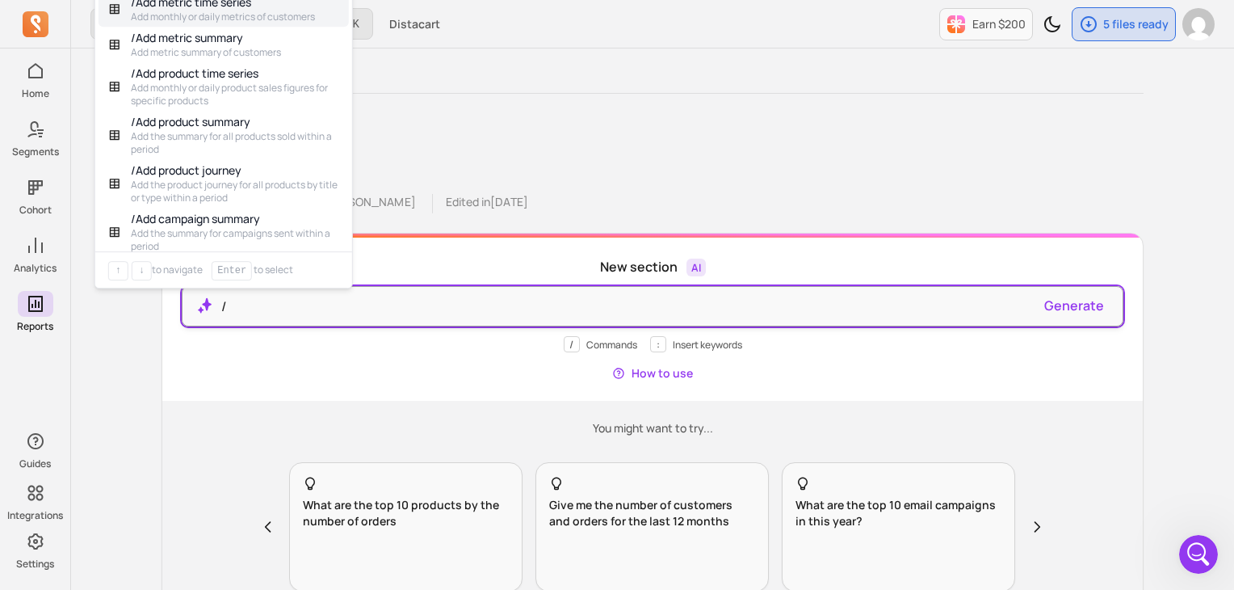
click at [477, 297] on p "/" at bounding box center [626, 305] width 811 height 19
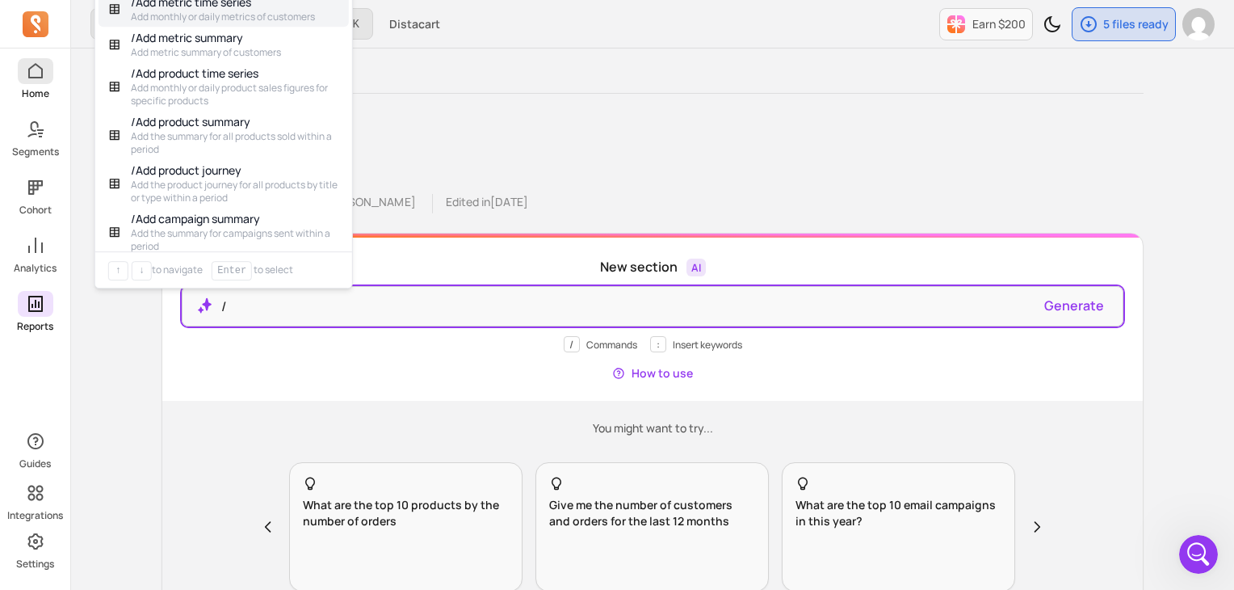
click at [35, 83] on span at bounding box center [36, 71] width 36 height 26
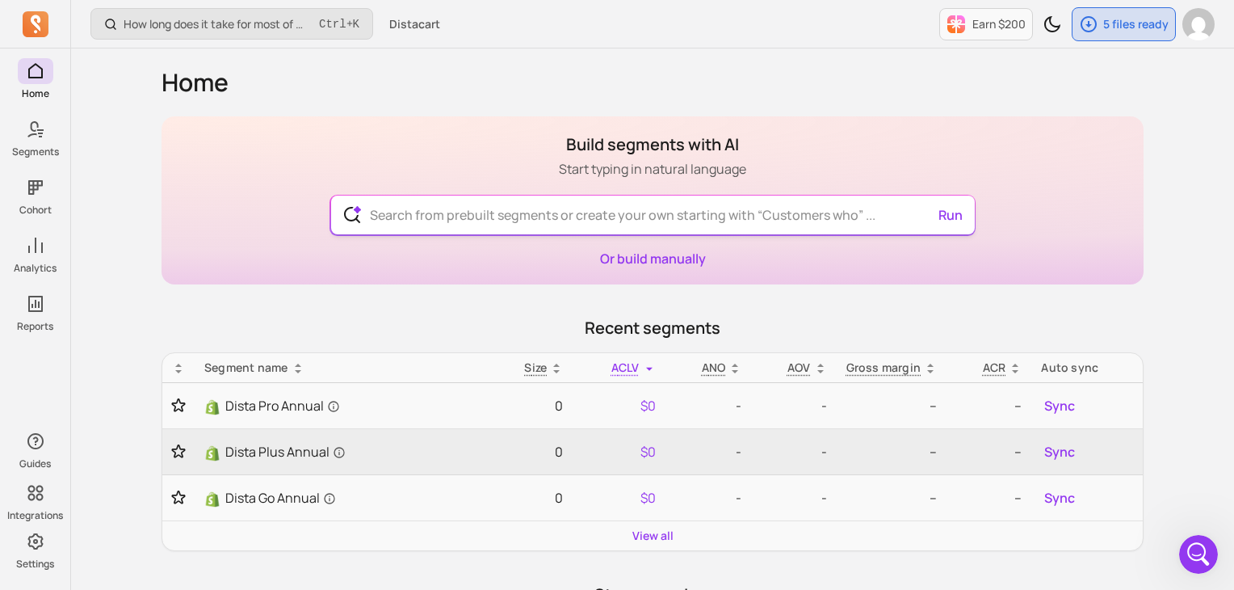
click at [556, 219] on input "text" at bounding box center [653, 214] width 592 height 39
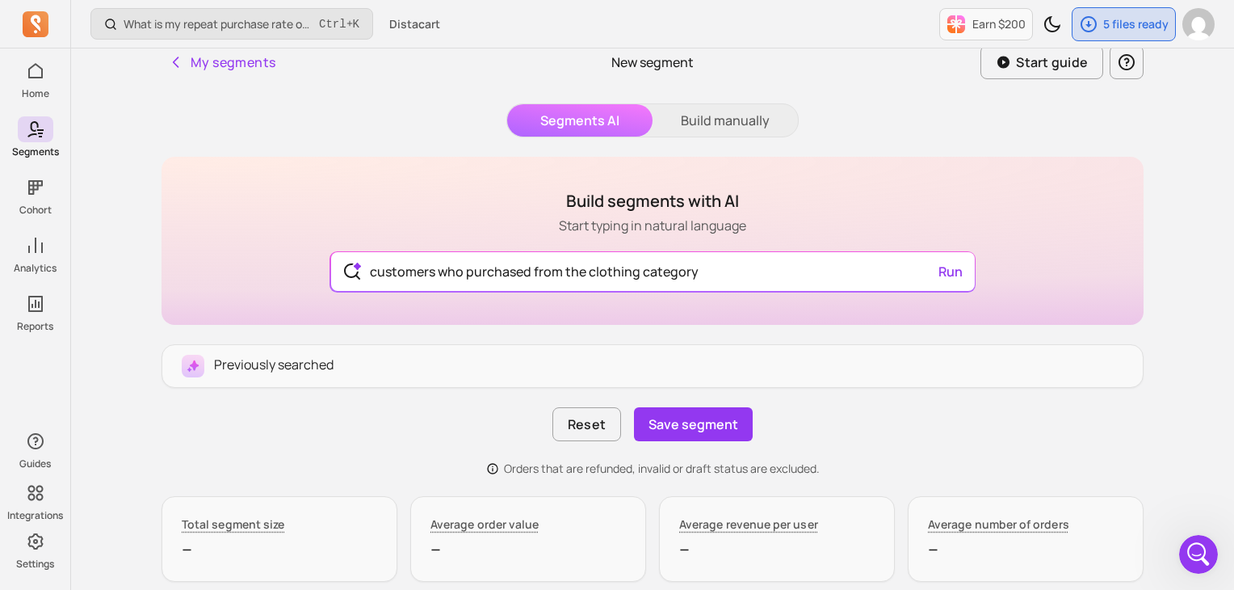
scroll to position [10, 0]
click at [951, 275] on button "Run" at bounding box center [950, 271] width 37 height 32
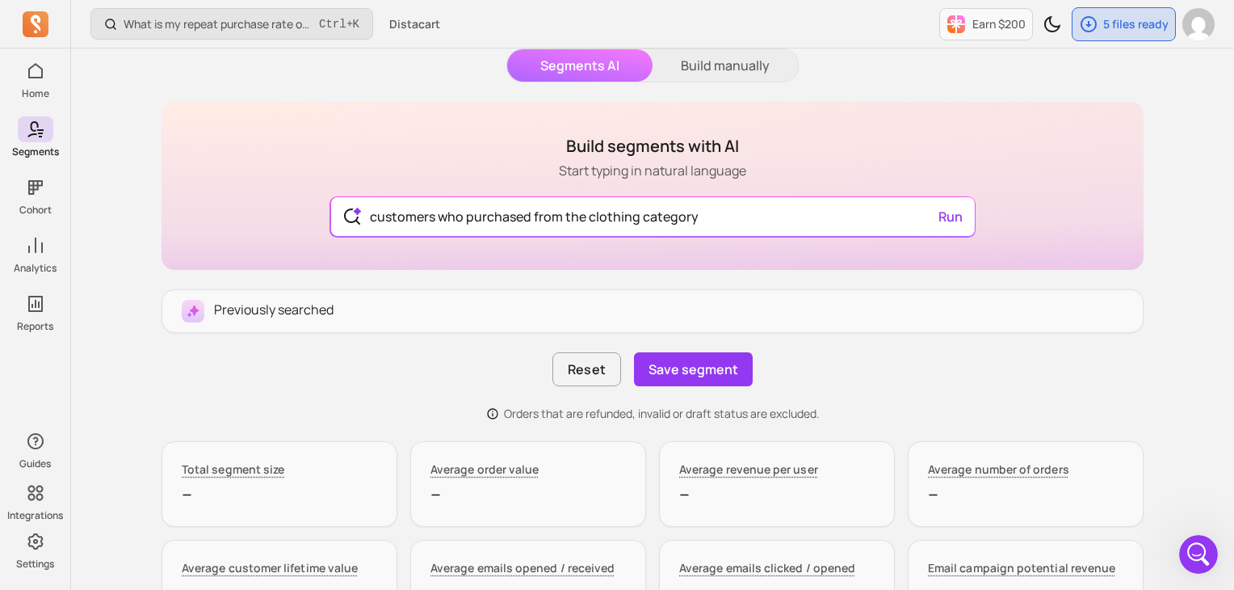
scroll to position [90, 0]
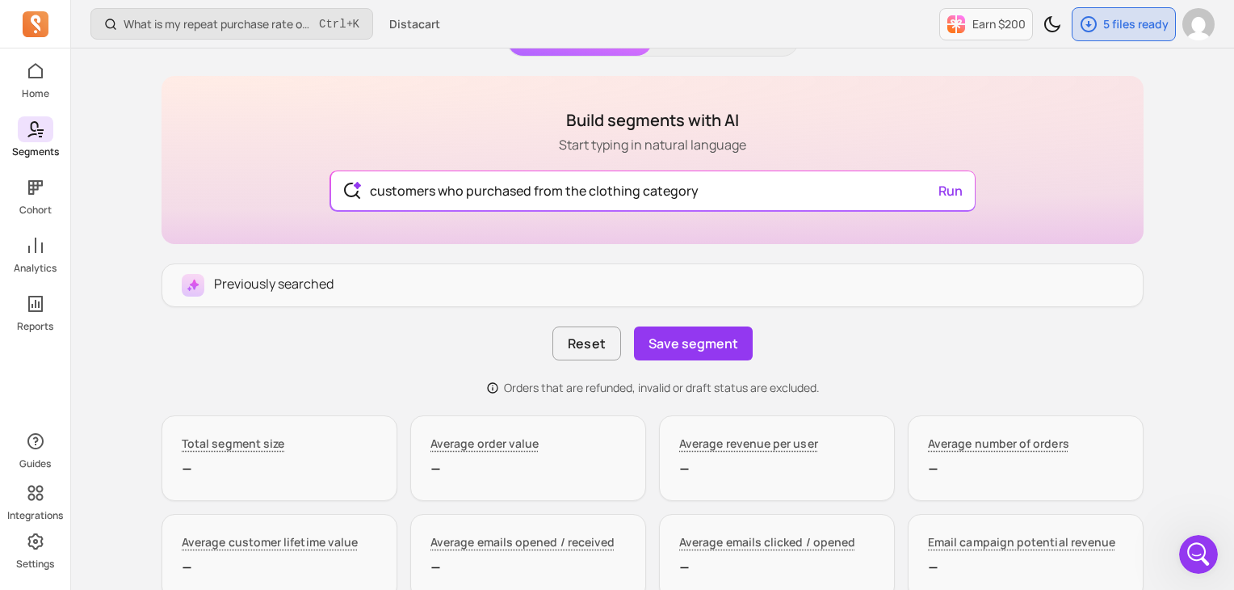
click at [45, 143] on link "Segments" at bounding box center [35, 137] width 70 height 42
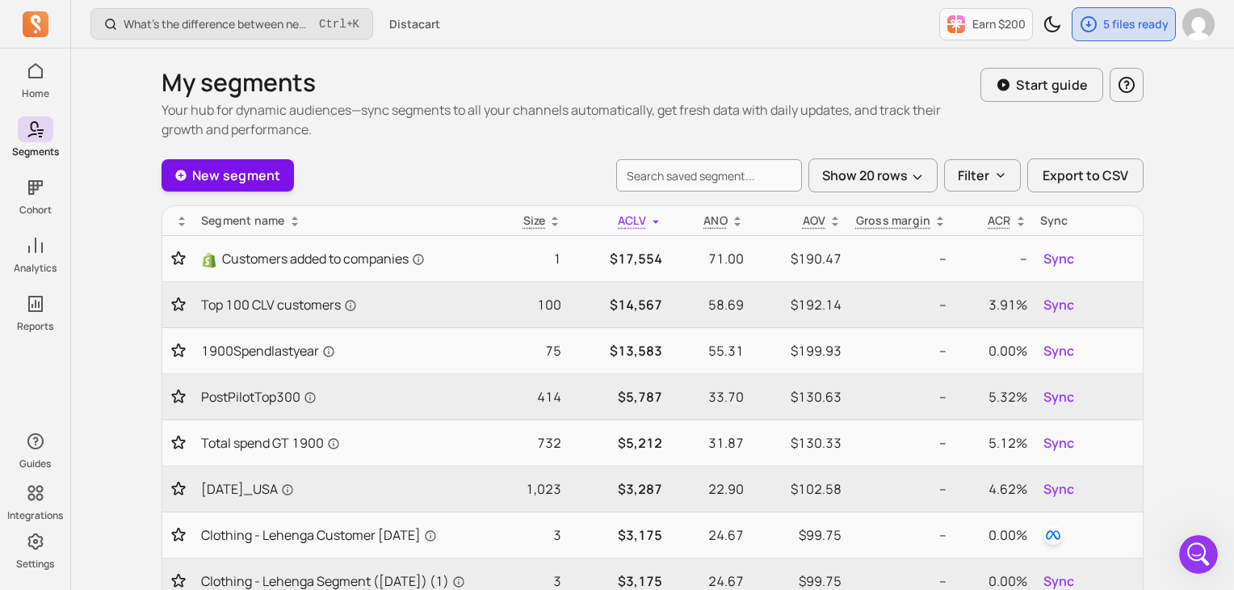
click at [226, 175] on link "New segment" at bounding box center [228, 175] width 132 height 32
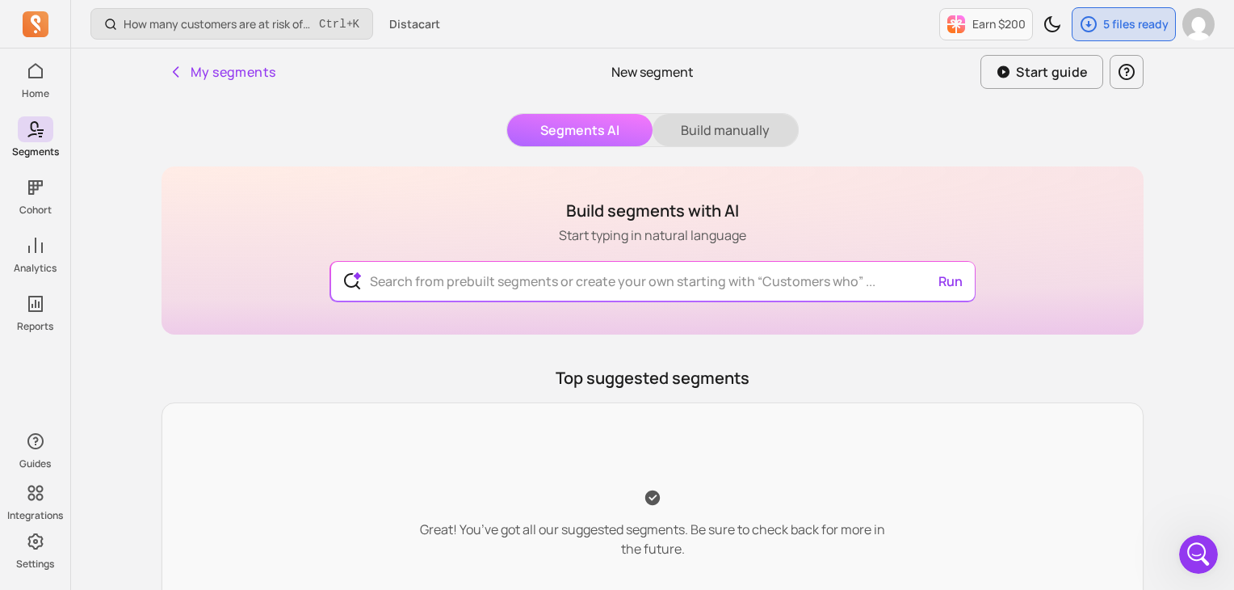
click at [699, 140] on button "Build manually" at bounding box center [725, 130] width 145 height 32
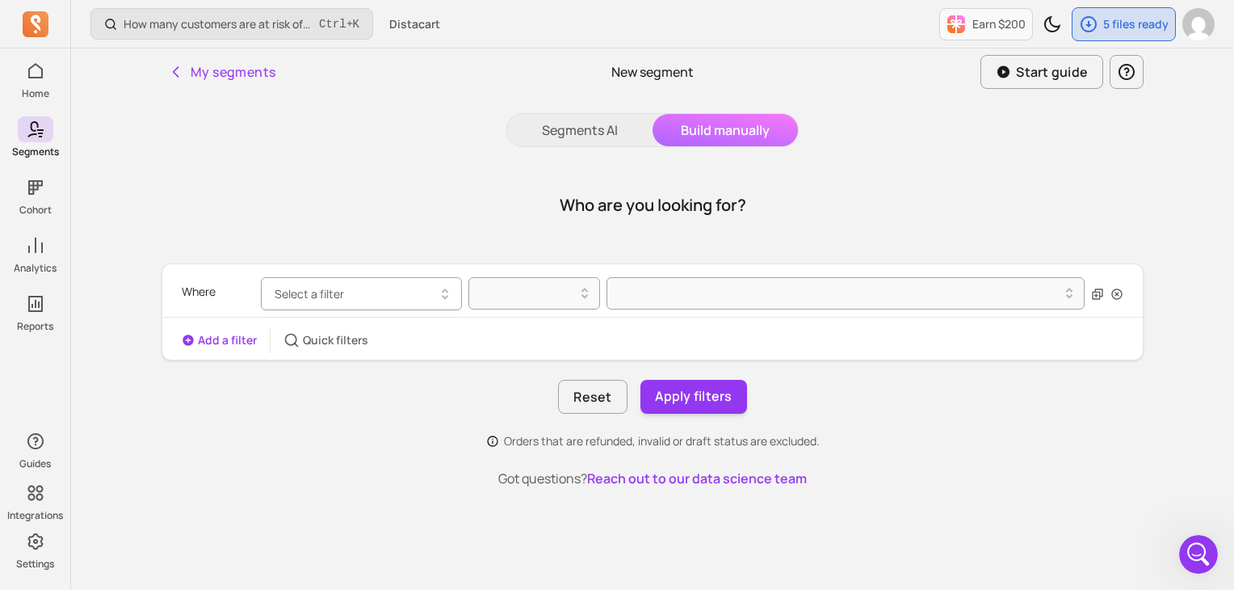
click at [339, 293] on span "Select a filter" at bounding box center [309, 293] width 69 height 15
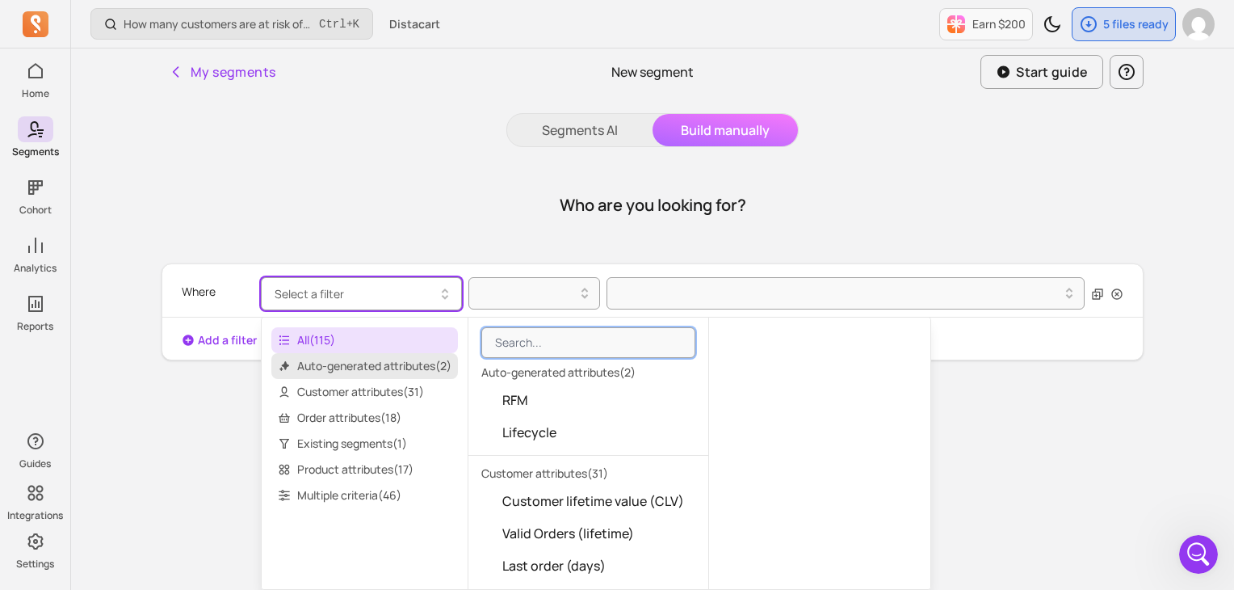
click at [373, 358] on span "Auto-generated attributes ( 2 )" at bounding box center [364, 366] width 187 height 26
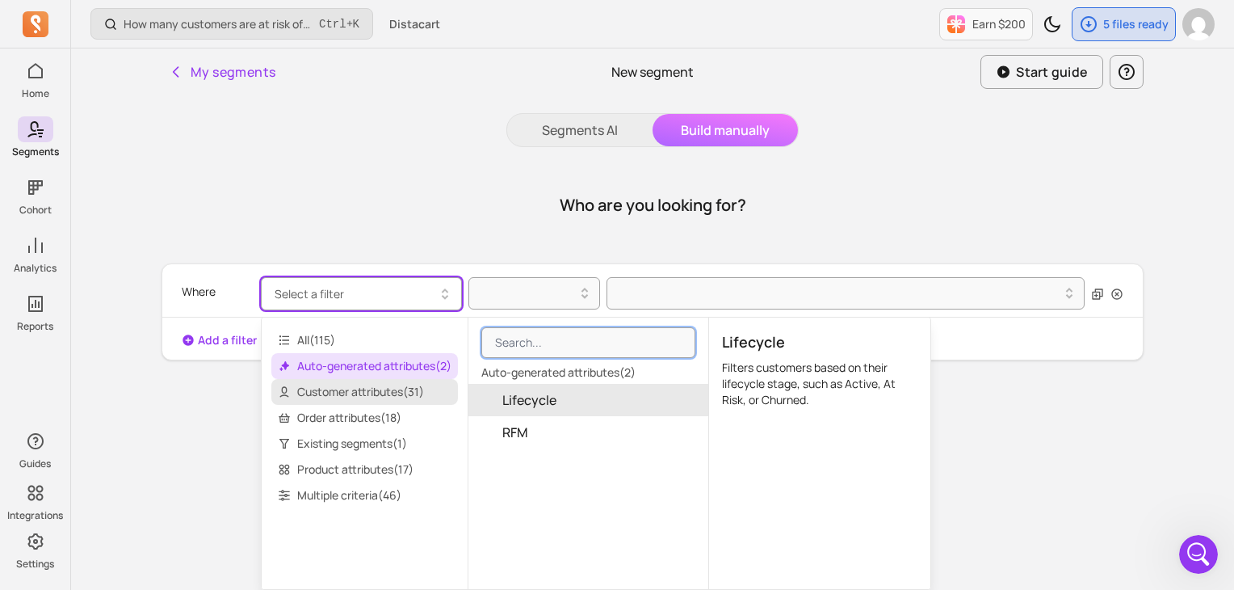
click at [393, 397] on span "Customer attributes ( 31 )" at bounding box center [364, 392] width 187 height 26
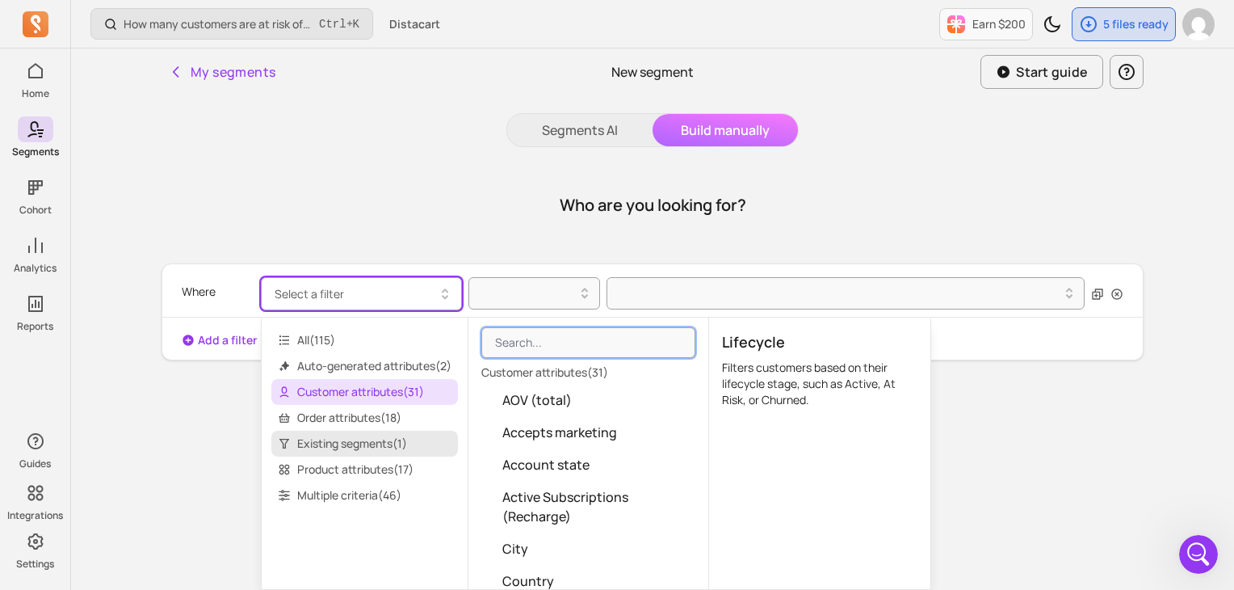
click at [372, 442] on span "Existing segments ( 1 )" at bounding box center [364, 443] width 187 height 26
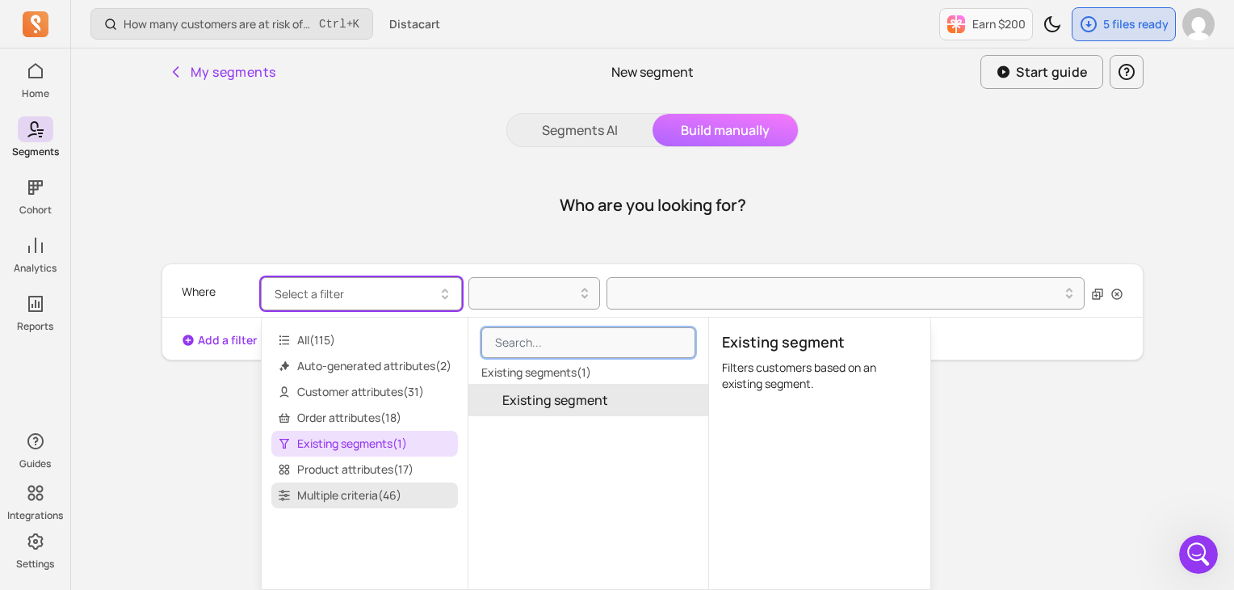
click at [373, 491] on span "Multiple criteria ( 46 )" at bounding box center [364, 495] width 187 height 26
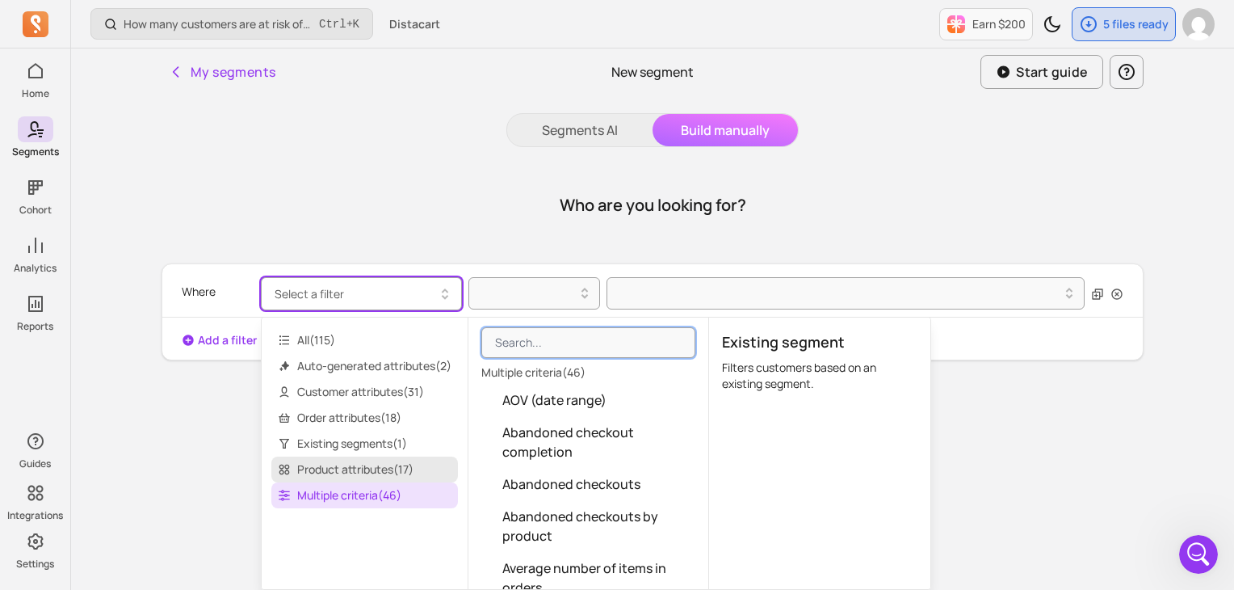
click at [369, 465] on span "Product attributes ( 17 )" at bounding box center [364, 469] width 187 height 26
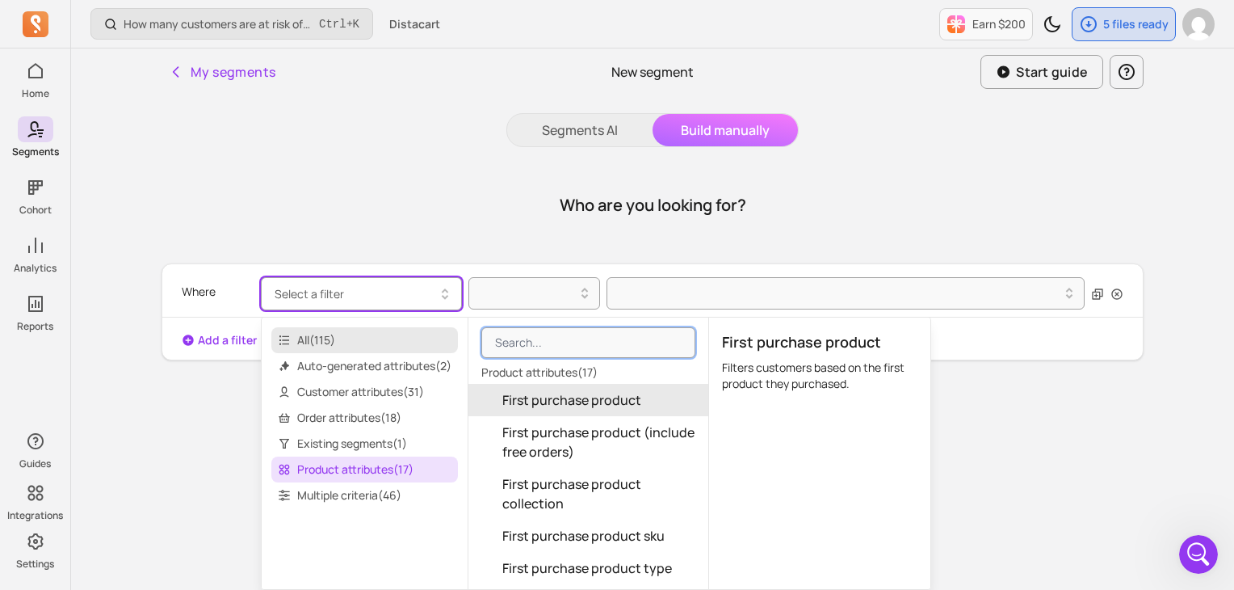
click at [334, 330] on span "All ( 115 )" at bounding box center [364, 340] width 187 height 26
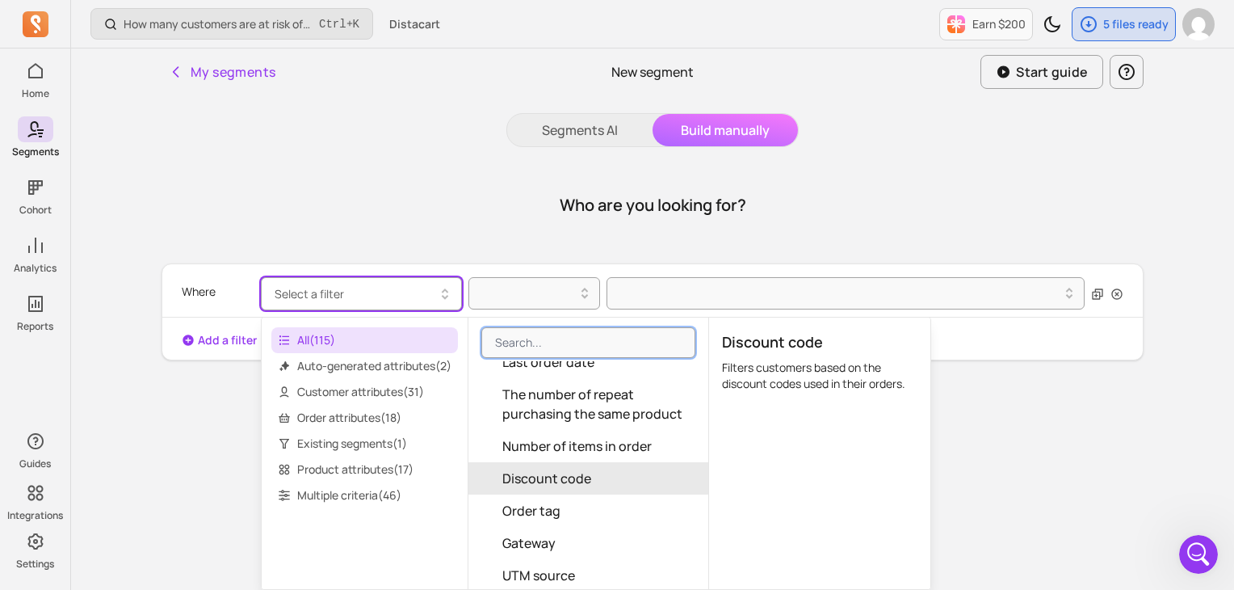
scroll to position [1292, 0]
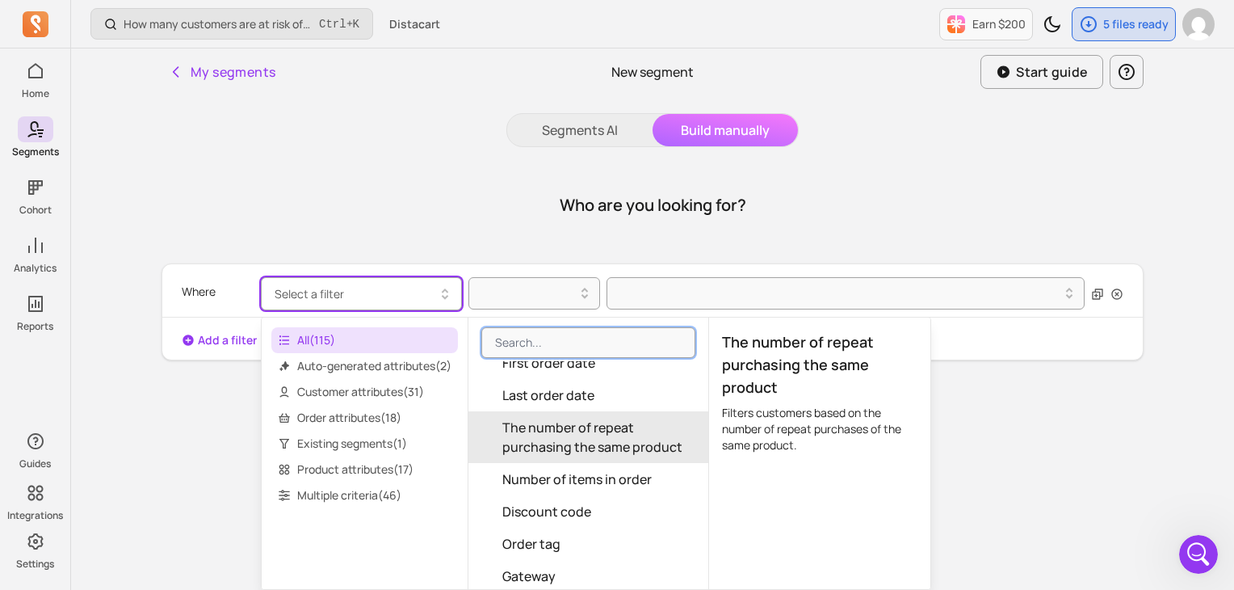
click at [614, 453] on span "The number of repeat purchasing the same product" at bounding box center [598, 437] width 193 height 39
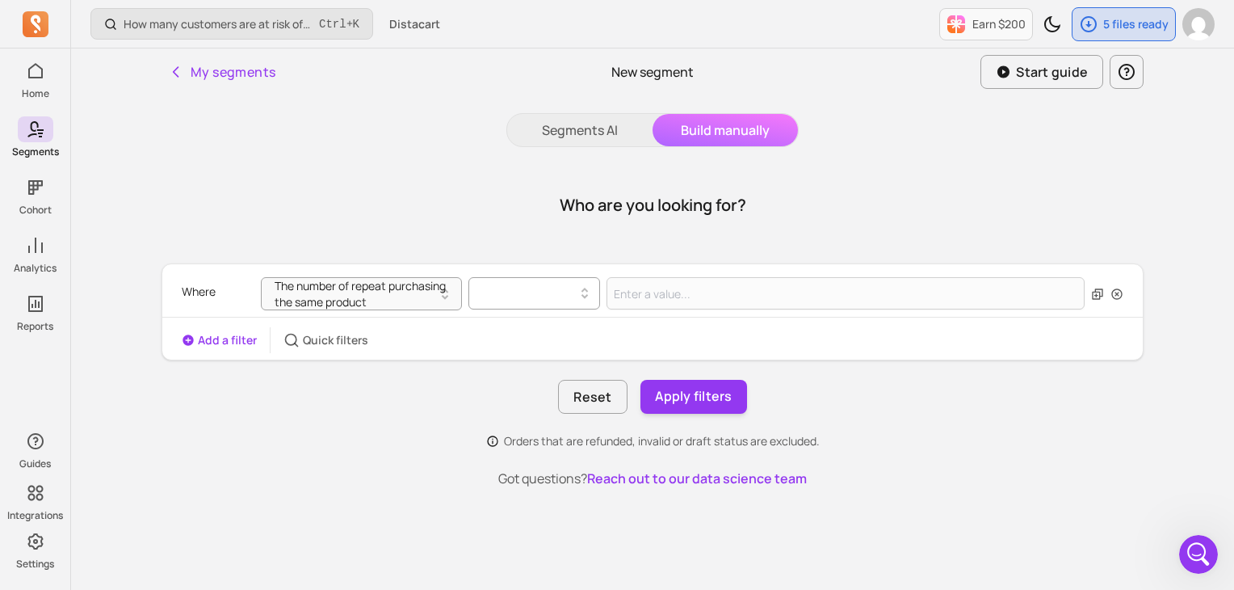
click at [554, 293] on div at bounding box center [528, 292] width 98 height 19
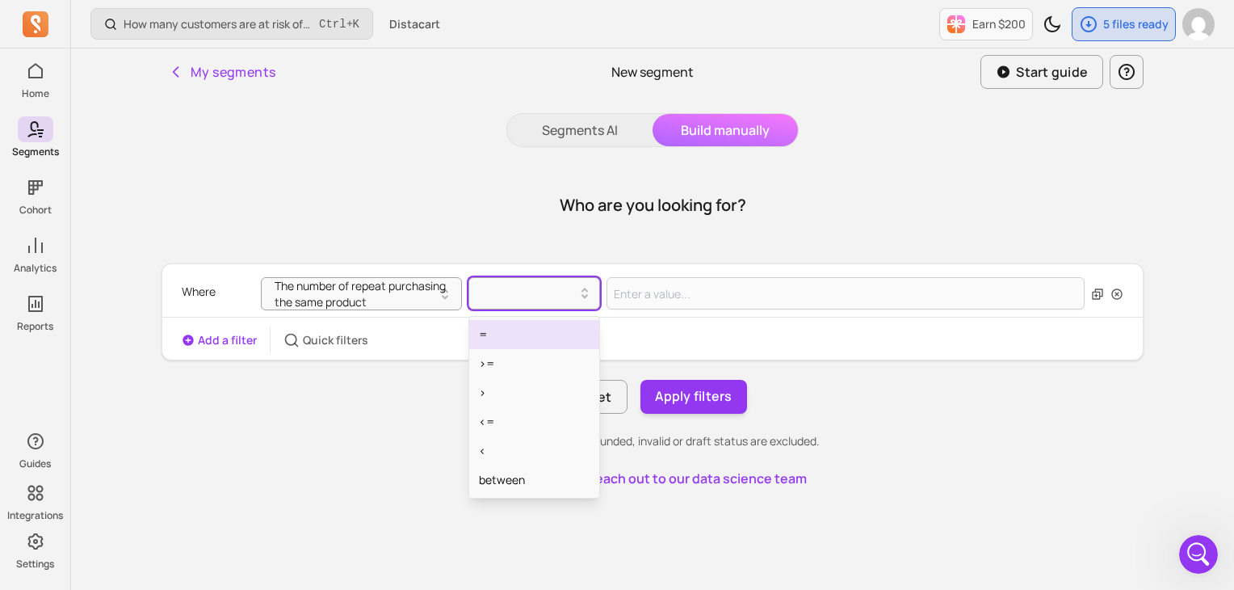
click at [519, 328] on div "=" at bounding box center [534, 334] width 130 height 29
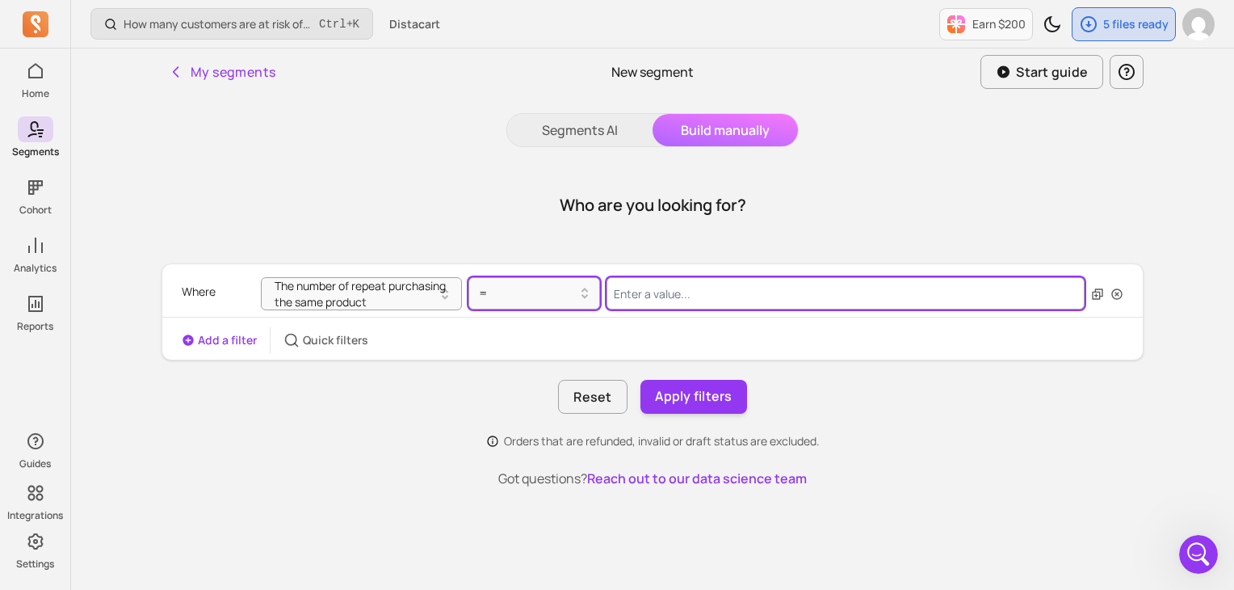
click at [654, 296] on input "Value for filter clause" at bounding box center [846, 293] width 478 height 32
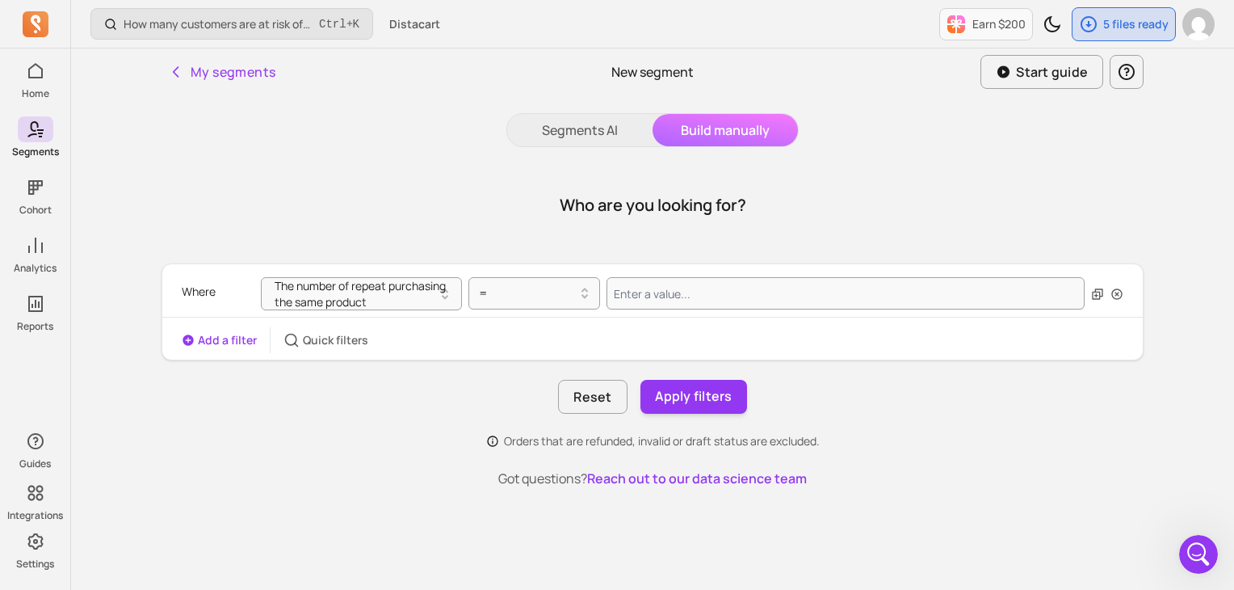
click at [225, 336] on button "Add a filter" at bounding box center [219, 340] width 75 height 16
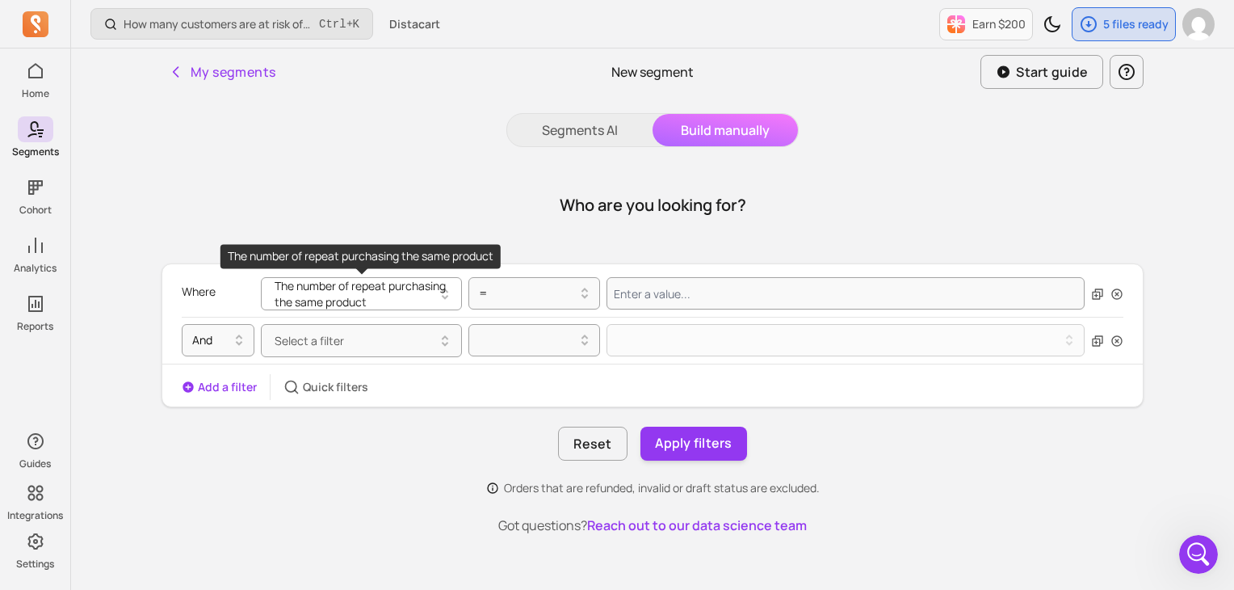
click at [333, 296] on button "The number of repeat purchasing the same product" at bounding box center [361, 293] width 201 height 33
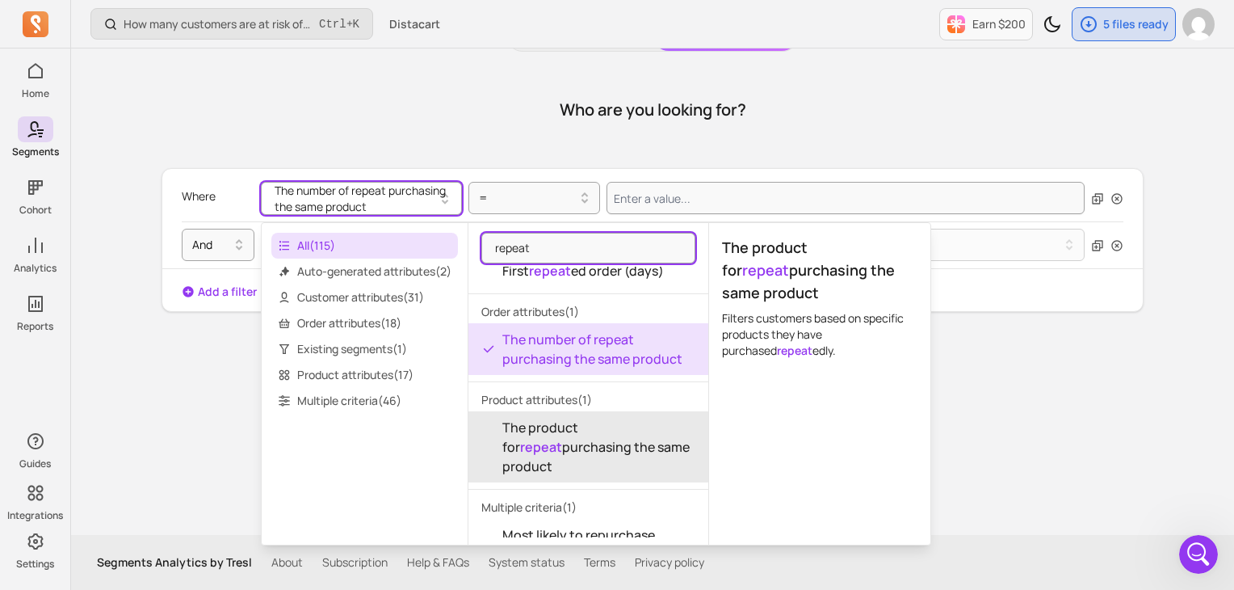
scroll to position [0, 0]
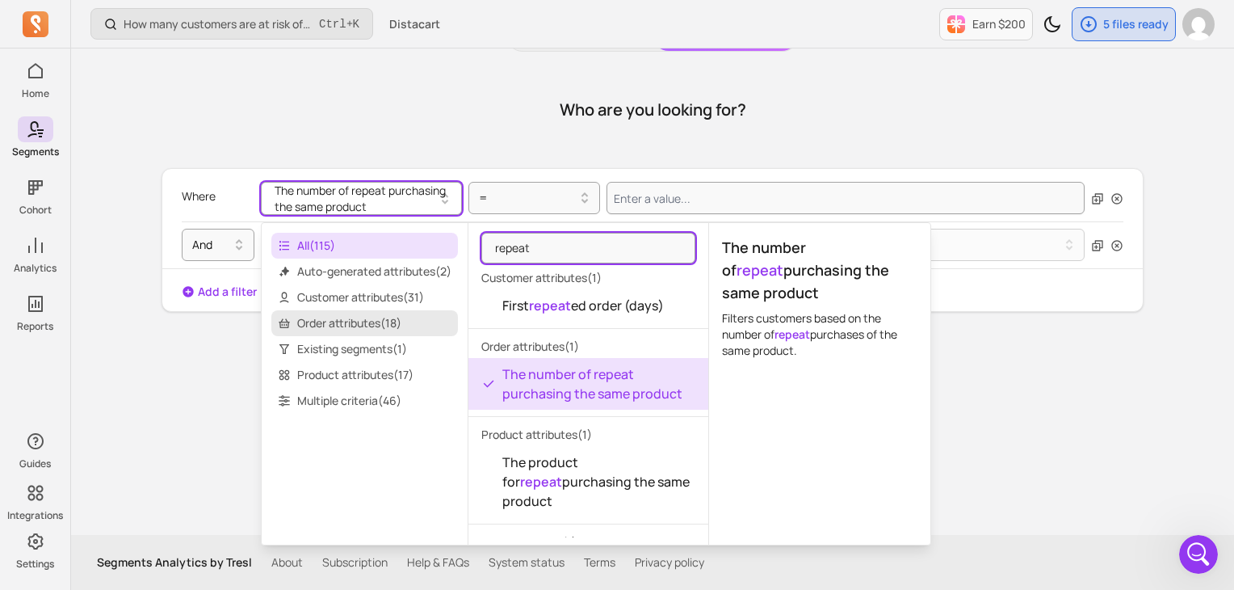
type input "repeat"
click at [375, 324] on span "Order attributes ( 18 )" at bounding box center [364, 323] width 187 height 26
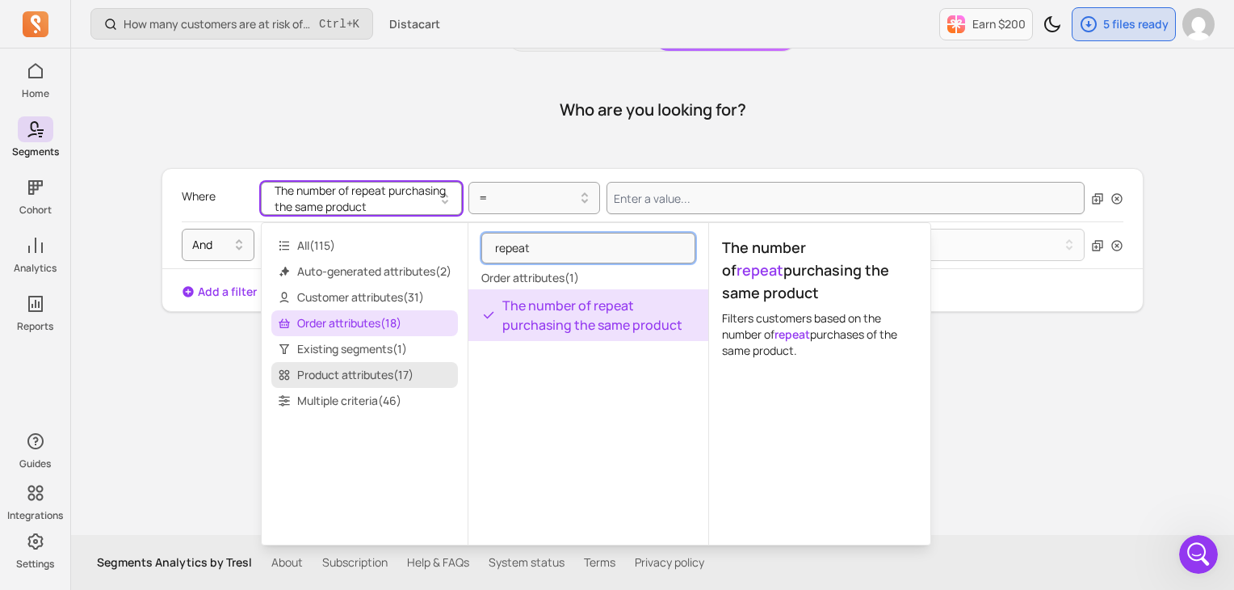
click at [362, 376] on span "Product attributes ( 17 )" at bounding box center [364, 375] width 187 height 26
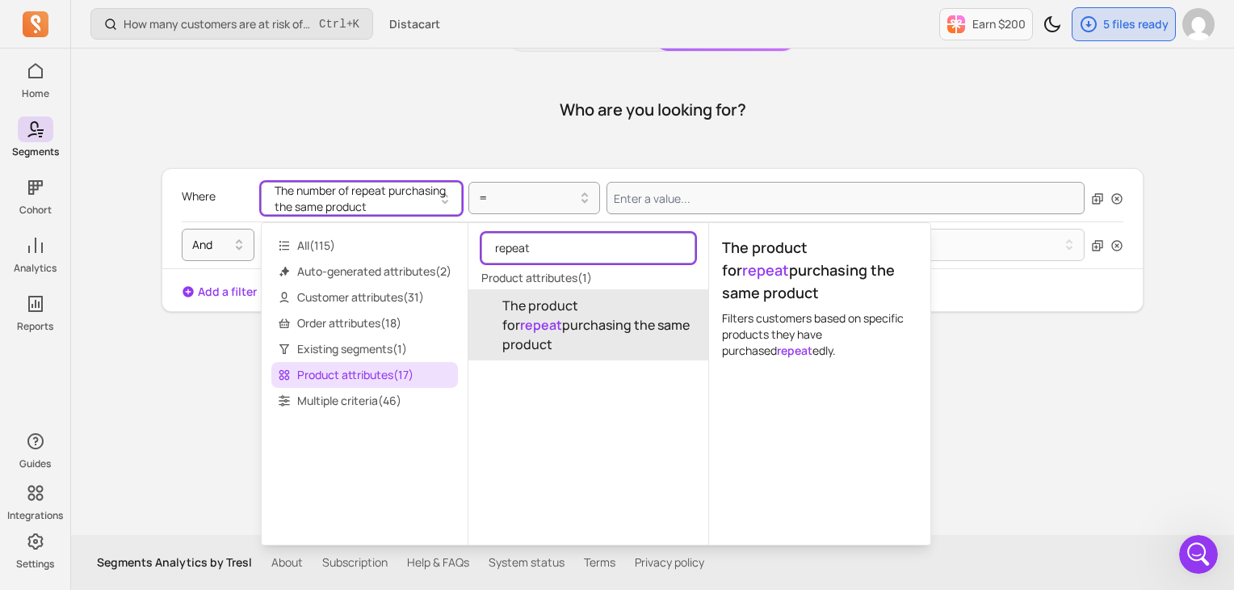
click at [561, 254] on input "repeat" at bounding box center [588, 248] width 214 height 31
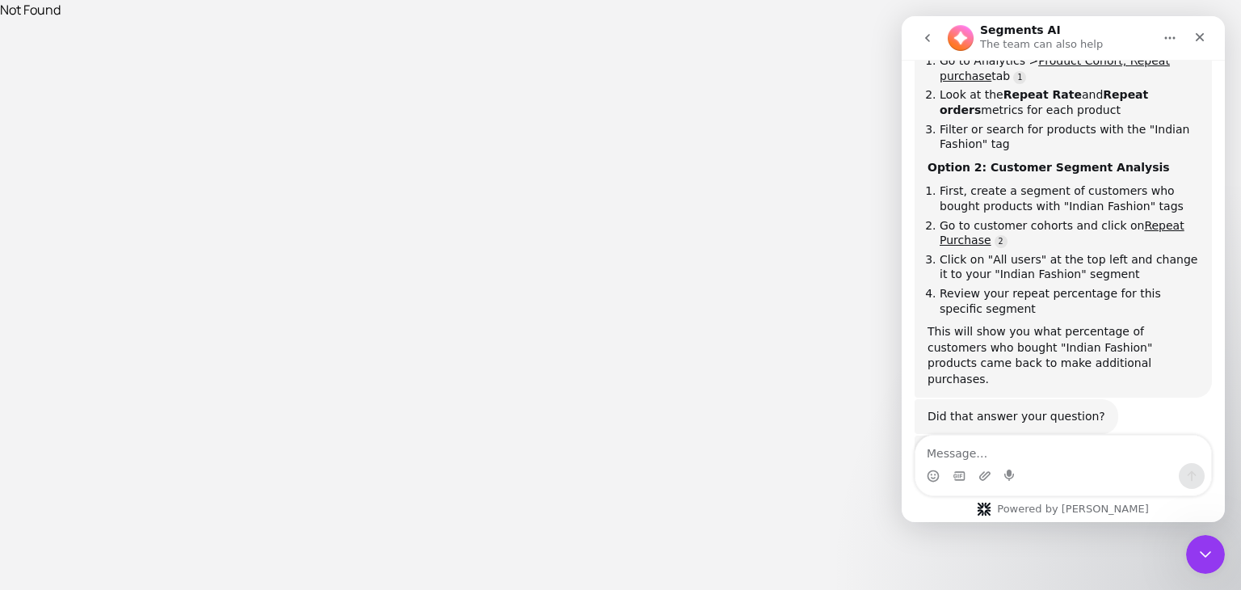
scroll to position [346, 0]
